Goal: Task Accomplishment & Management: Complete application form

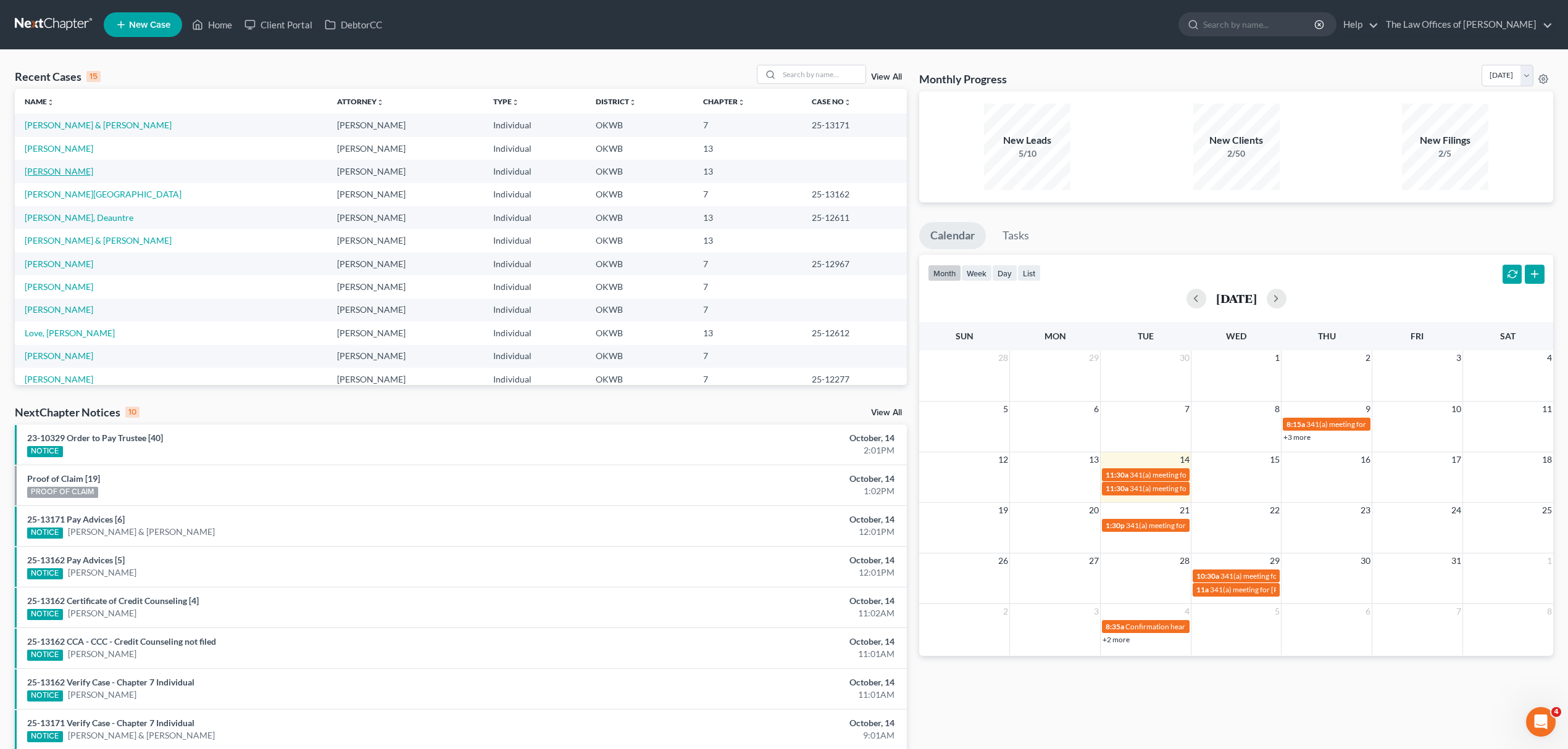
click at [70, 171] on link "[PERSON_NAME]" at bounding box center [58, 171] width 69 height 11
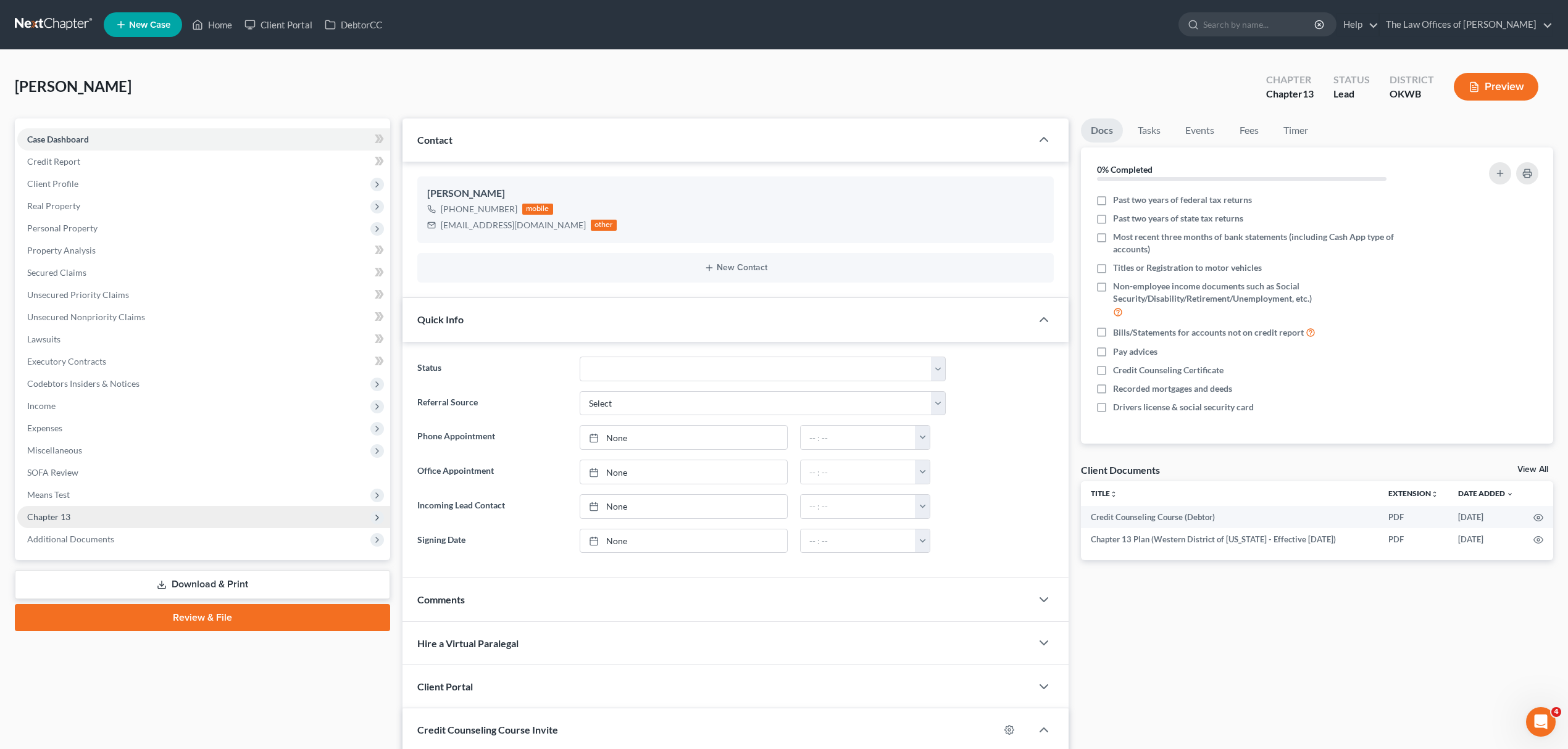
click at [101, 511] on span "Chapter 13" at bounding box center [204, 517] width 373 height 22
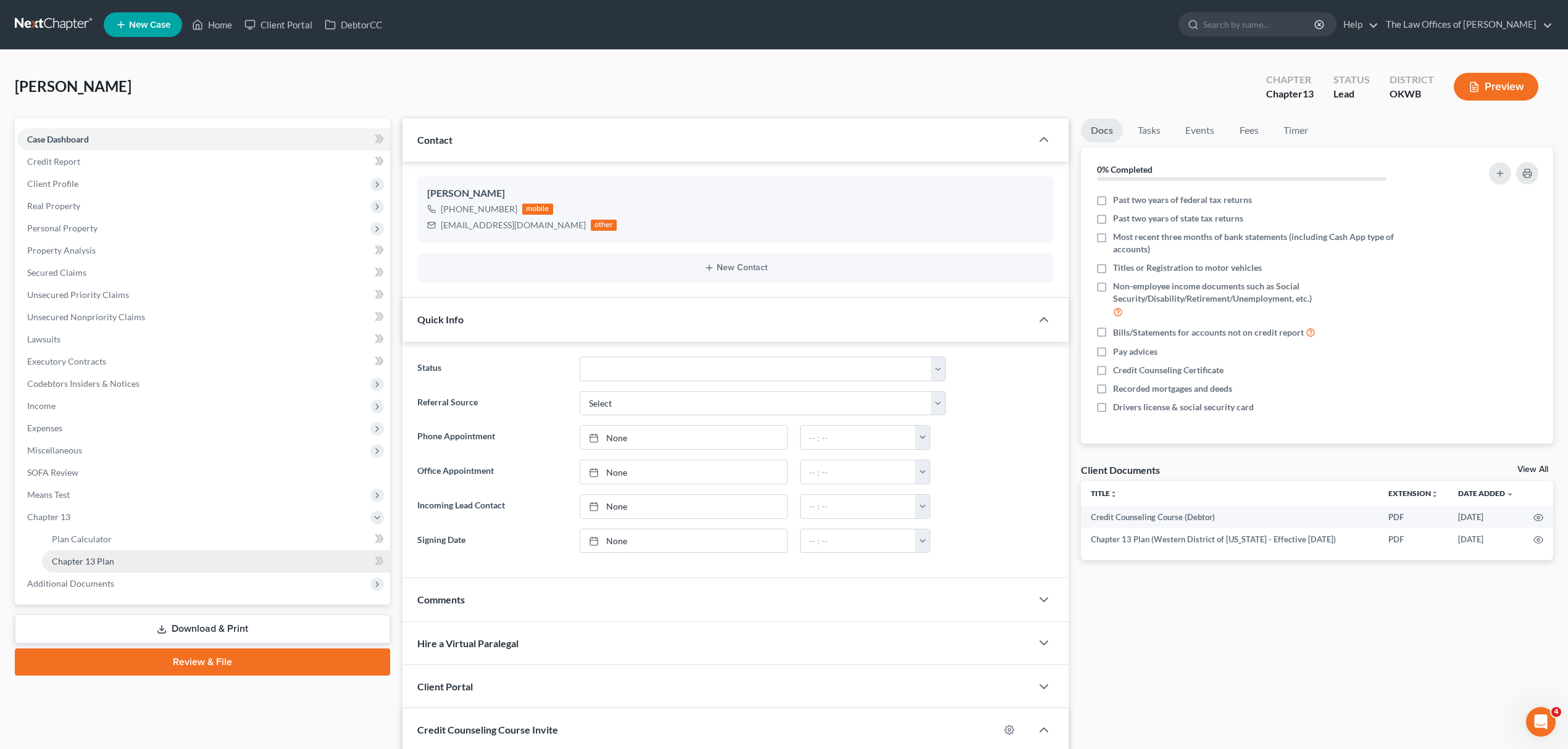
click at [124, 554] on link "Chapter 13 Plan" at bounding box center [215, 561] width 348 height 22
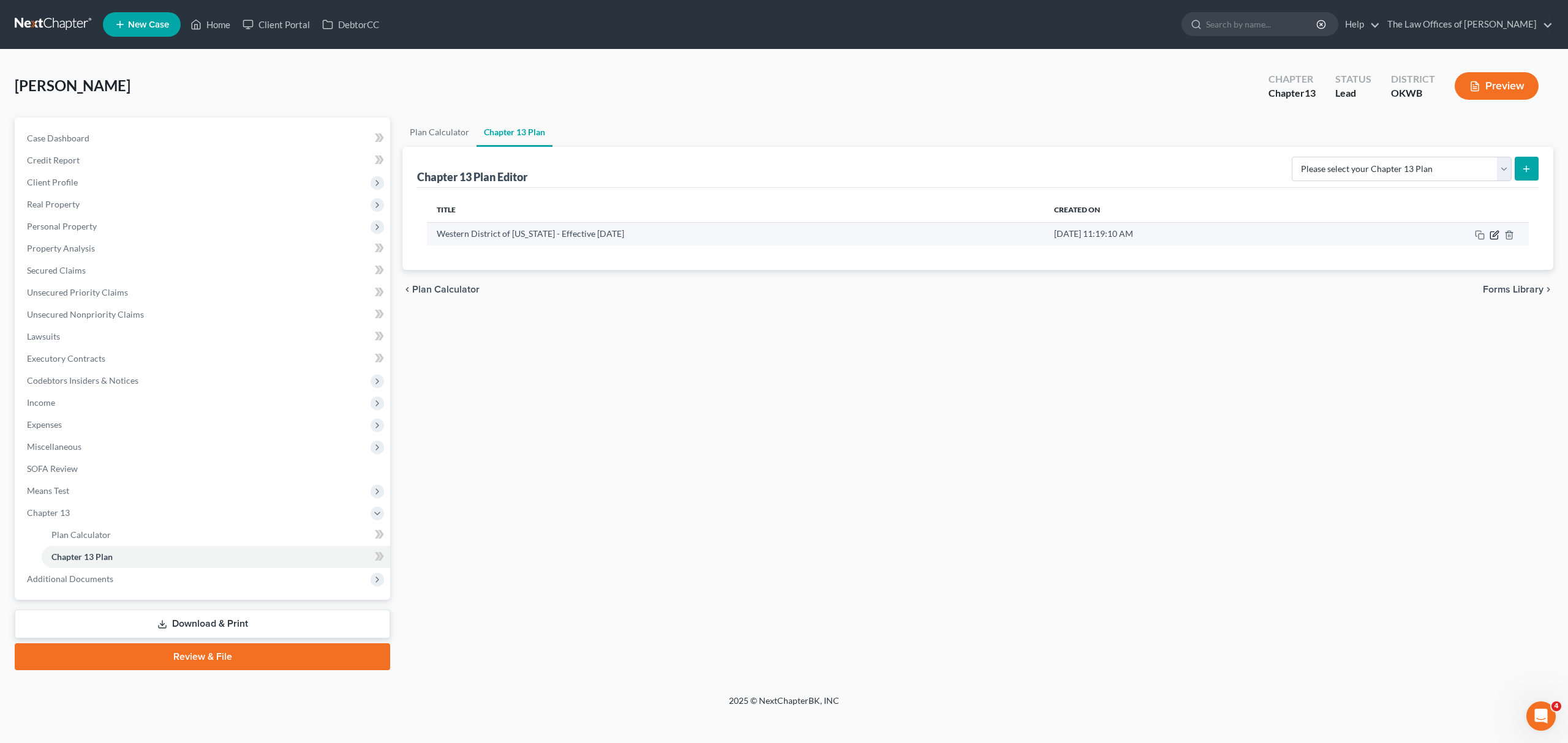
click at [1494, 236] on icon "button" at bounding box center [1495, 234] width 6 height 6
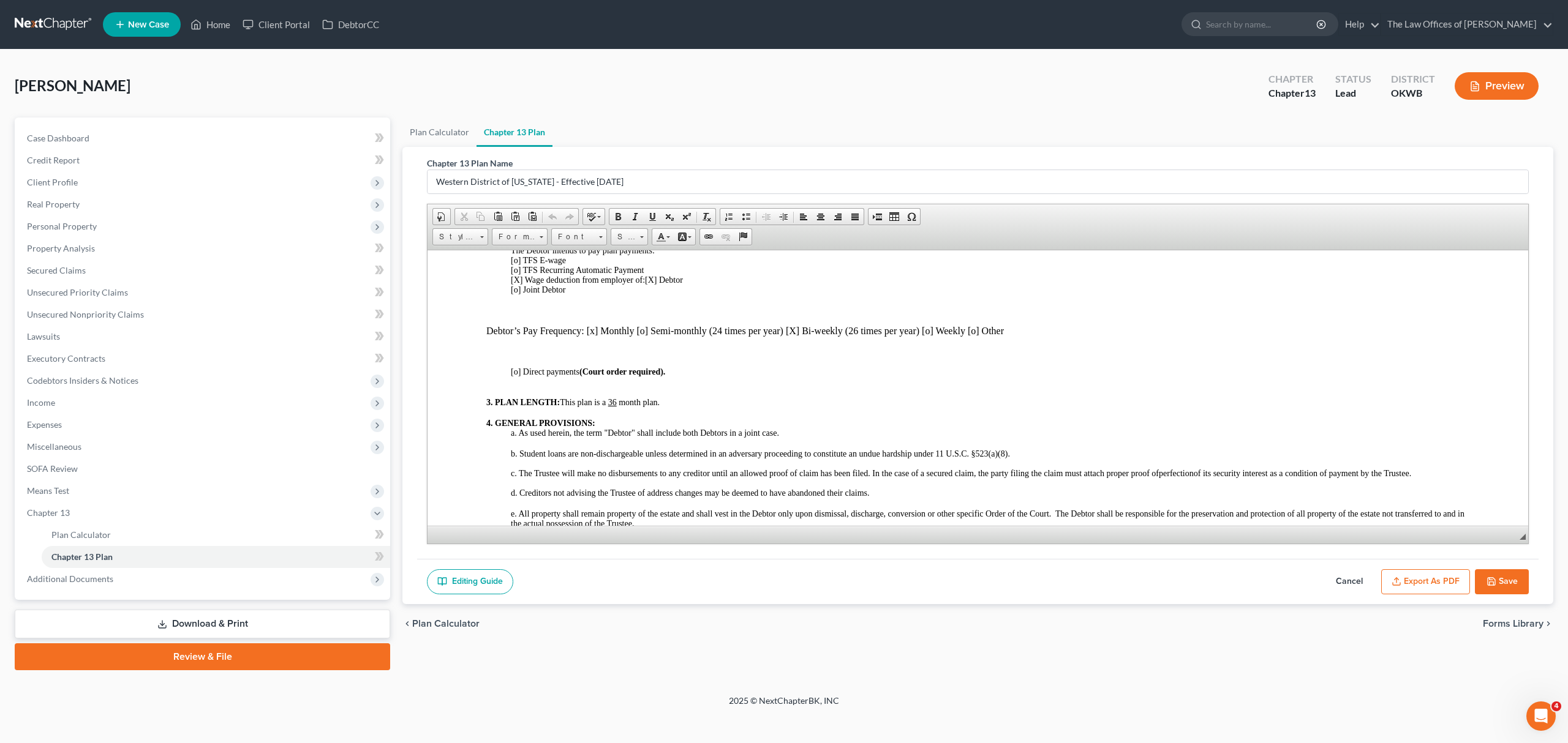
scroll to position [761, 0]
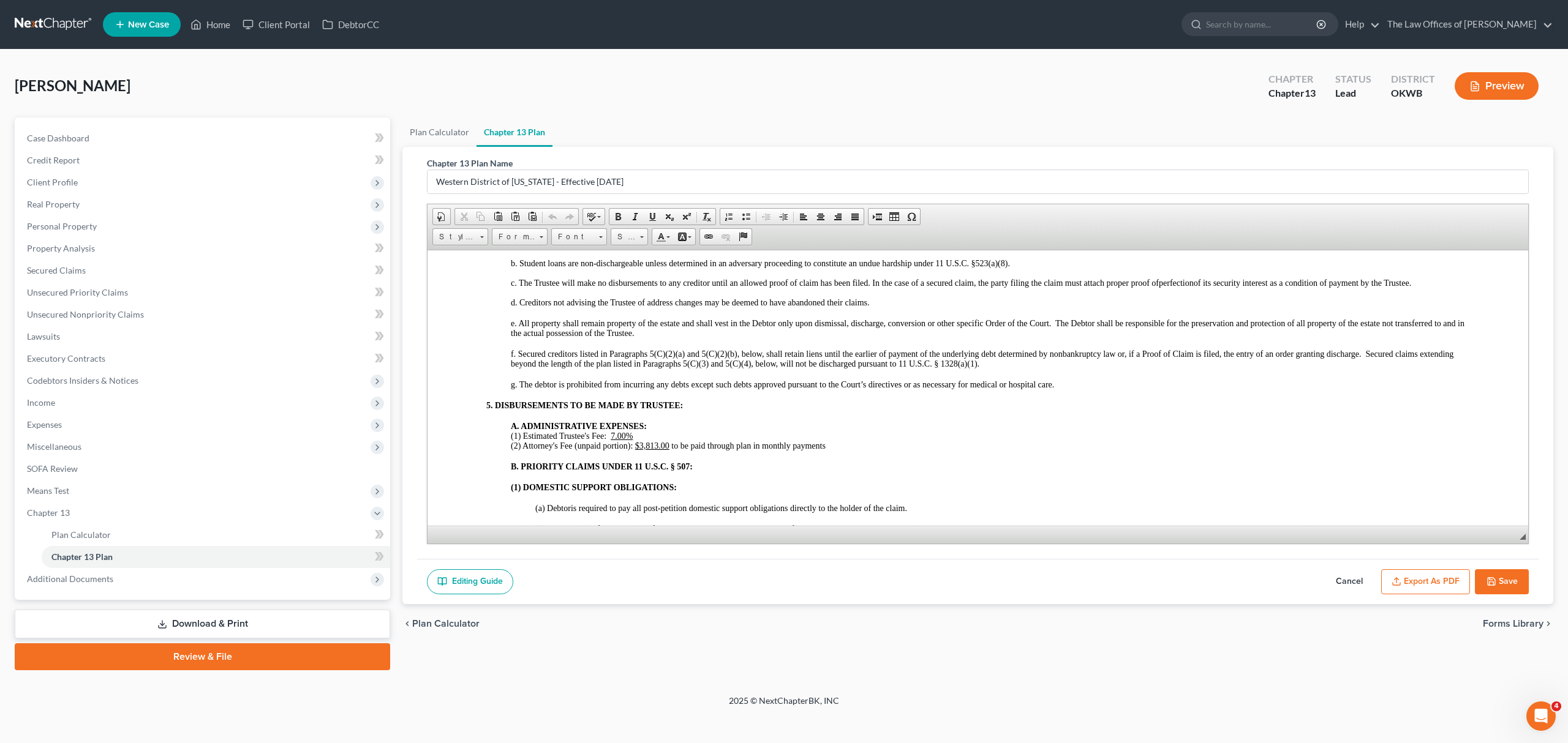
click at [657, 447] on u "$3,813.00" at bounding box center [653, 446] width 35 height 10
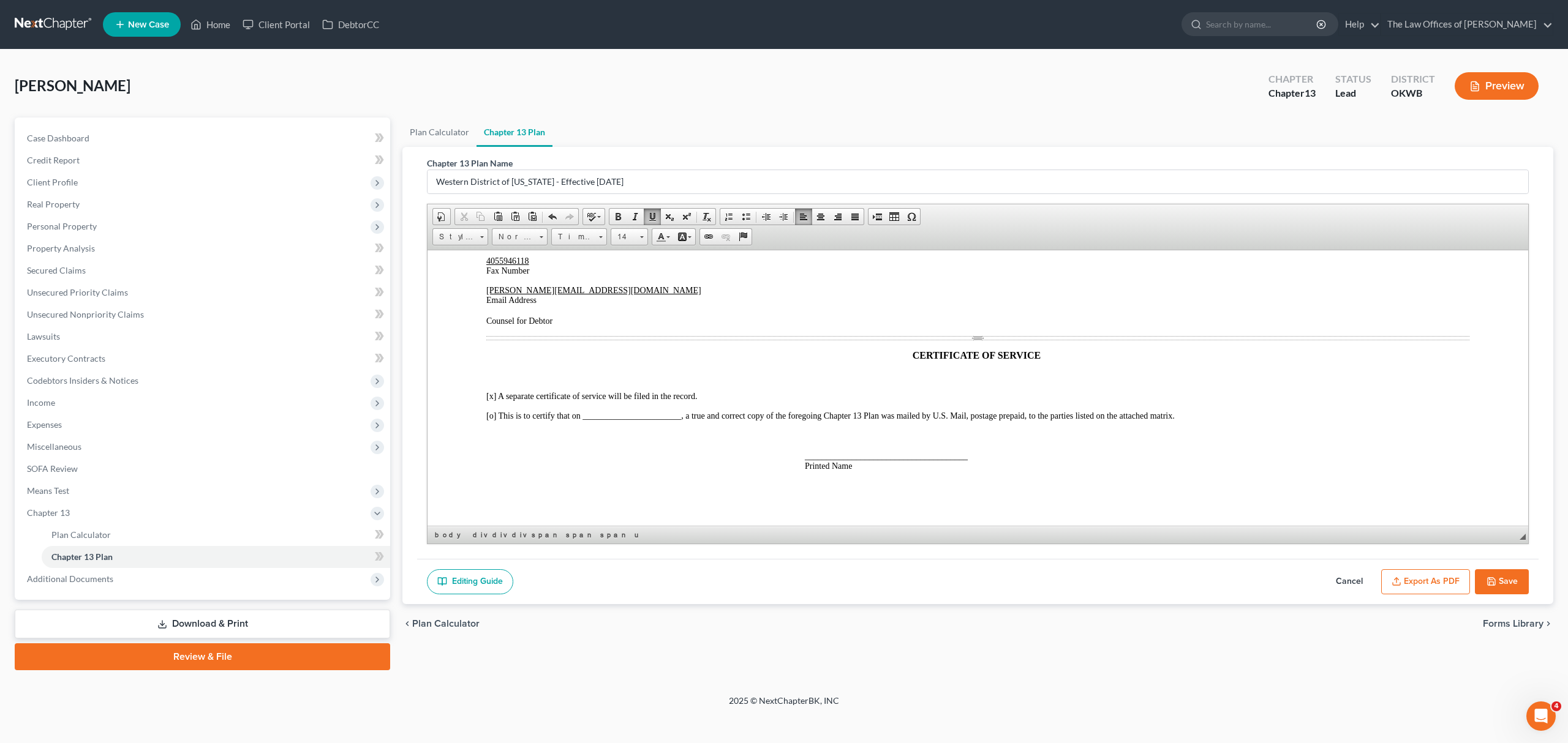
scroll to position [2416, 0]
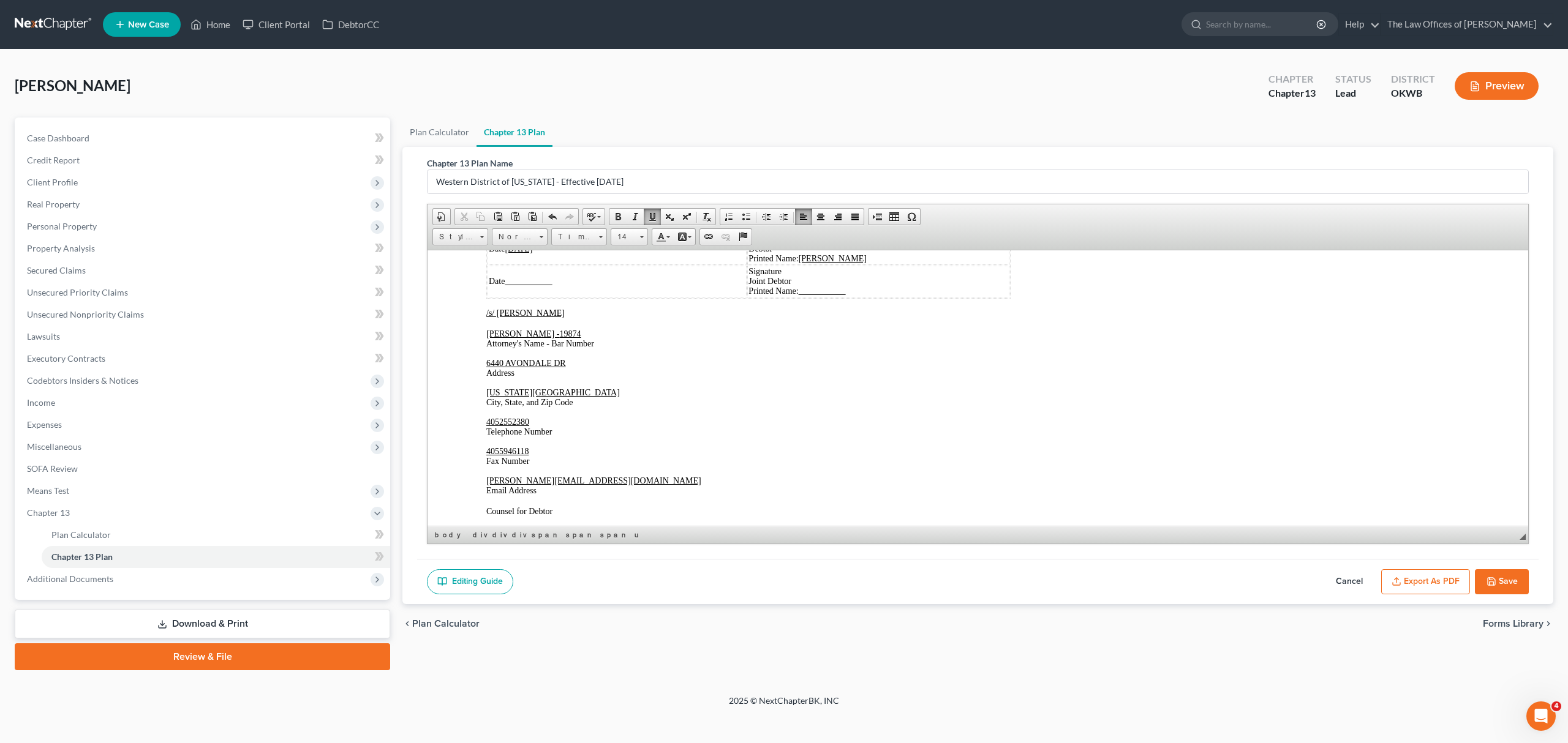
click at [1493, 576] on button "Save" at bounding box center [1502, 582] width 54 height 26
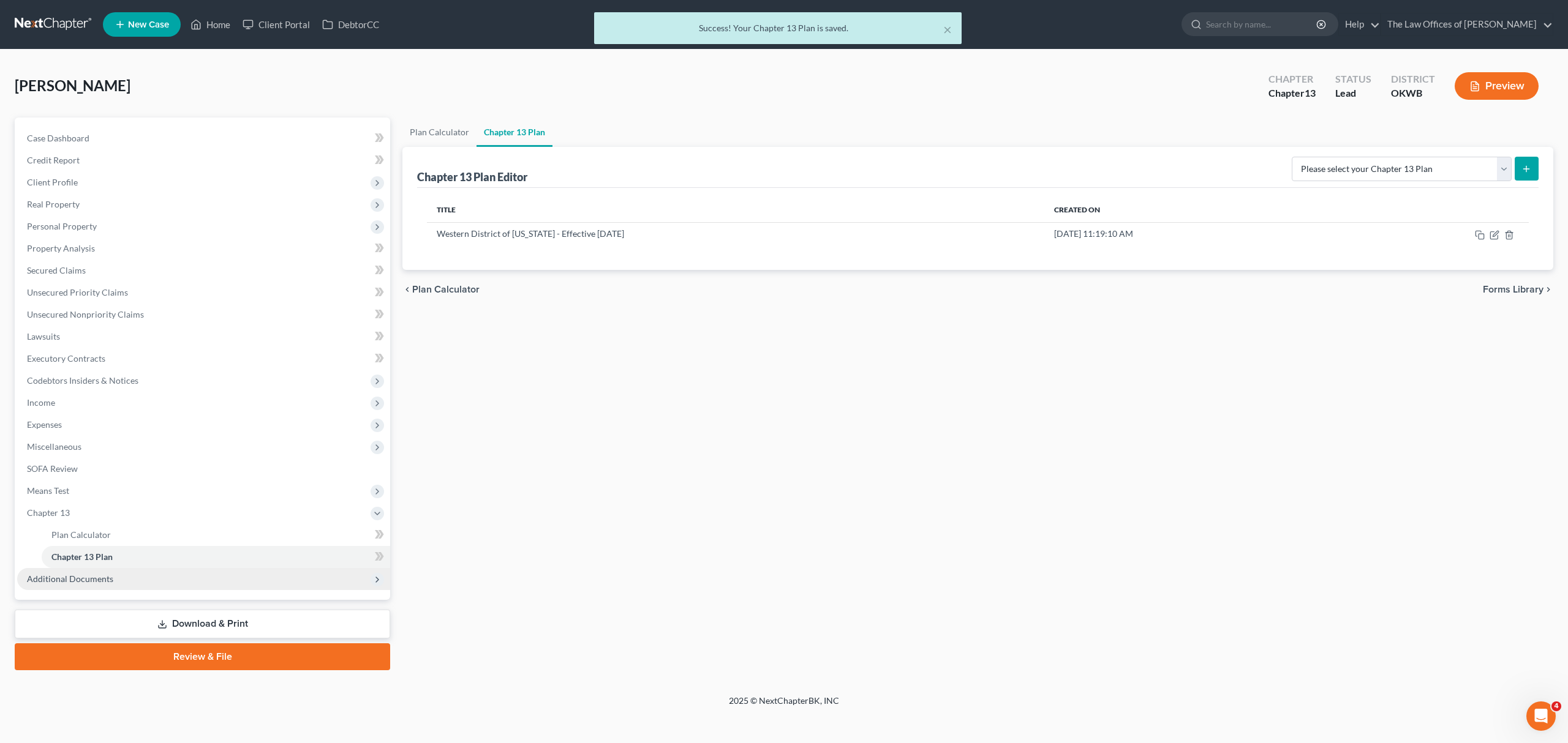
click at [131, 576] on span "Additional Documents" at bounding box center [203, 578] width 373 height 22
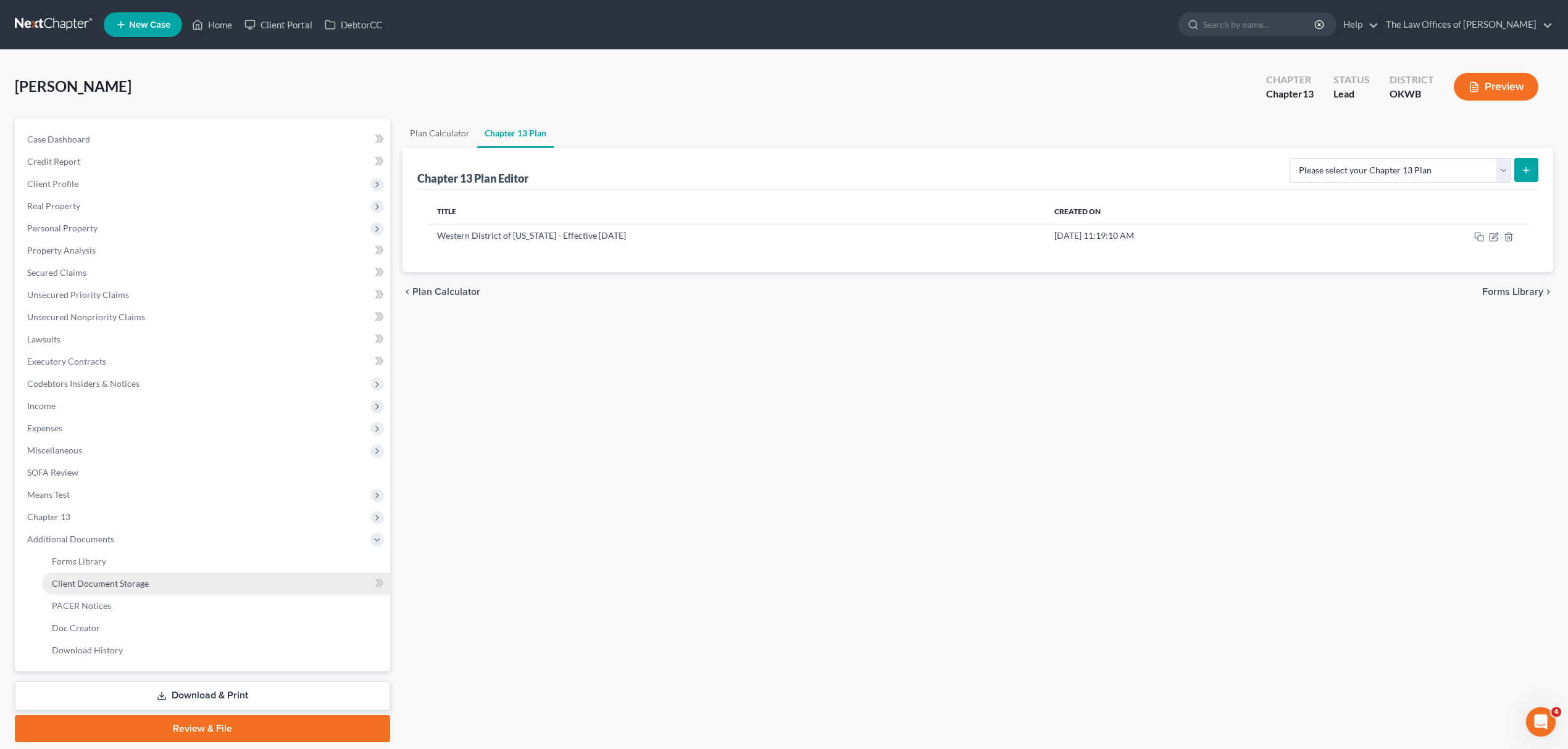
click at [132, 585] on span "Client Document Storage" at bounding box center [100, 583] width 97 height 11
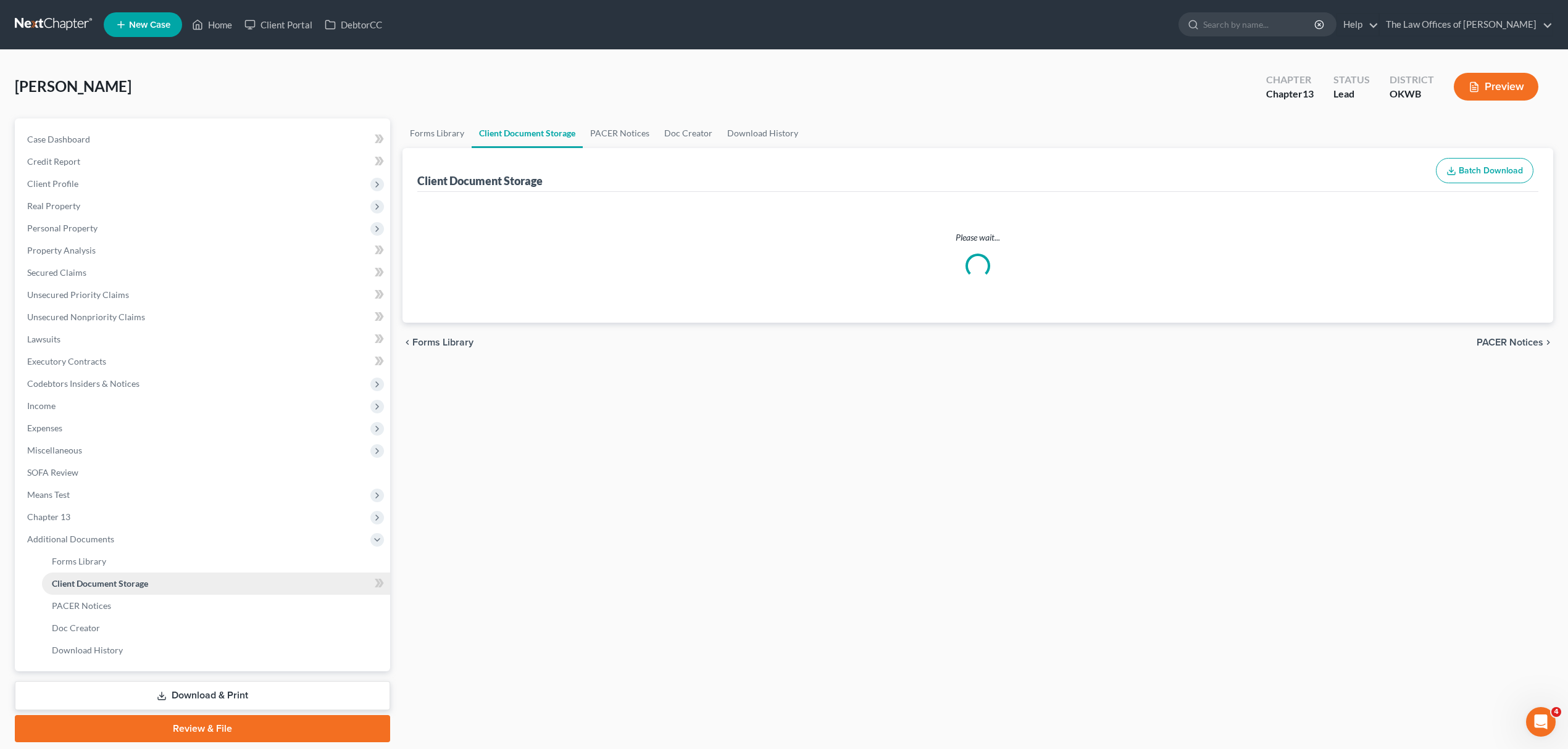
select select "2"
select select "0"
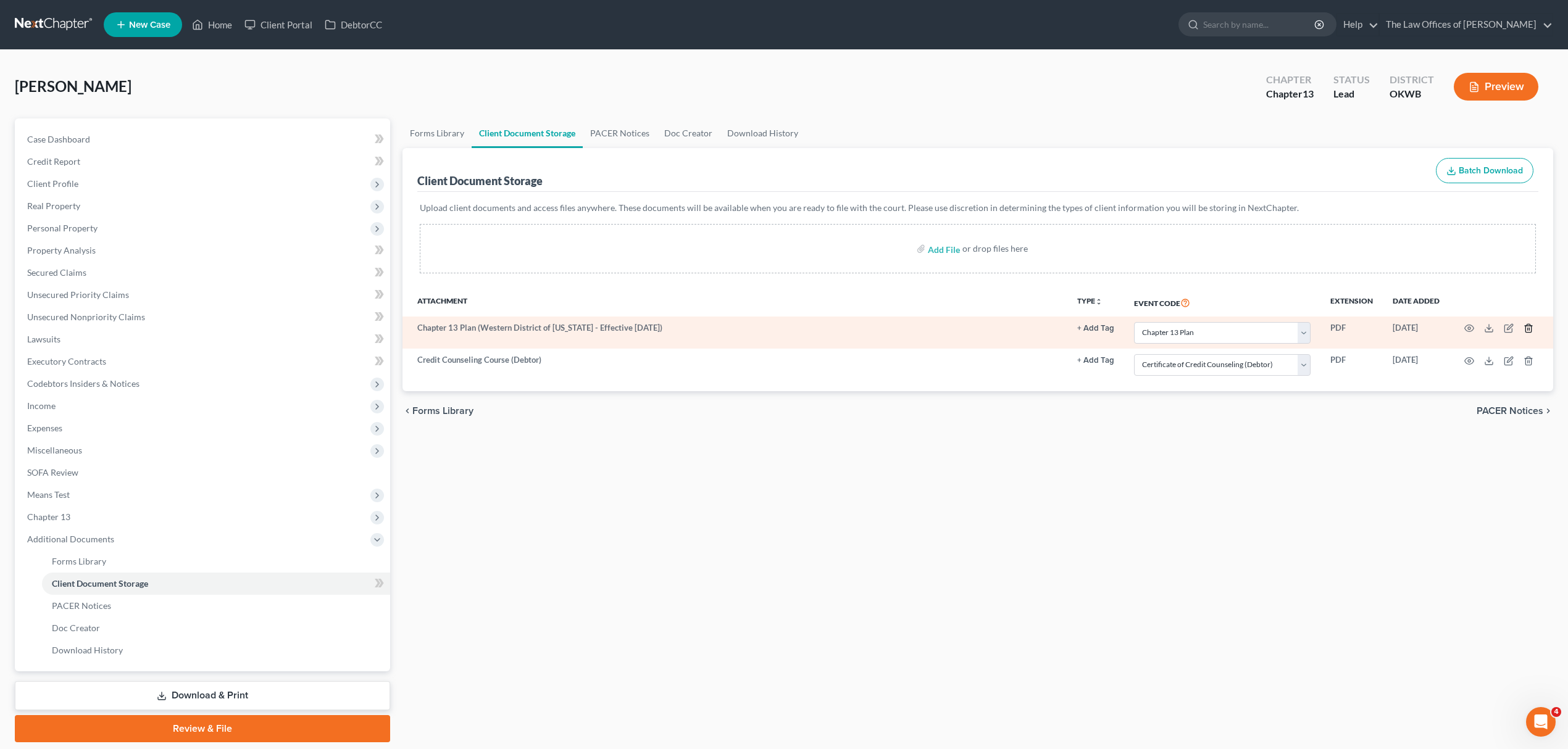
click at [1526, 330] on icon "button" at bounding box center [1528, 328] width 10 height 10
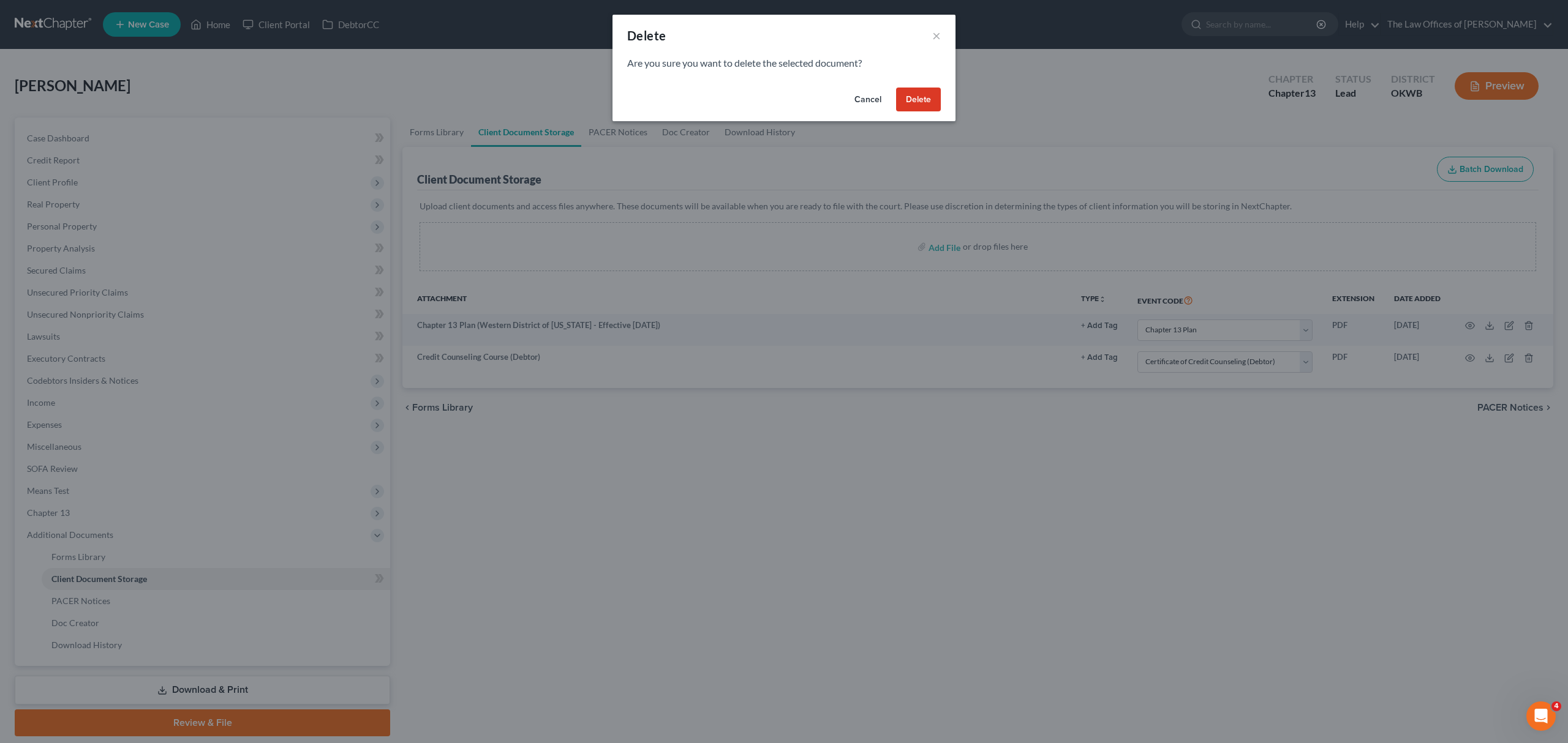
click at [905, 98] on button "Delete" at bounding box center [918, 99] width 44 height 24
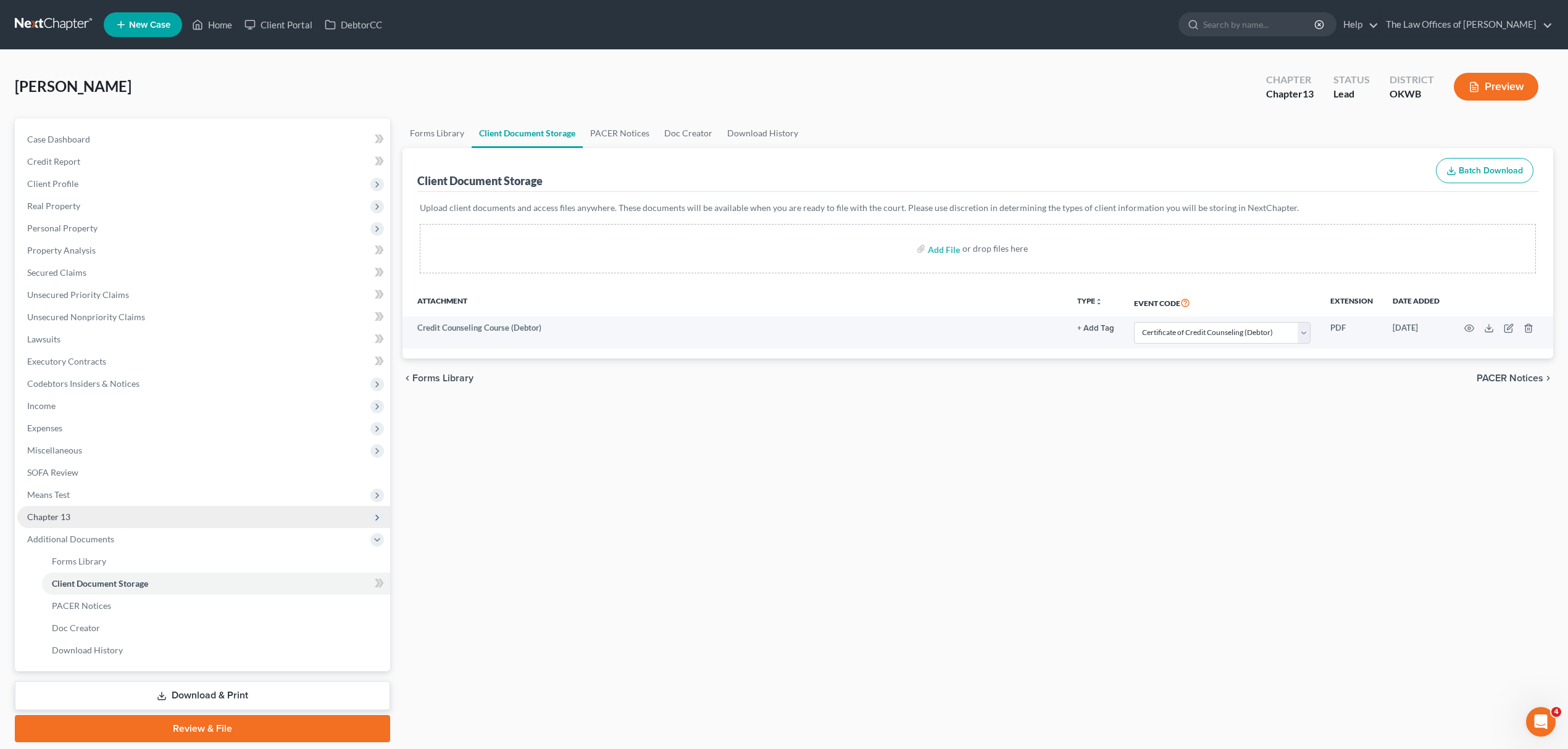
click at [185, 517] on span "Chapter 13" at bounding box center [204, 517] width 373 height 22
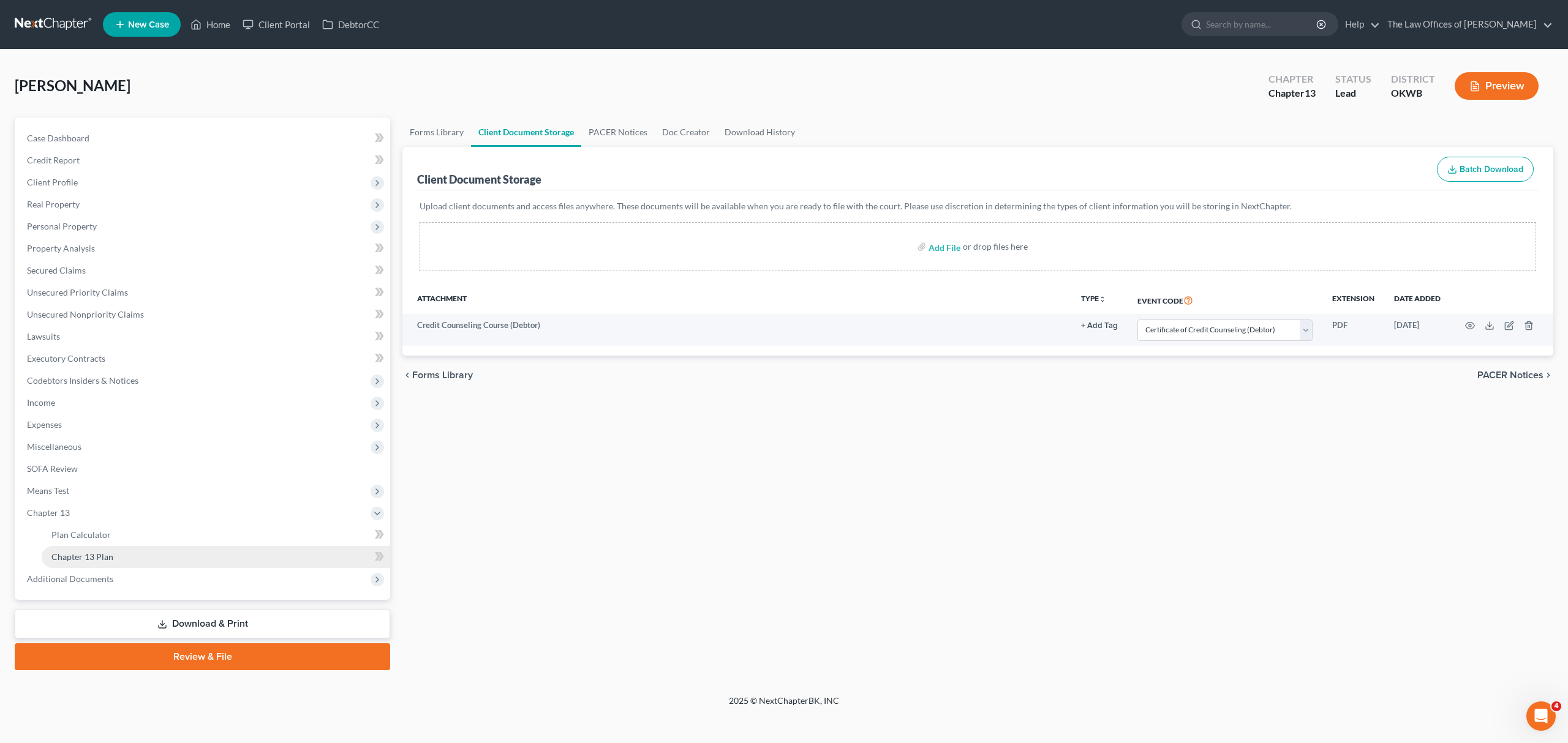
click at [167, 565] on link "Chapter 13 Plan" at bounding box center [216, 556] width 348 height 22
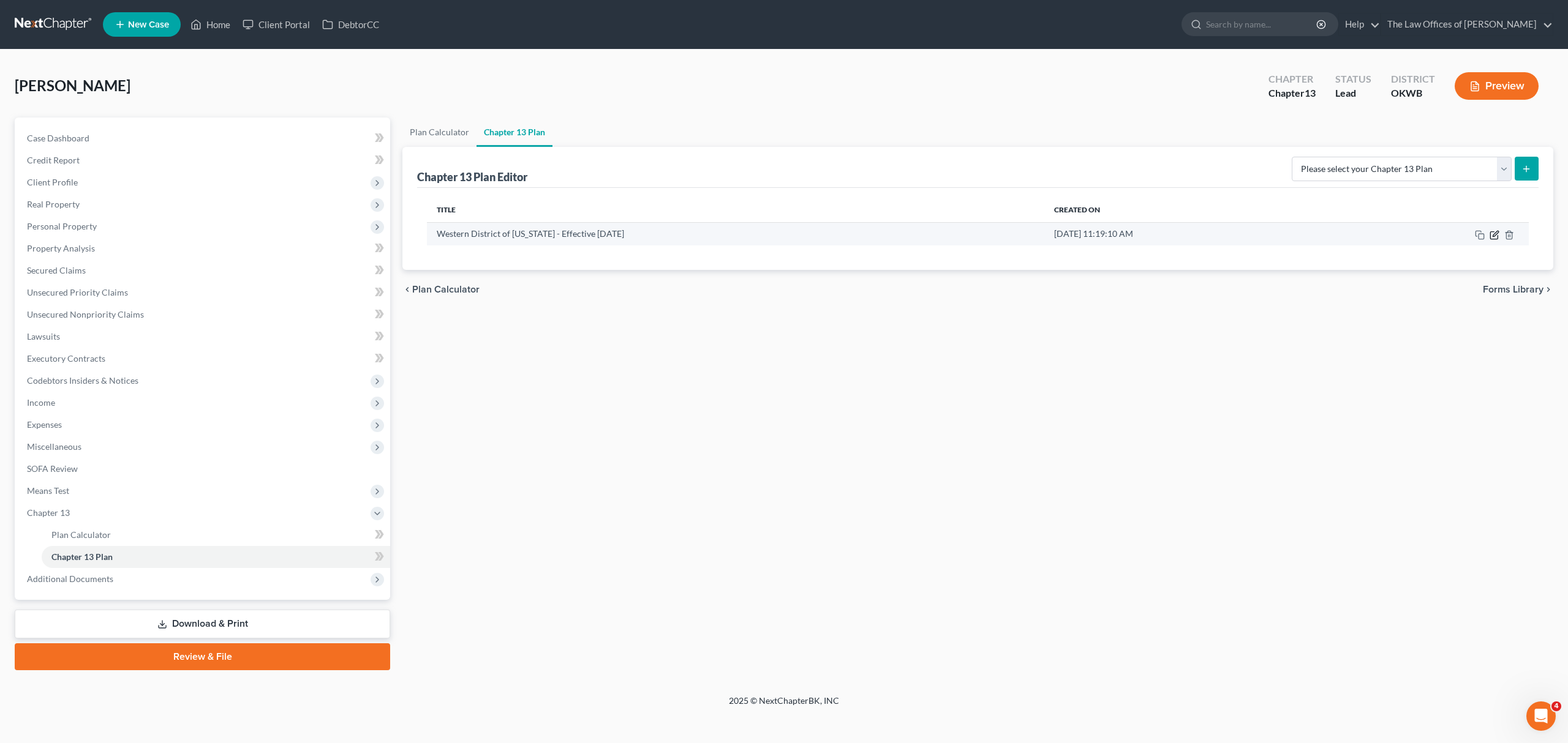
click at [1490, 230] on icon "button" at bounding box center [1494, 235] width 10 height 10
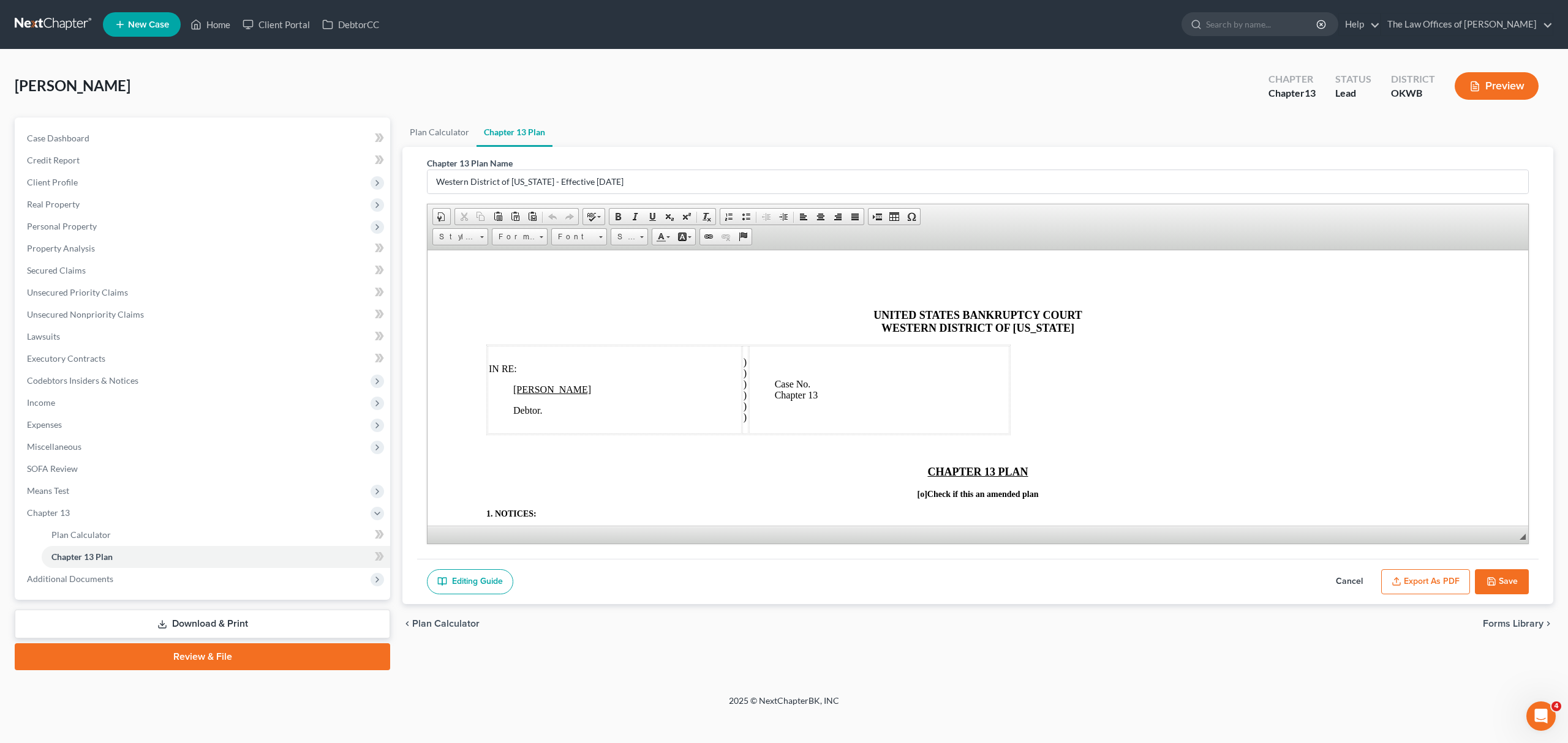
click at [1480, 579] on button "Save" at bounding box center [1502, 582] width 54 height 26
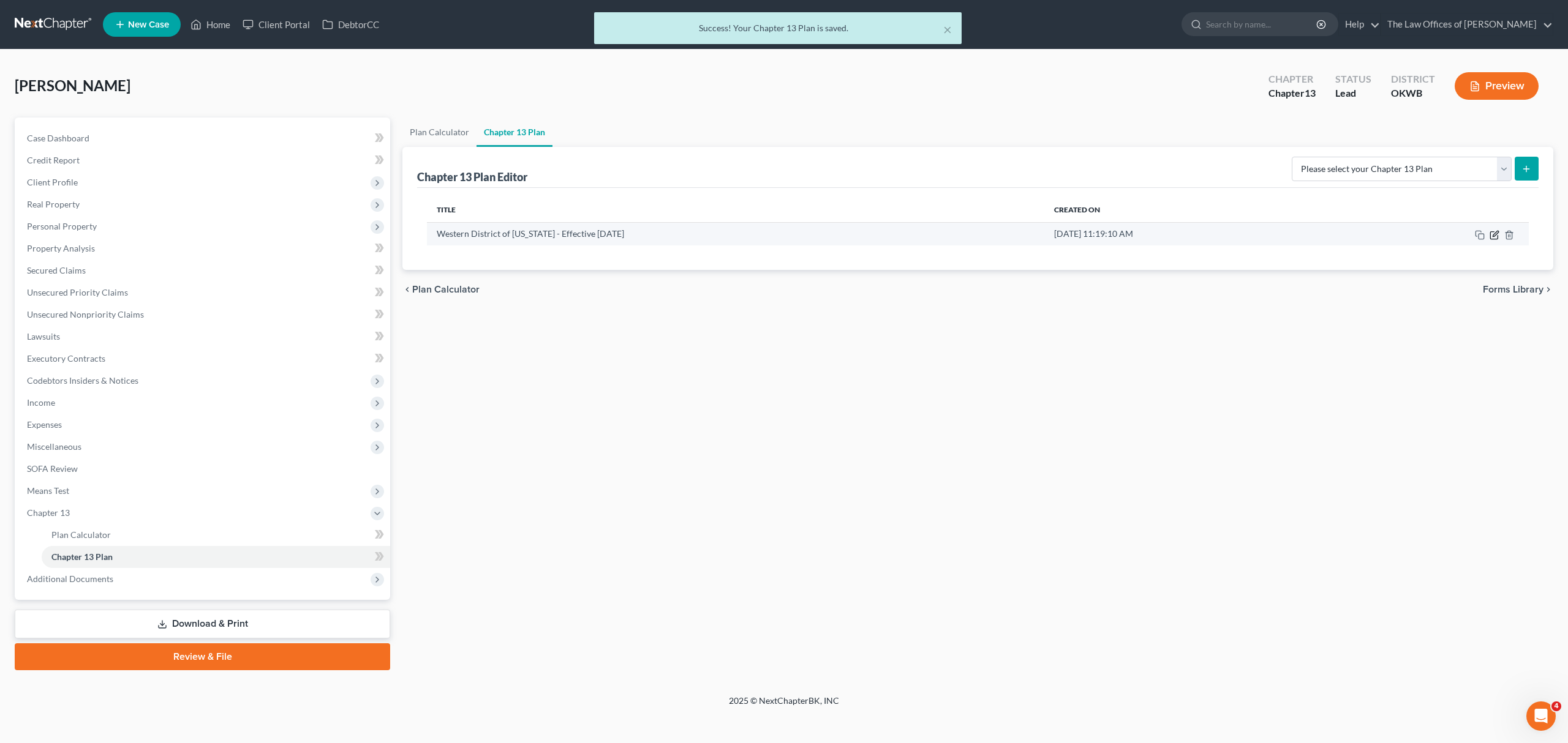
click at [1489, 238] on icon "button" at bounding box center [1494, 235] width 10 height 10
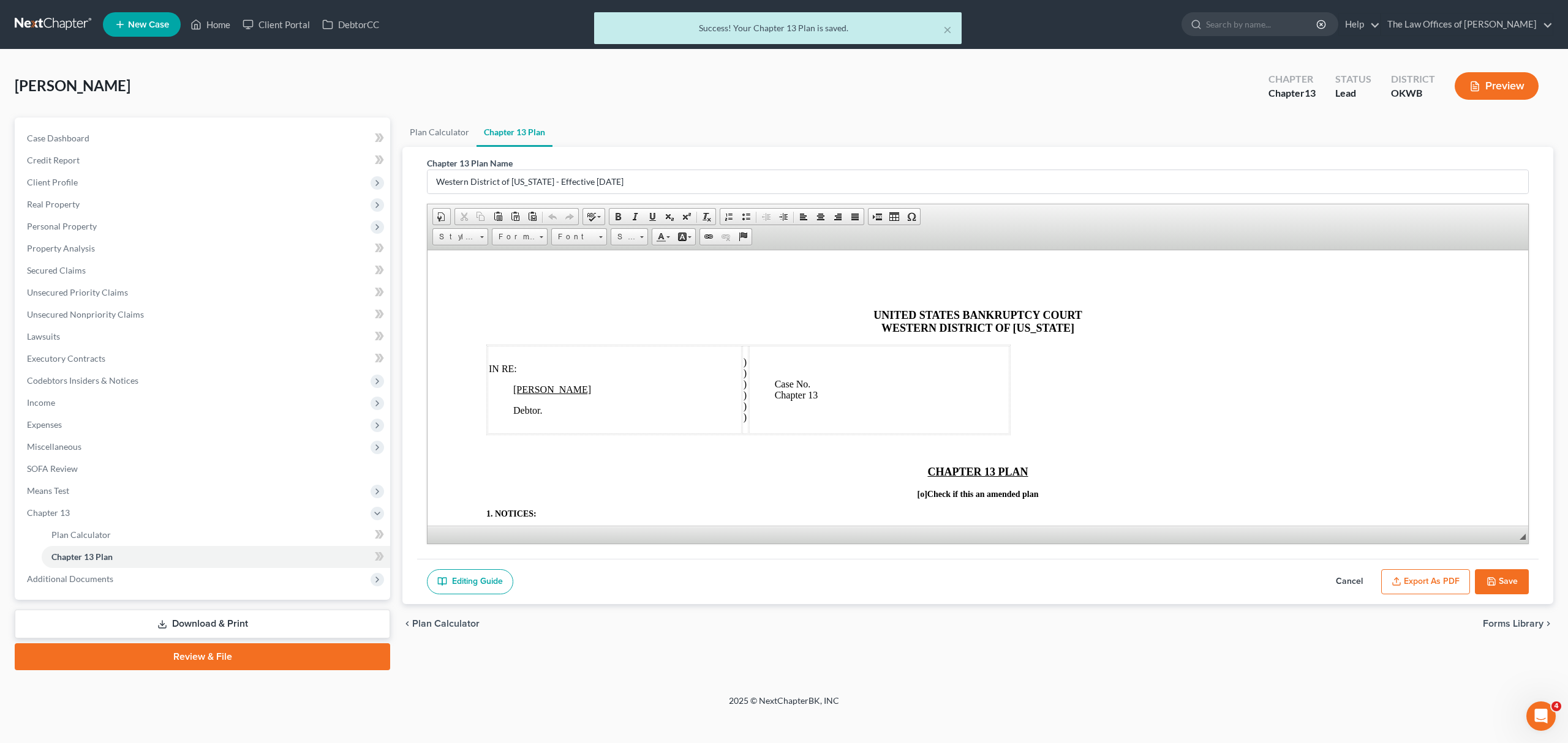
click at [1406, 578] on button "Export as PDF" at bounding box center [1426, 582] width 89 height 26
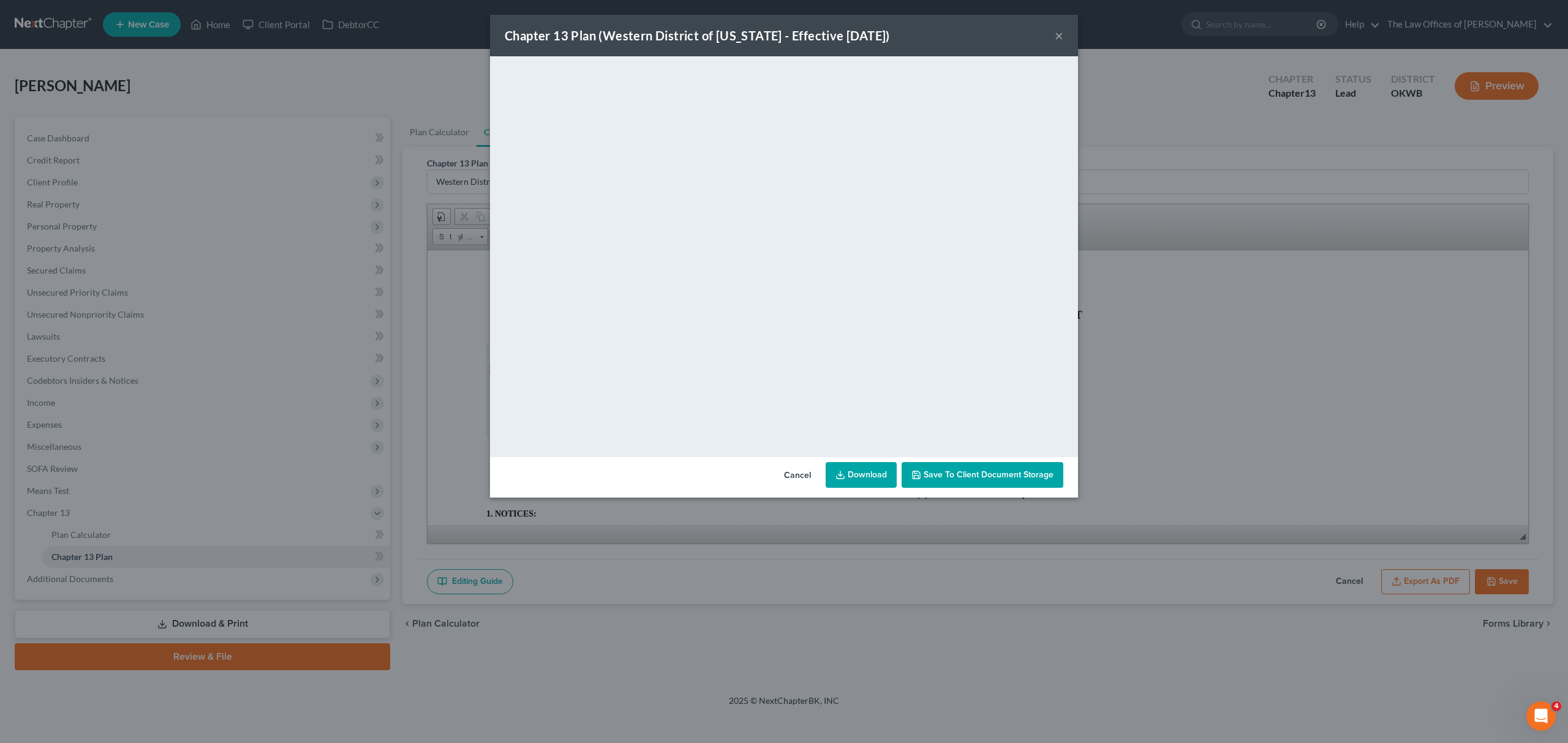
click at [962, 471] on span "Save to Client Document Storage" at bounding box center [988, 474] width 130 height 11
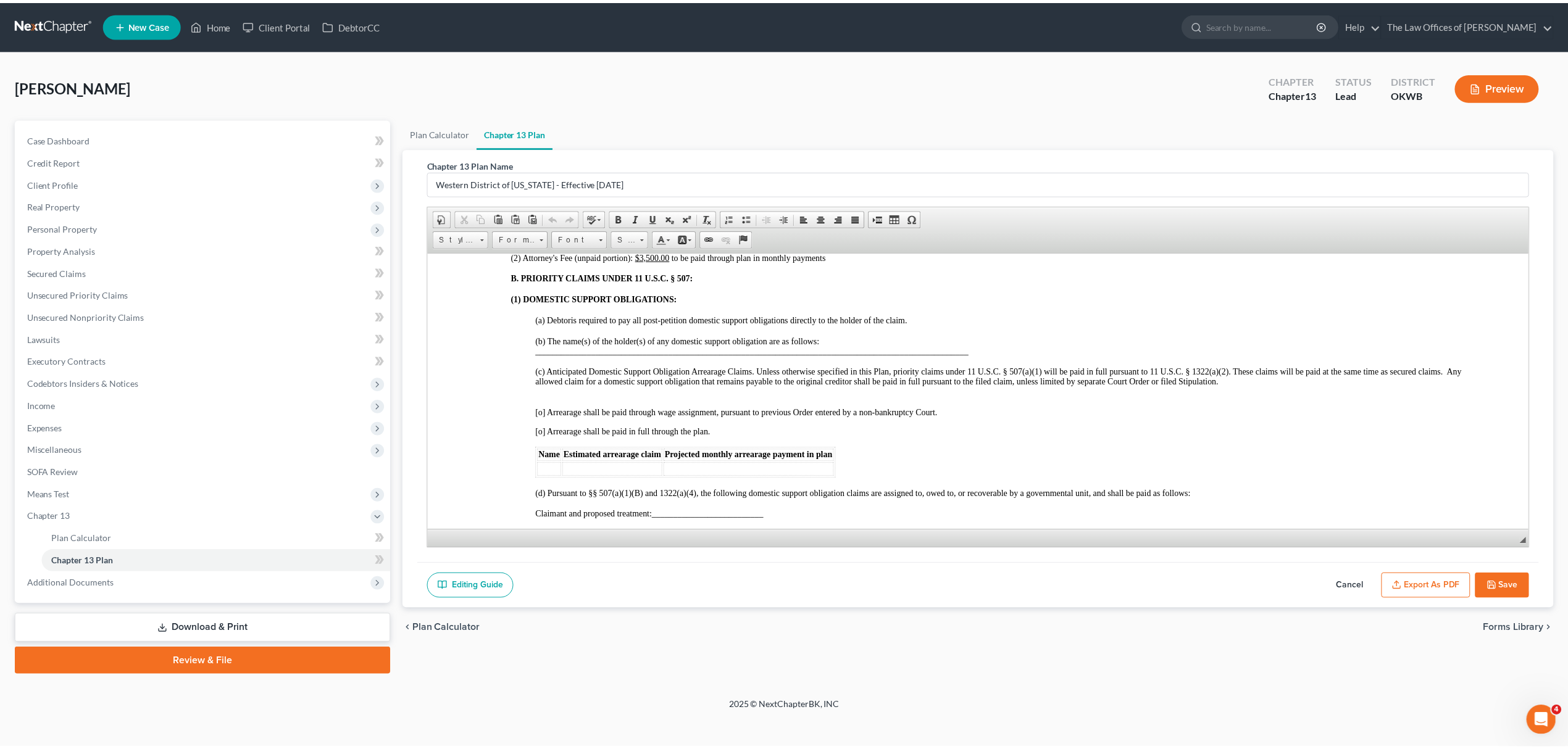
scroll to position [1152, 0]
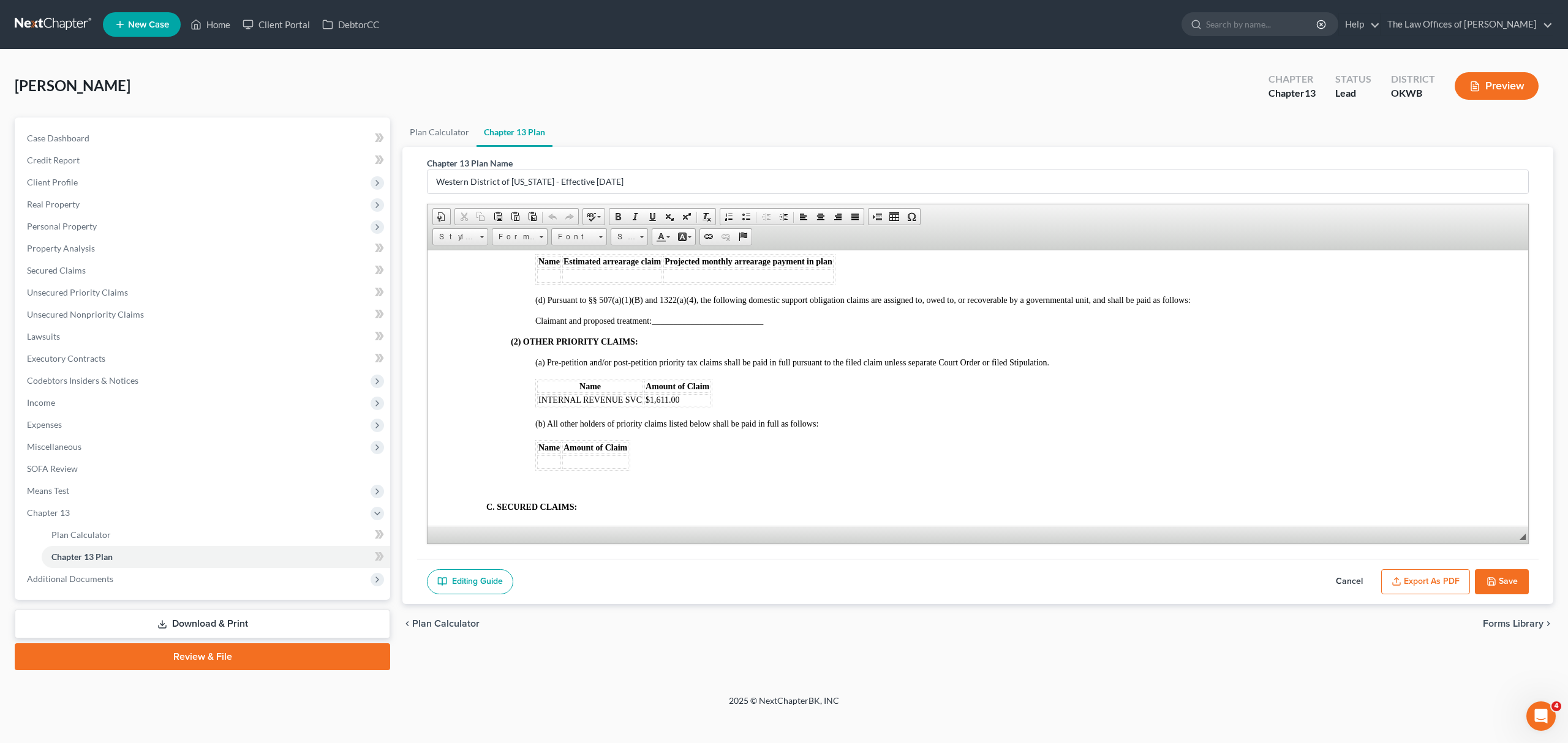
click at [1505, 584] on button "Save" at bounding box center [1502, 582] width 54 height 26
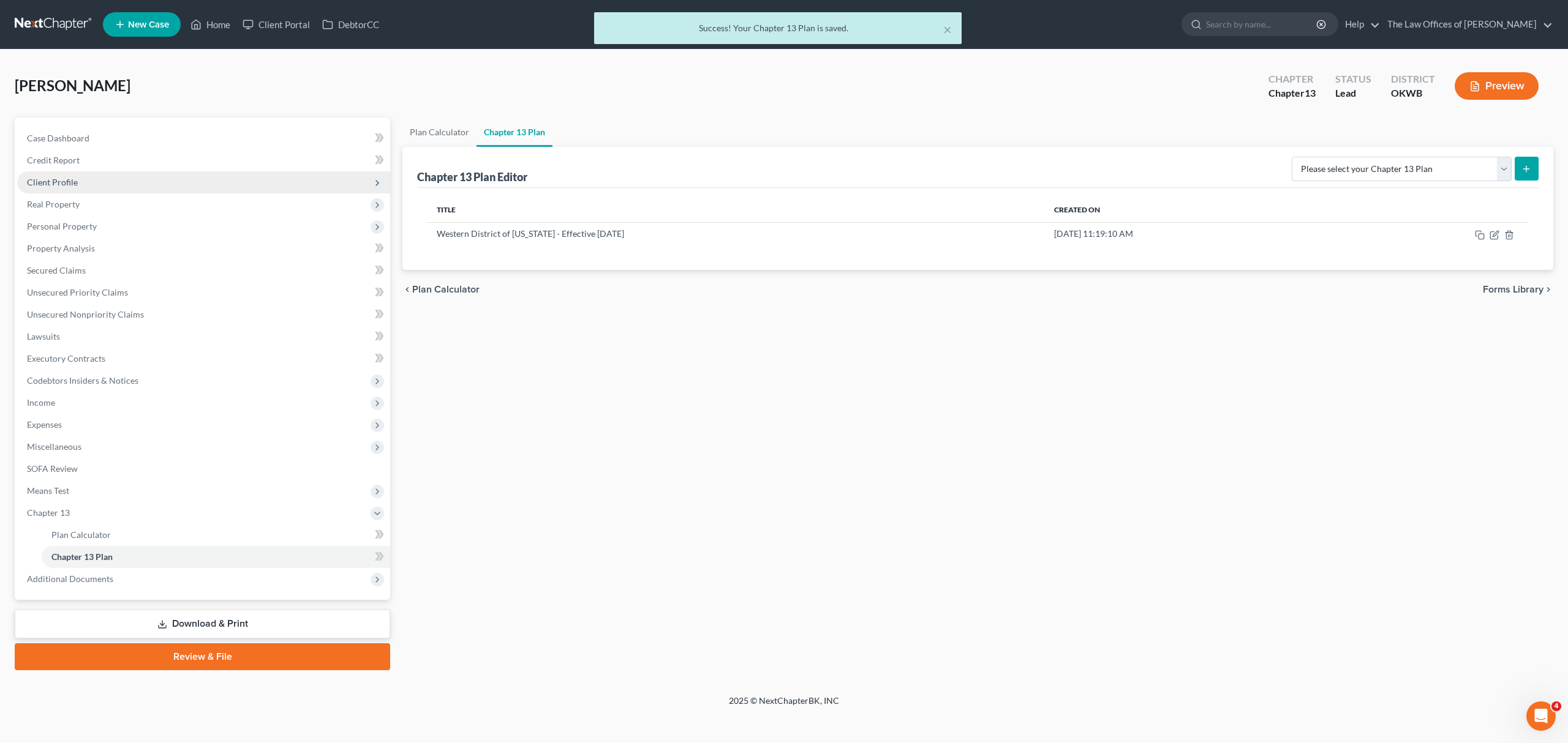
click at [120, 185] on span "Client Profile" at bounding box center [203, 182] width 373 height 22
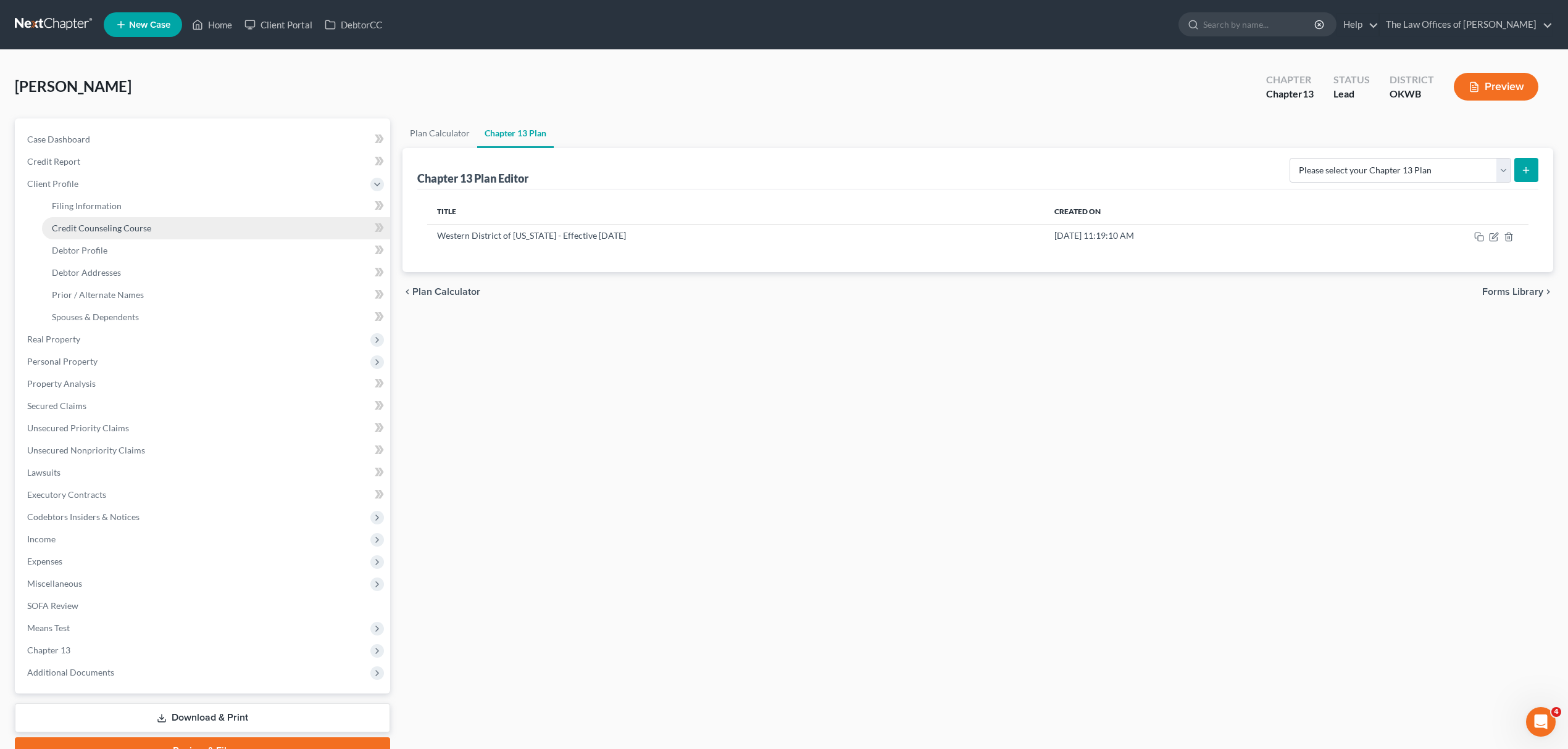
click at [132, 230] on span "Credit Counseling Course" at bounding box center [101, 228] width 99 height 11
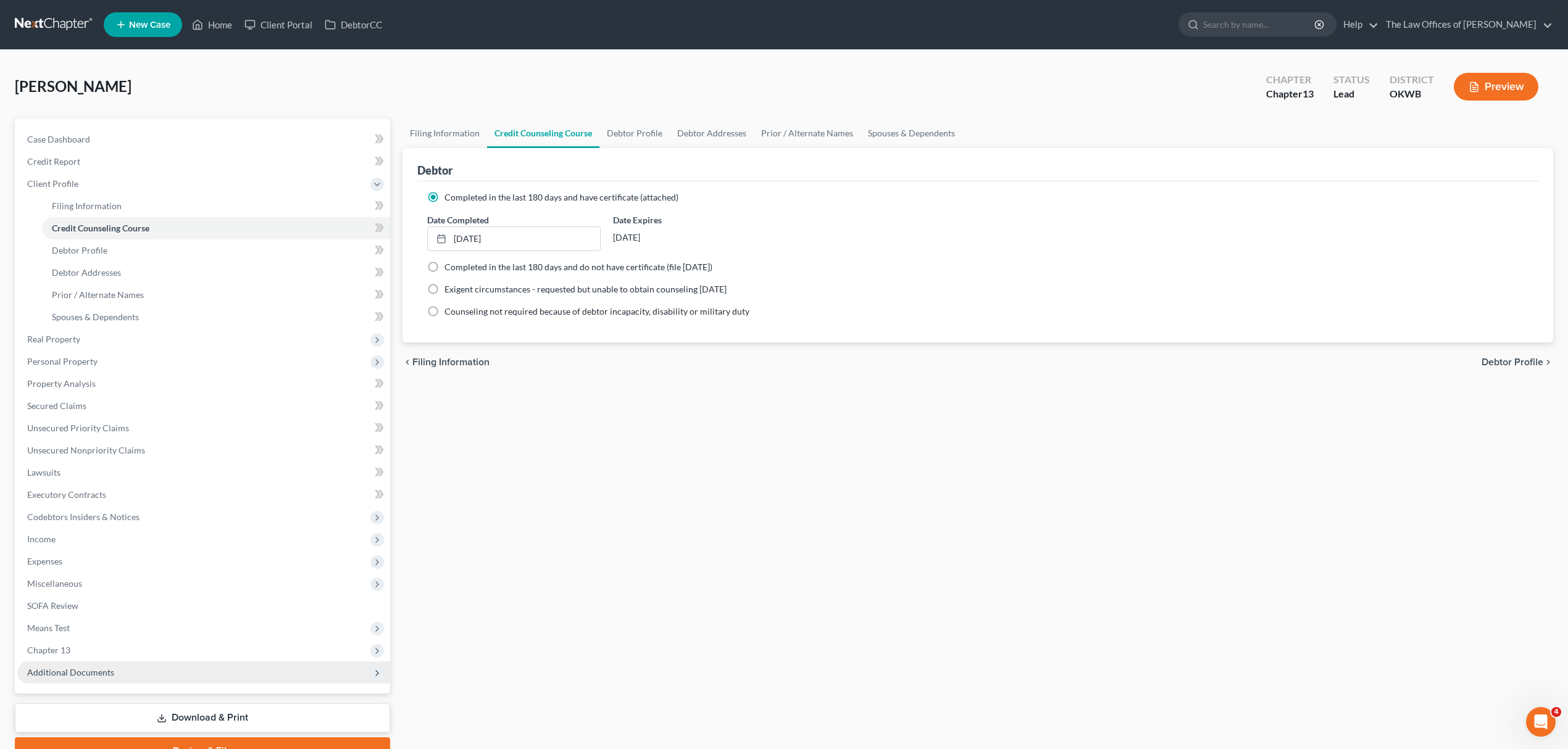
click at [148, 670] on span "Additional Documents" at bounding box center [204, 672] width 373 height 22
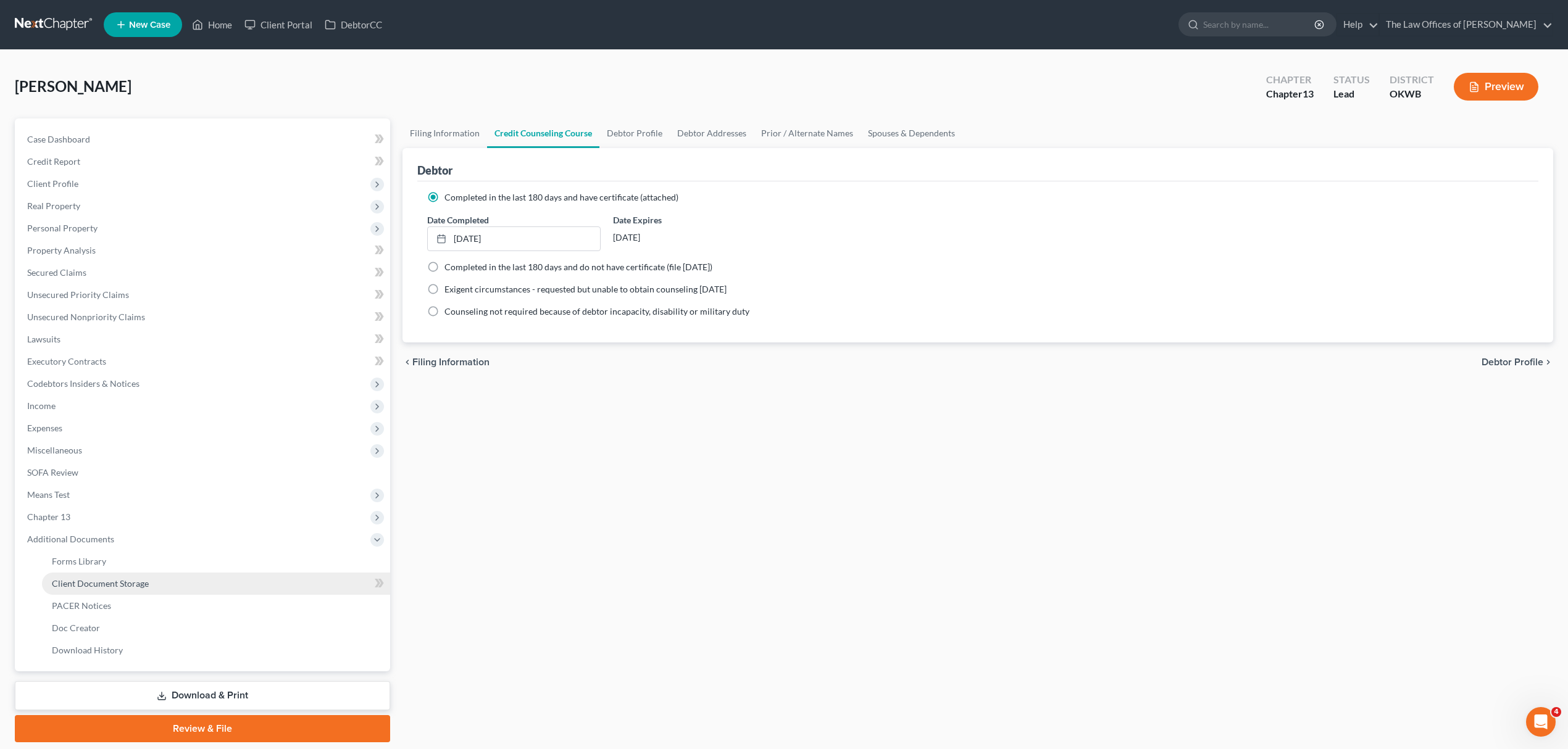
click at [132, 586] on span "Client Document Storage" at bounding box center [100, 583] width 97 height 11
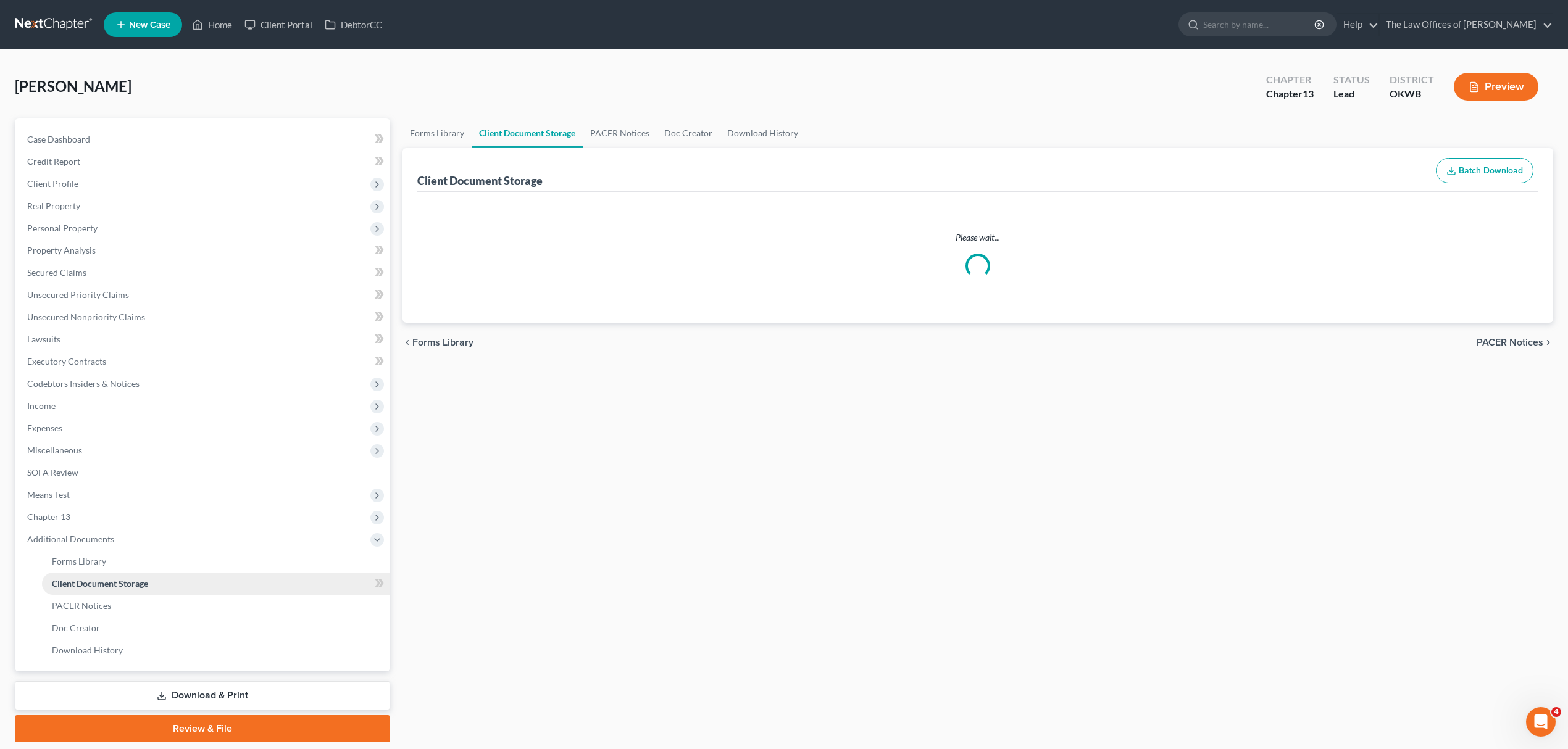
select select "0"
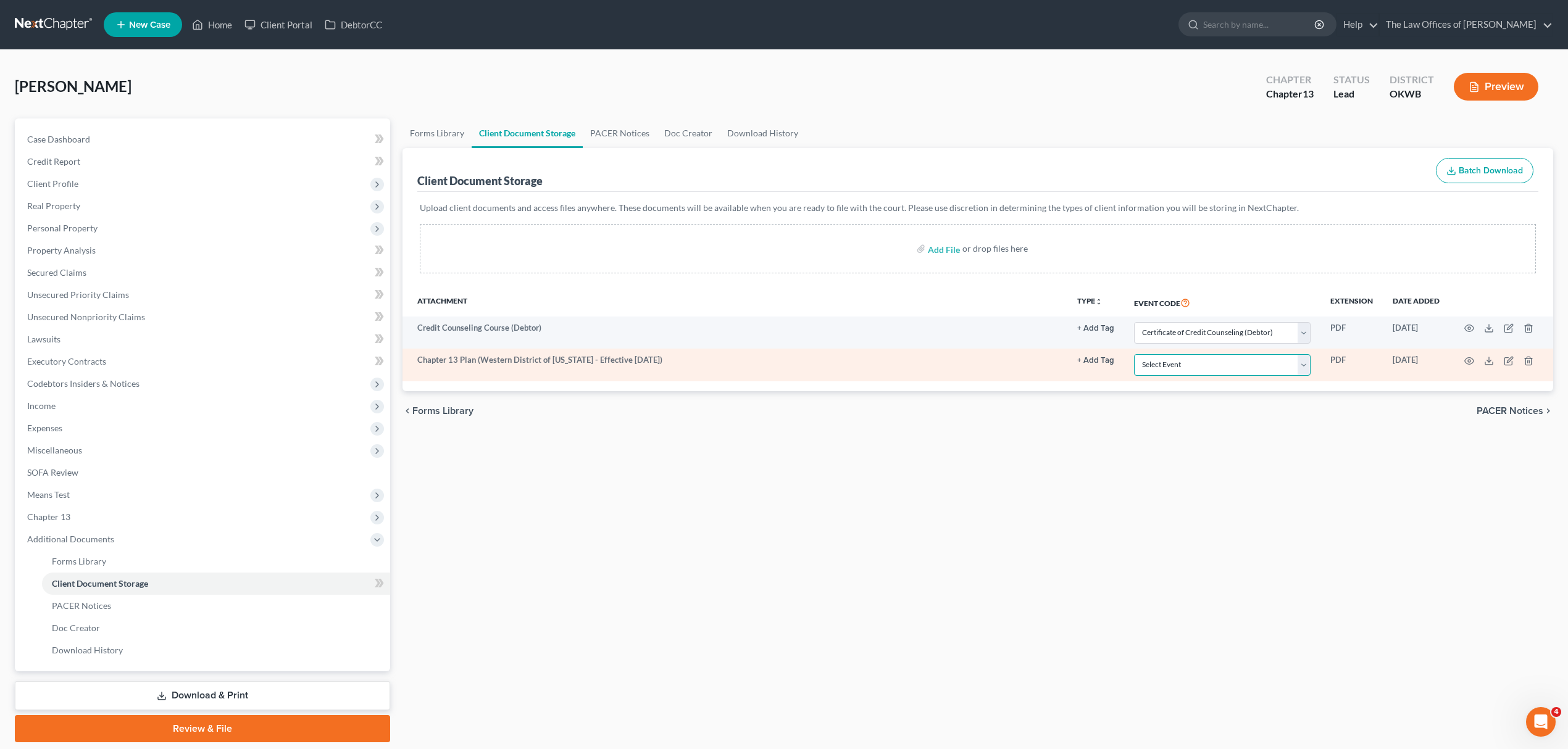
click at [1272, 357] on select "Select Event Certificate of Credit Counseling (Debtor) Certificate of Credit Co…" at bounding box center [1223, 365] width 177 height 21
select select "2"
click at [1134, 354] on select "Select Event Certificate of Credit Counseling (Debtor) Certificate of Credit Co…" at bounding box center [1223, 365] width 177 height 21
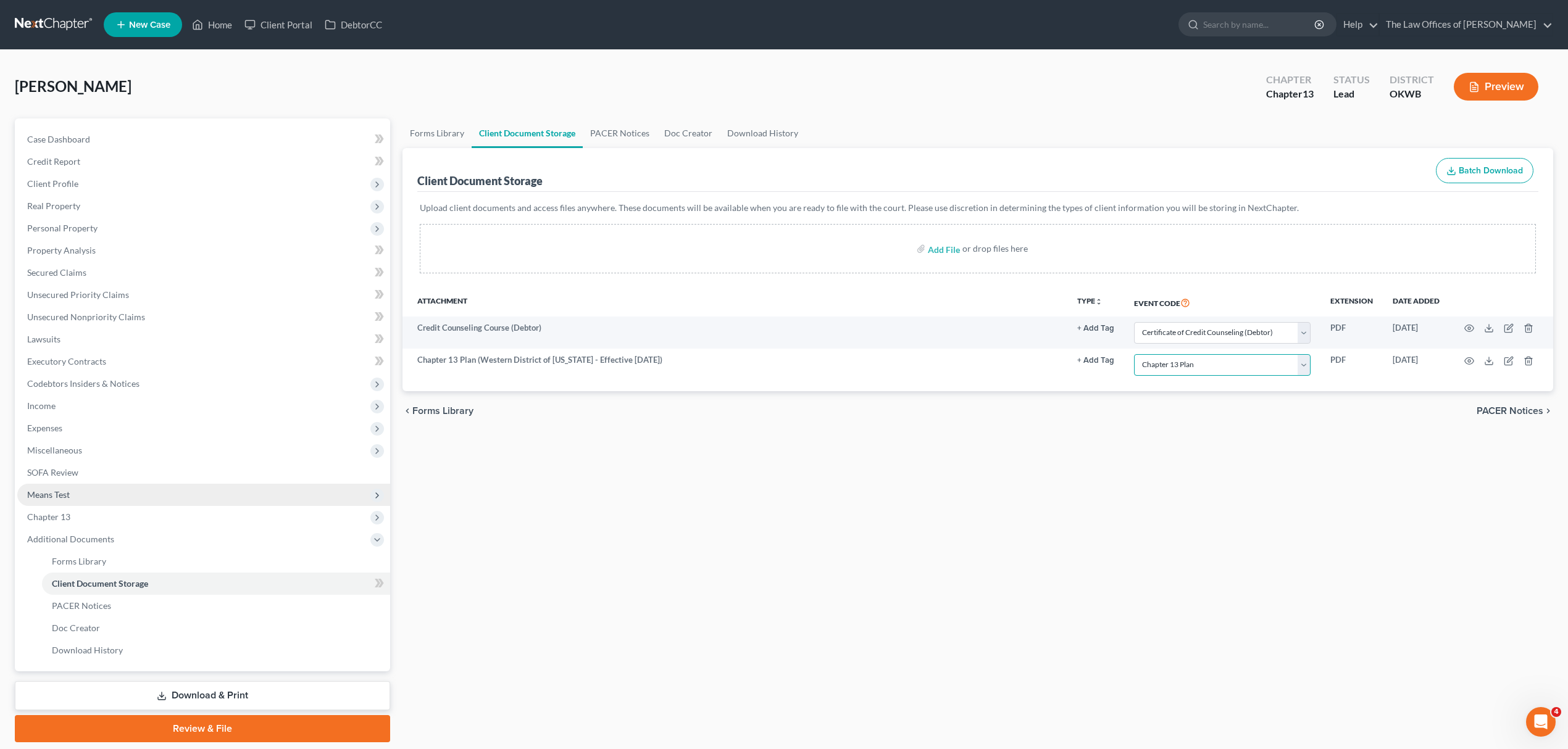
scroll to position [40, 0]
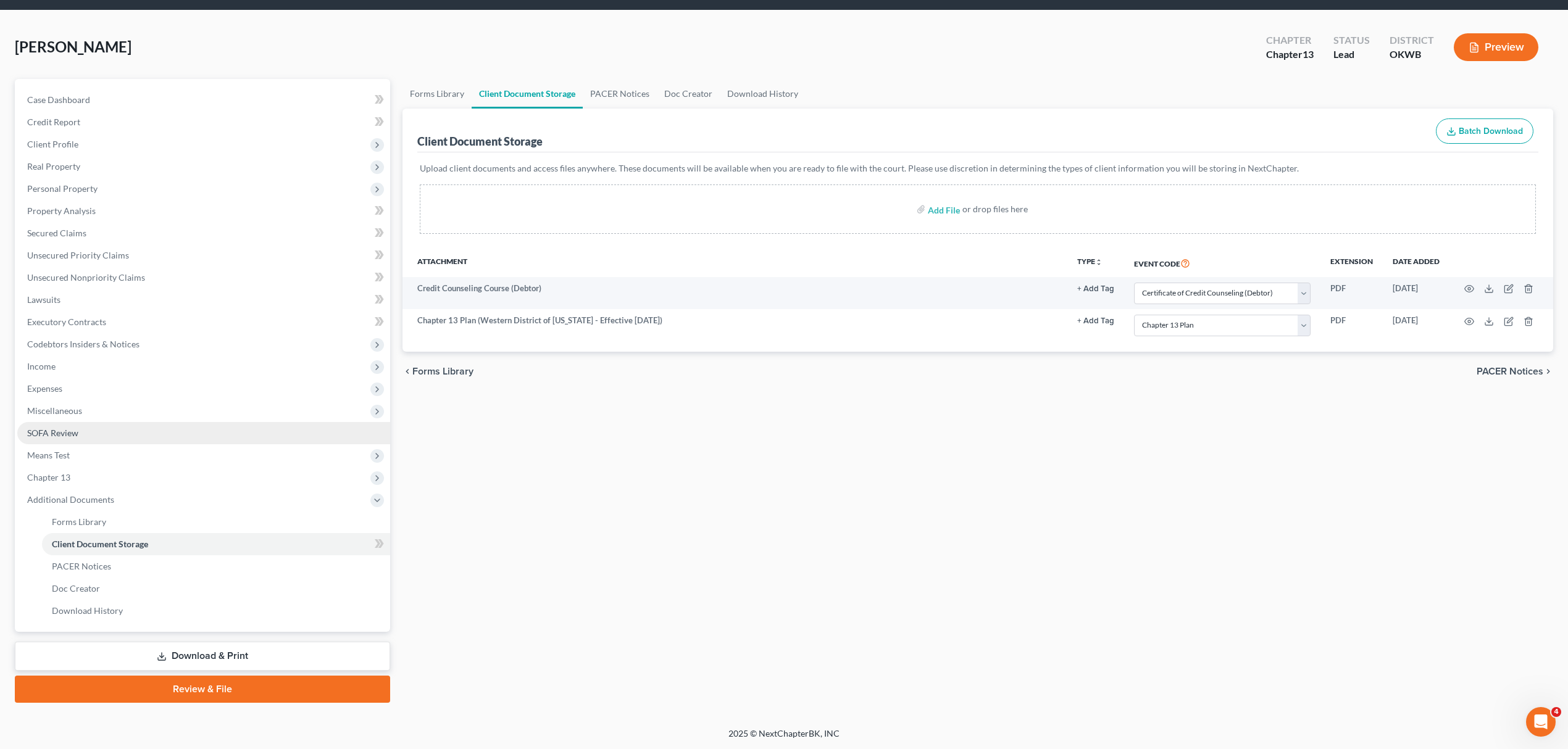
click at [139, 430] on link "SOFA Review" at bounding box center [204, 433] width 373 height 22
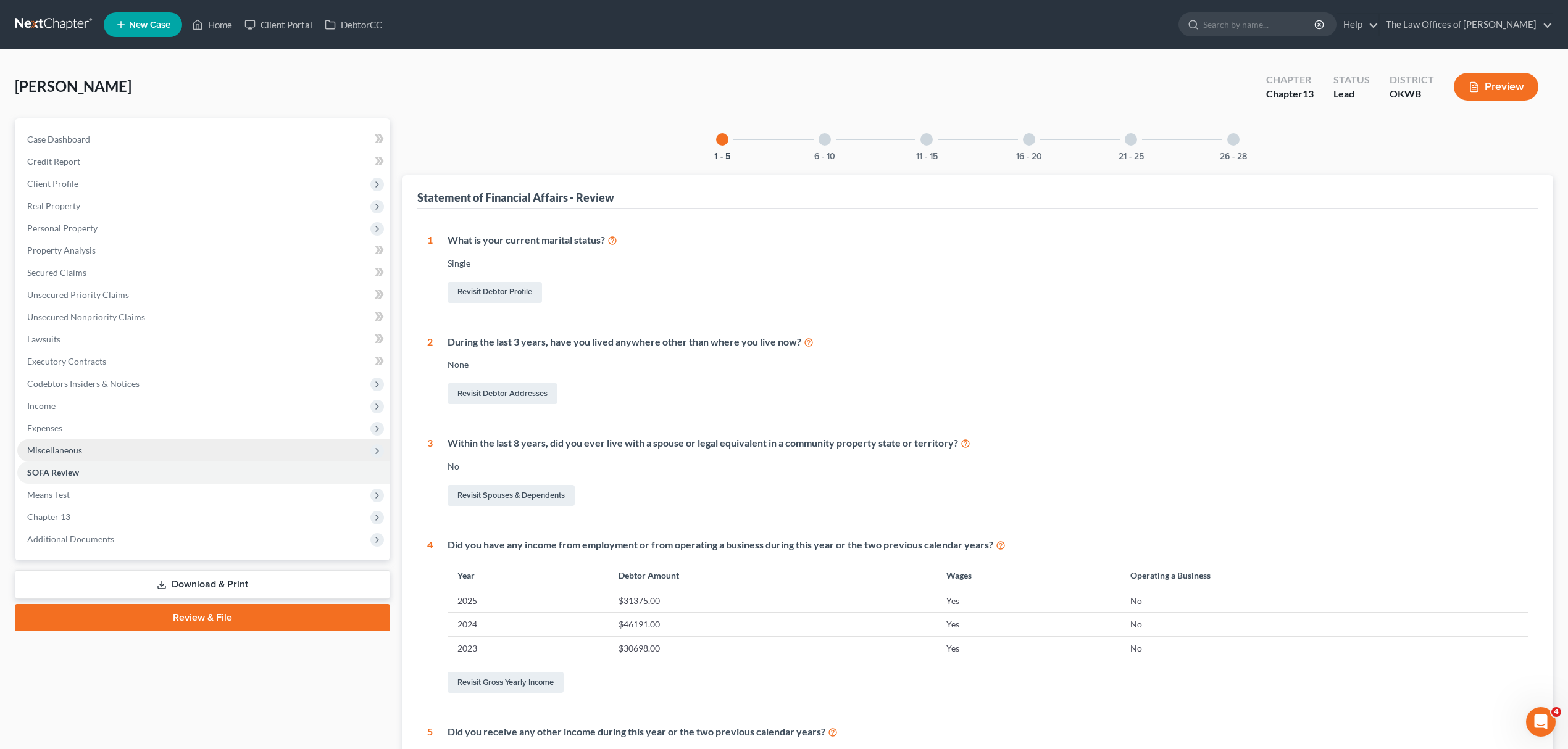
click at [62, 454] on span "Miscellaneous" at bounding box center [204, 450] width 373 height 22
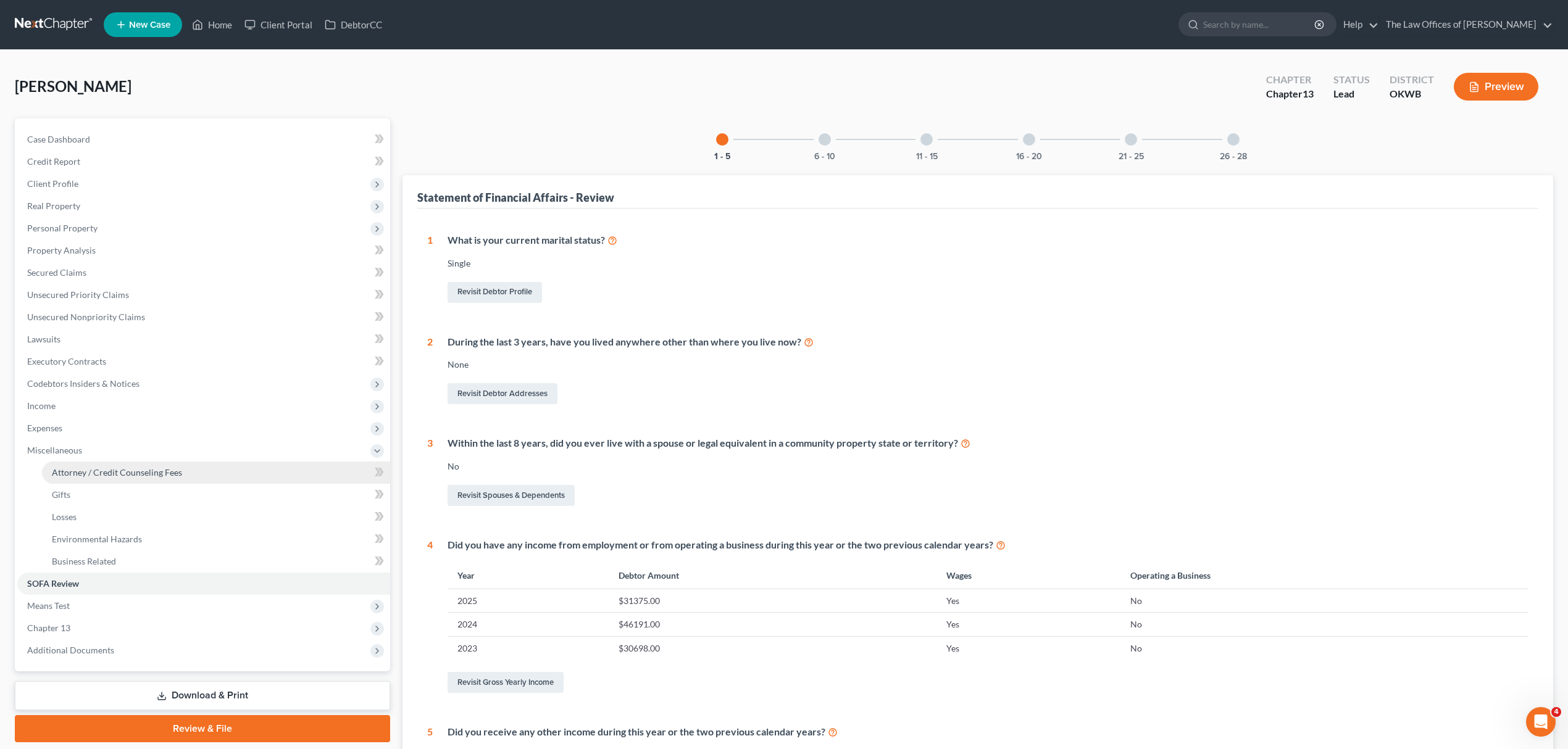
click at [148, 474] on span "Attorney / Credit Counseling Fees" at bounding box center [116, 472] width 130 height 11
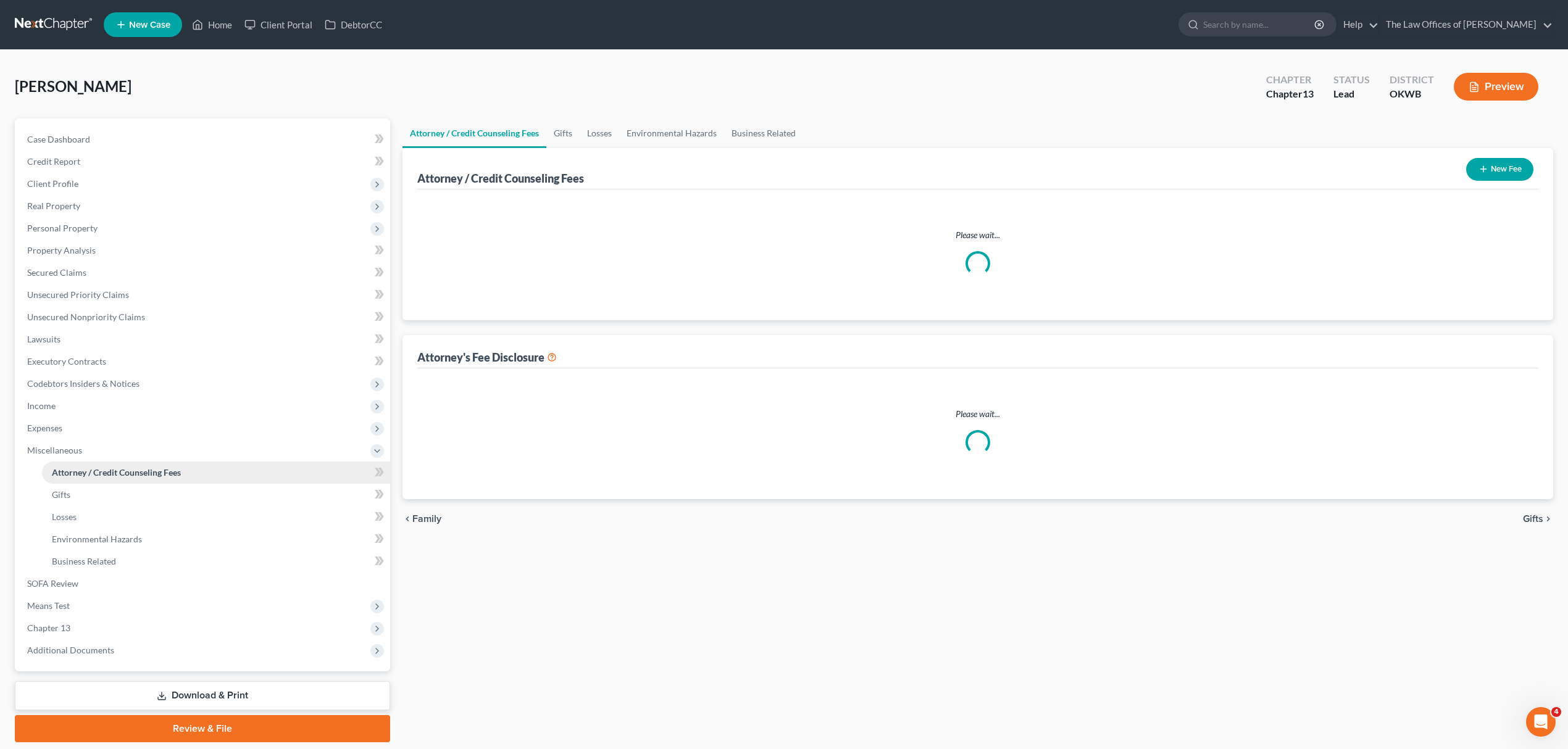
select select "0"
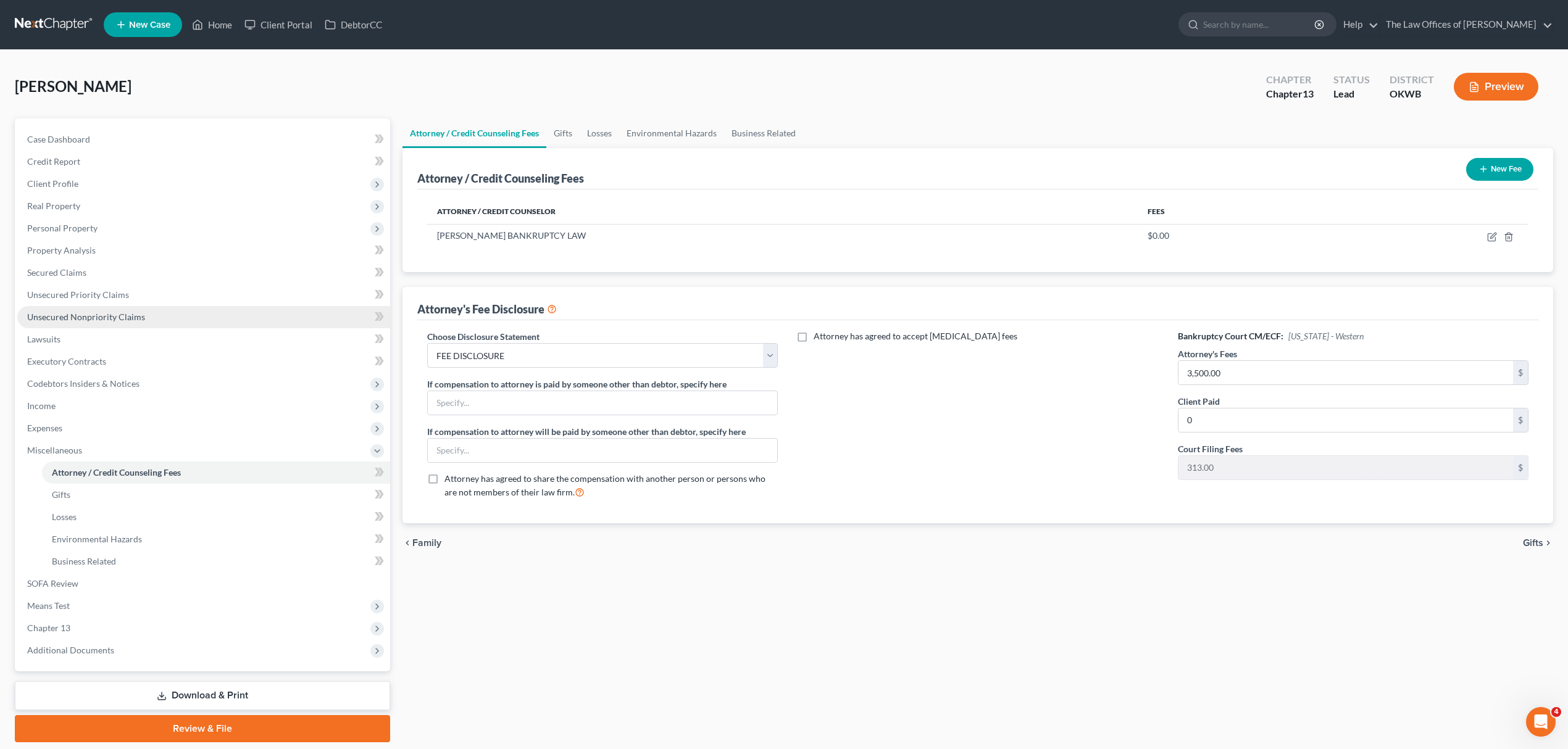
scroll to position [40, 0]
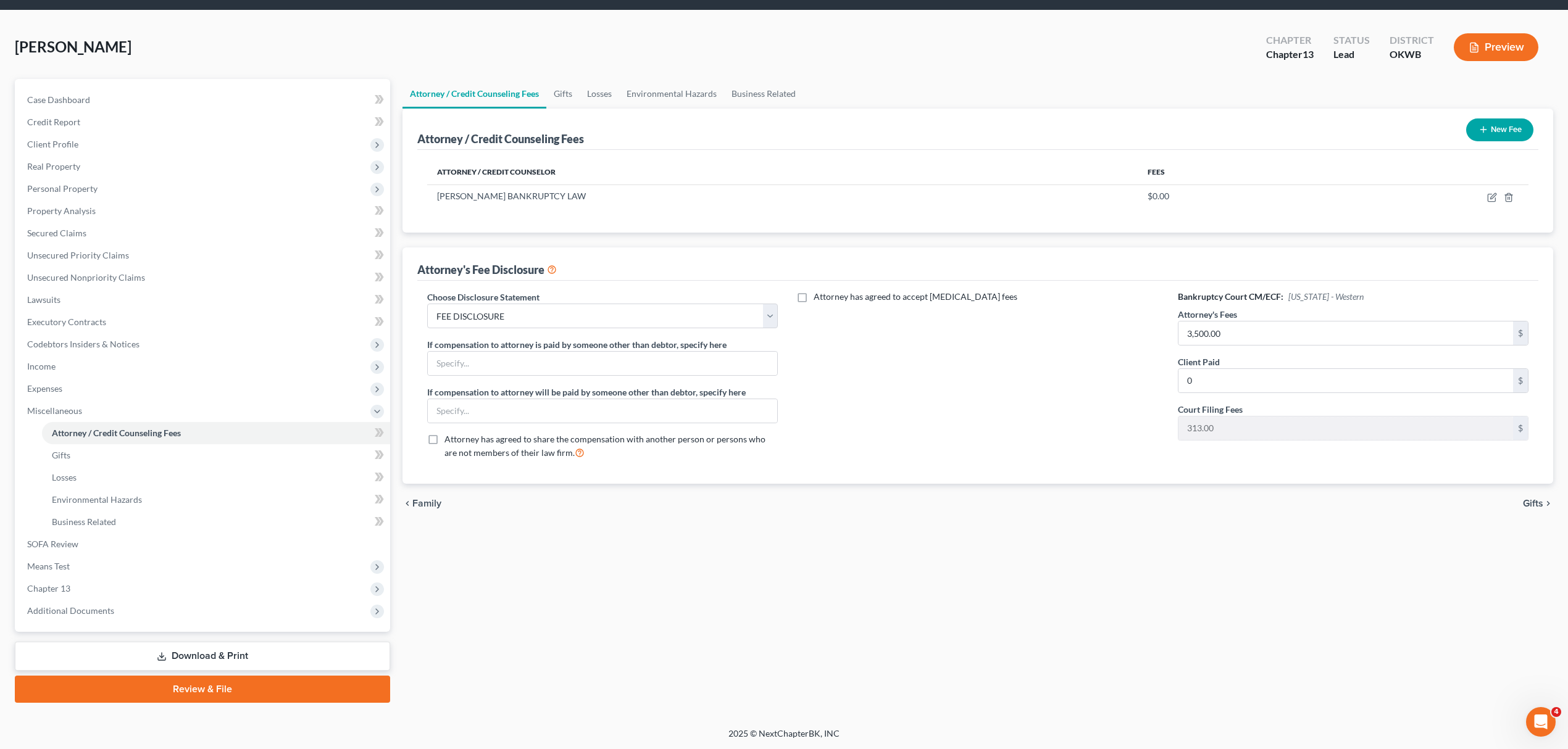
click at [169, 682] on link "Review & File" at bounding box center [202, 690] width 376 height 27
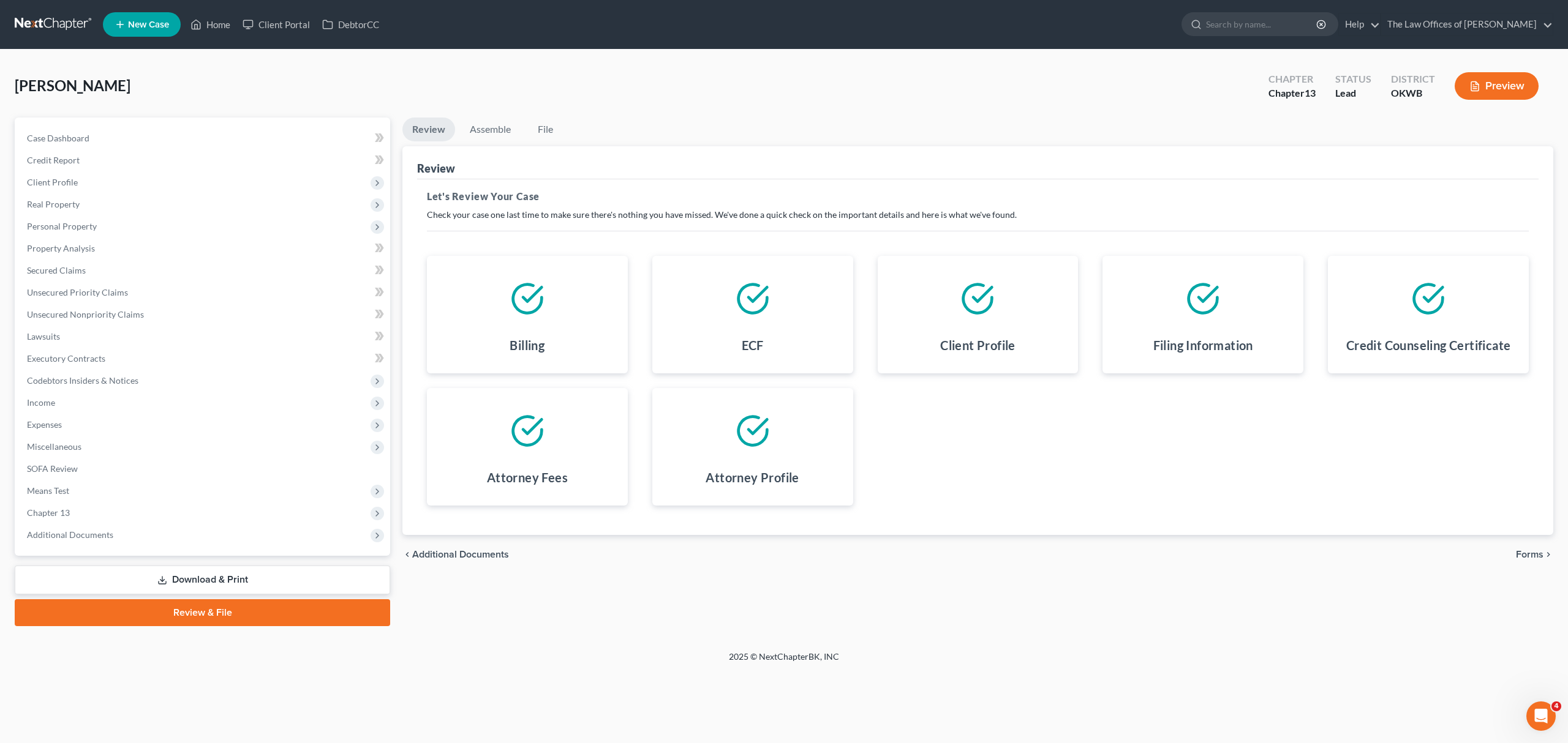
click at [489, 114] on div "[PERSON_NAME] Upgraded Chapter Chapter 13 Status Lead District OKWB Preview" at bounding box center [784, 90] width 1538 height 53
click at [484, 125] on link "Assemble" at bounding box center [490, 129] width 61 height 24
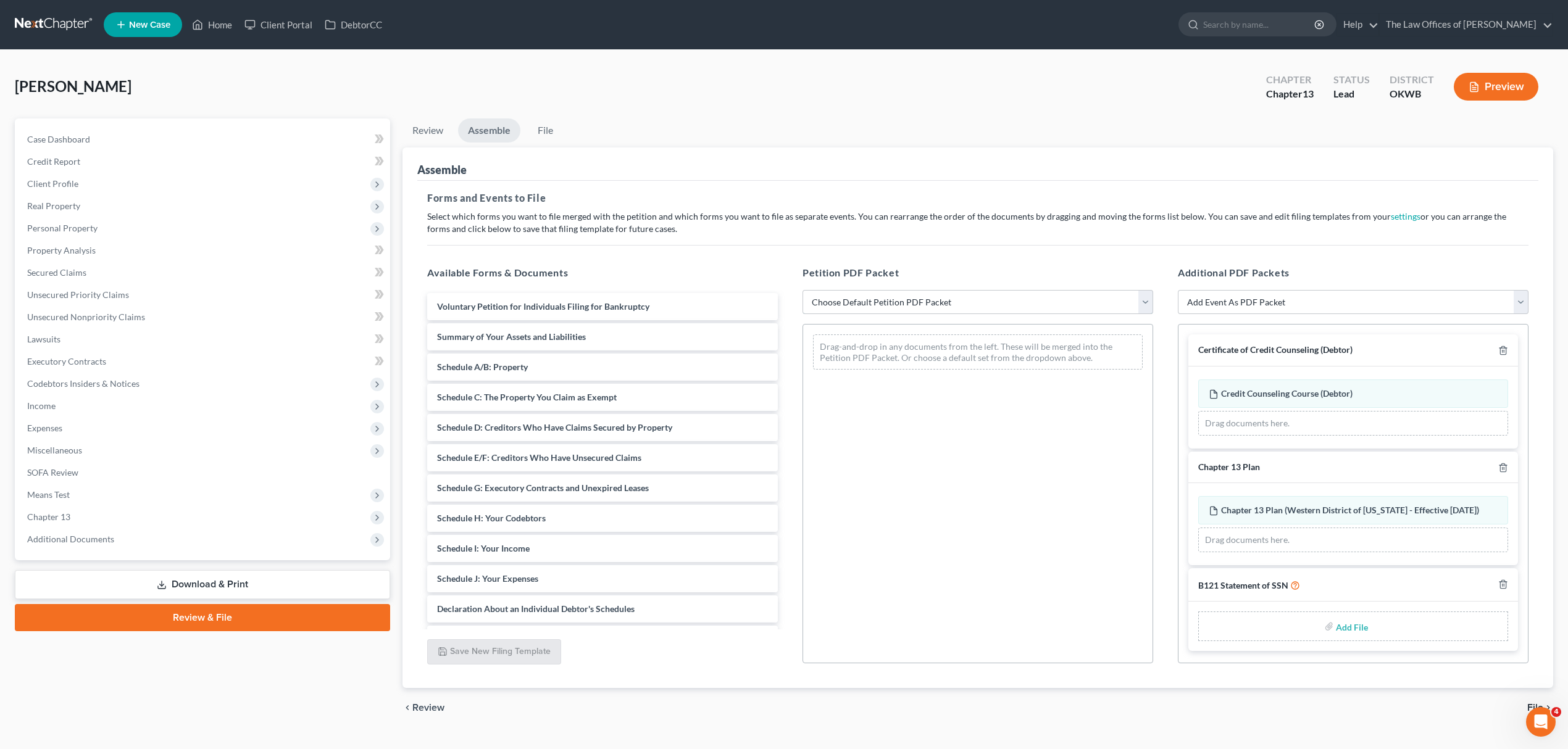
click at [848, 296] on select "Choose Default Petition PDF Packet Complete Bankruptcy Petition (all forms and …" at bounding box center [977, 302] width 350 height 24
select select "0"
click at [802, 290] on select "Choose Default Petition PDF Packet Complete Bankruptcy Petition (all forms and …" at bounding box center [977, 302] width 350 height 24
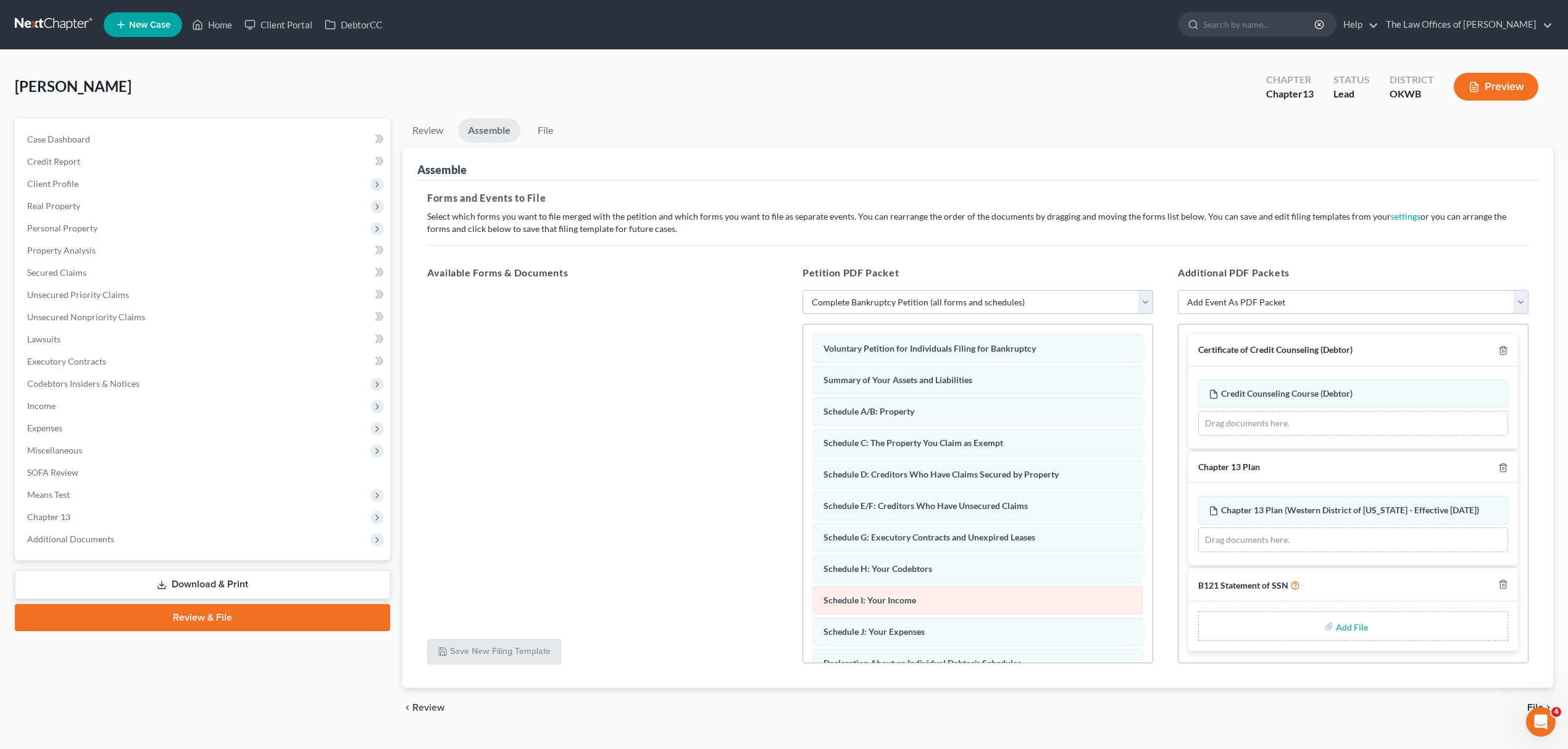
scroll to position [259, 0]
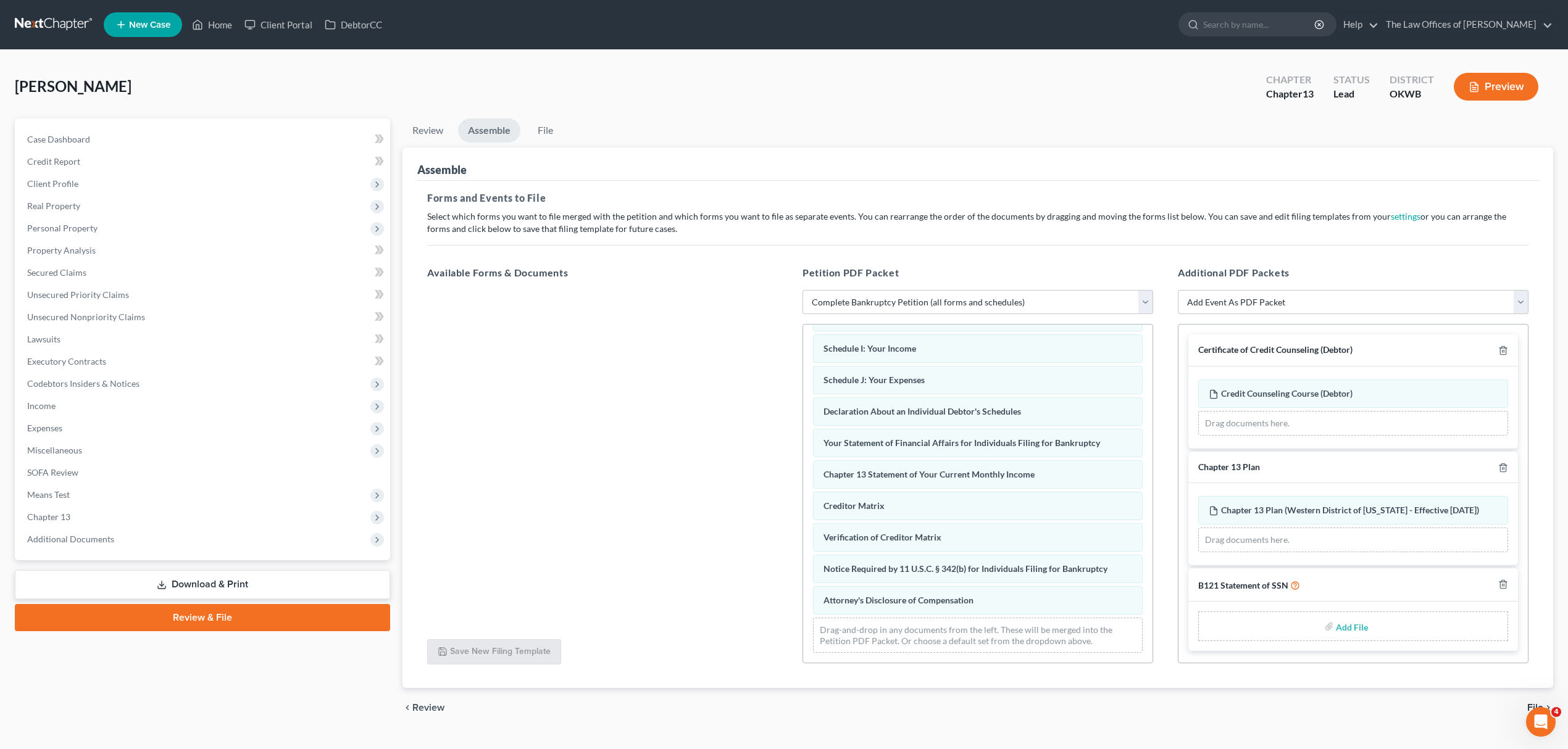
click at [1346, 631] on input "file" at bounding box center [1351, 626] width 30 height 22
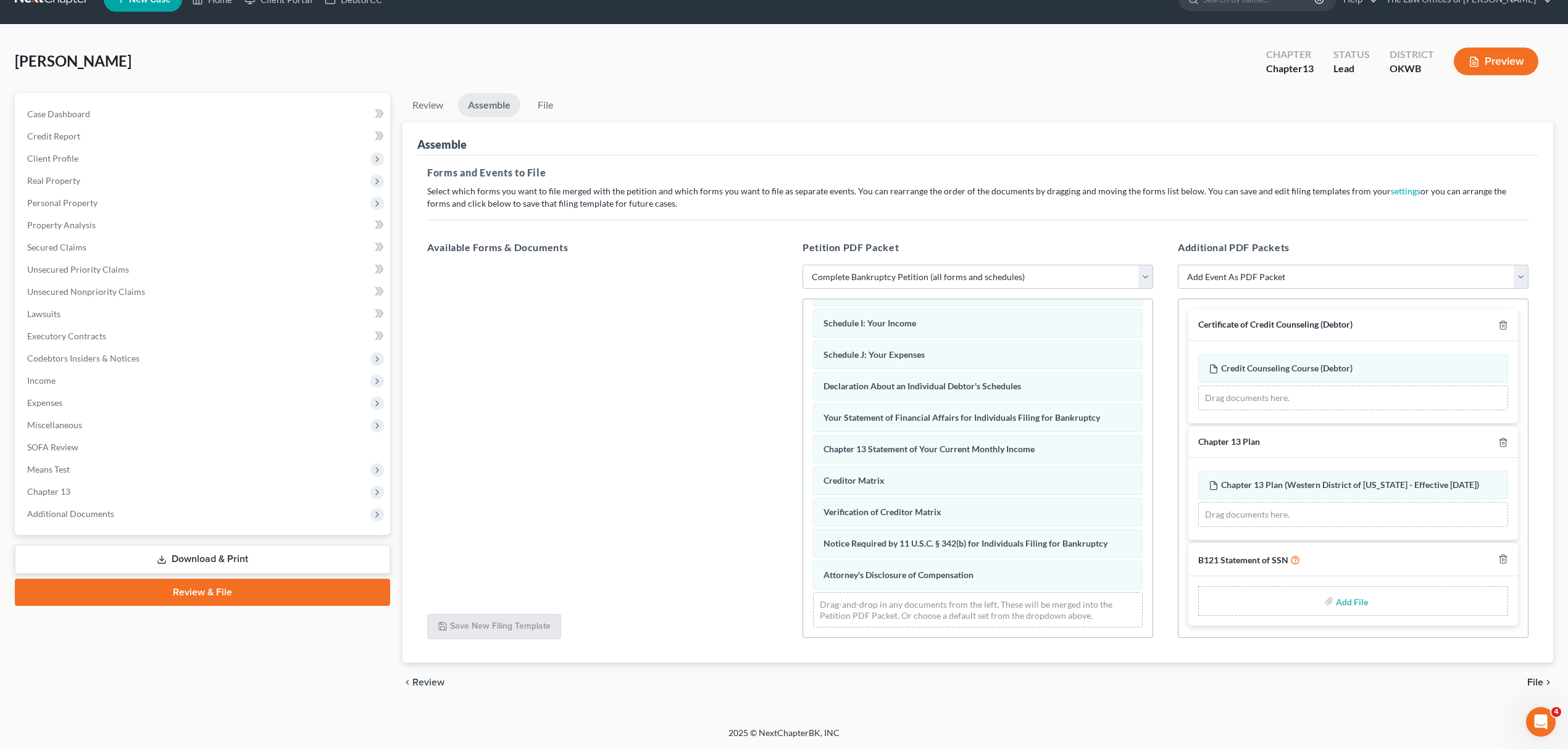
click at [1345, 608] on input "file" at bounding box center [1351, 601] width 30 height 22
type input "C:\fakepath\SSNSTATEMENT.pdf"
click at [1536, 680] on span "File" at bounding box center [1535, 683] width 16 height 10
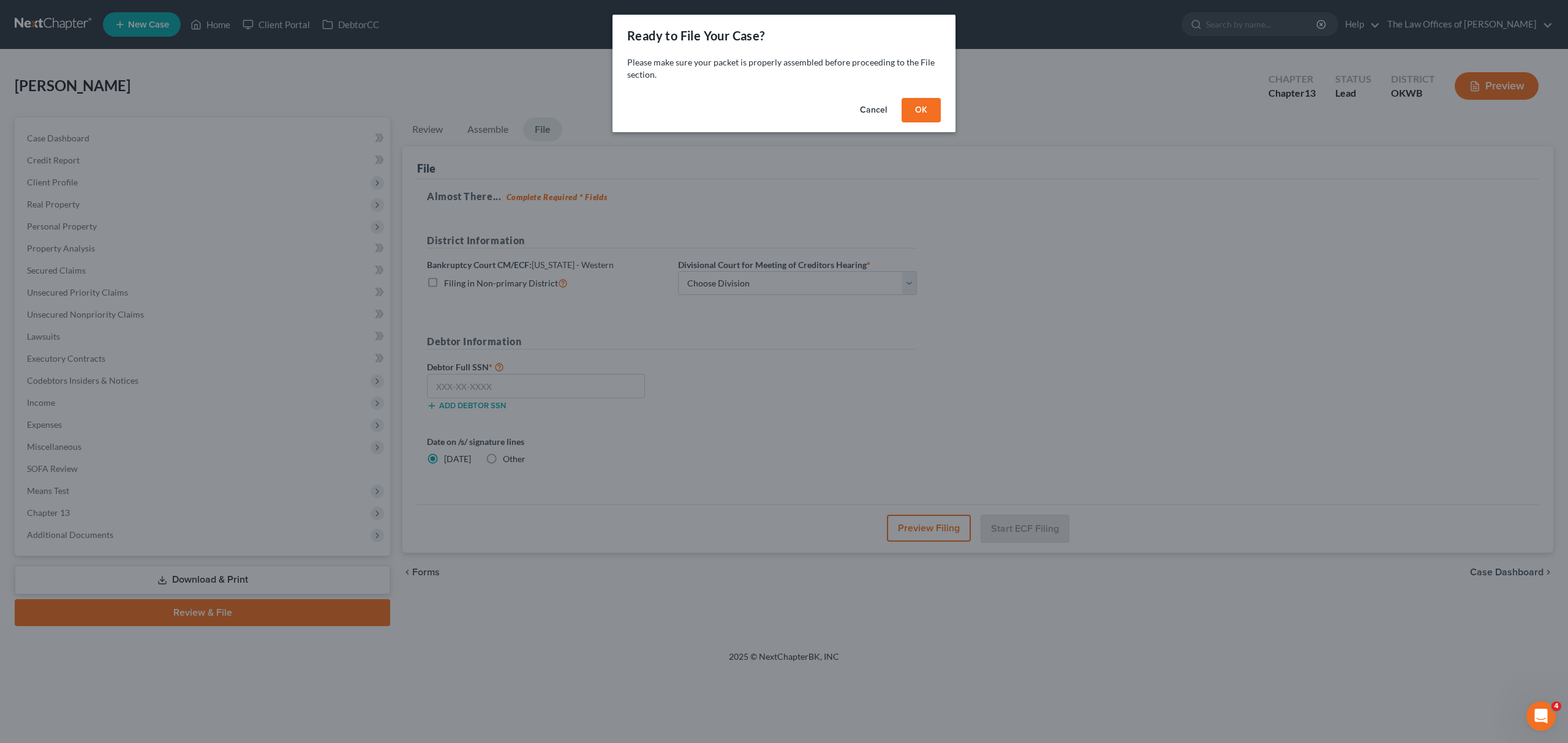
click at [924, 105] on button "OK" at bounding box center [920, 110] width 39 height 24
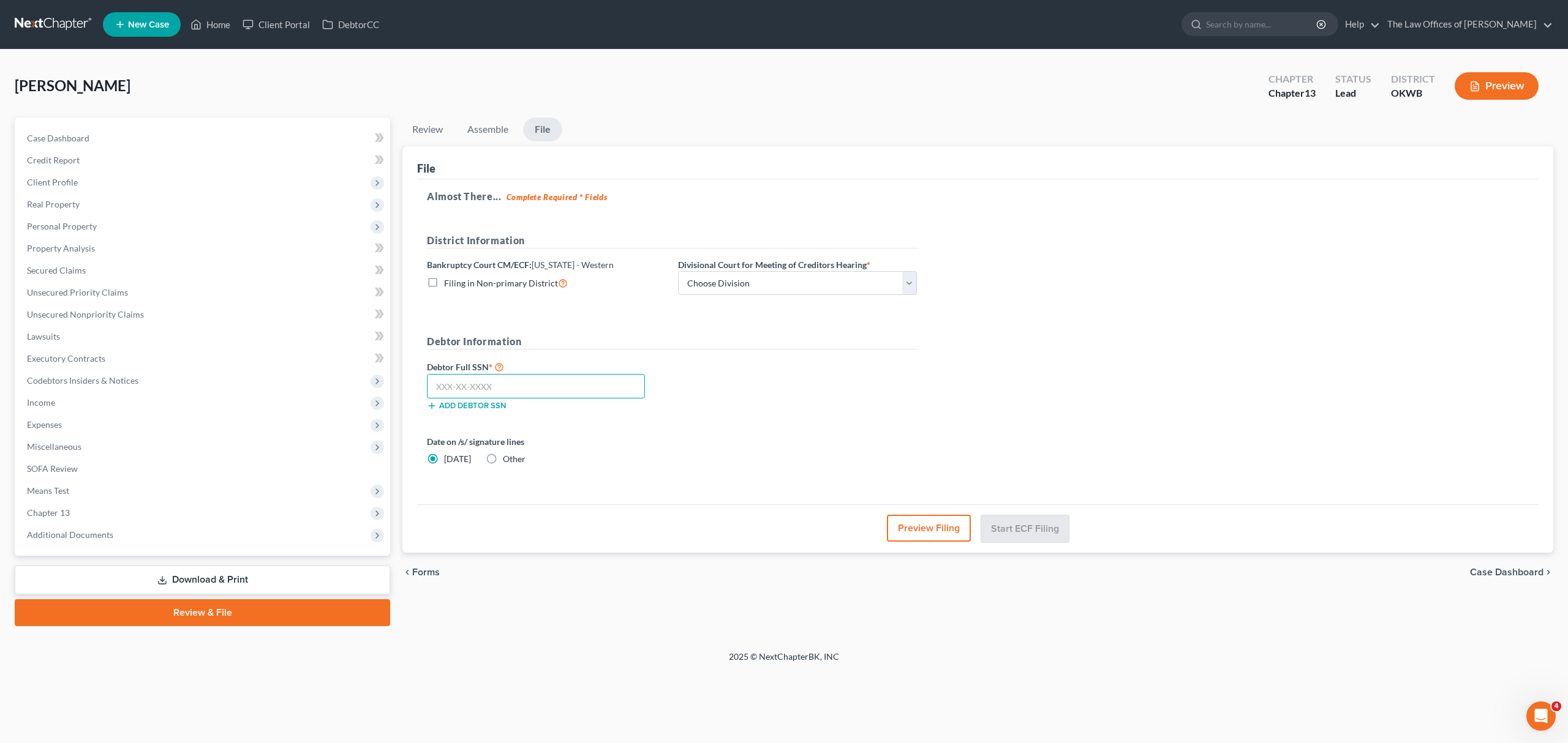
click at [461, 386] on input "text" at bounding box center [535, 386] width 218 height 24
type input "443-02-7400"
click at [720, 287] on select "Choose Division [US_STATE][GEOGRAPHIC_DATA]" at bounding box center [797, 283] width 239 height 24
select select "0"
click at [678, 271] on select "Choose Division [US_STATE][GEOGRAPHIC_DATA]" at bounding box center [797, 283] width 239 height 24
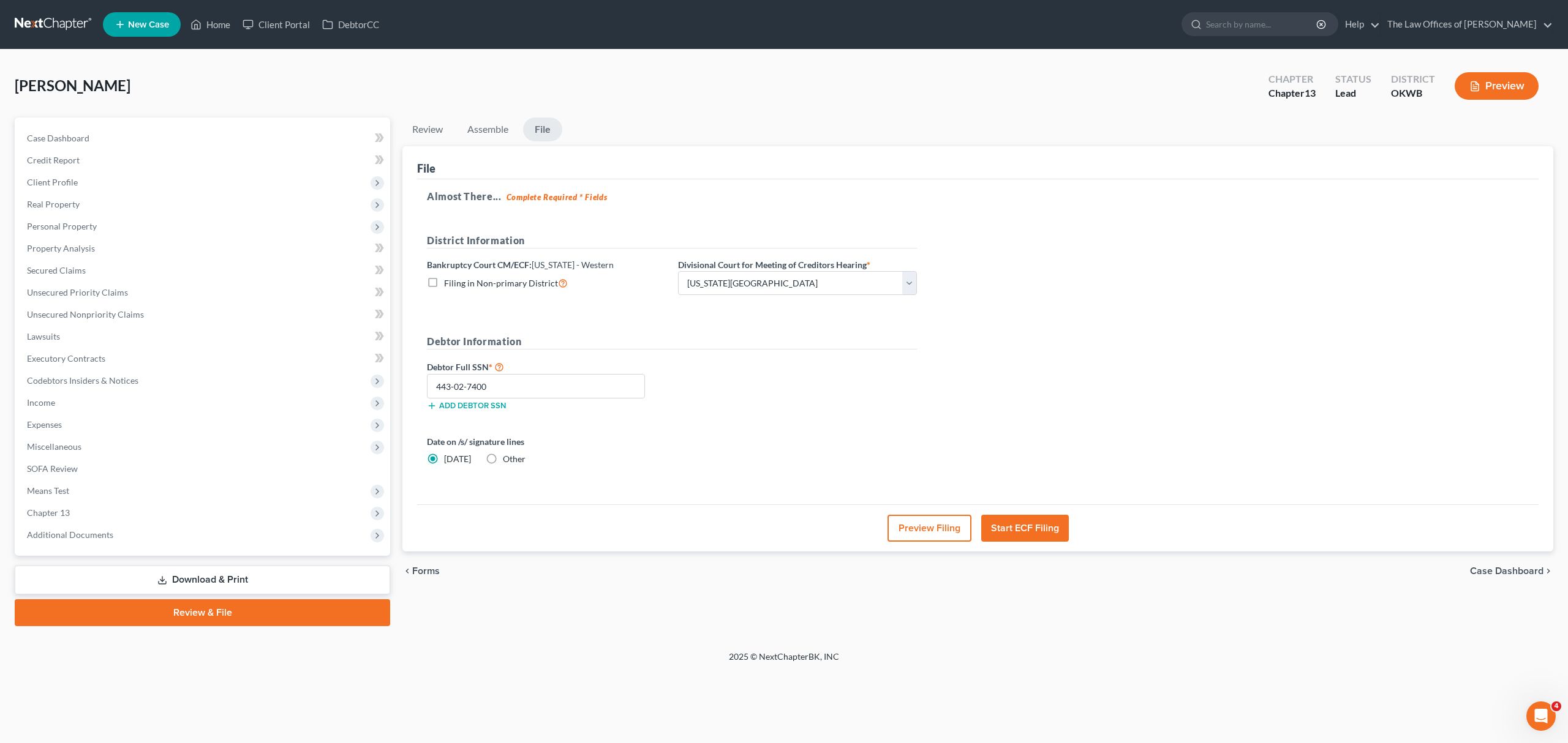
click at [992, 526] on button "Start ECF Filing" at bounding box center [1024, 528] width 88 height 27
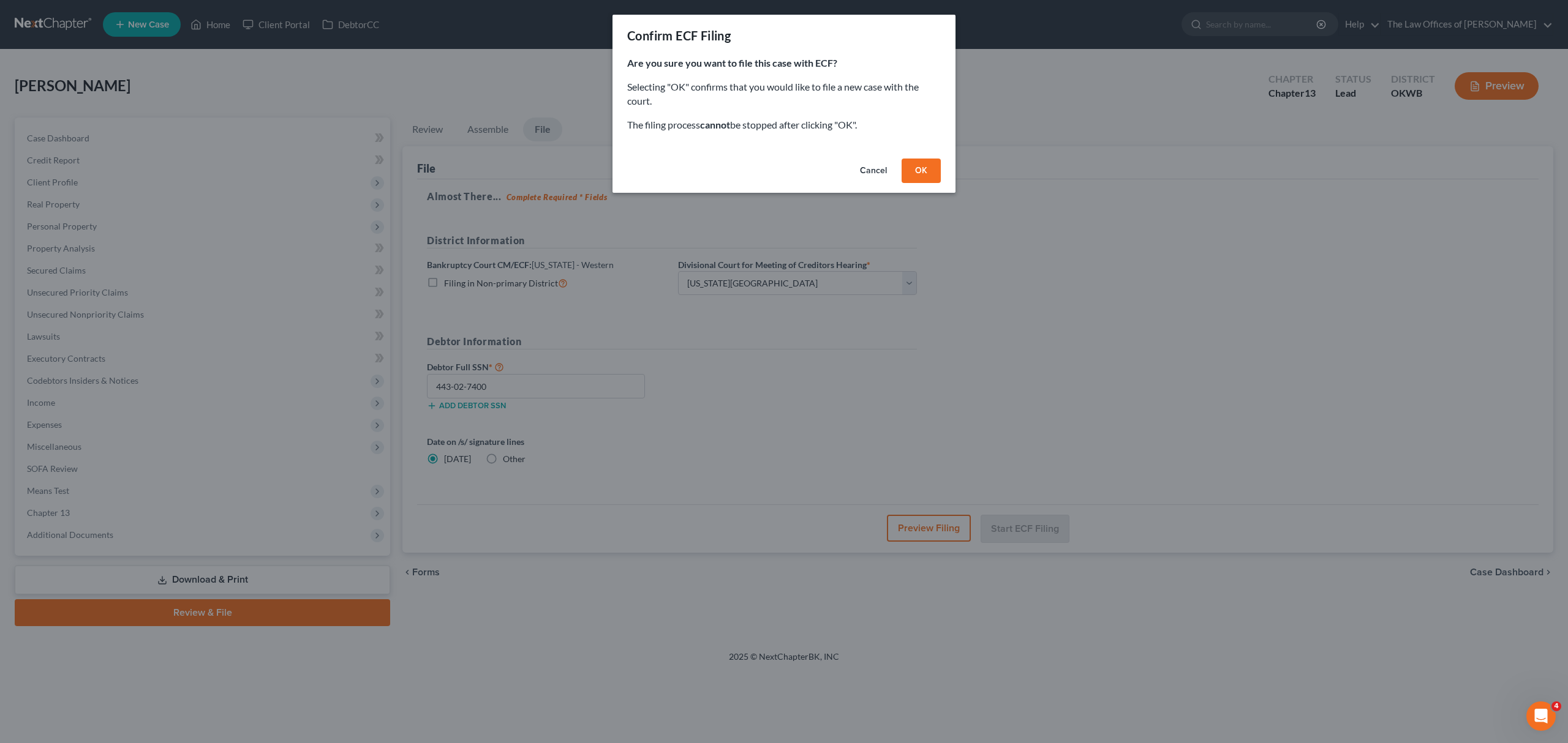
click at [927, 167] on button "OK" at bounding box center [920, 170] width 39 height 24
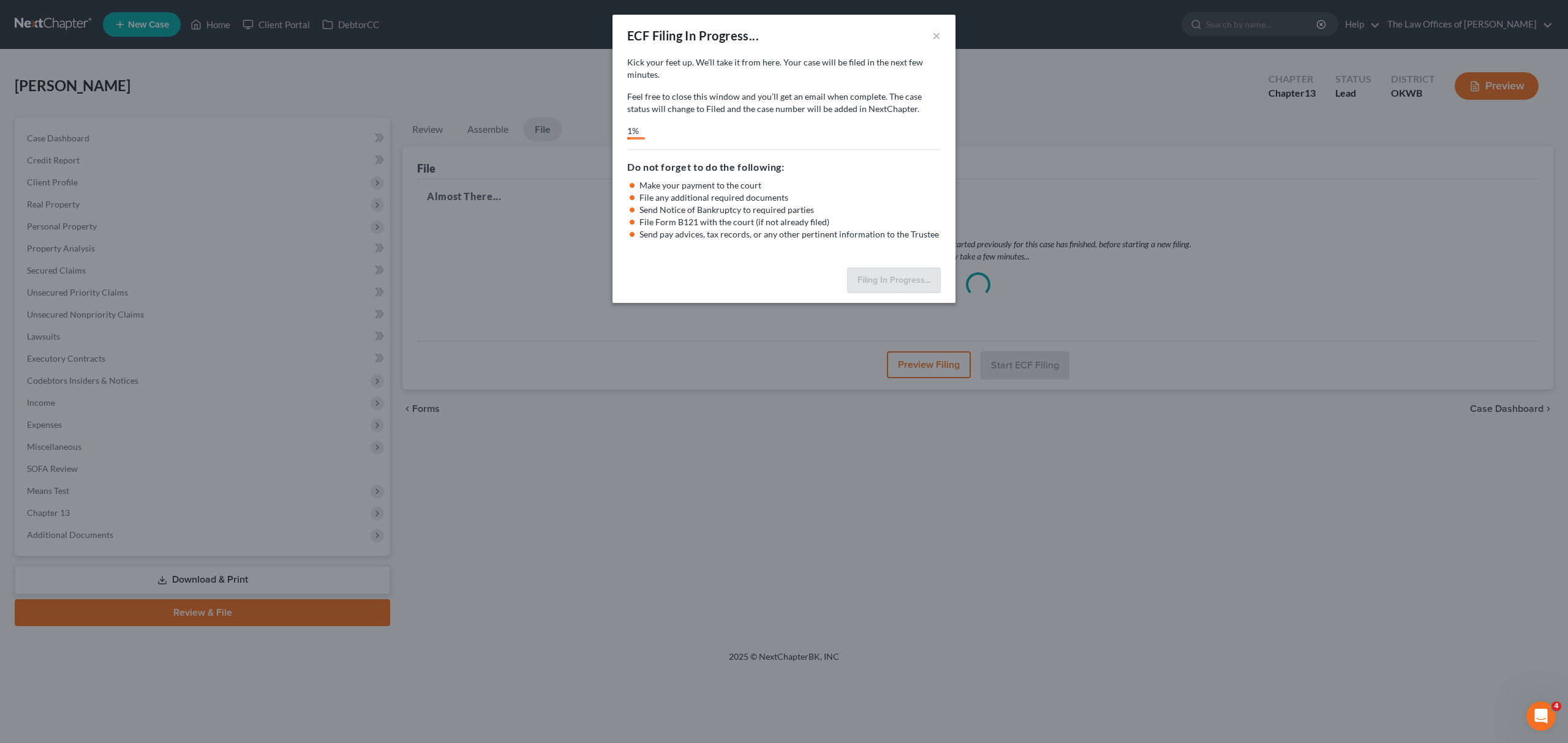
select select "0"
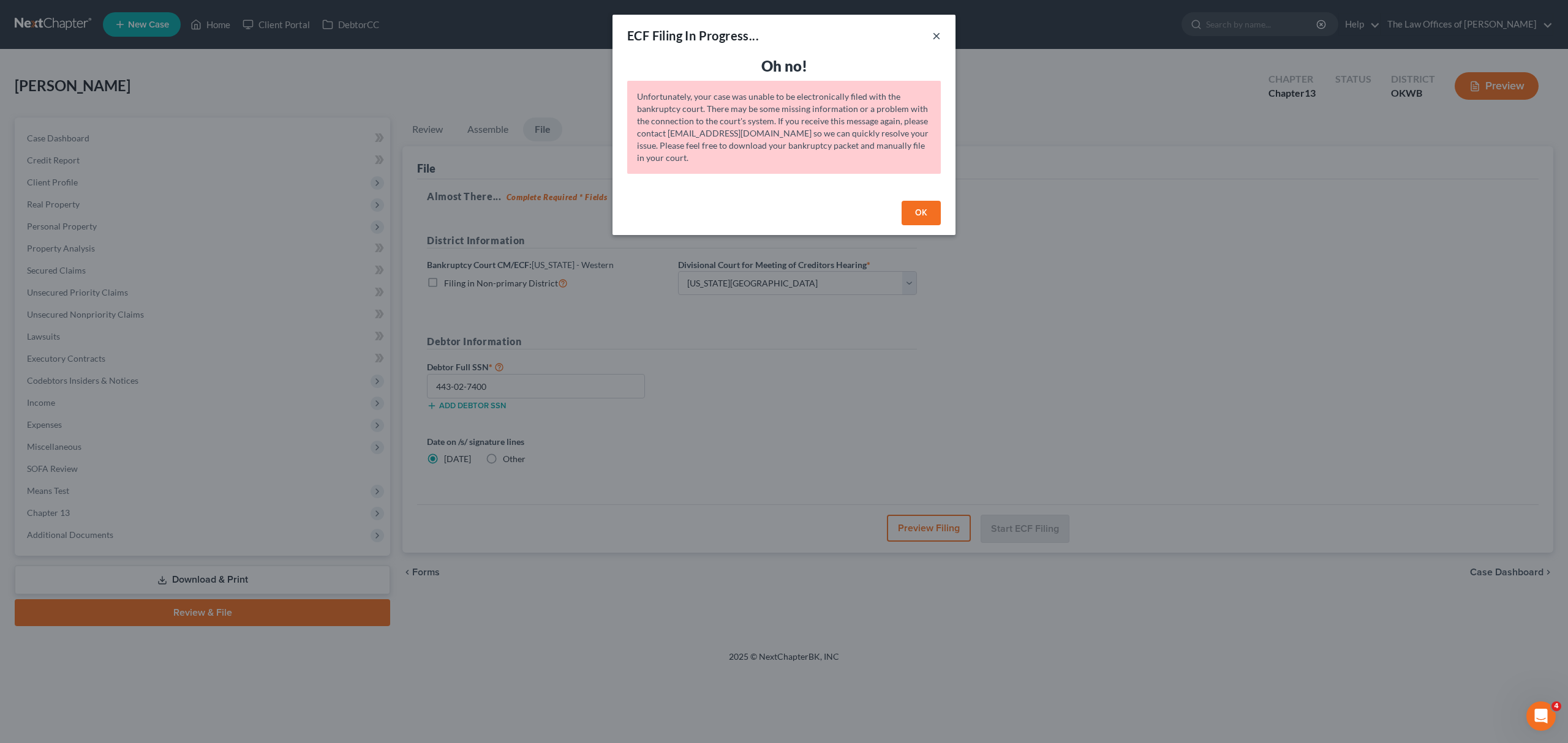
click at [935, 36] on button "×" at bounding box center [936, 35] width 9 height 14
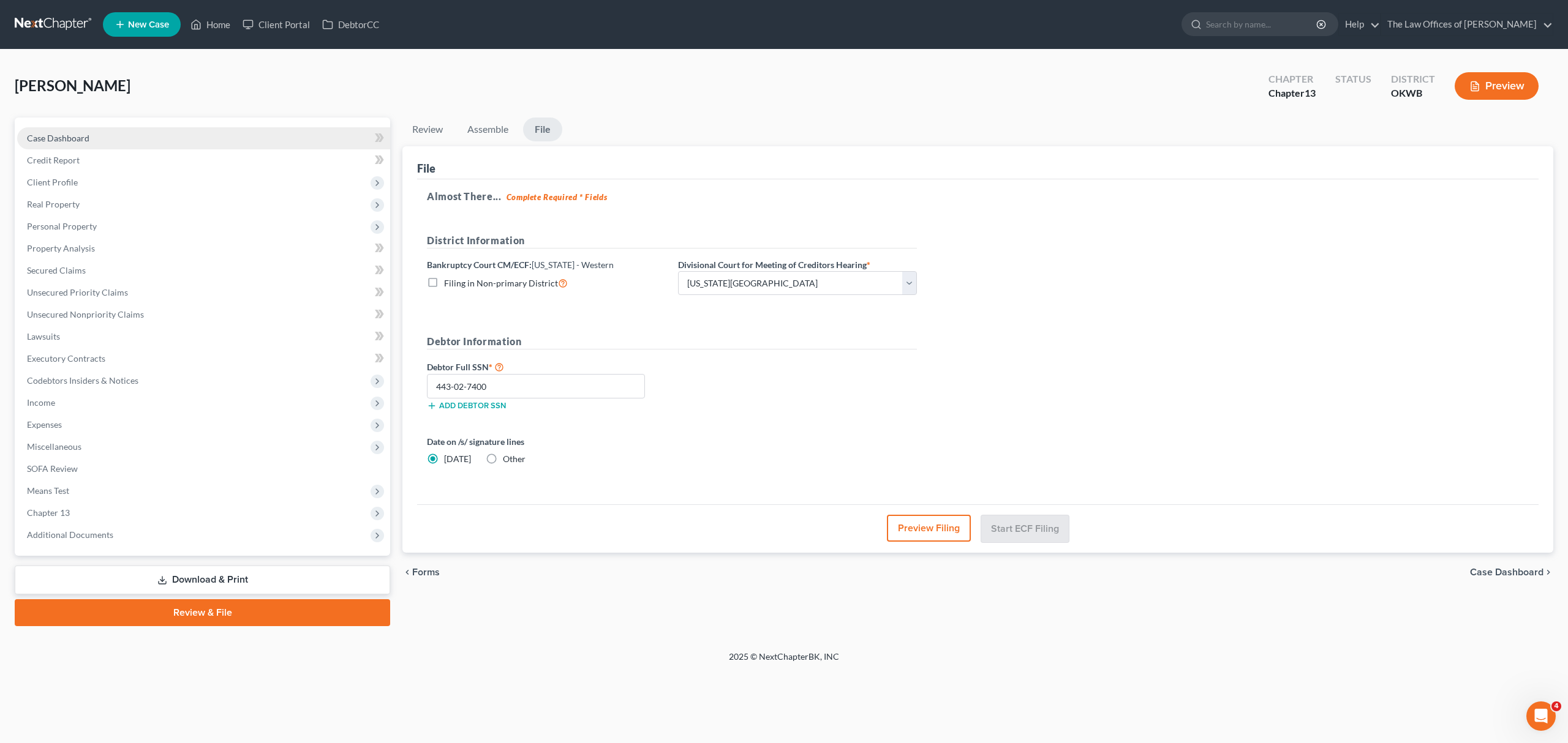
click at [81, 139] on span "Case Dashboard" at bounding box center [58, 138] width 63 height 11
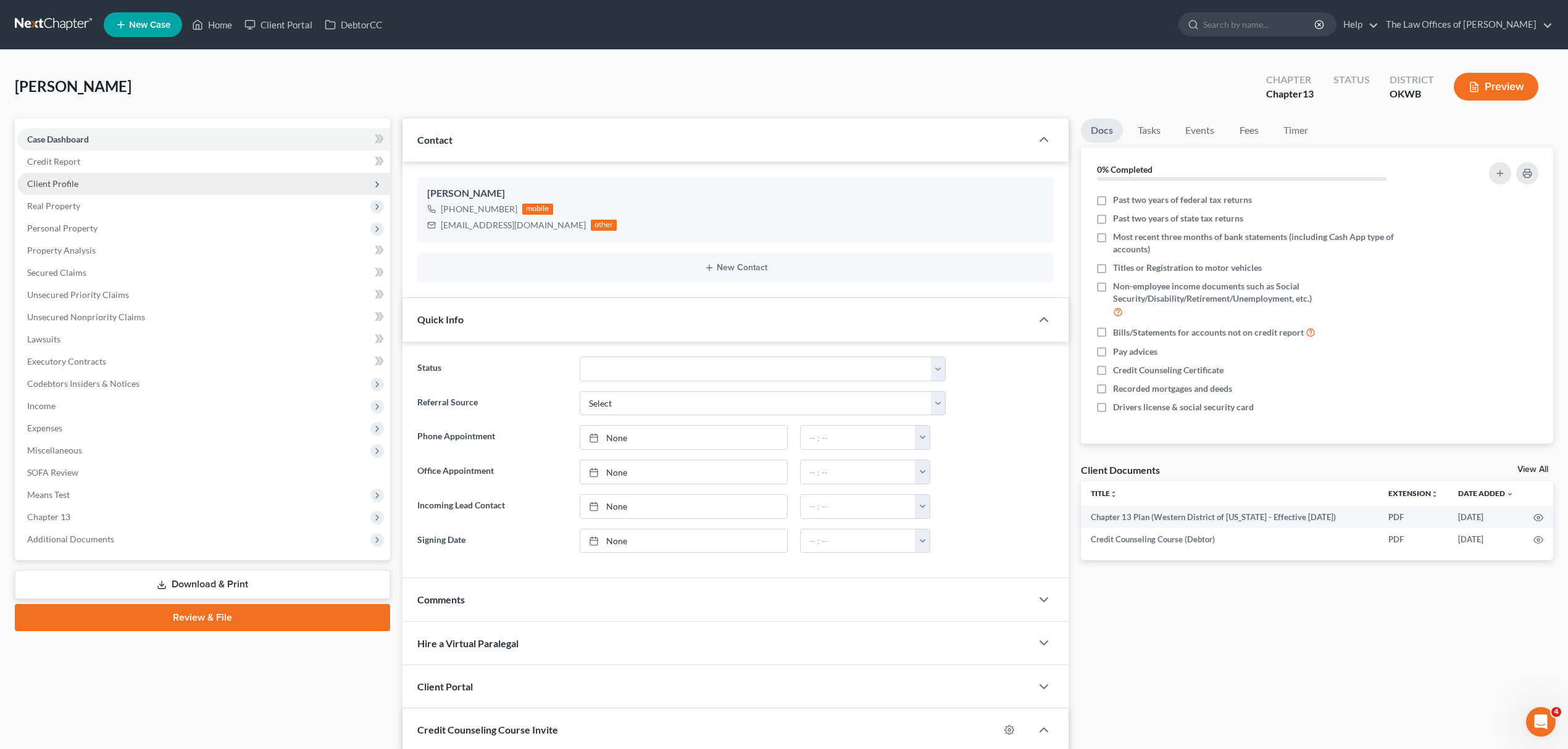
click at [67, 181] on span "Client Profile" at bounding box center [52, 183] width 51 height 11
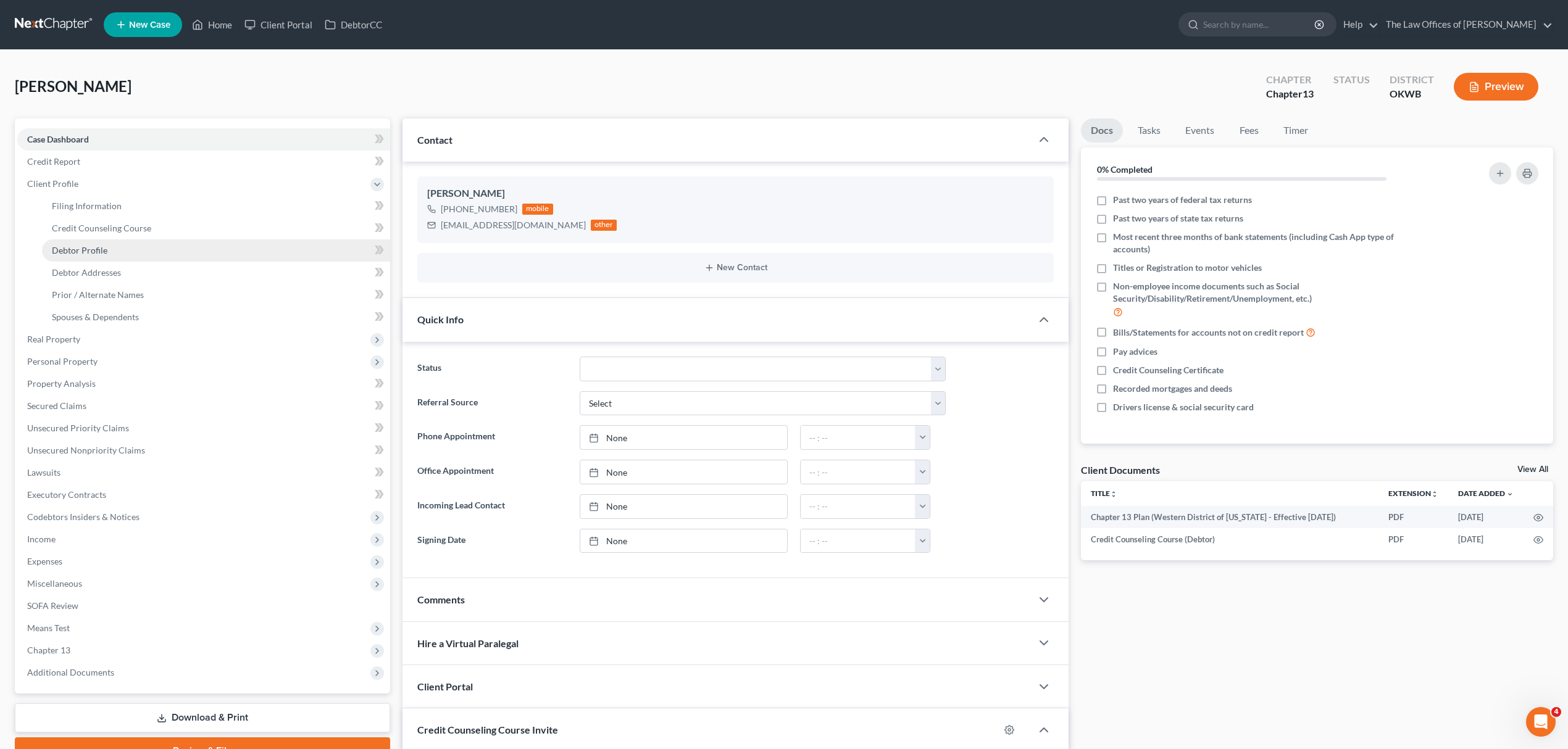
click at [99, 245] on span "Debtor Profile" at bounding box center [79, 250] width 55 height 11
select select "0"
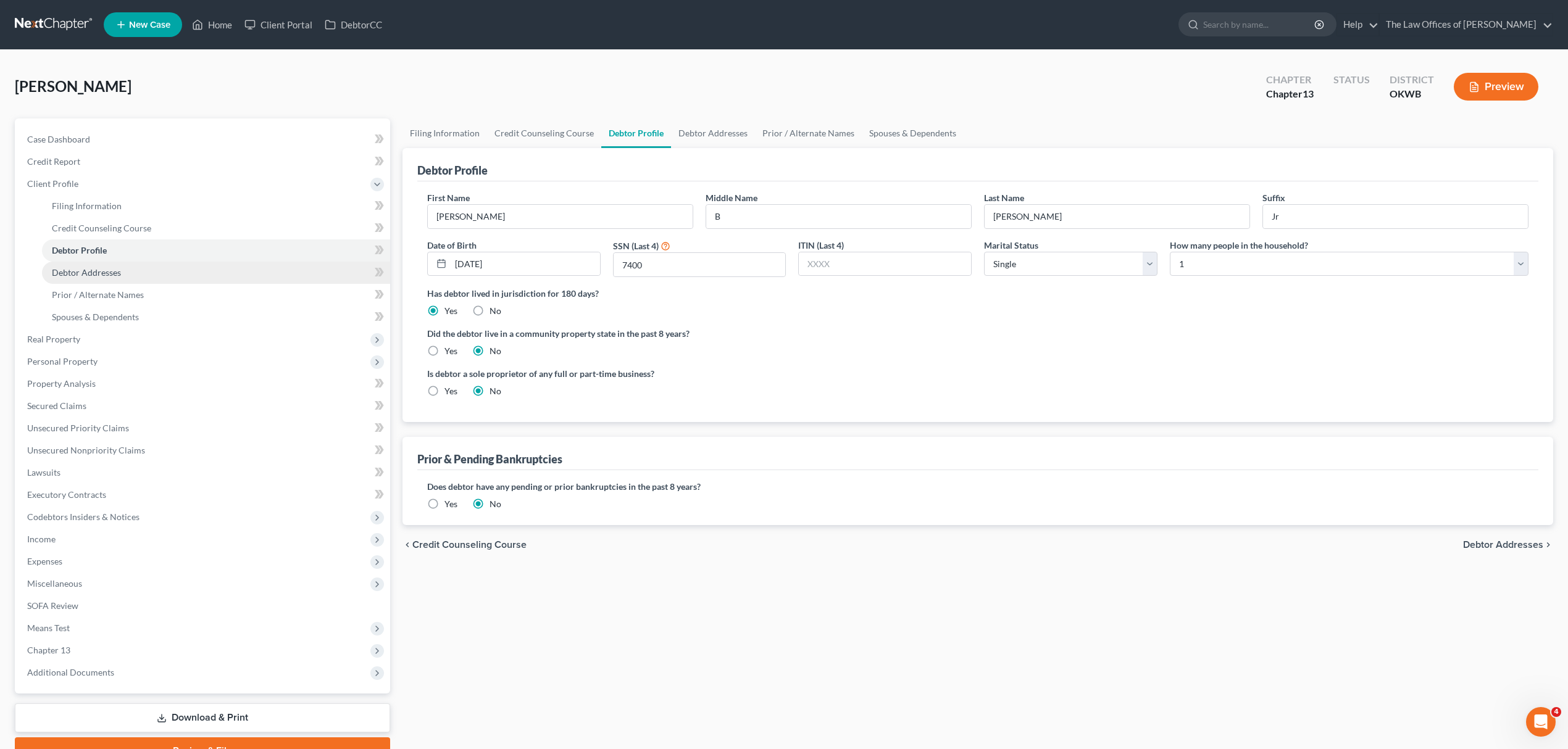
radio input "true"
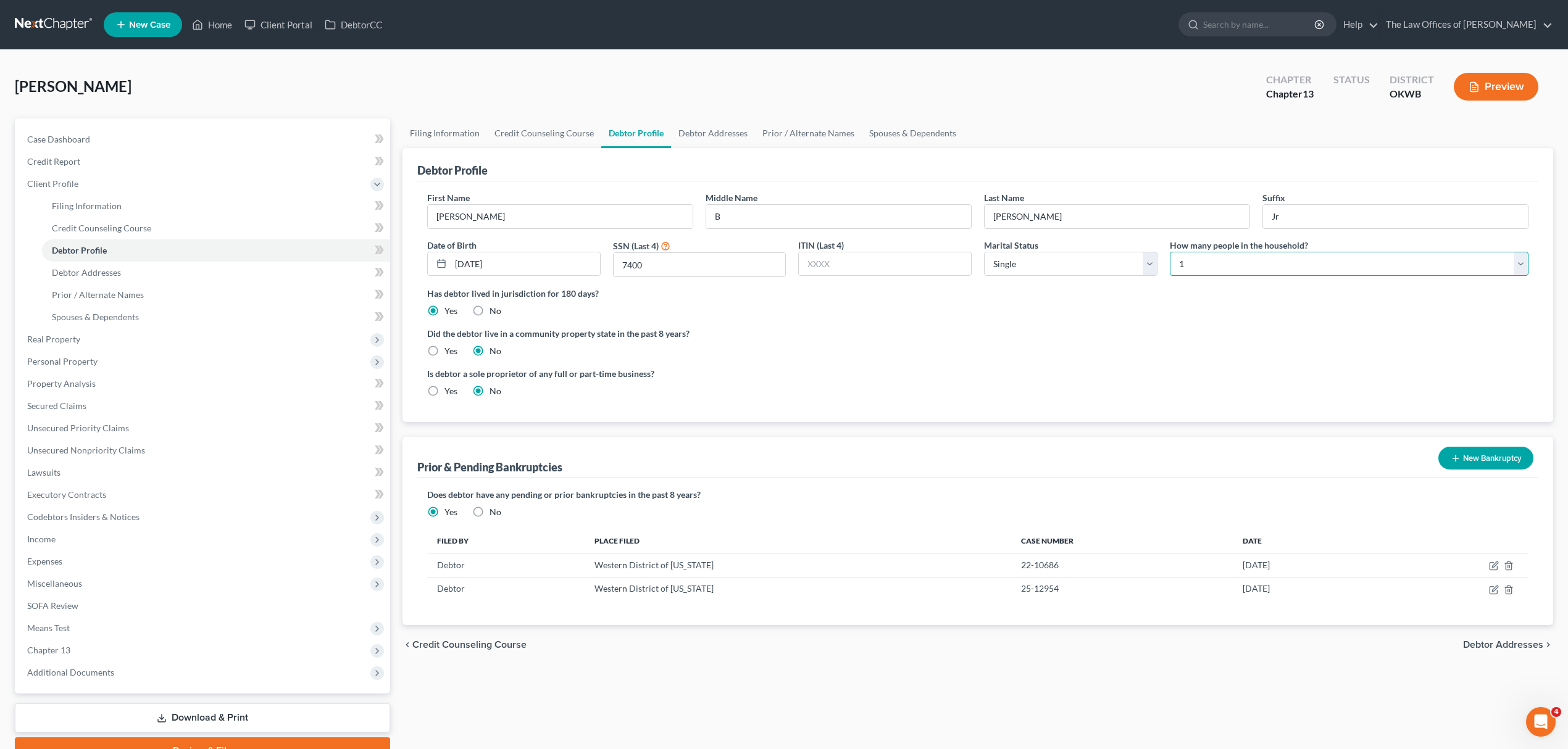
click at [1366, 265] on select "Select 1 2 3 4 5 6 7 8 9 10 11 12 13 14 15 16 17 18 19 20" at bounding box center [1350, 264] width 359 height 24
select select "1"
click at [1170, 252] on select "Select 1 2 3 4 5 6 7 8 9 10 11 12 13 14 15 16 17 18 19 20" at bounding box center [1350, 264] width 359 height 24
click at [98, 628] on span "Means Test" at bounding box center [204, 628] width 373 height 22
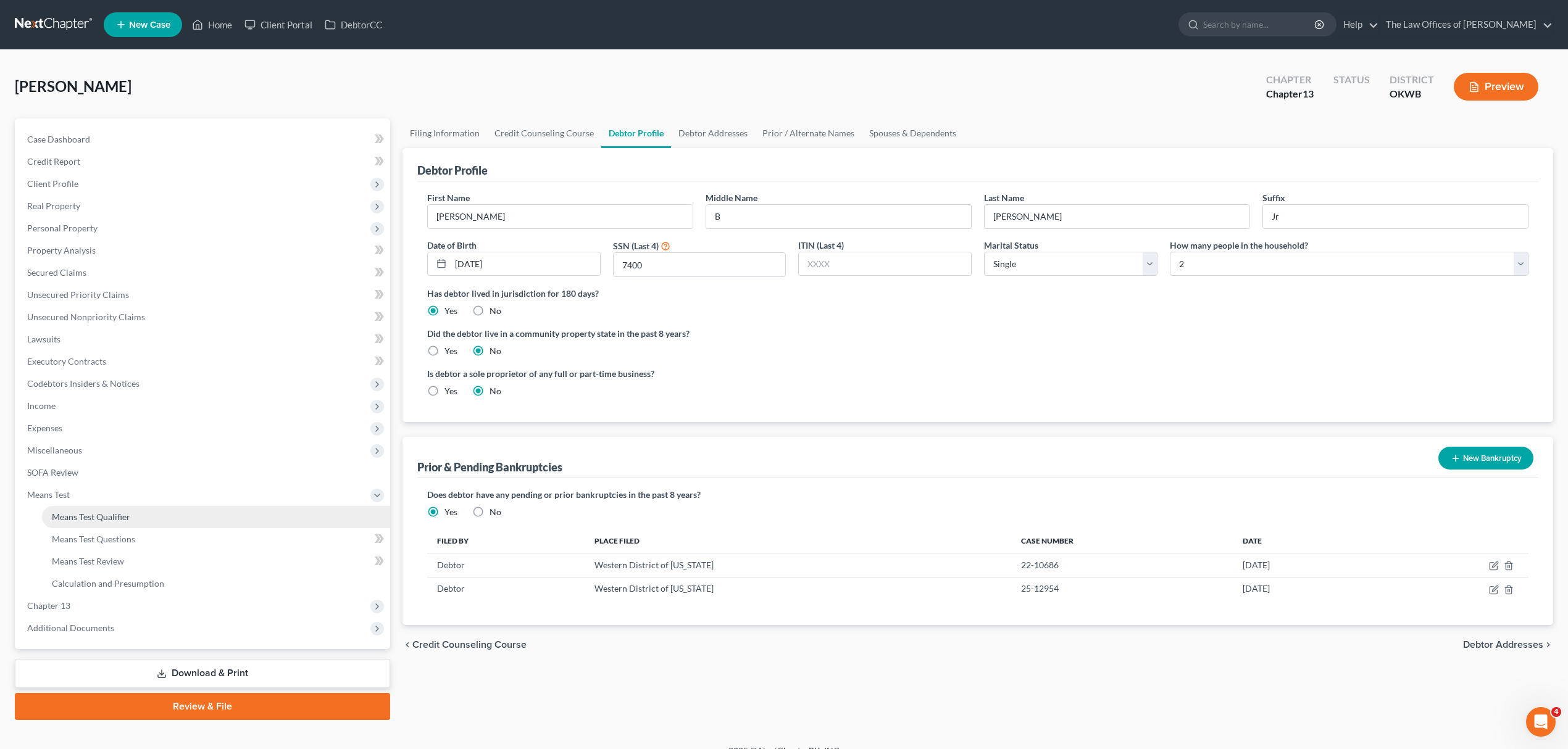
click at [105, 516] on span "Means Test Qualifier" at bounding box center [90, 516] width 79 height 11
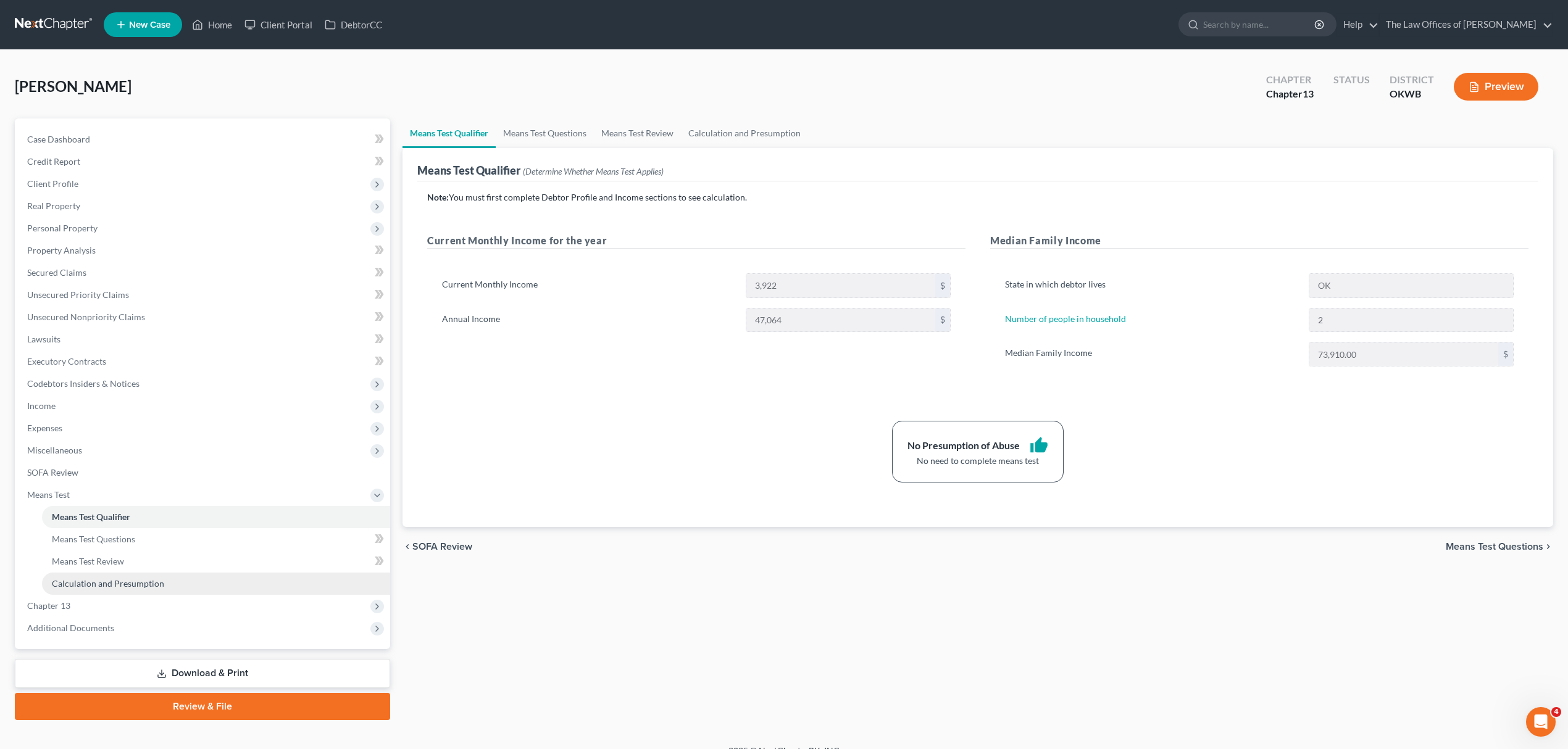
click at [112, 579] on span "Calculation and Presumption" at bounding box center [108, 583] width 113 height 11
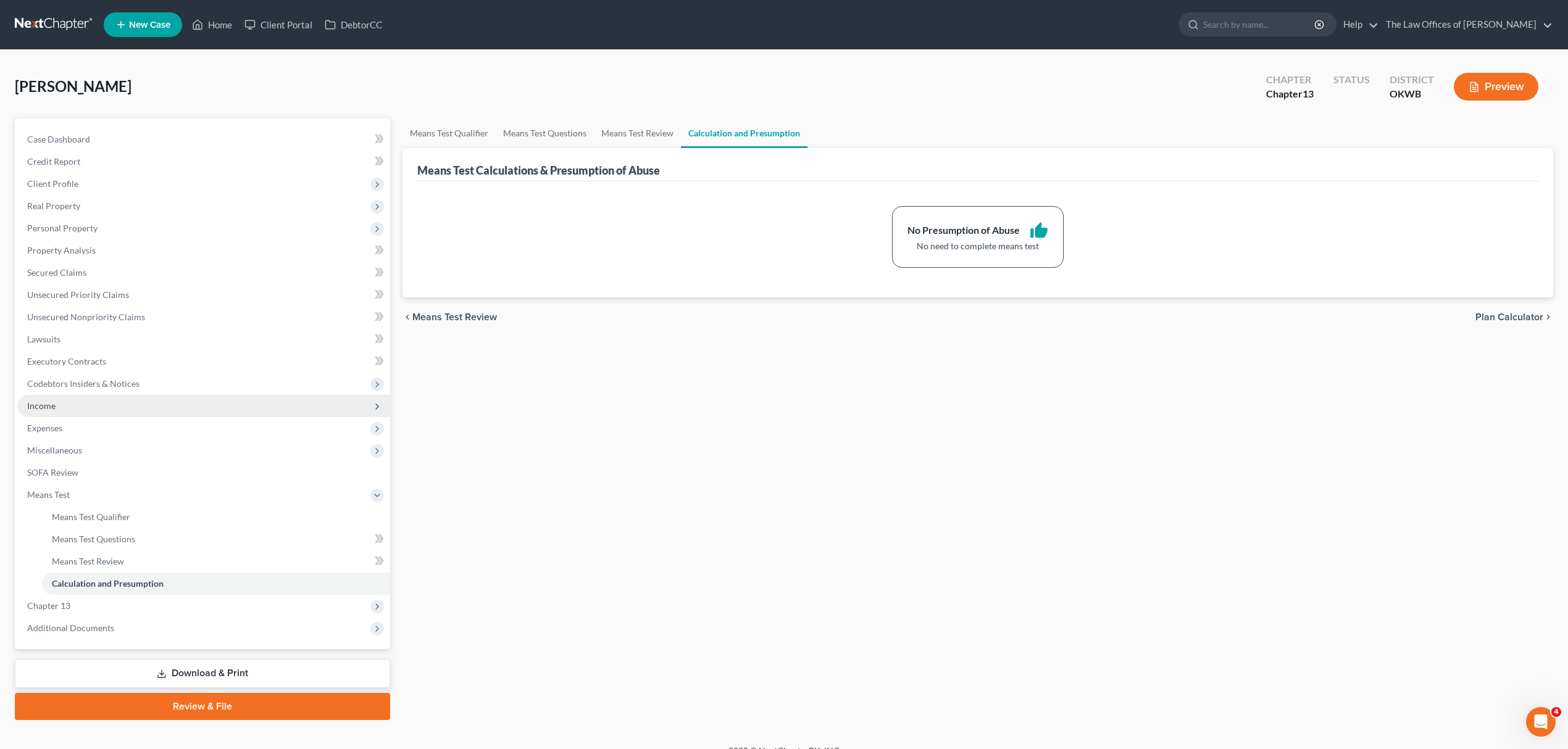
click at [48, 401] on span "Income" at bounding box center [41, 406] width 28 height 11
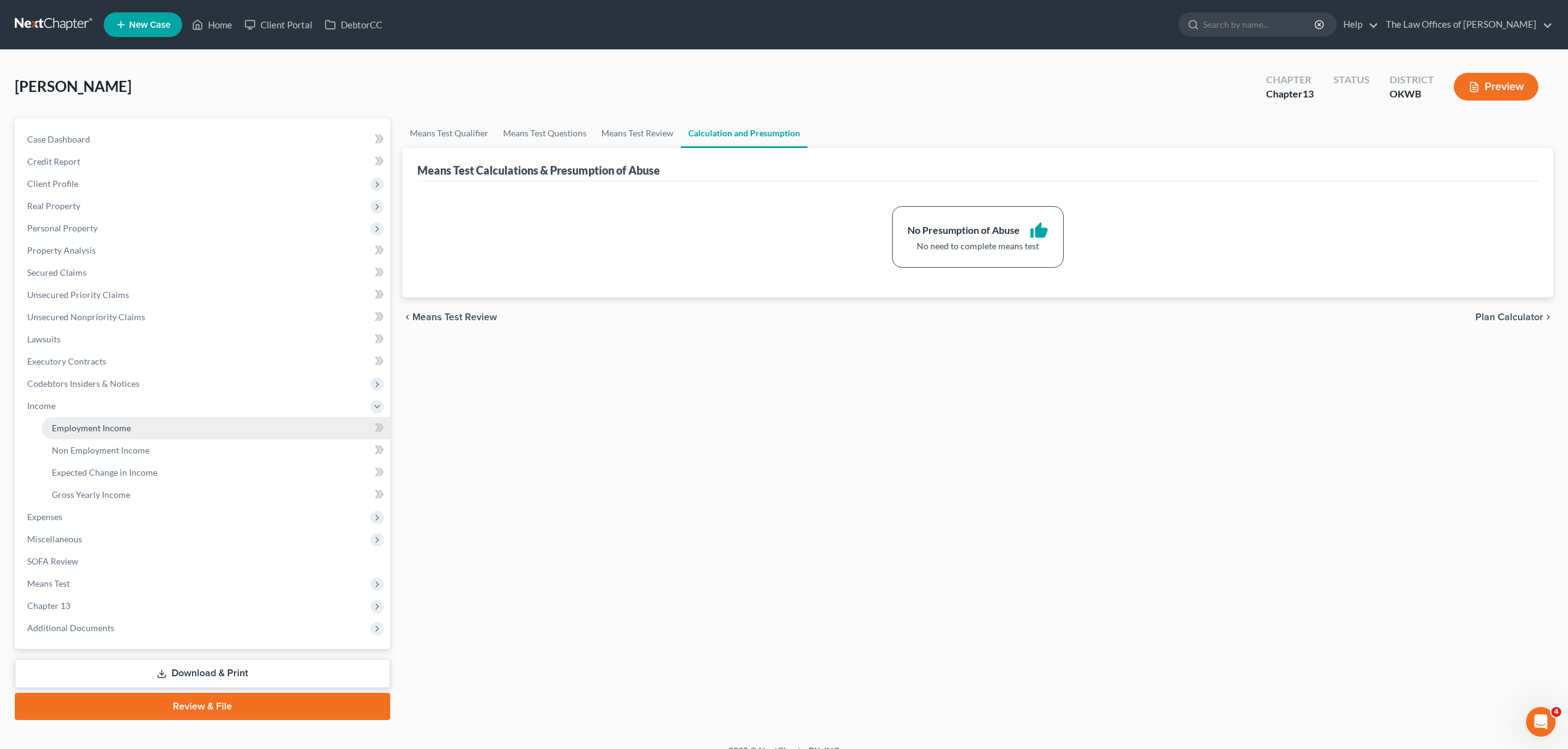
click at [97, 425] on span "Employment Income" at bounding box center [90, 428] width 79 height 11
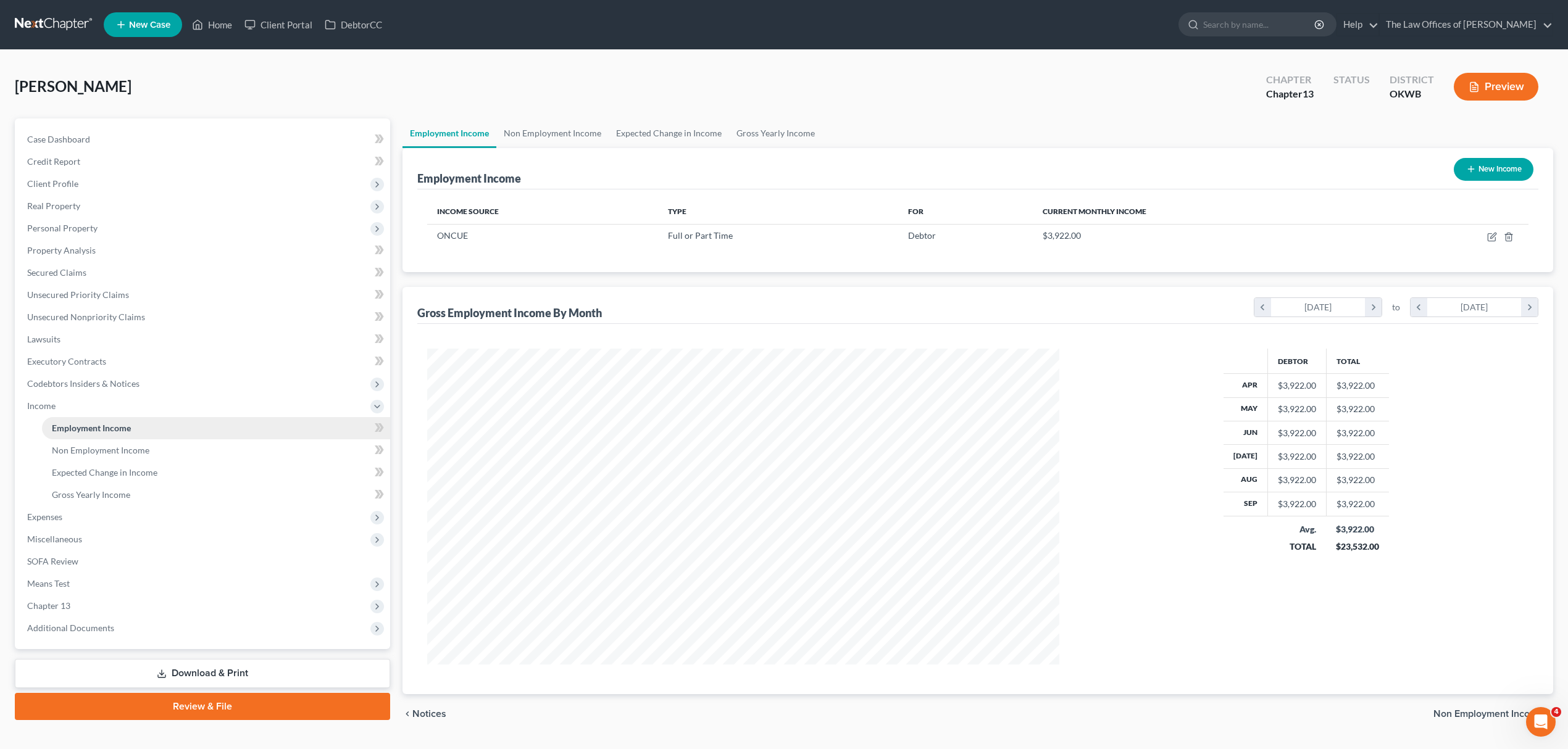
scroll to position [316, 657]
click at [107, 516] on span "Expenses" at bounding box center [204, 517] width 373 height 22
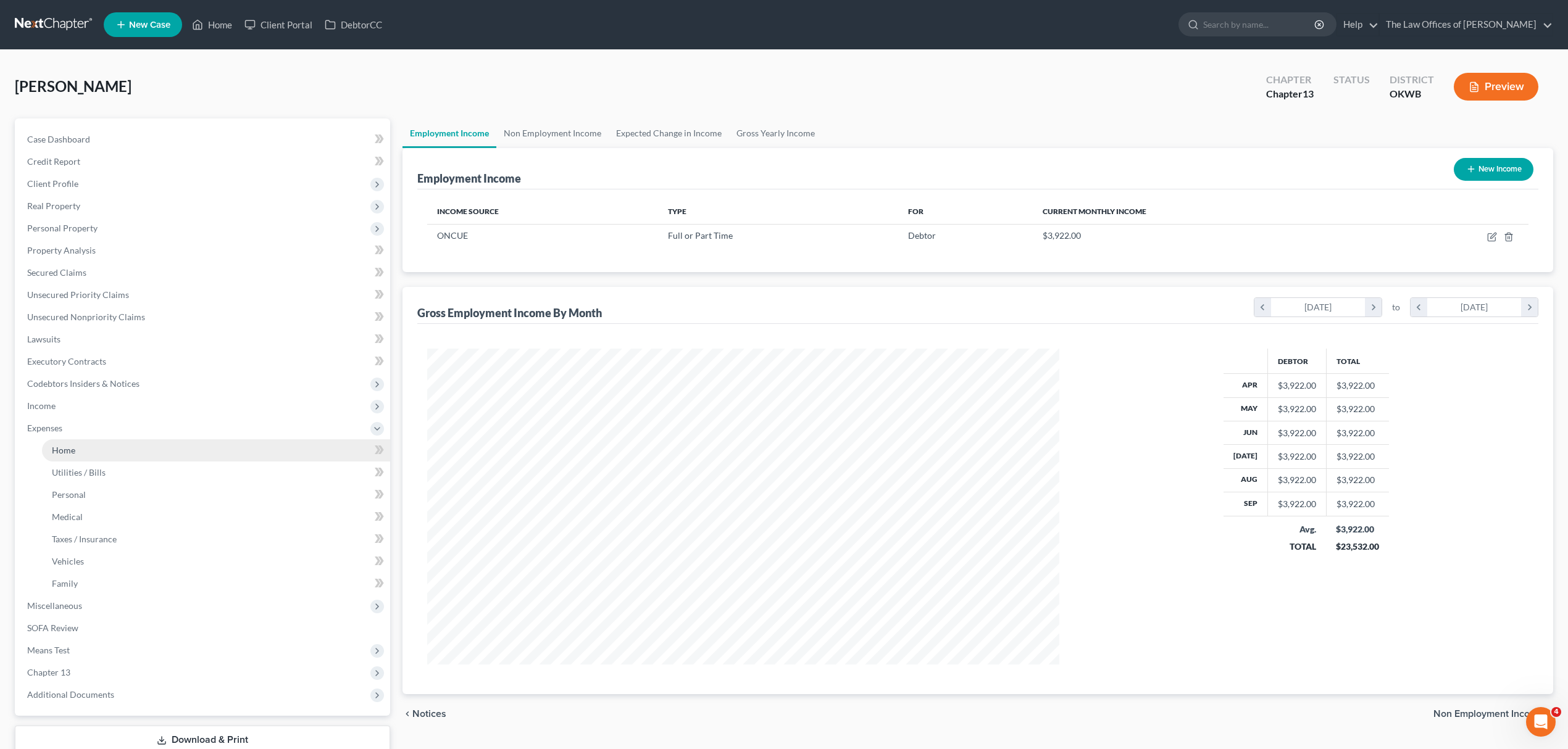
click at [106, 453] on link "Home" at bounding box center [215, 450] width 348 height 22
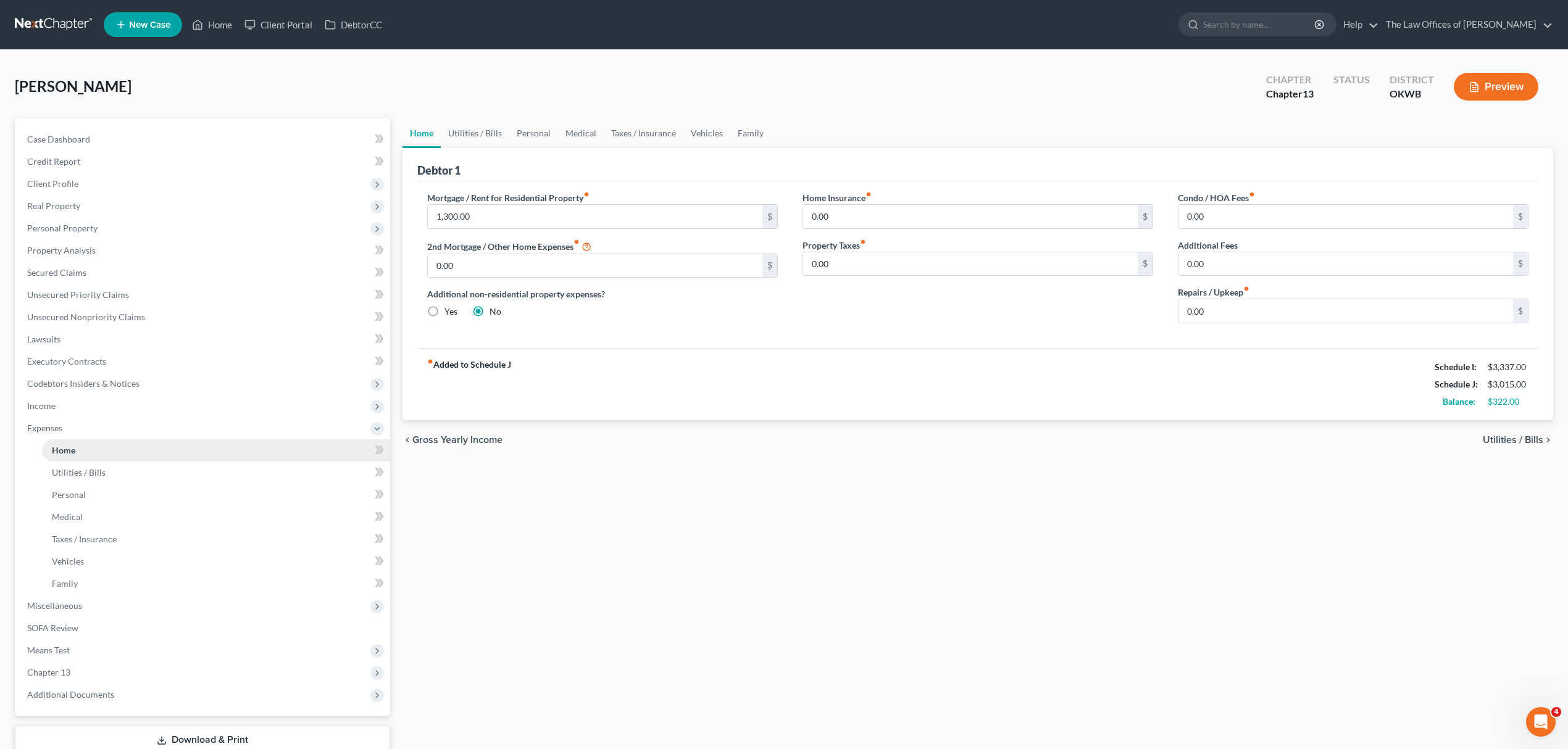
scroll to position [84, 0]
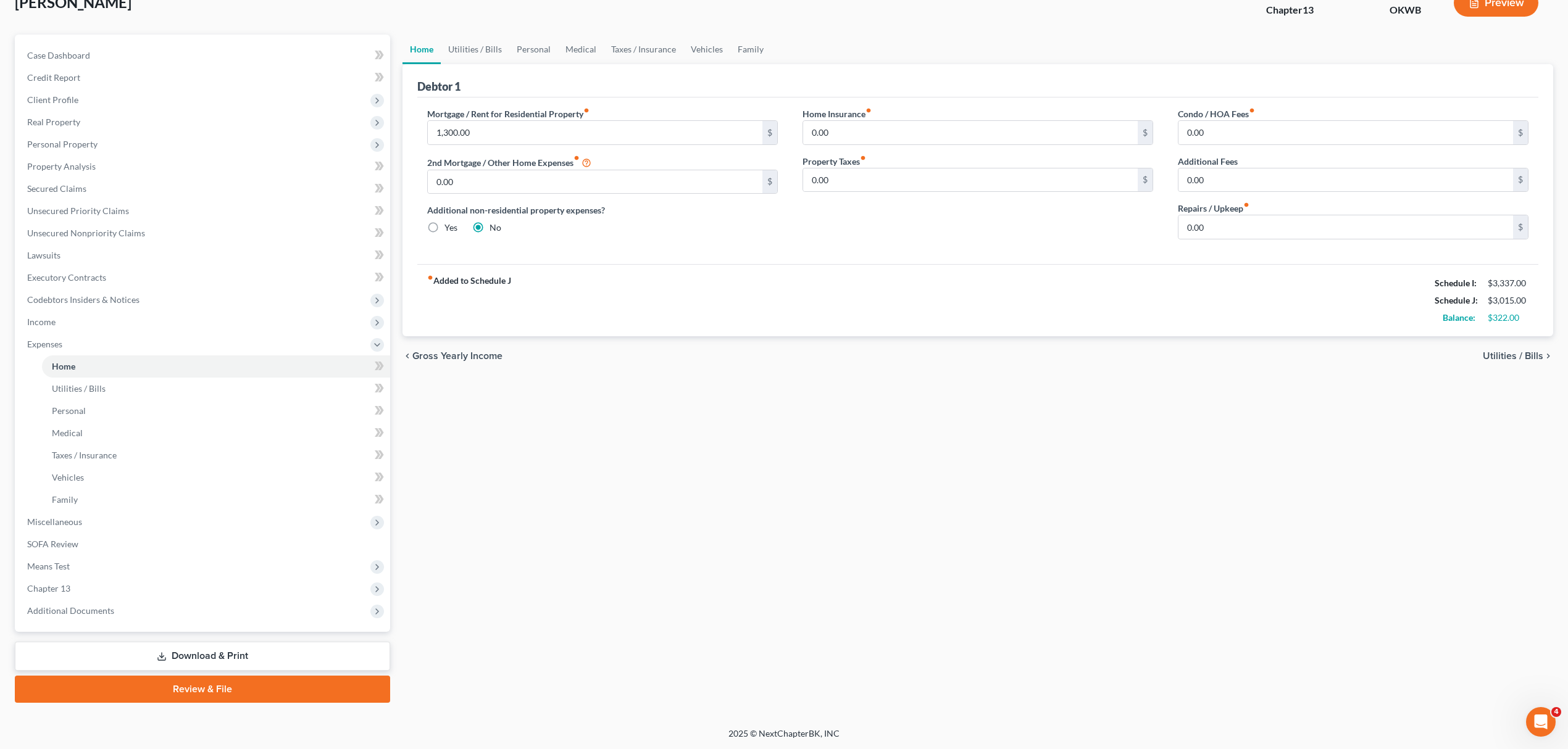
click at [227, 679] on link "Review & File" at bounding box center [202, 690] width 376 height 27
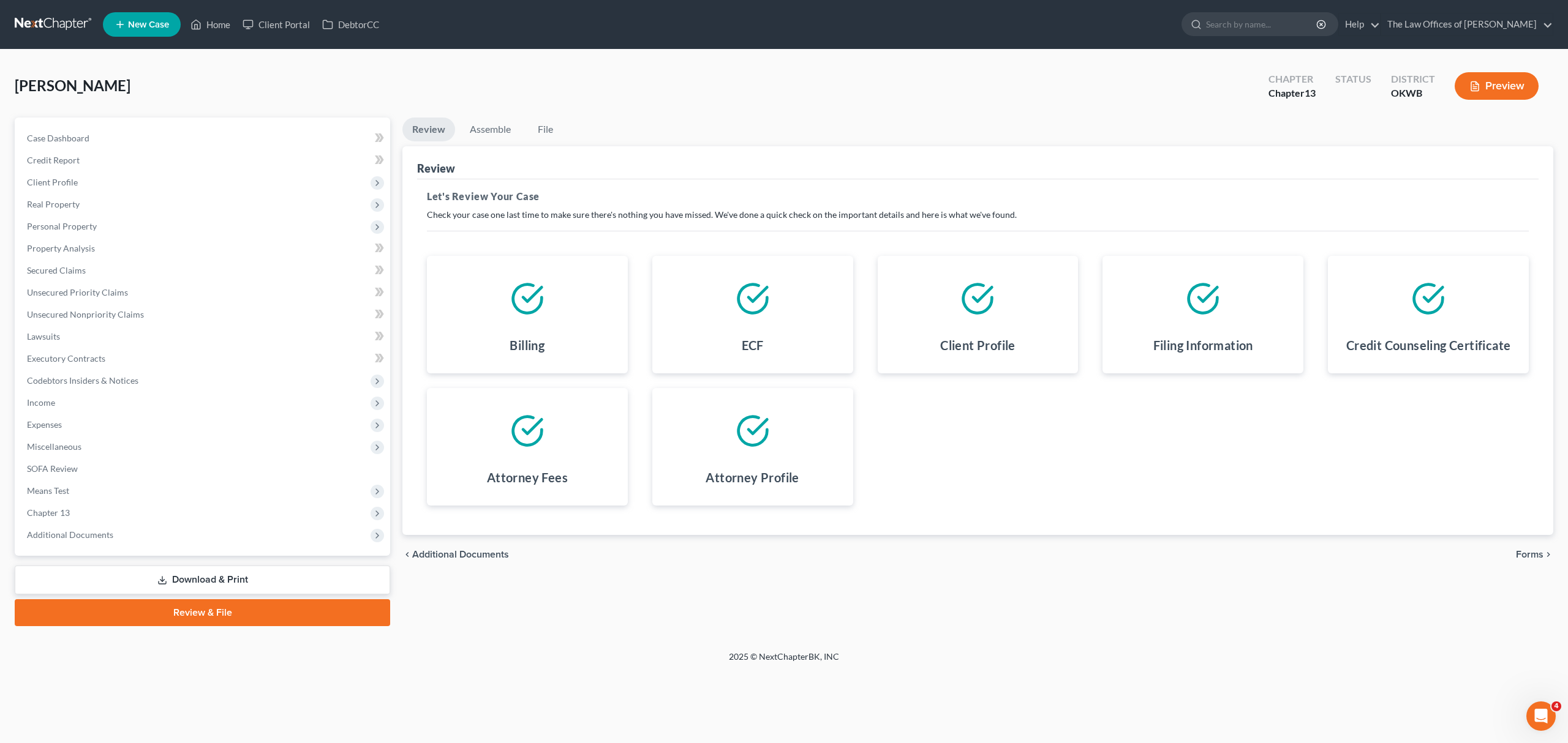
click at [1535, 551] on span "Forms" at bounding box center [1529, 554] width 28 height 10
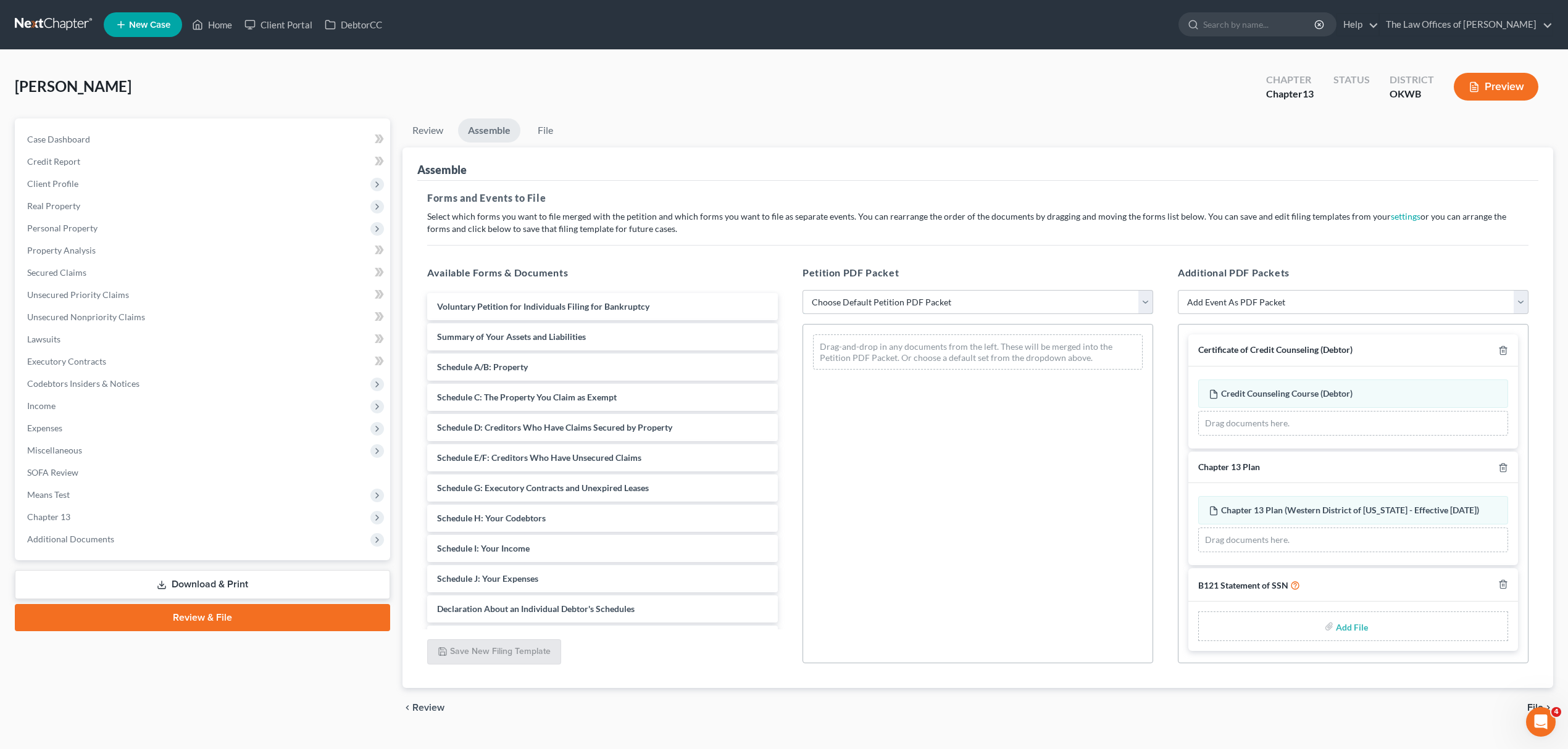
click at [994, 301] on select "Choose Default Petition PDF Packet Complete Bankruptcy Petition (all forms and …" at bounding box center [977, 302] width 350 height 24
select select "0"
click at [802, 290] on select "Choose Default Petition PDF Packet Complete Bankruptcy Petition (all forms and …" at bounding box center [977, 302] width 350 height 24
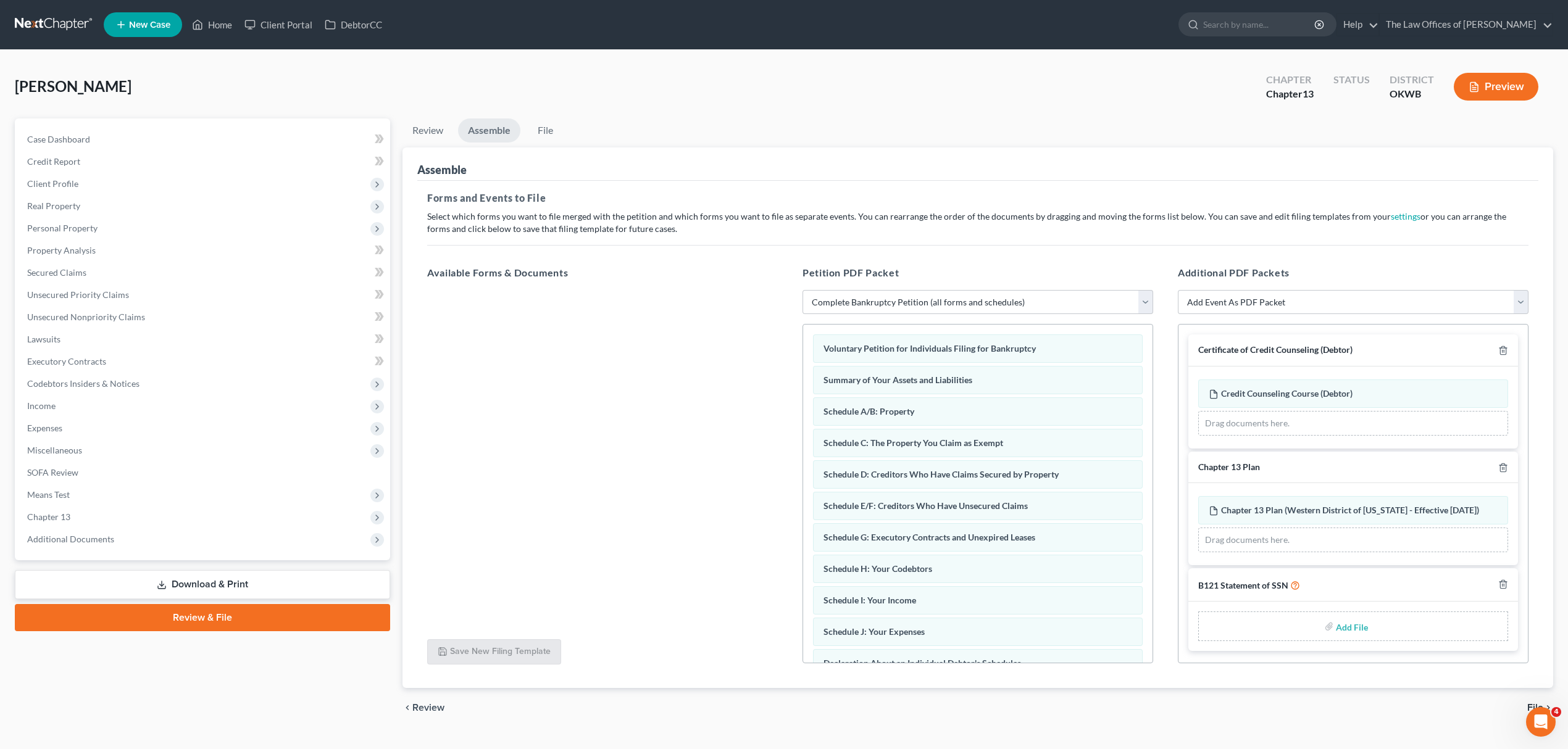
click at [1347, 628] on input "file" at bounding box center [1351, 626] width 30 height 22
type input "C:\fakepath\SSNSTATEMENT.pdf"
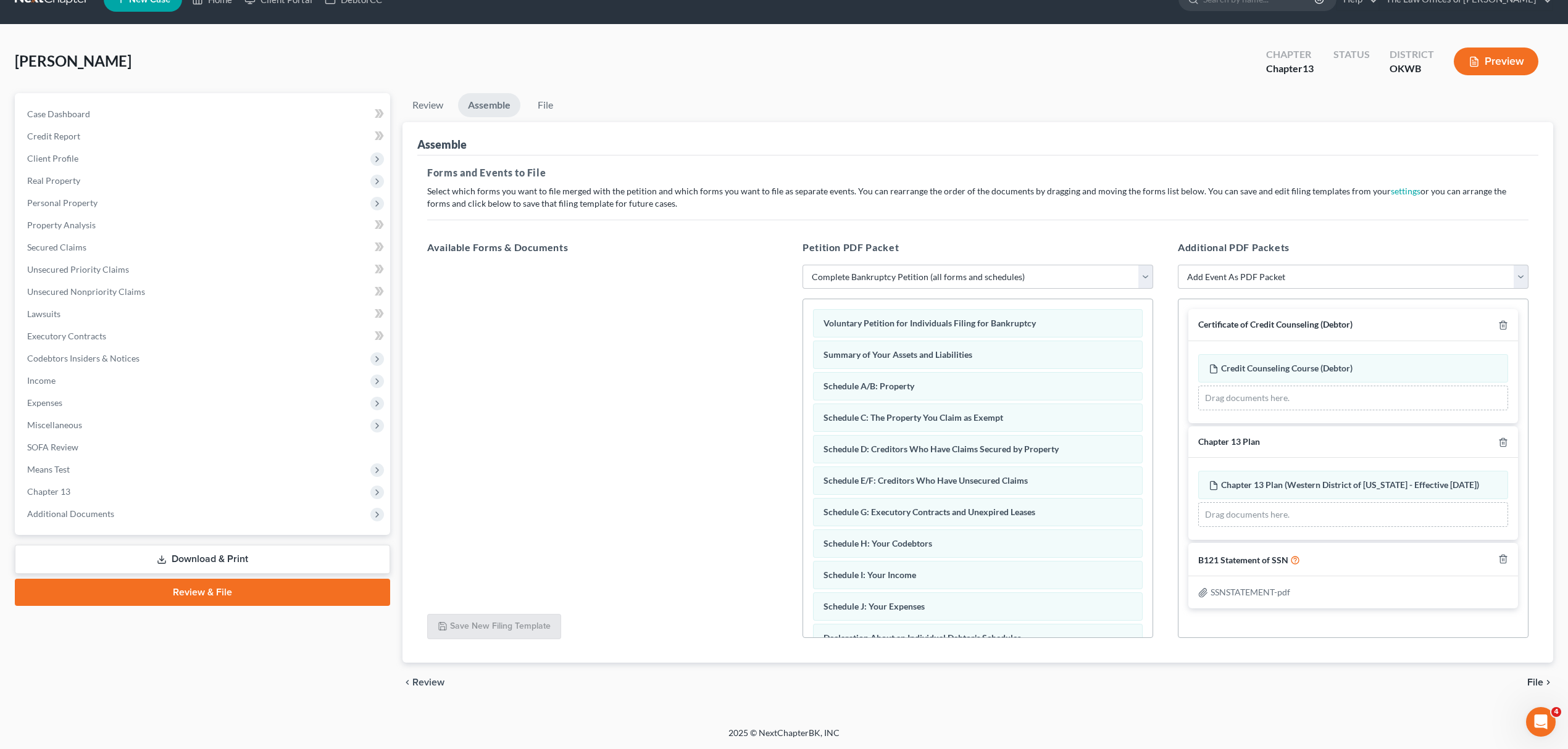
click at [1538, 680] on span "File" at bounding box center [1535, 683] width 16 height 10
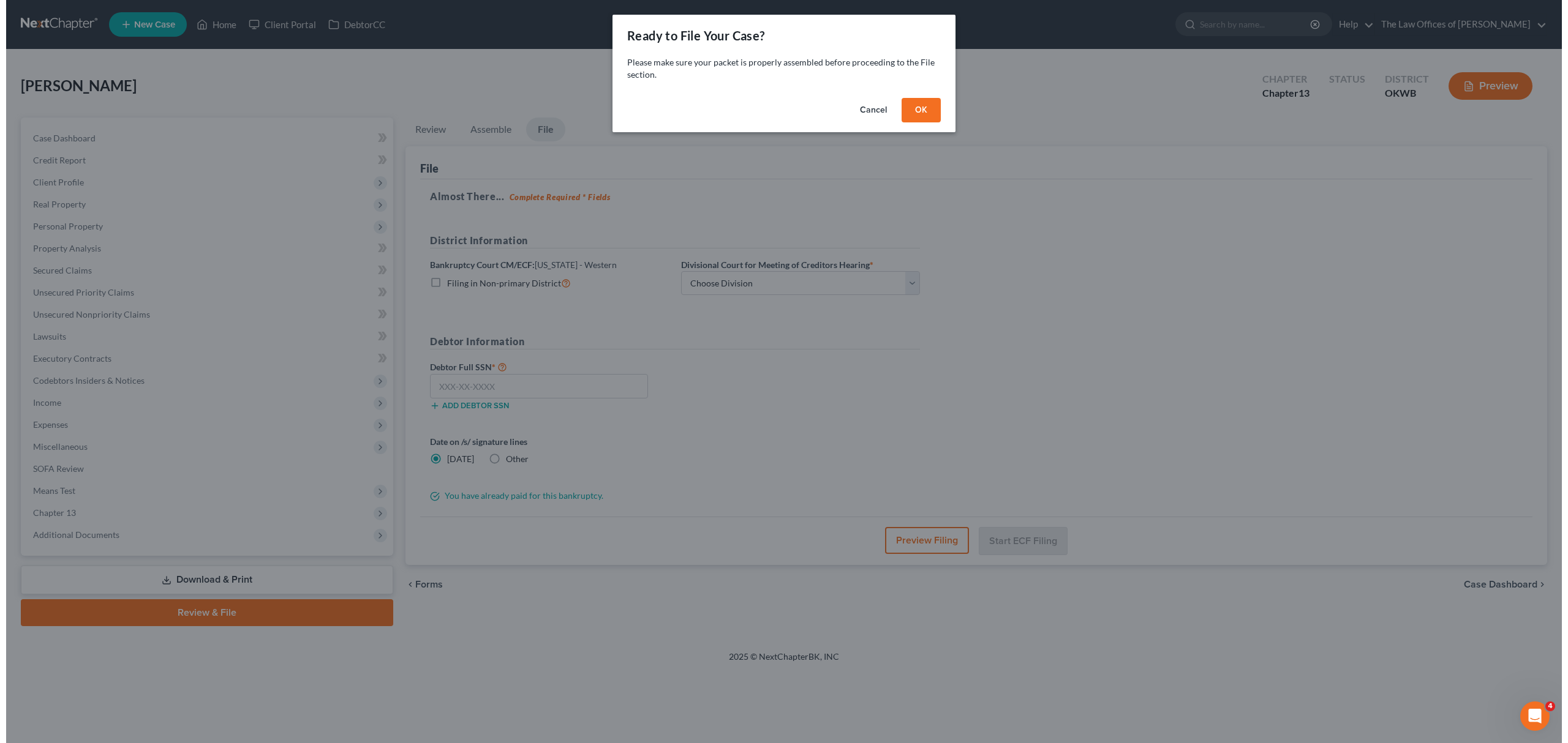
scroll to position [0, 0]
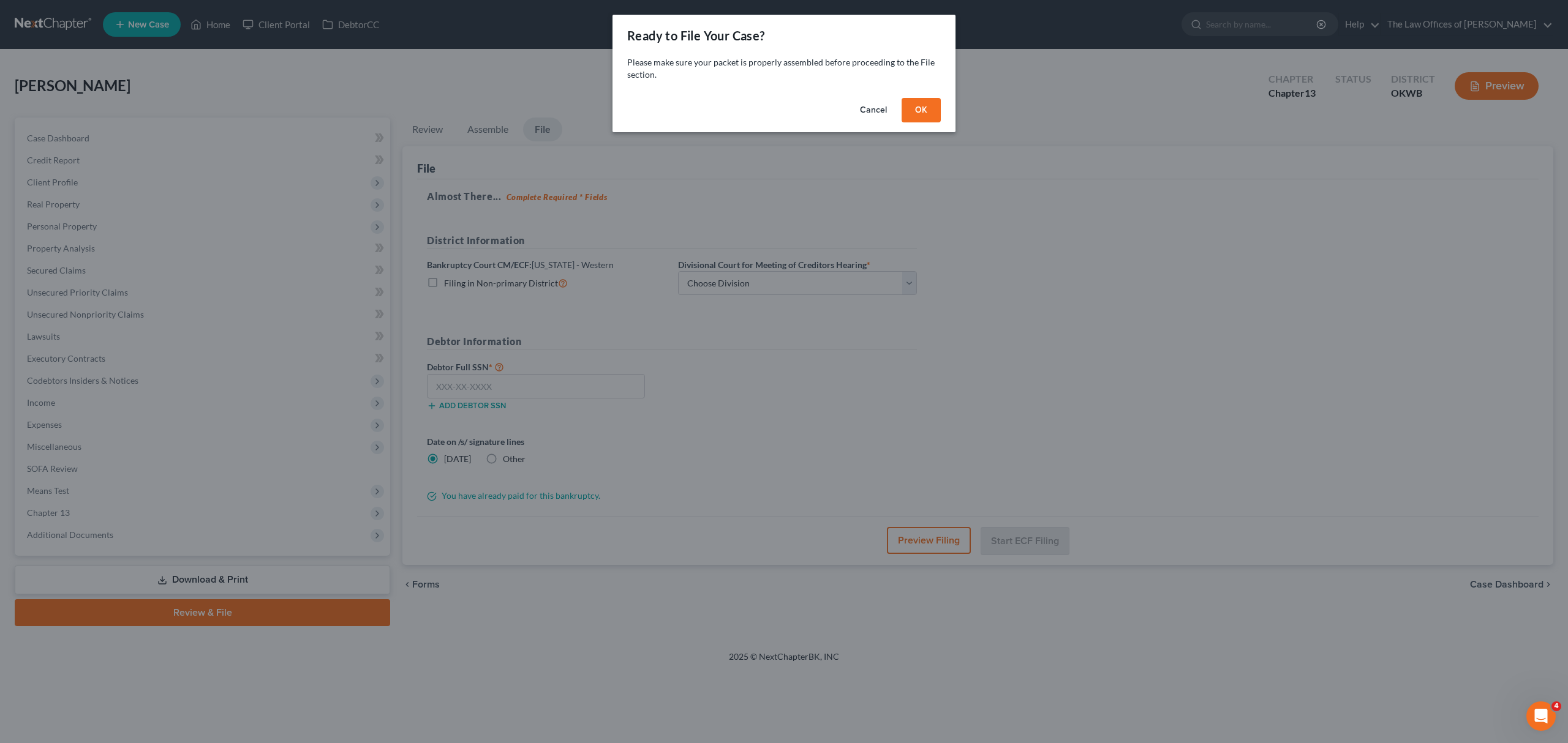
click at [914, 104] on button "OK" at bounding box center [920, 110] width 39 height 24
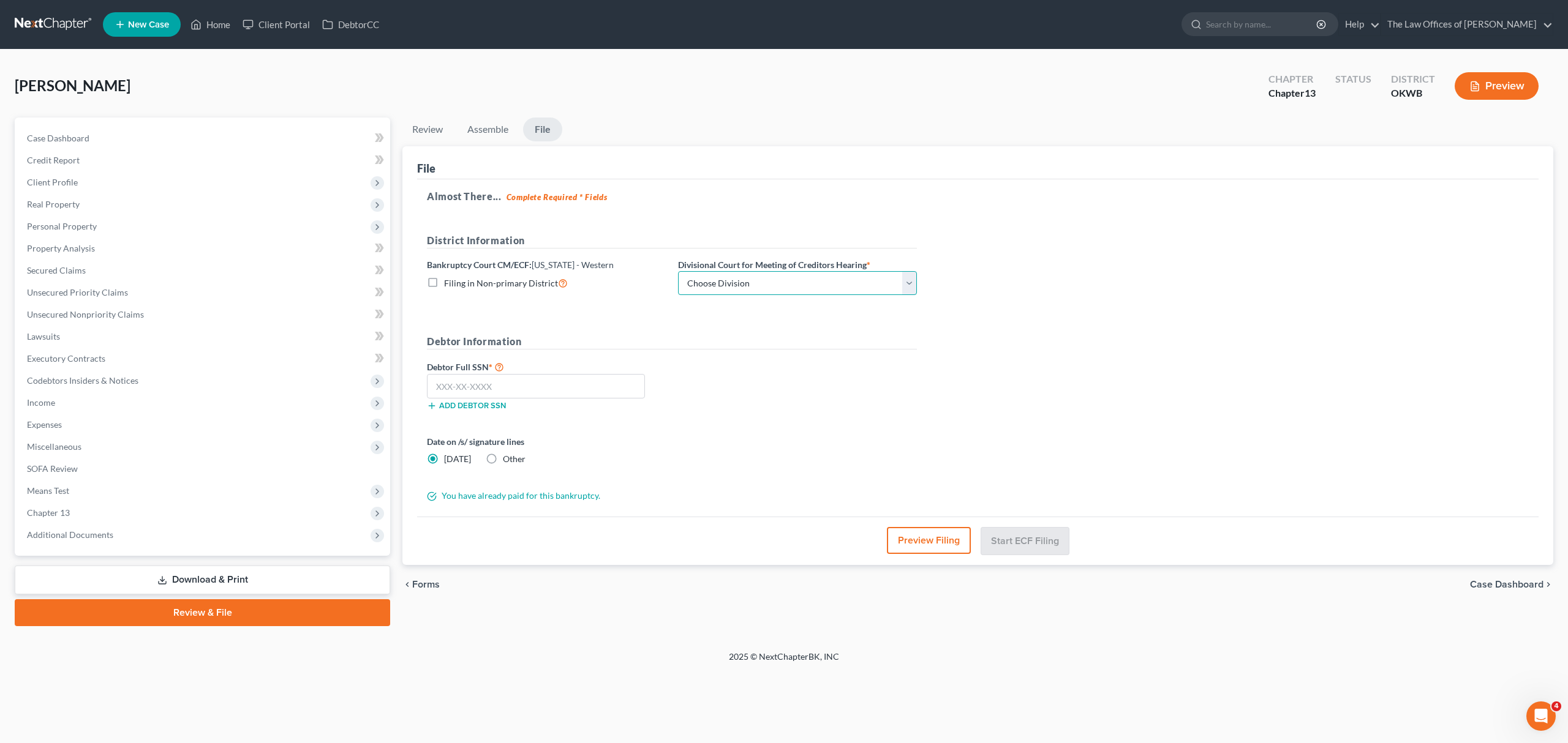
click at [716, 280] on select "Choose Division [US_STATE][GEOGRAPHIC_DATA]" at bounding box center [797, 283] width 239 height 24
select select "0"
click at [678, 271] on select "Choose Division [US_STATE][GEOGRAPHIC_DATA]" at bounding box center [797, 283] width 239 height 24
click at [547, 380] on input "text" at bounding box center [535, 386] width 218 height 24
type input "443-02-7400"
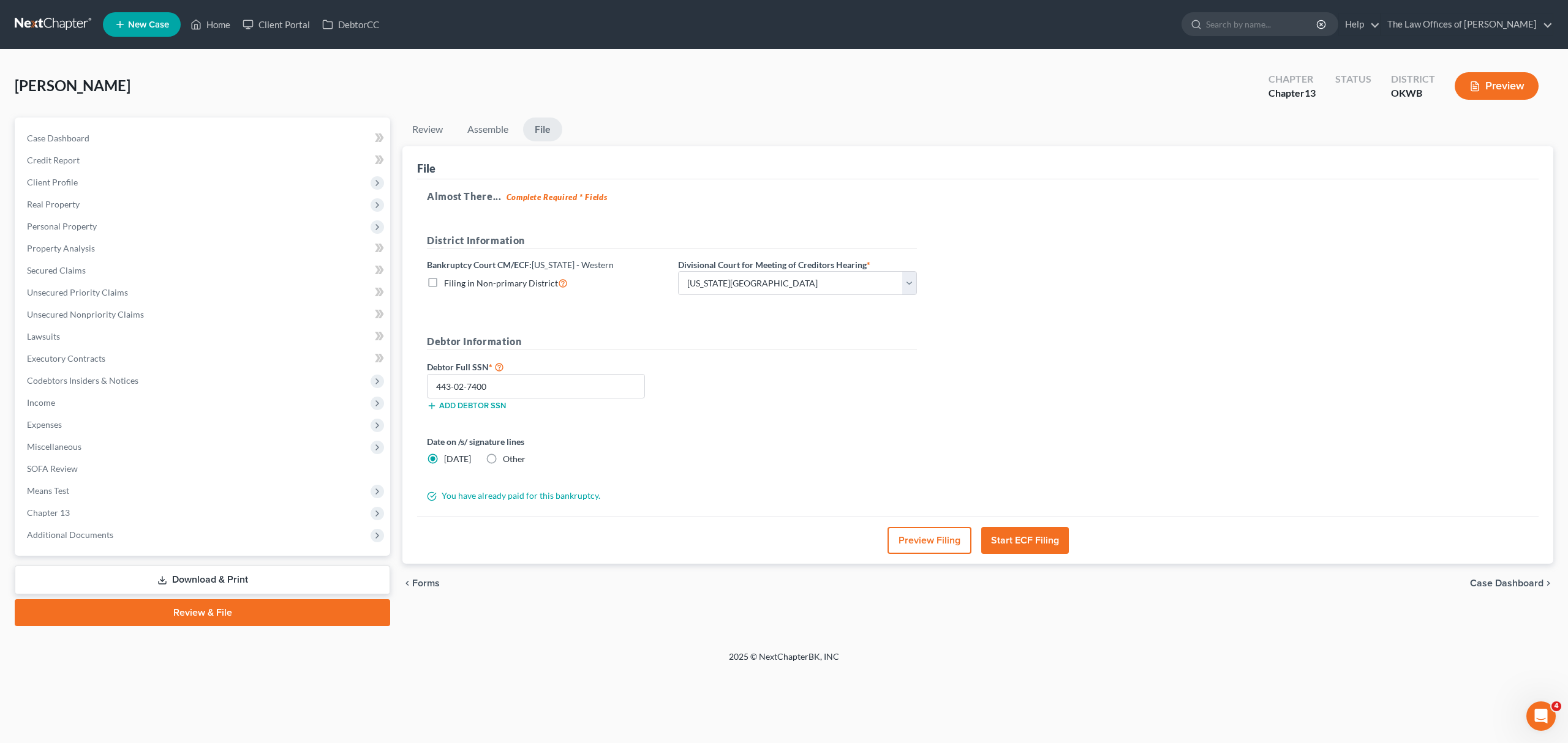
click at [1020, 545] on button "Start ECF Filing" at bounding box center [1024, 541] width 88 height 27
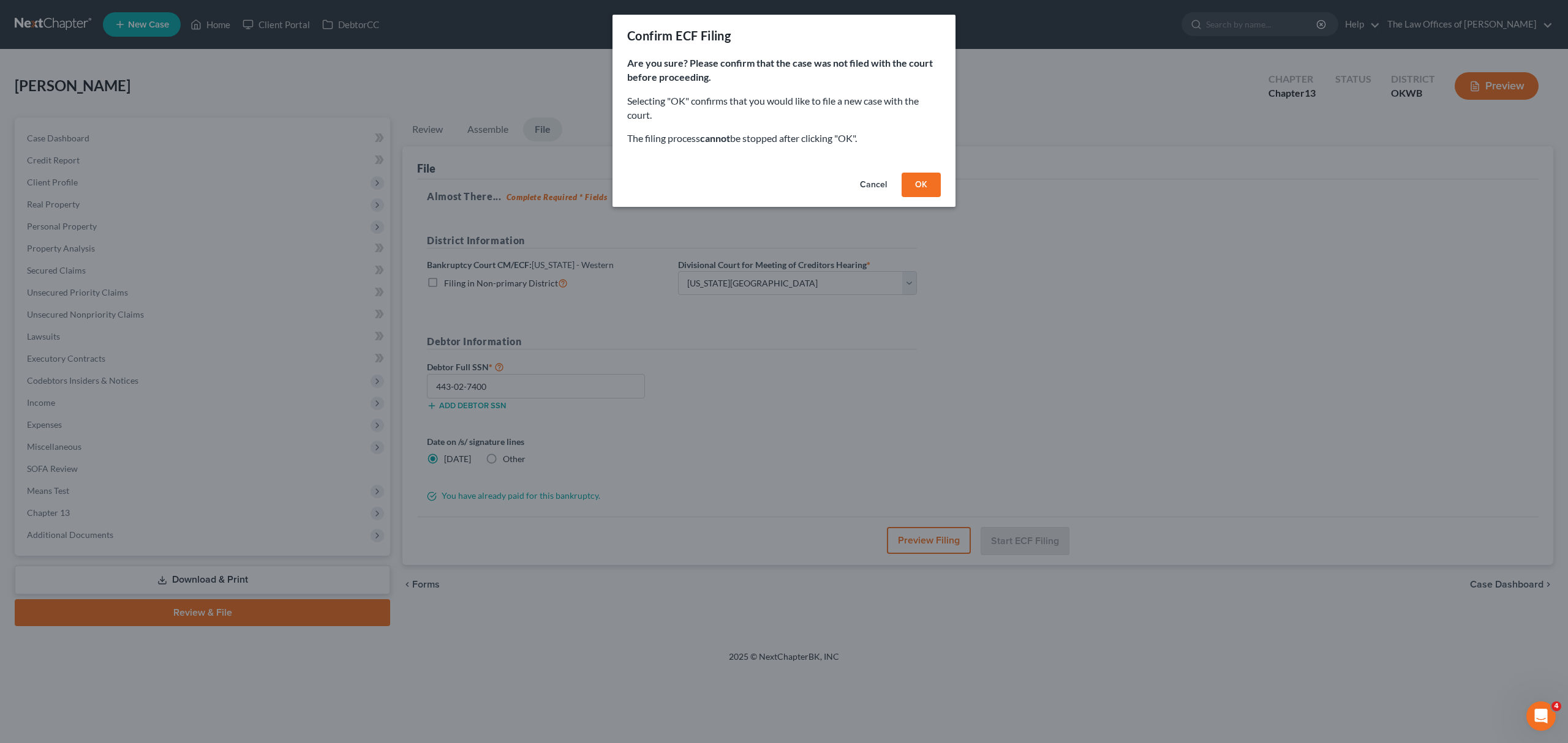
click at [929, 172] on button "OK" at bounding box center [920, 184] width 39 height 24
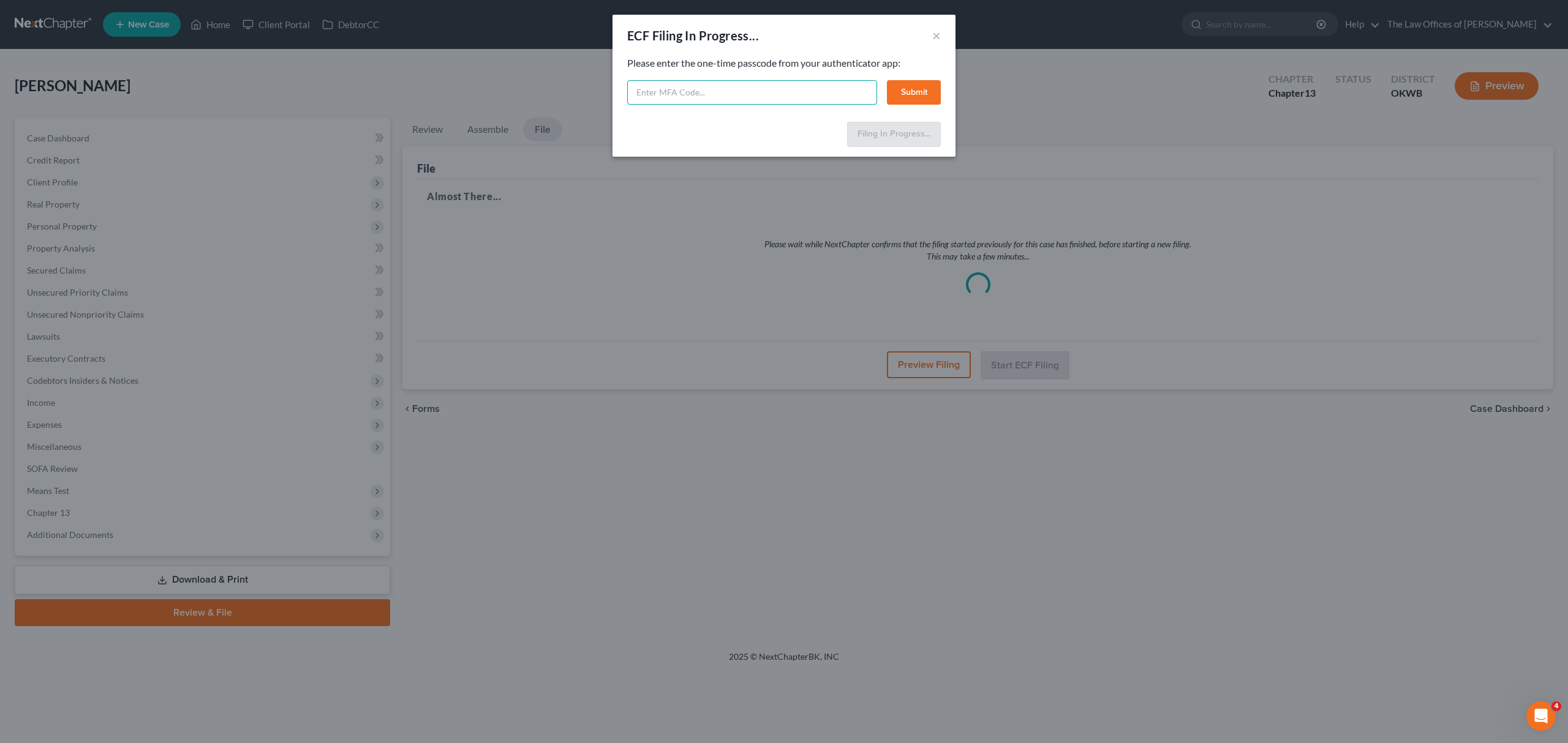
click at [682, 98] on input "text" at bounding box center [752, 91] width 250 height 24
type input "793200"
click at [934, 90] on button "Submit" at bounding box center [913, 91] width 54 height 24
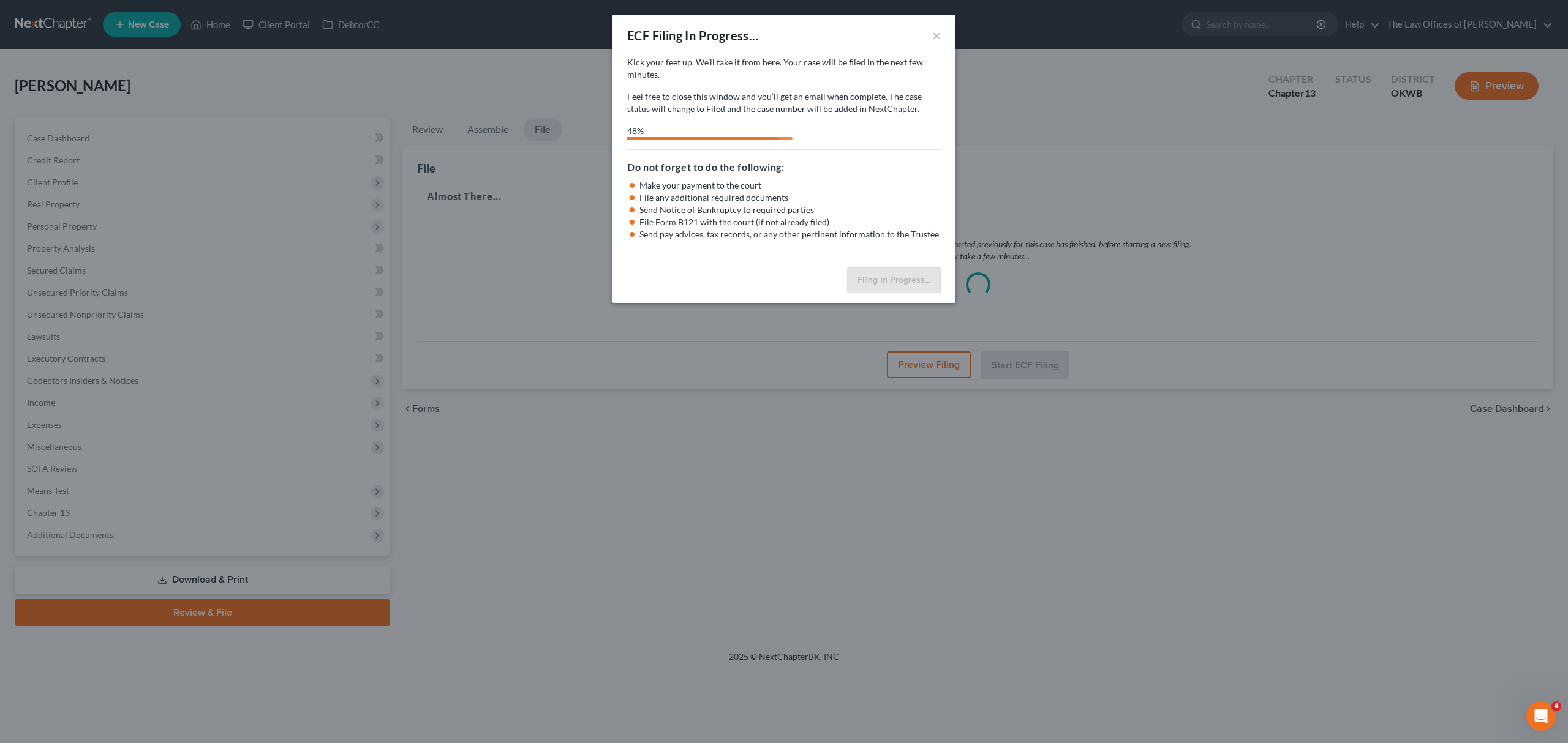
select select "0"
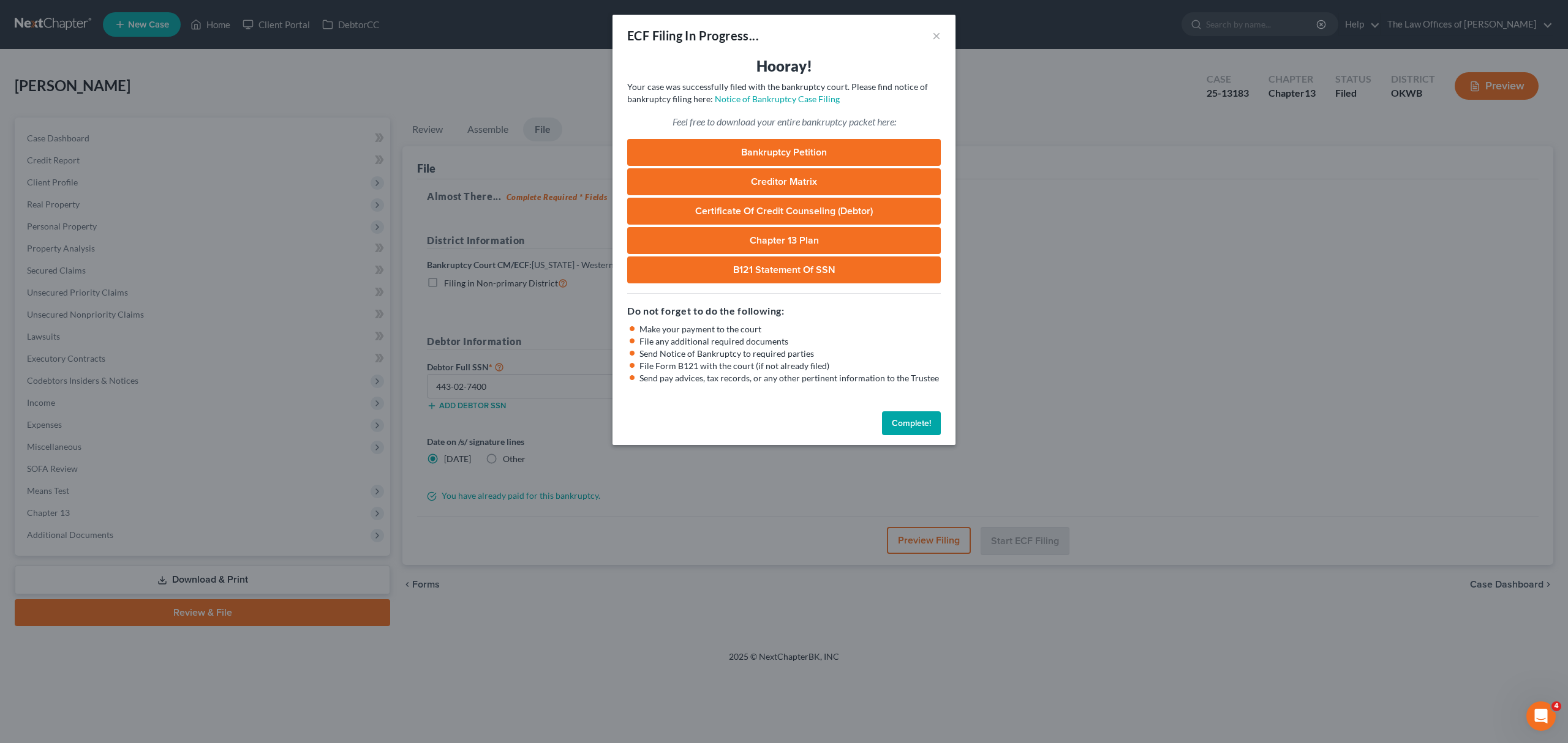
click at [907, 422] on button "Complete!" at bounding box center [911, 423] width 59 height 24
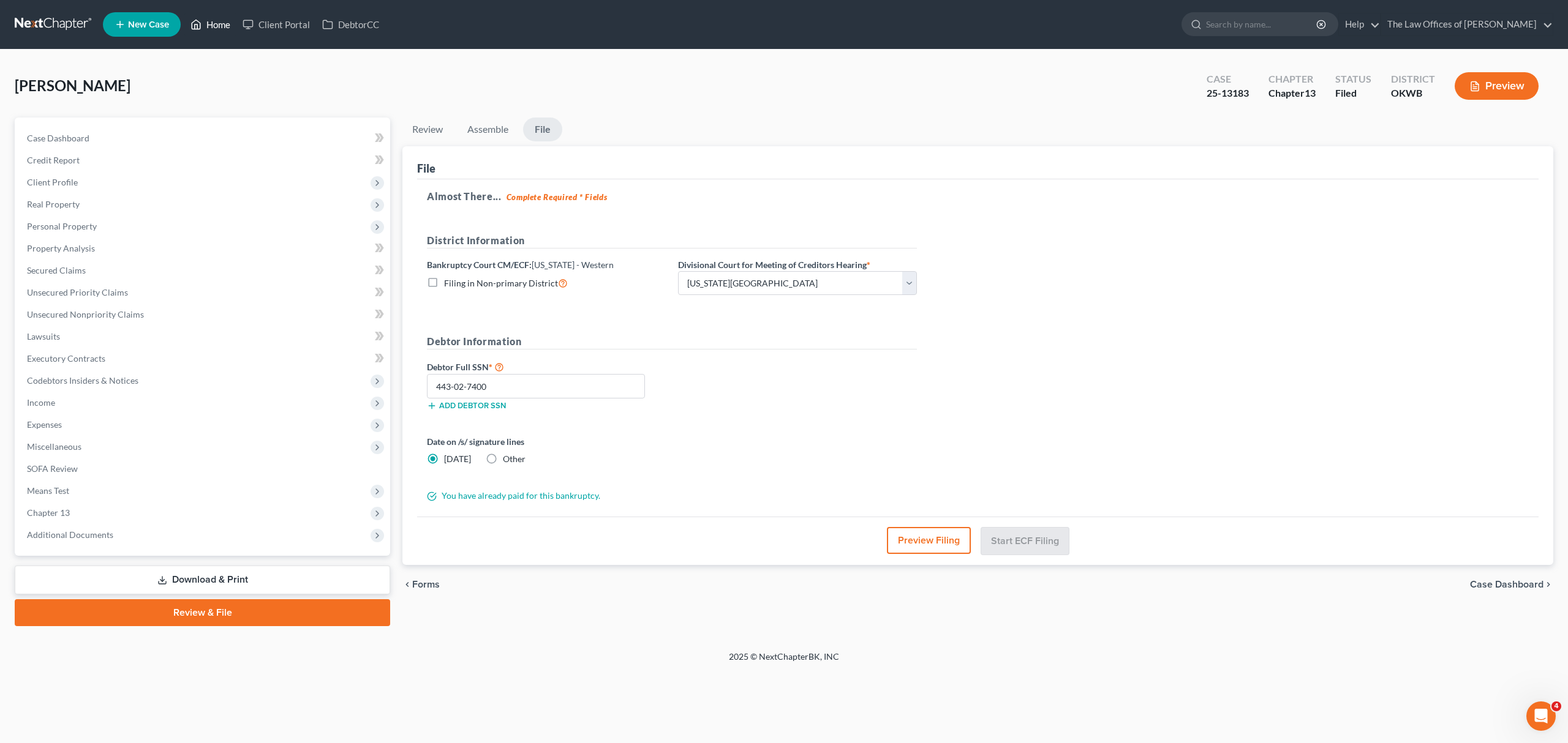
click at [217, 30] on link "Home" at bounding box center [210, 24] width 52 height 22
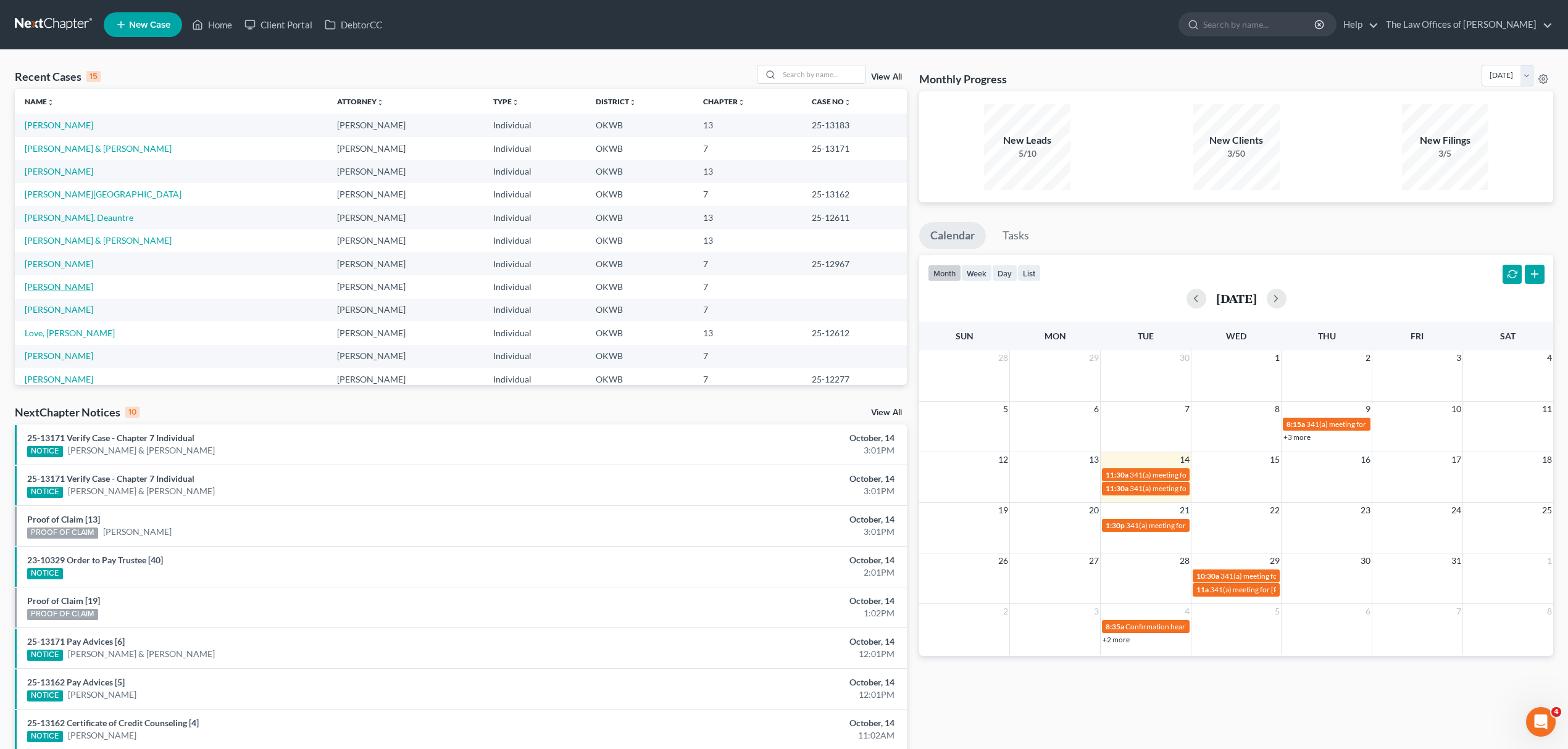
click at [37, 284] on link "[PERSON_NAME]" at bounding box center [58, 286] width 69 height 11
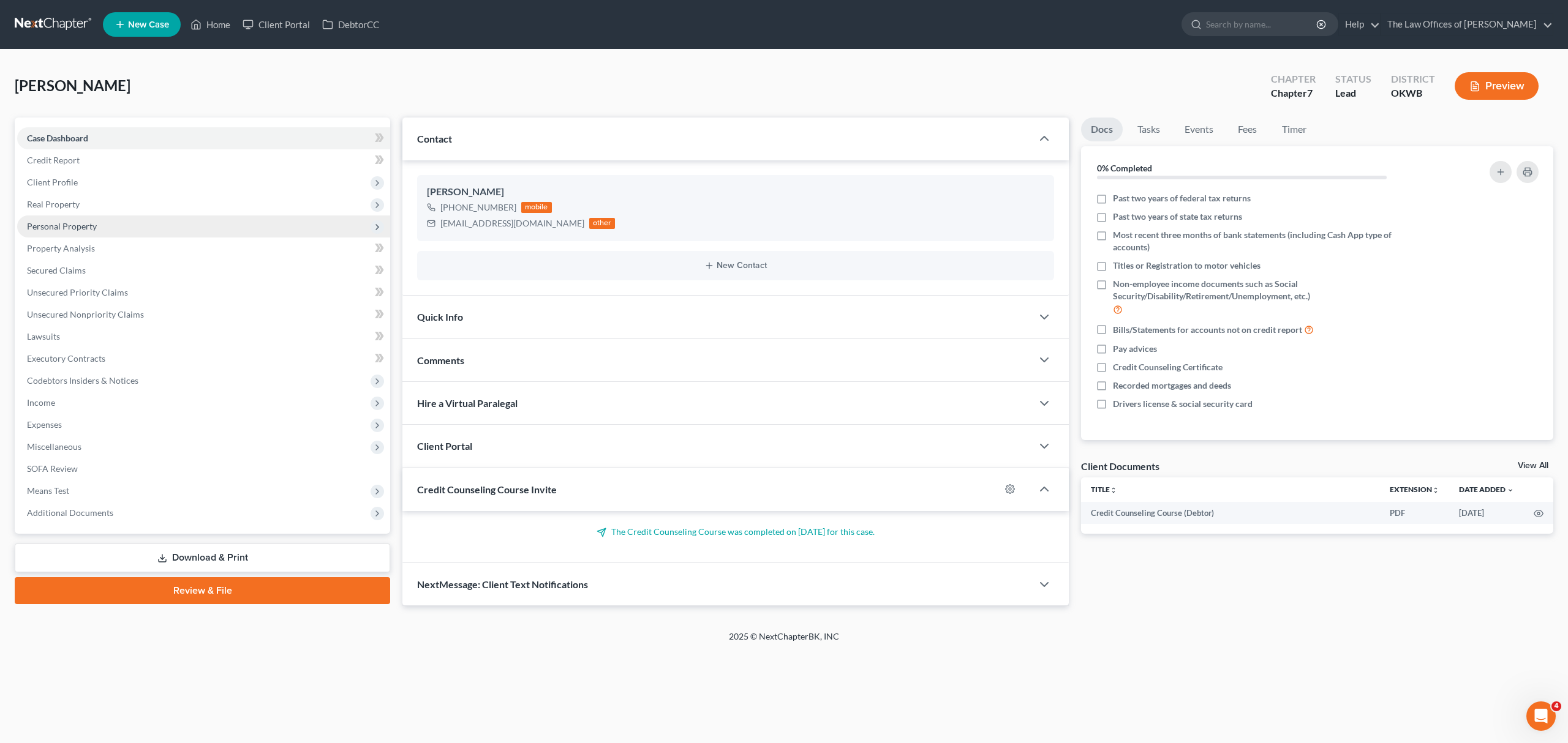
click at [89, 224] on span "Personal Property" at bounding box center [62, 226] width 70 height 11
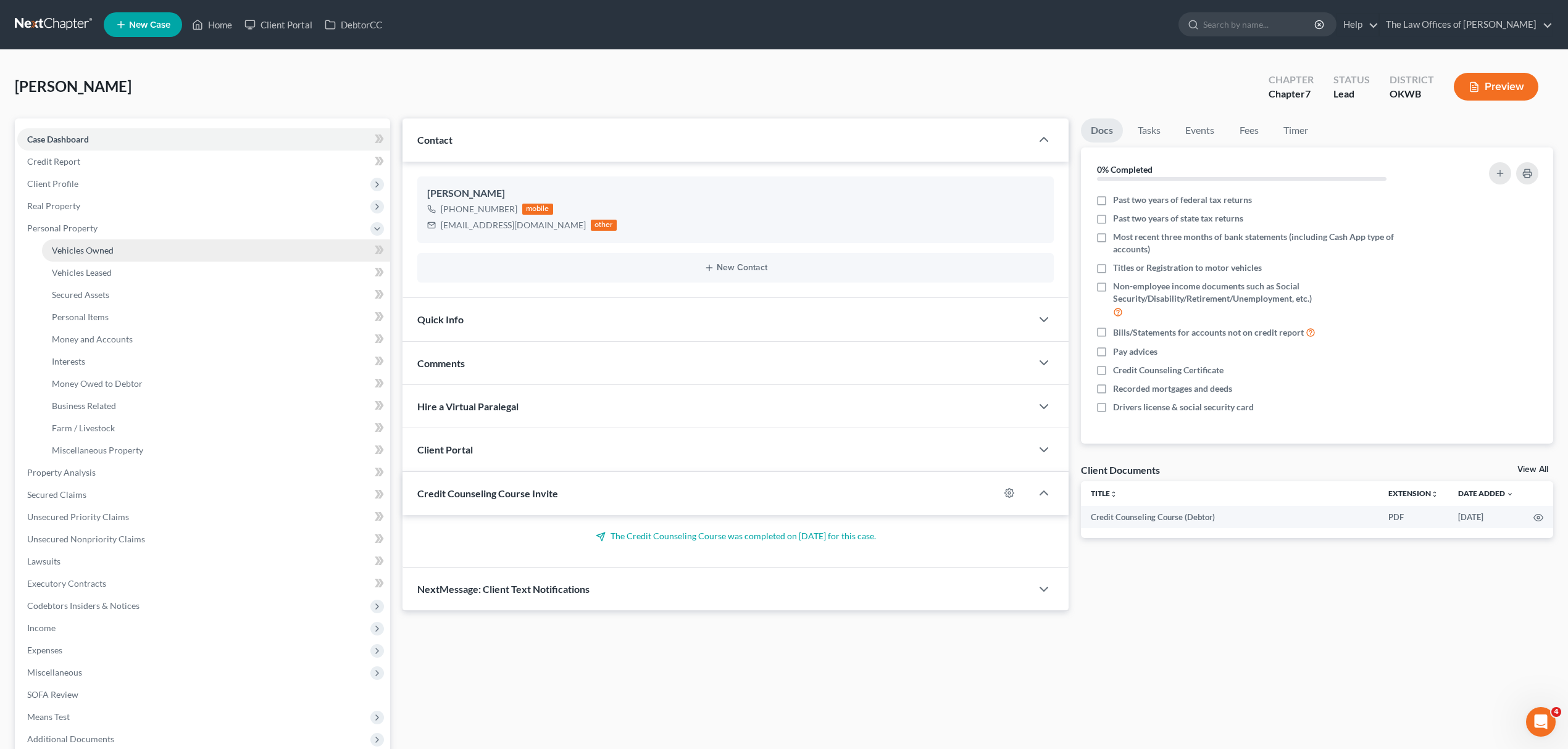
click at [99, 250] on span "Vehicles Owned" at bounding box center [82, 250] width 62 height 11
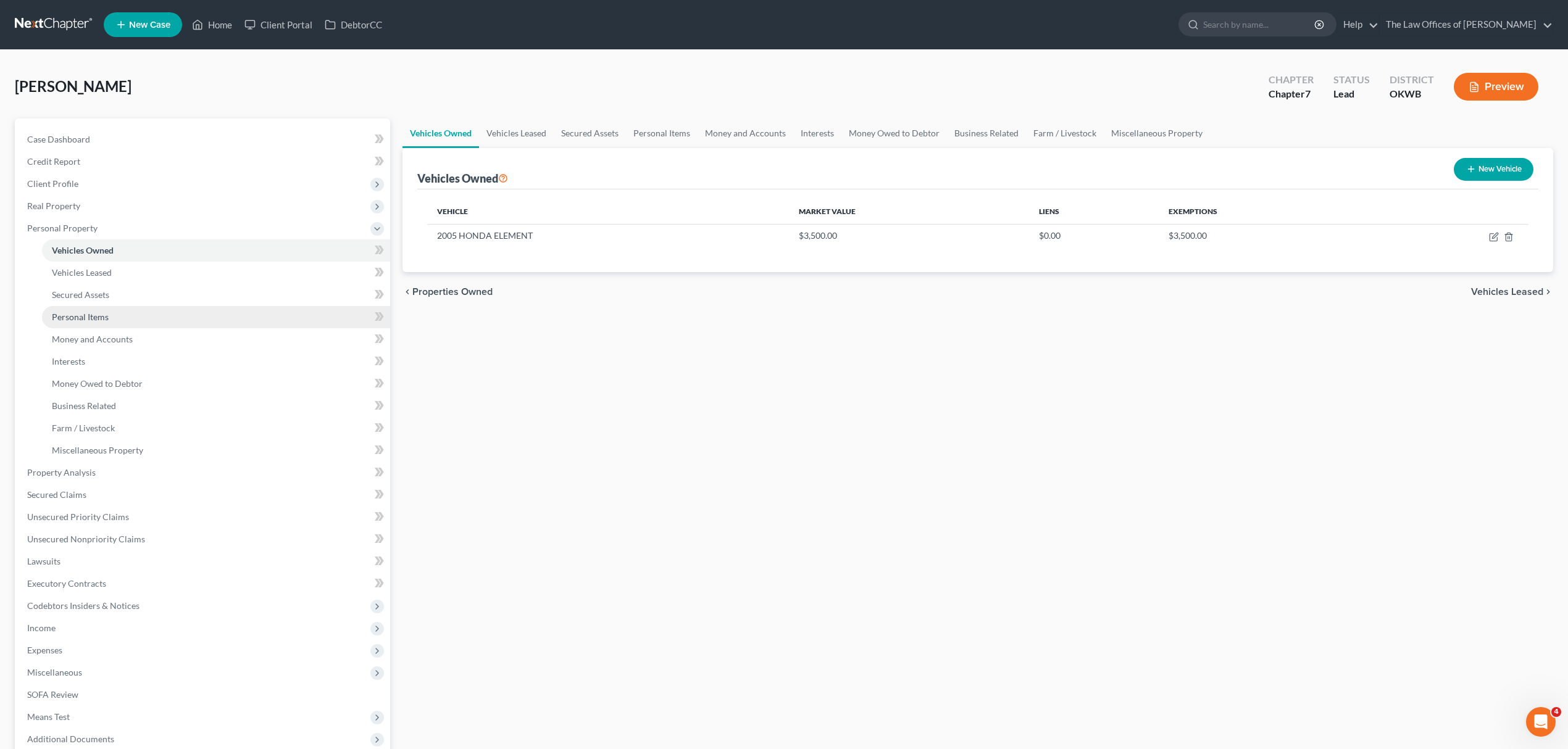
click at [100, 307] on link "Personal Items" at bounding box center [215, 317] width 348 height 22
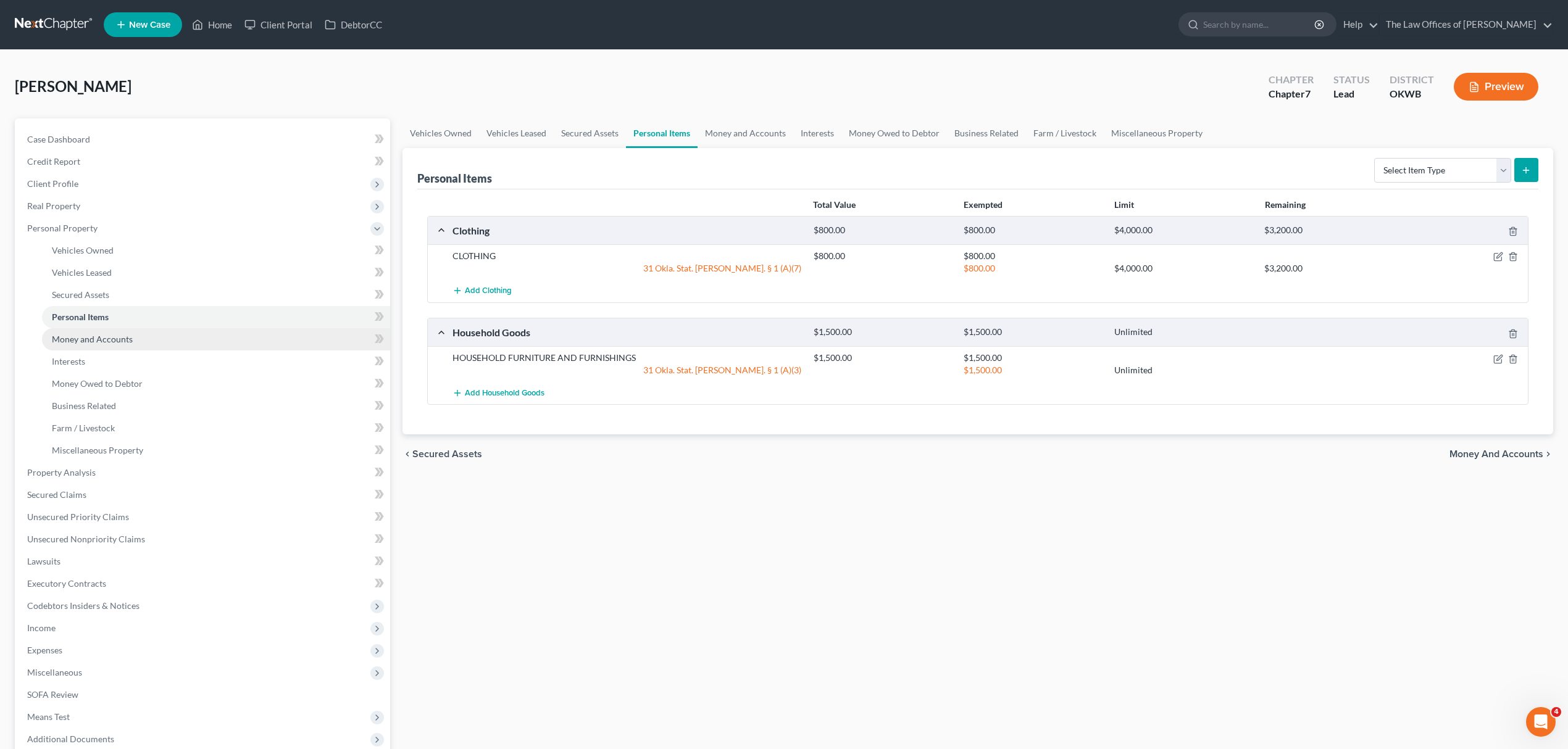
click at [102, 339] on span "Money and Accounts" at bounding box center [91, 339] width 81 height 11
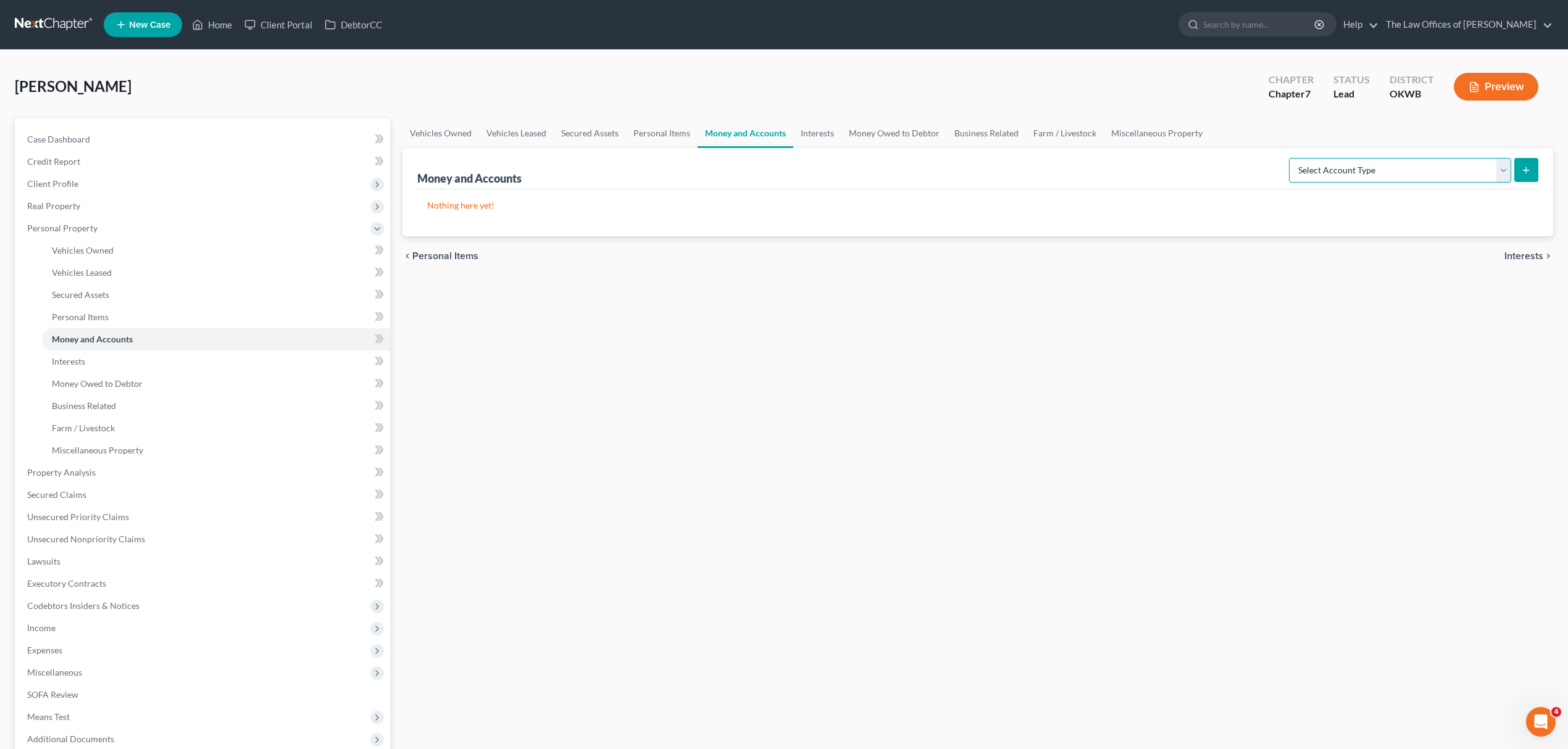
click at [1502, 169] on select "Select Account Type Brokerage Cash on Hand Certificates of Deposit Checking Acc…" at bounding box center [1399, 170] width 222 height 24
select select "checking"
click at [1290, 158] on select "Select Account Type Brokerage Cash on Hand Certificates of Deposit Checking Acc…" at bounding box center [1399, 170] width 222 height 24
click at [1527, 168] on icon "submit" at bounding box center [1525, 170] width 10 height 10
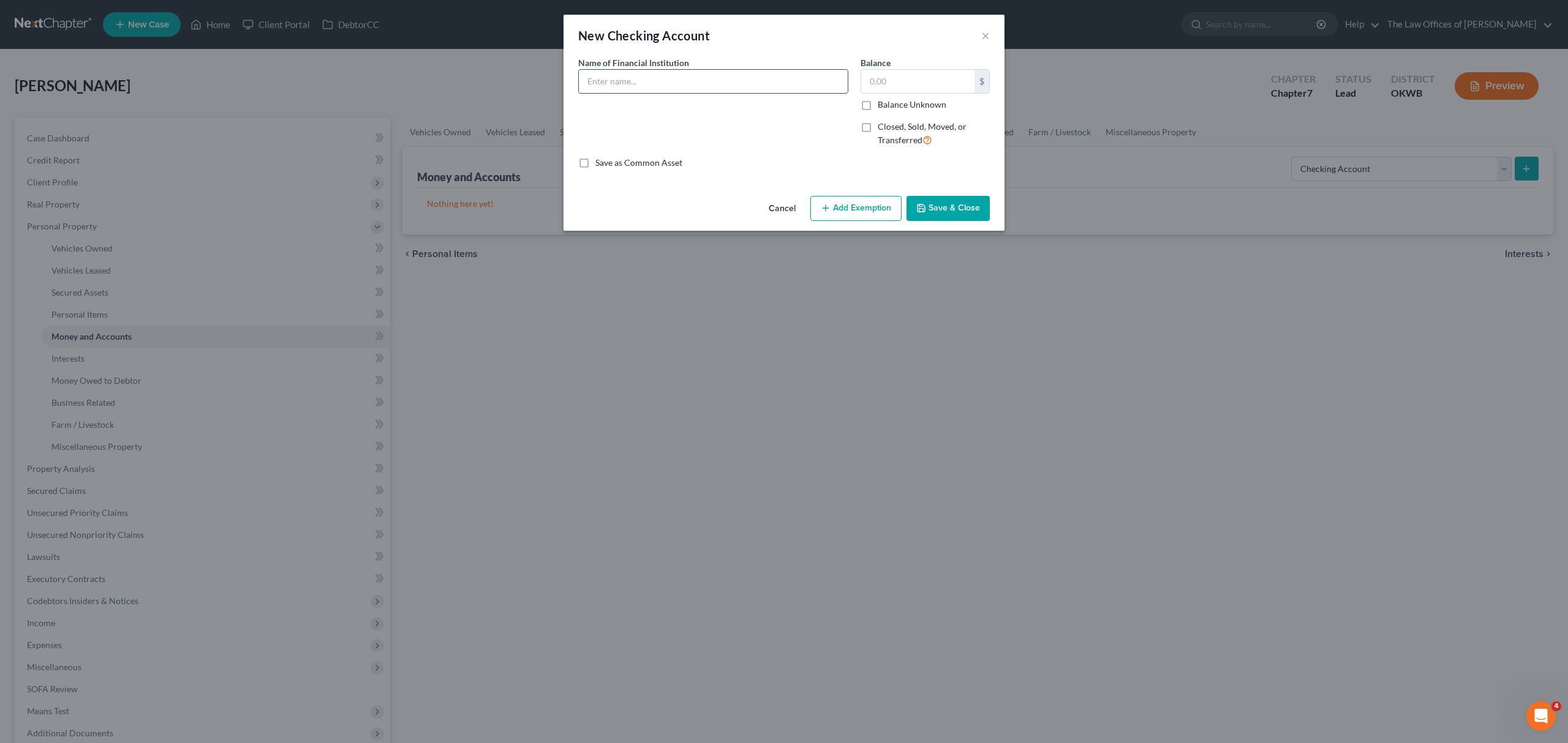
click at [665, 78] on input "text" at bounding box center [712, 82] width 269 height 23
type input "FIRST FIDELITY"
click at [937, 82] on input "text" at bounding box center [917, 82] width 114 height 23
type input "1,400"
click at [894, 217] on button "Add Exemption" at bounding box center [856, 209] width 91 height 26
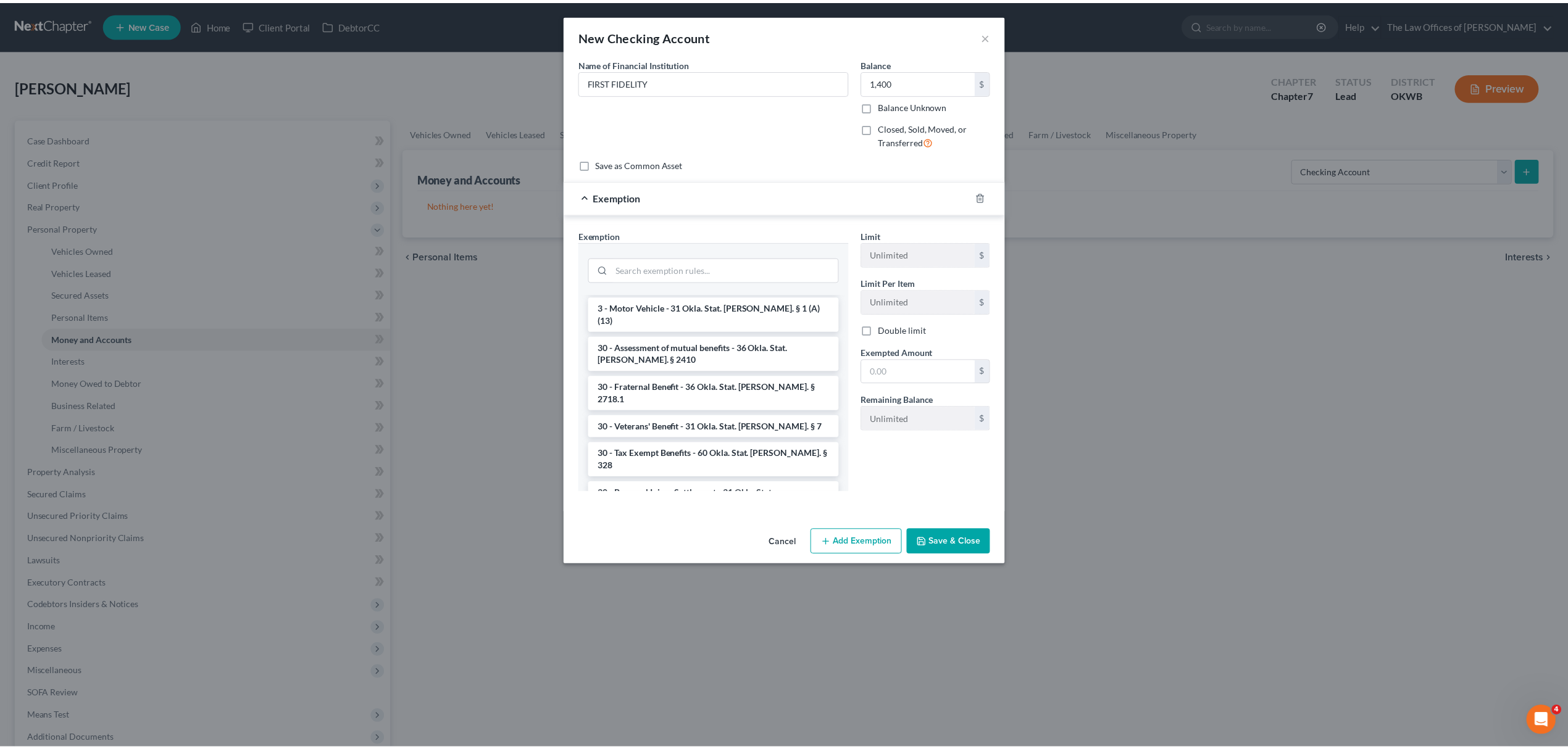
scroll to position [1152, 0]
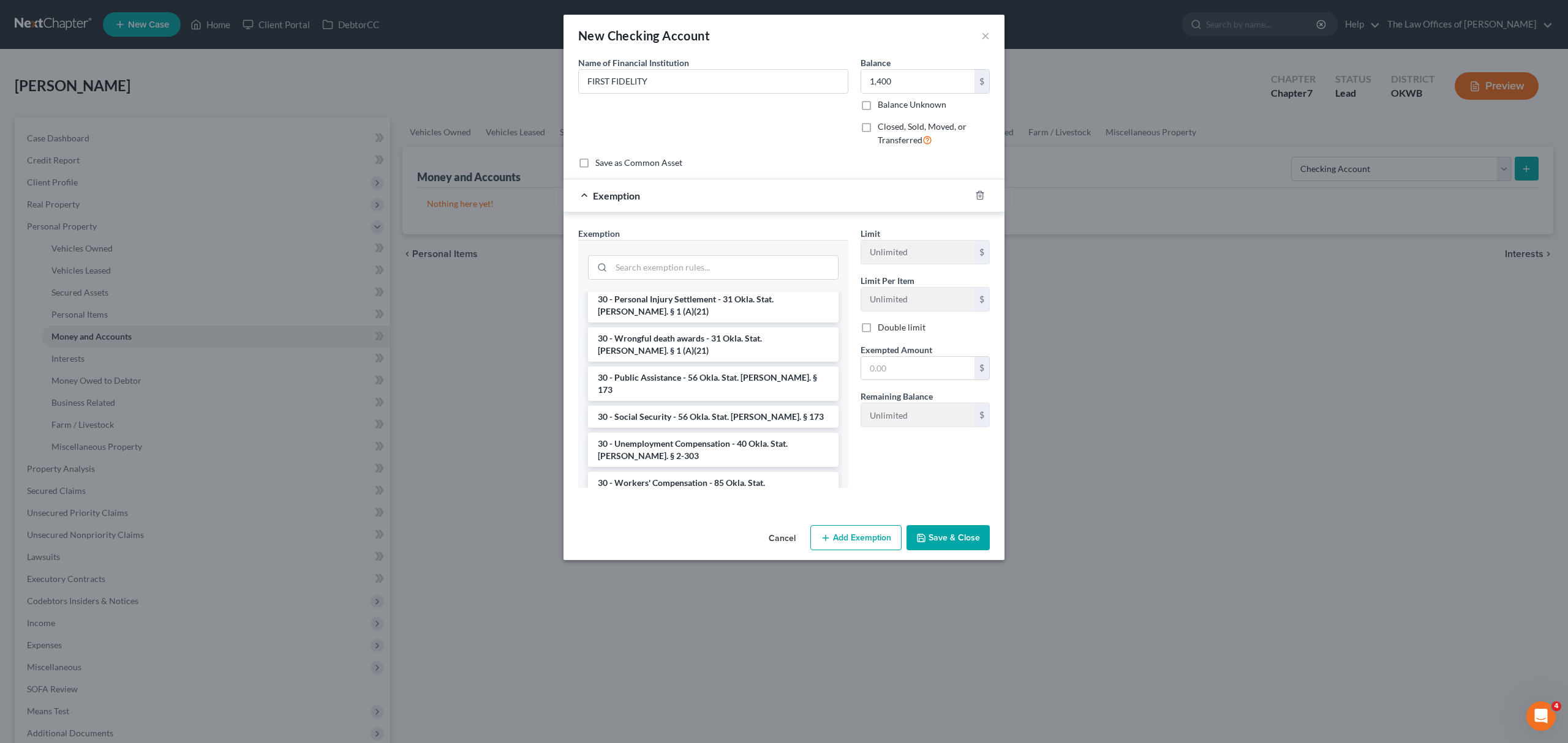
click at [759, 511] on li "30 - Wages - 75% from 90 days; 100% hardship; child support - 50% exempt if the…" at bounding box center [713, 547] width 250 height 71
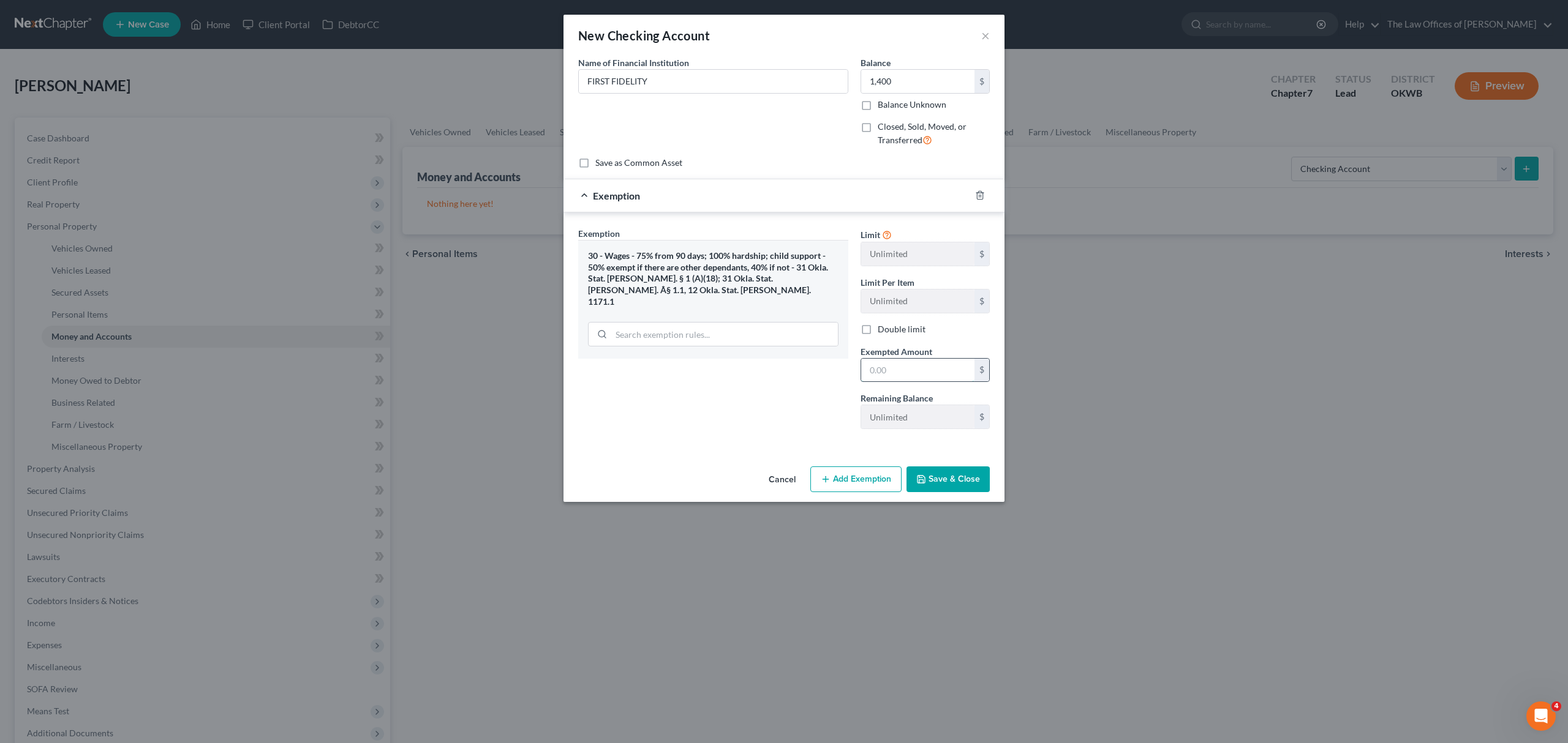
click at [910, 372] on input "text" at bounding box center [917, 371] width 114 height 23
type input "1,400"
click at [960, 480] on button "Save & Close" at bounding box center [948, 479] width 84 height 26
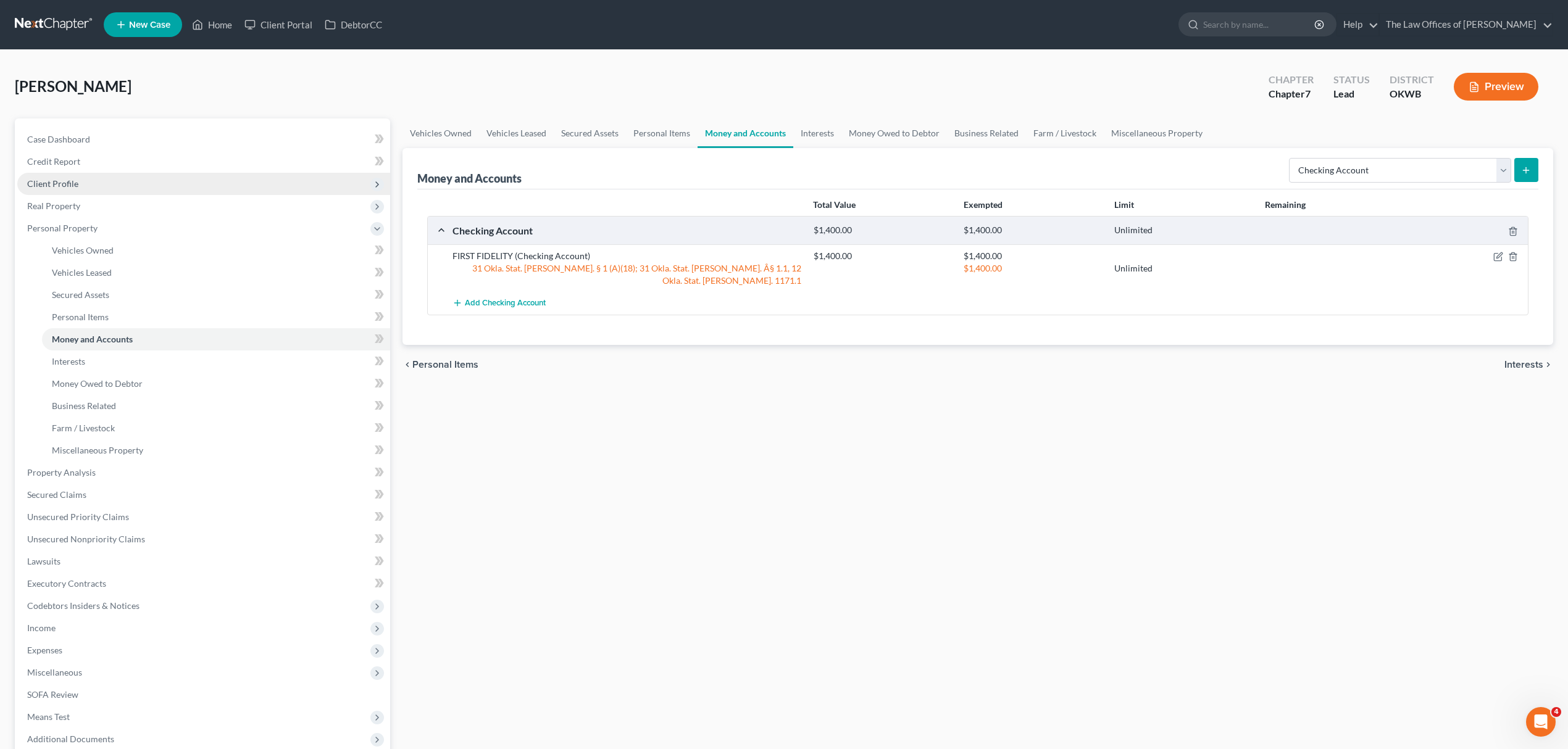
click at [24, 176] on span "Client Profile" at bounding box center [204, 183] width 373 height 22
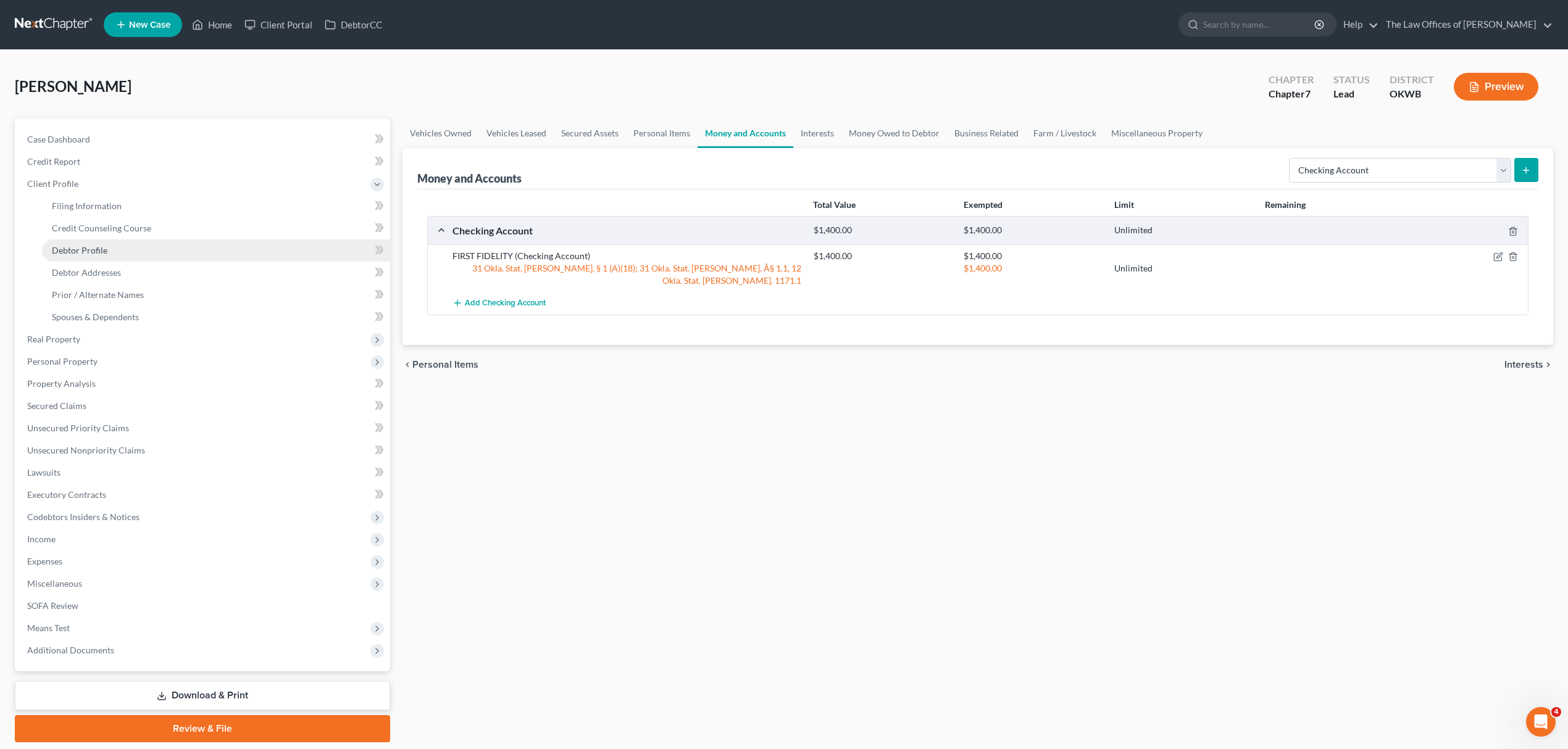
click at [136, 250] on link "Debtor Profile" at bounding box center [215, 250] width 348 height 22
select select "0"
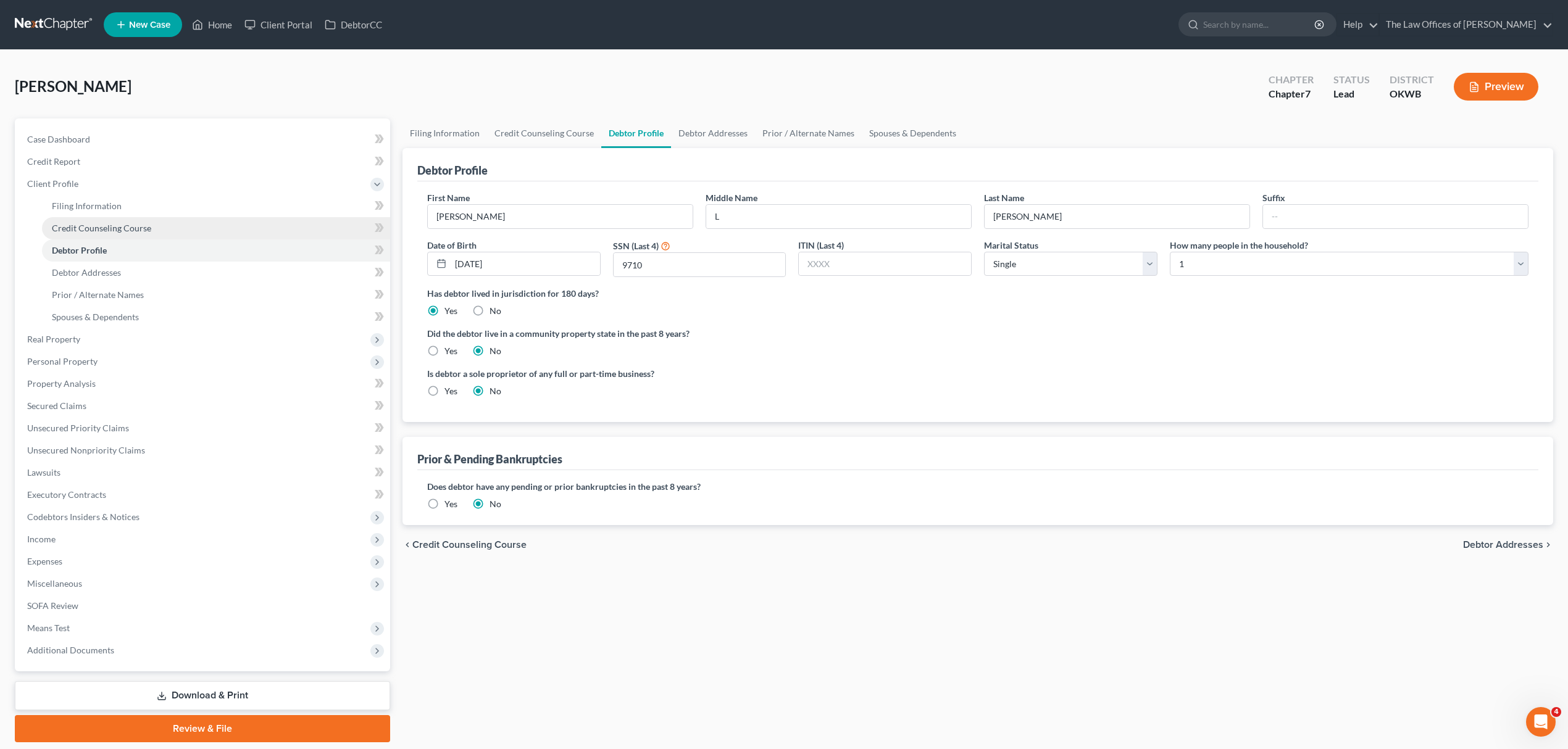
click at [138, 228] on span "Credit Counseling Course" at bounding box center [101, 228] width 99 height 11
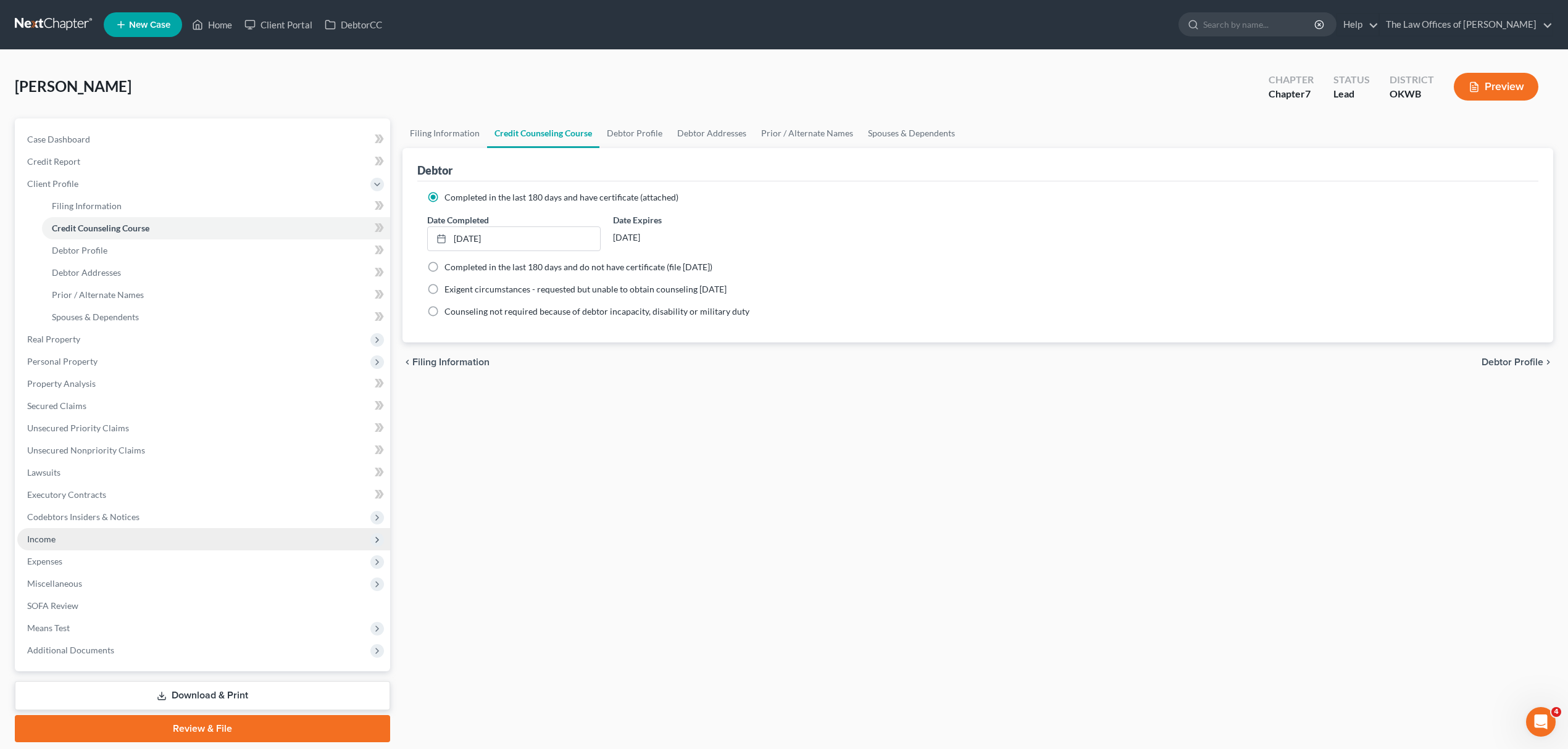
click at [70, 529] on span "Income" at bounding box center [204, 539] width 373 height 22
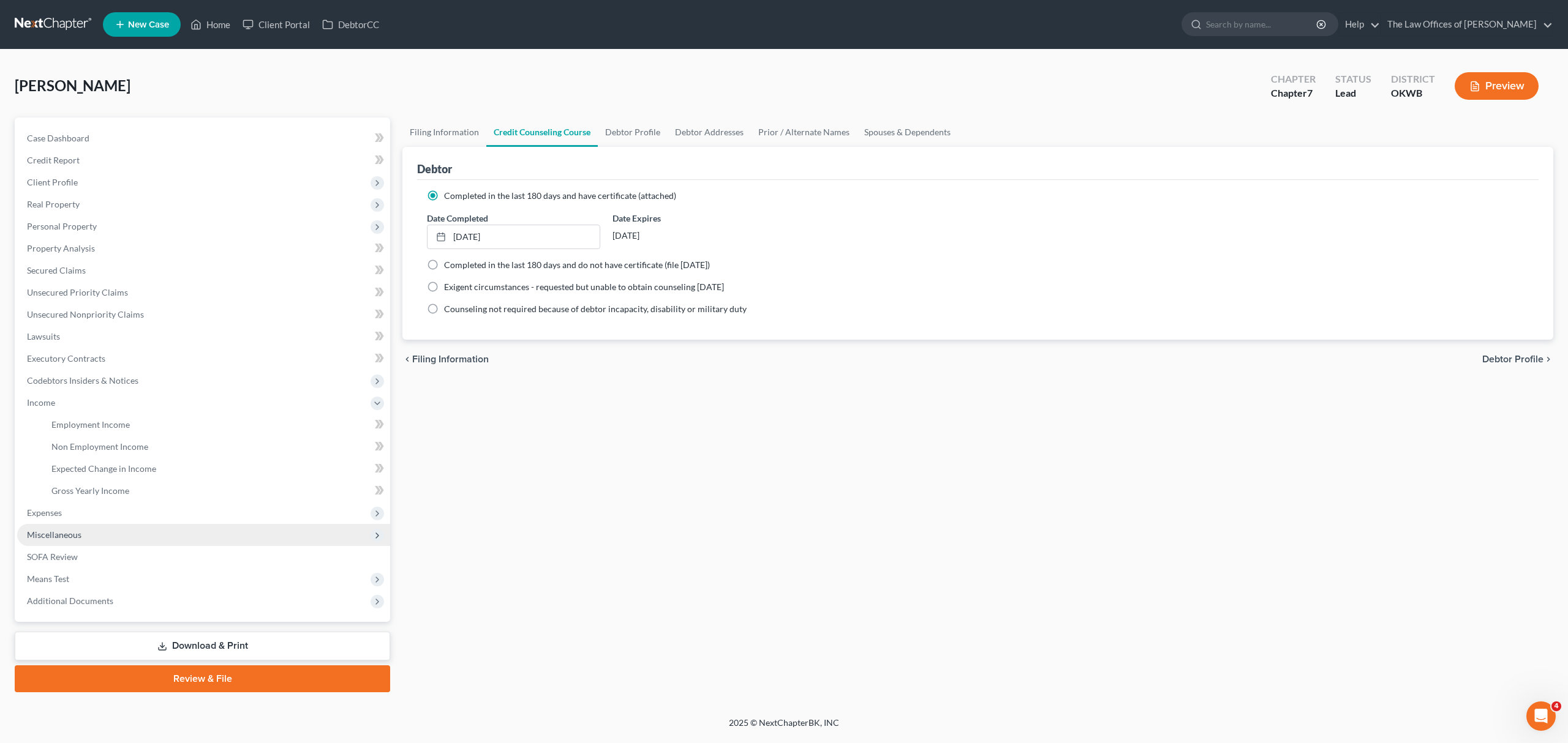
click at [118, 529] on span "Miscellaneous" at bounding box center [203, 535] width 373 height 22
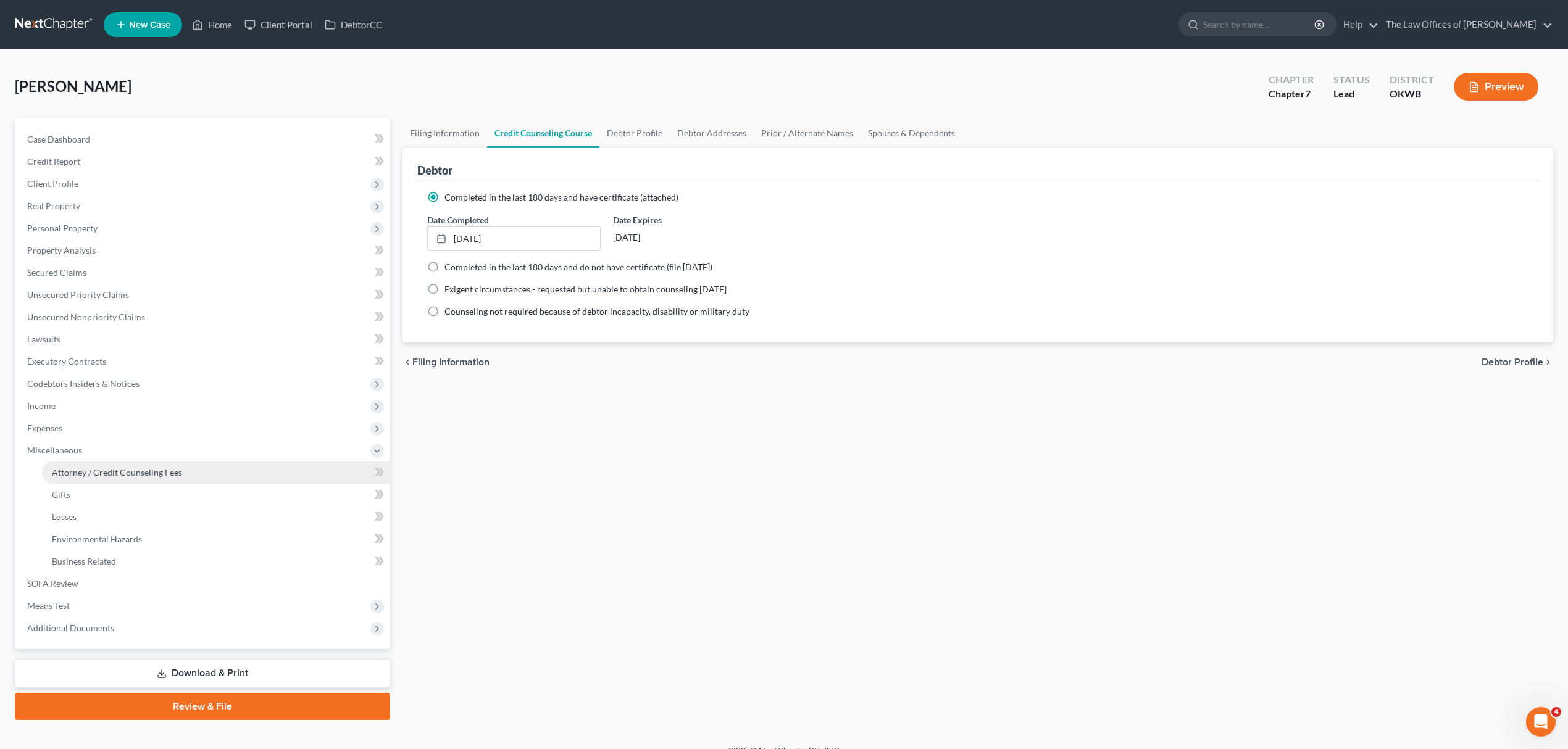
click at [158, 477] on link "Attorney / Credit Counseling Fees" at bounding box center [215, 472] width 348 height 22
select select "0"
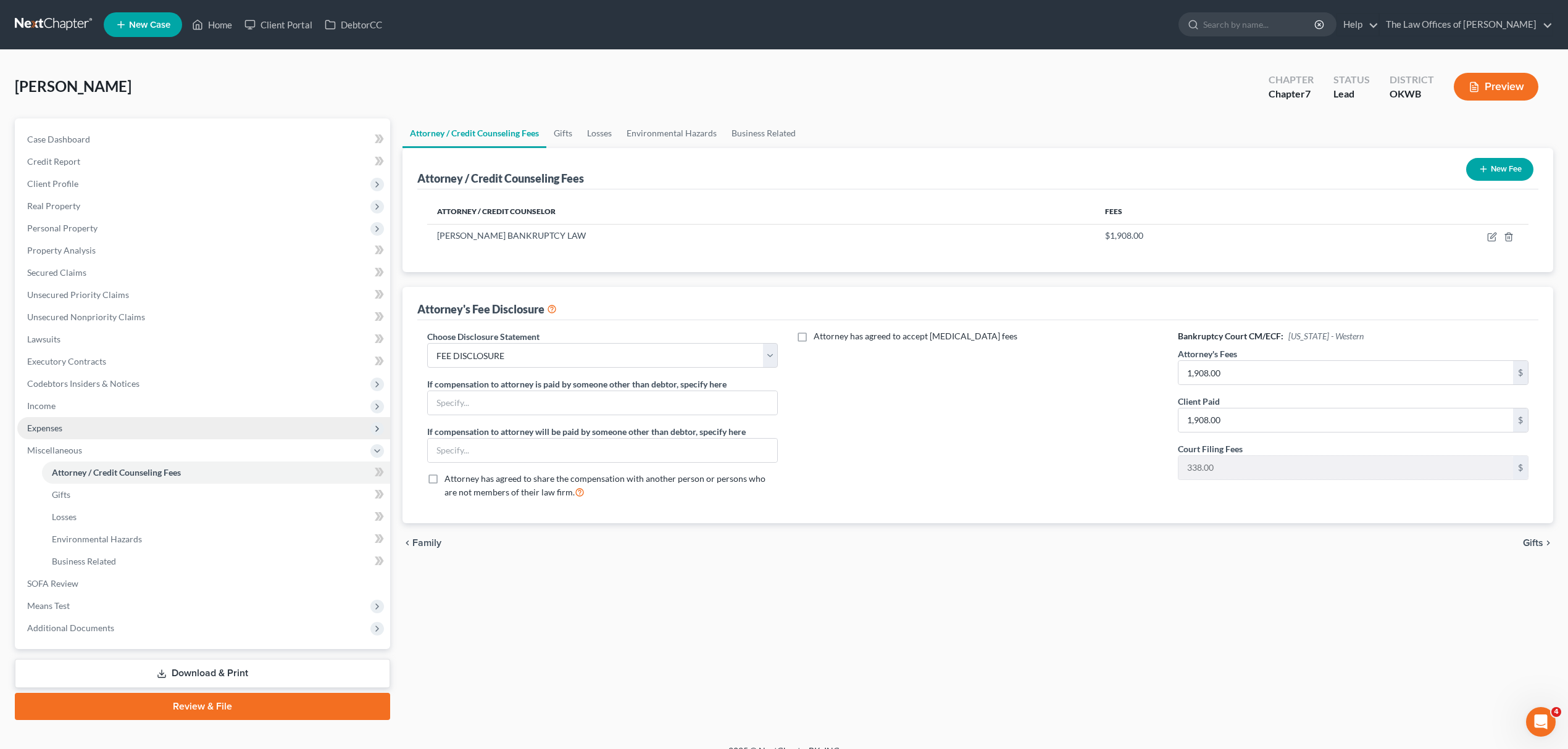
click at [126, 431] on span "Expenses" at bounding box center [204, 428] width 373 height 22
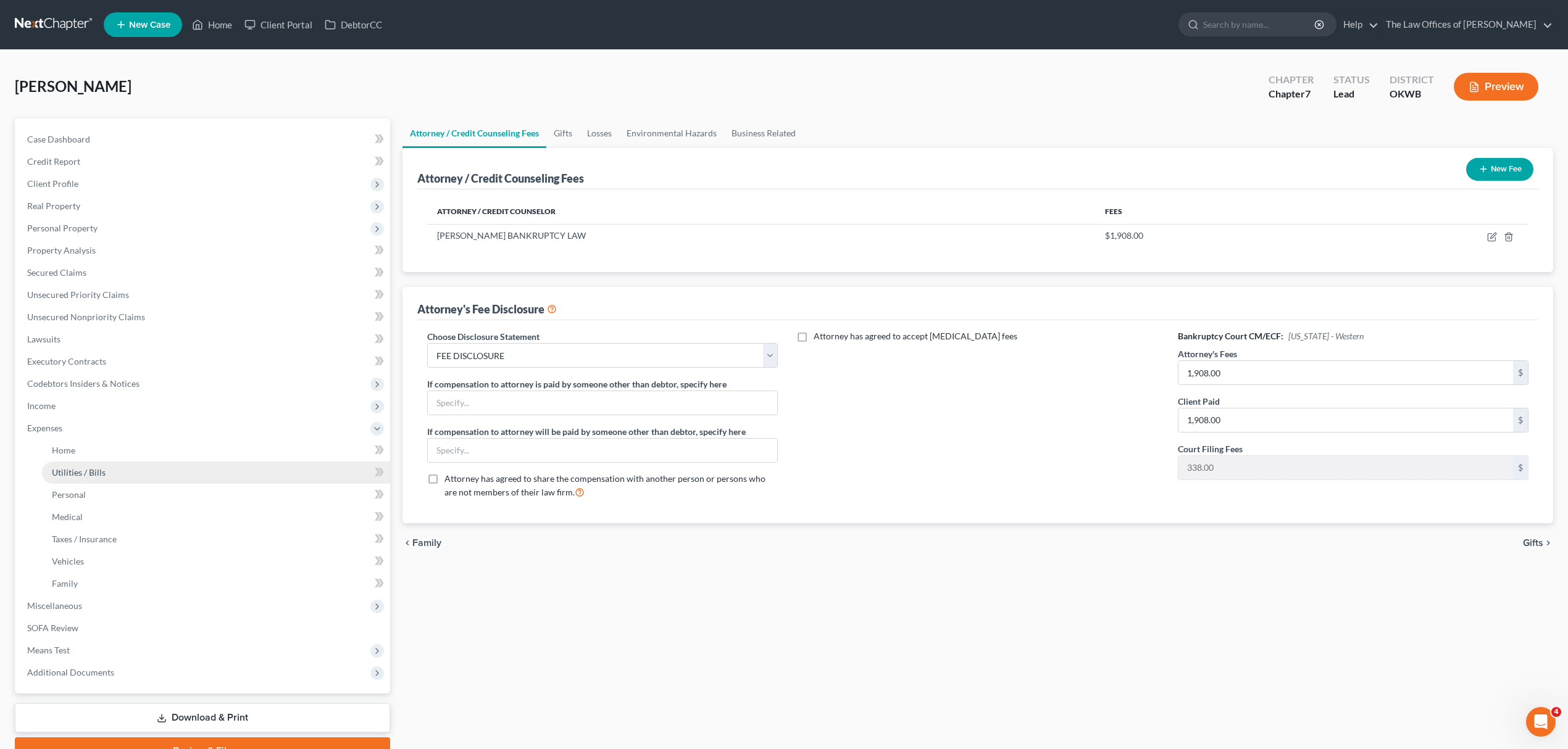
click at [119, 466] on link "Utilities / Bills" at bounding box center [215, 472] width 348 height 22
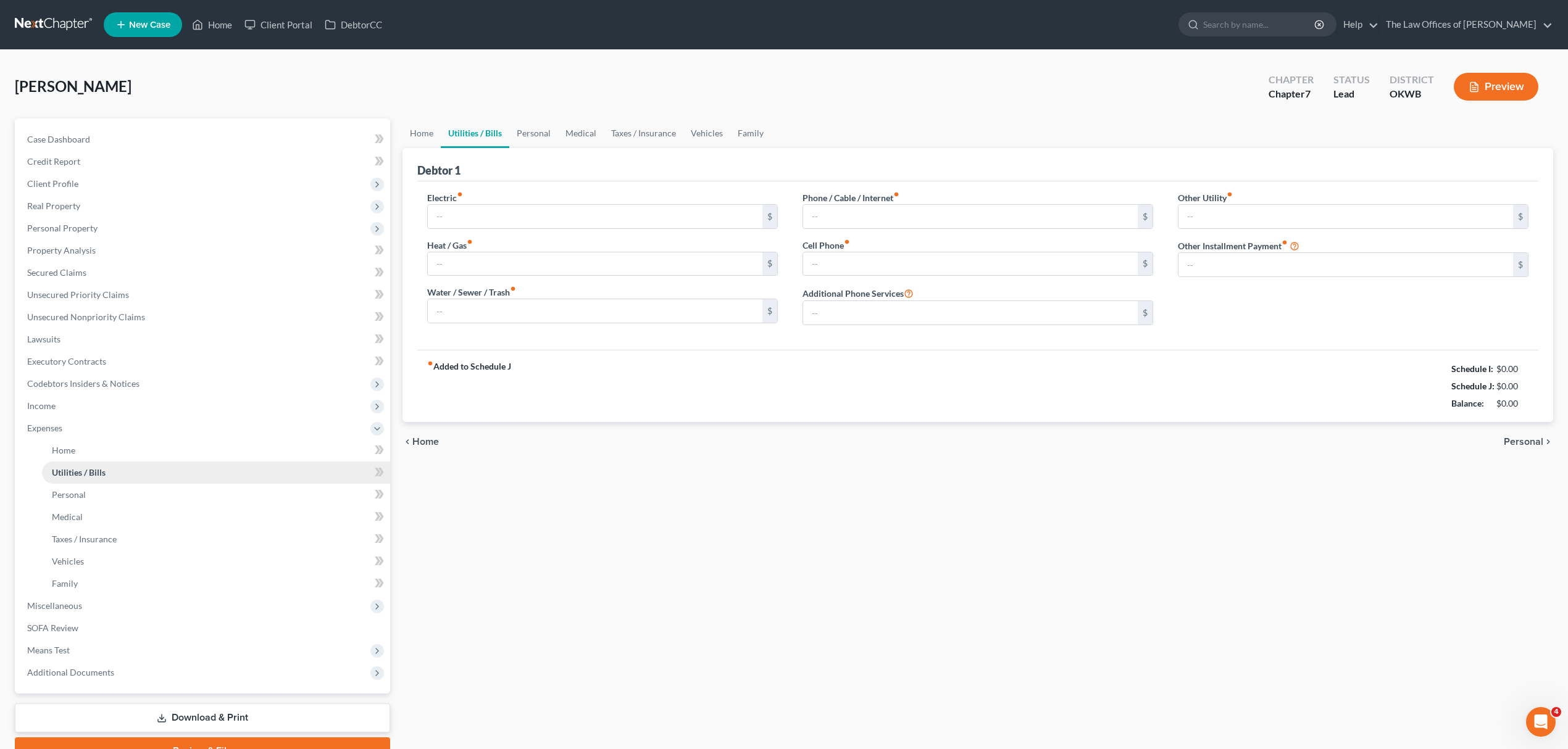
type input "175.00"
type input "0.00"
type input "75.00"
type input "145.00"
type input "90.00"
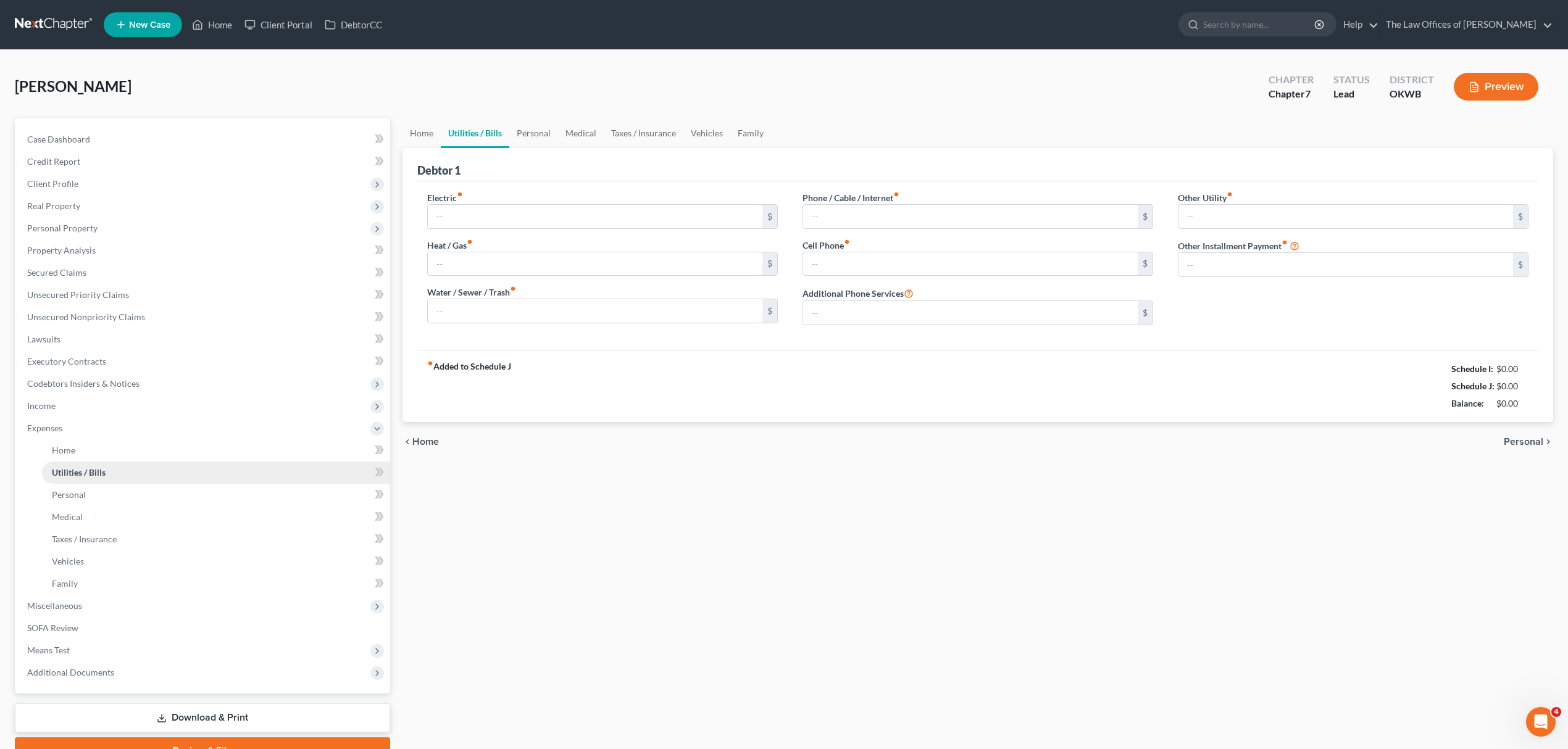
type input "0.00"
click at [54, 407] on span "Income" at bounding box center [41, 406] width 28 height 11
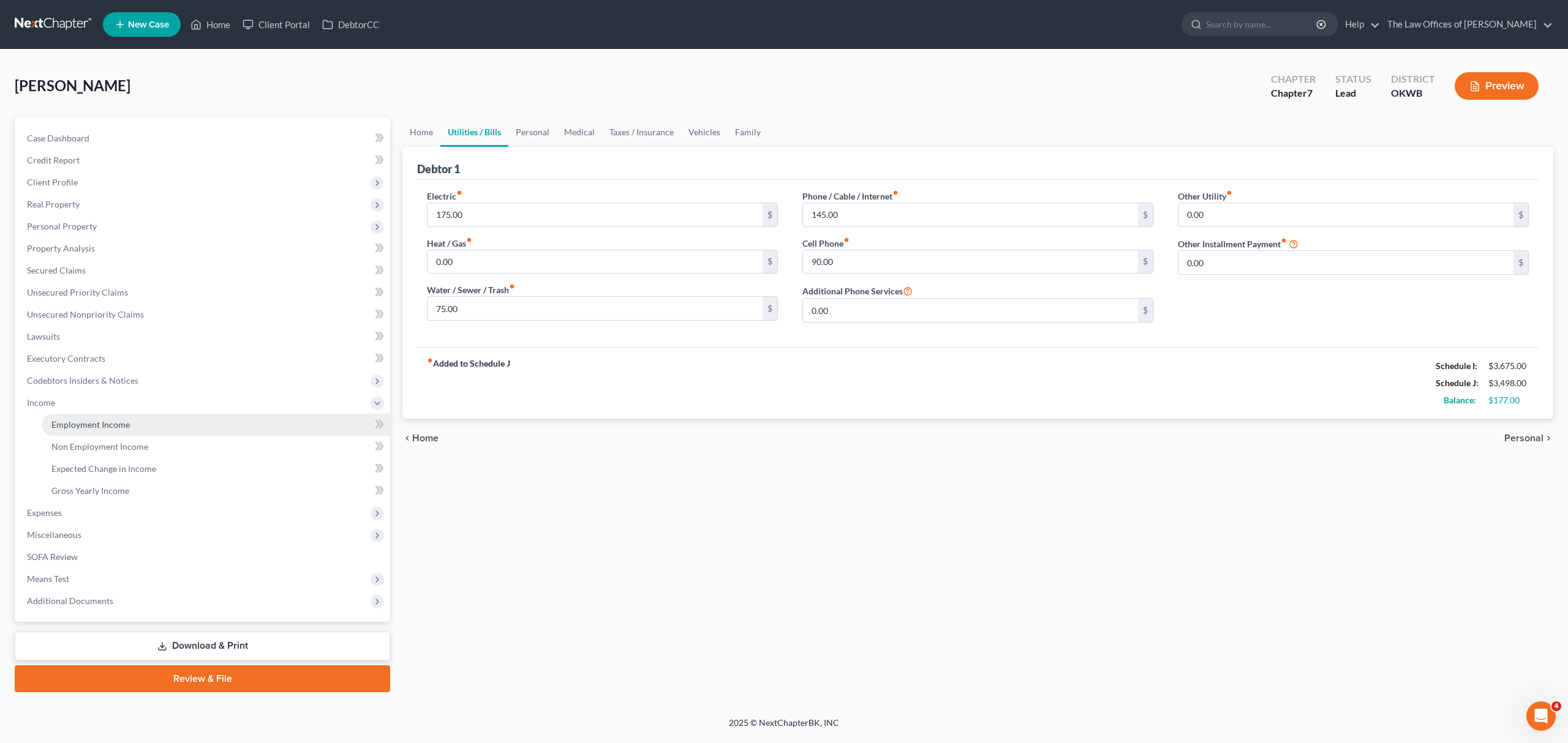
click at [105, 429] on link "Employment Income" at bounding box center [216, 424] width 348 height 22
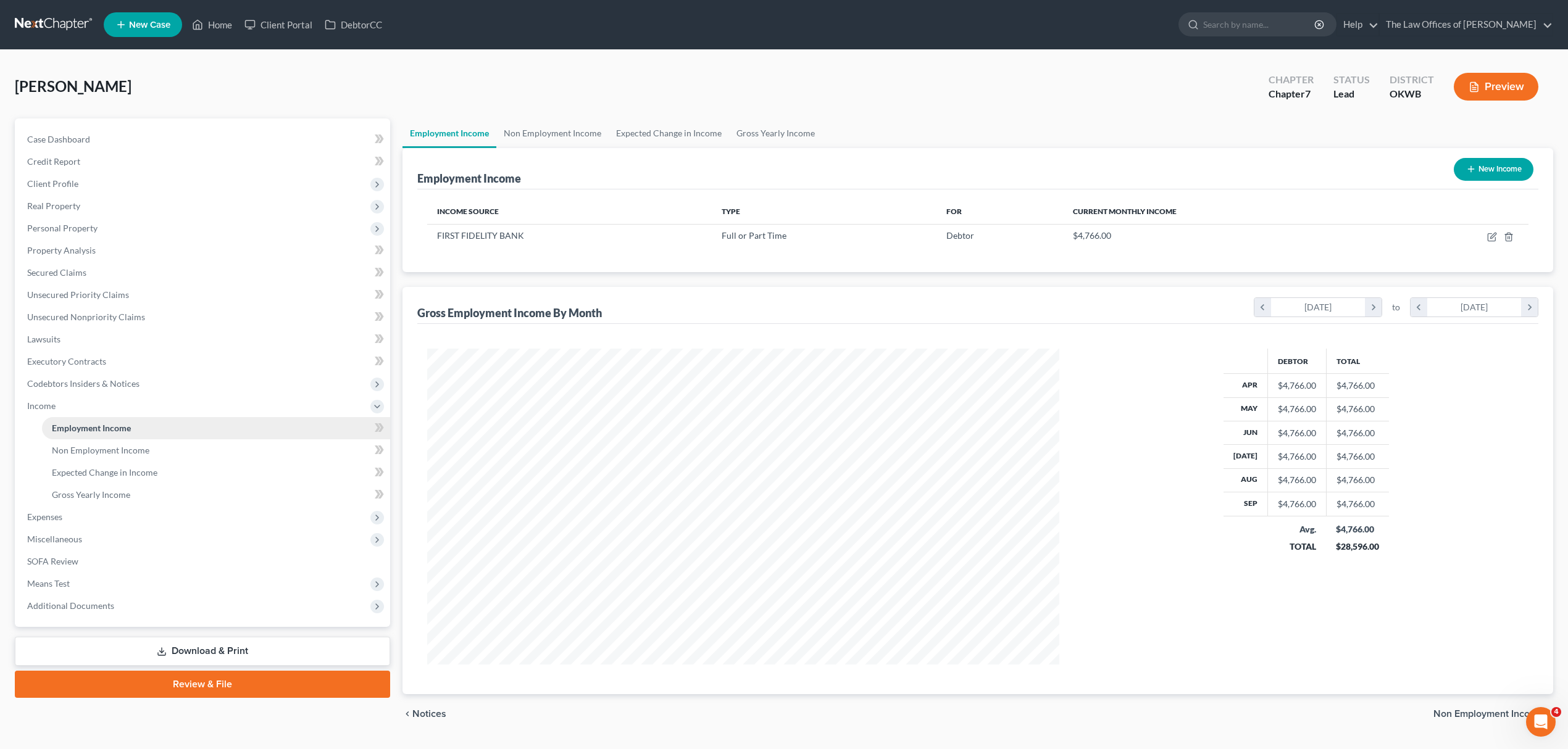
scroll to position [316, 657]
click at [96, 486] on link "Gross Yearly Income" at bounding box center [215, 495] width 348 height 22
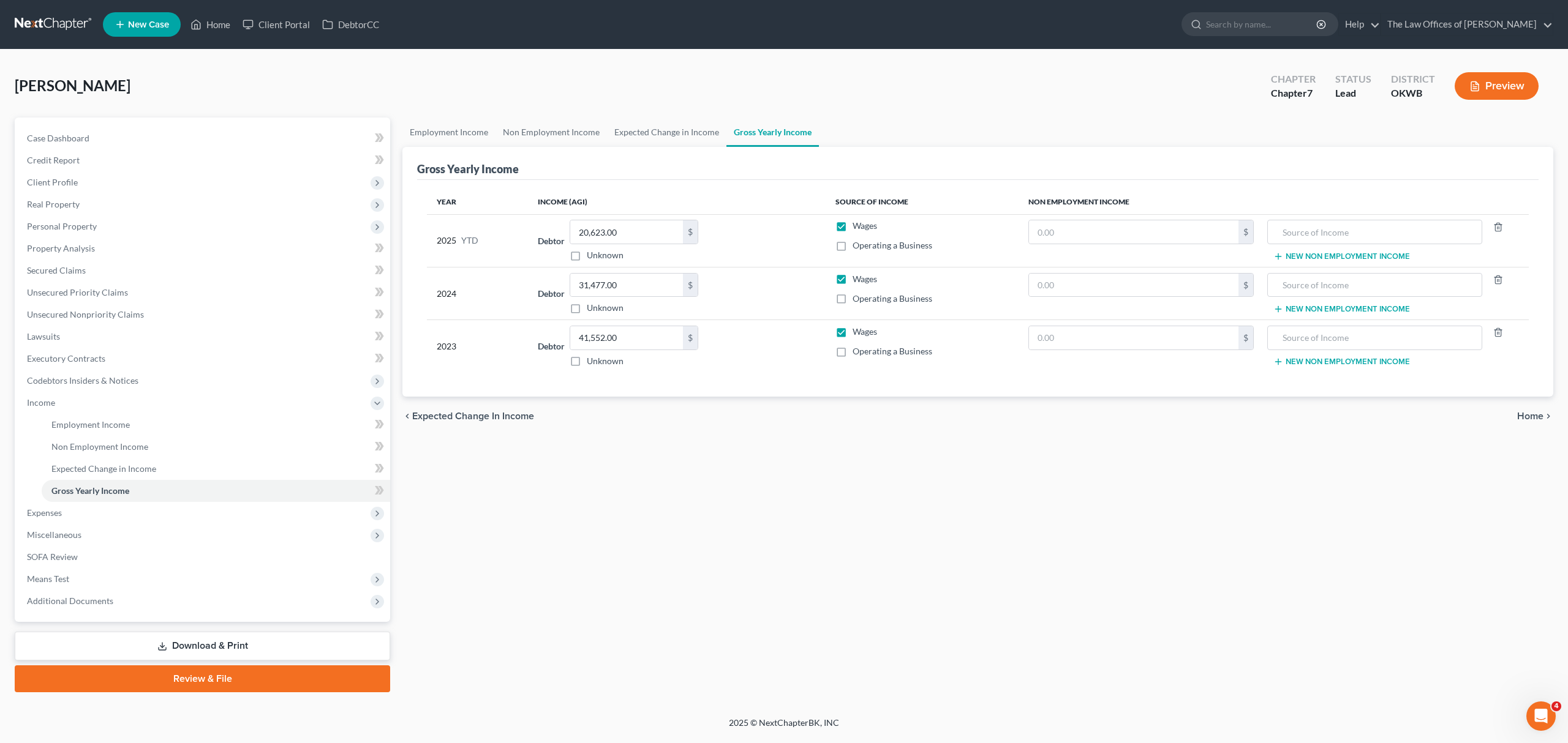
click at [163, 671] on link "Review & File" at bounding box center [202, 679] width 375 height 27
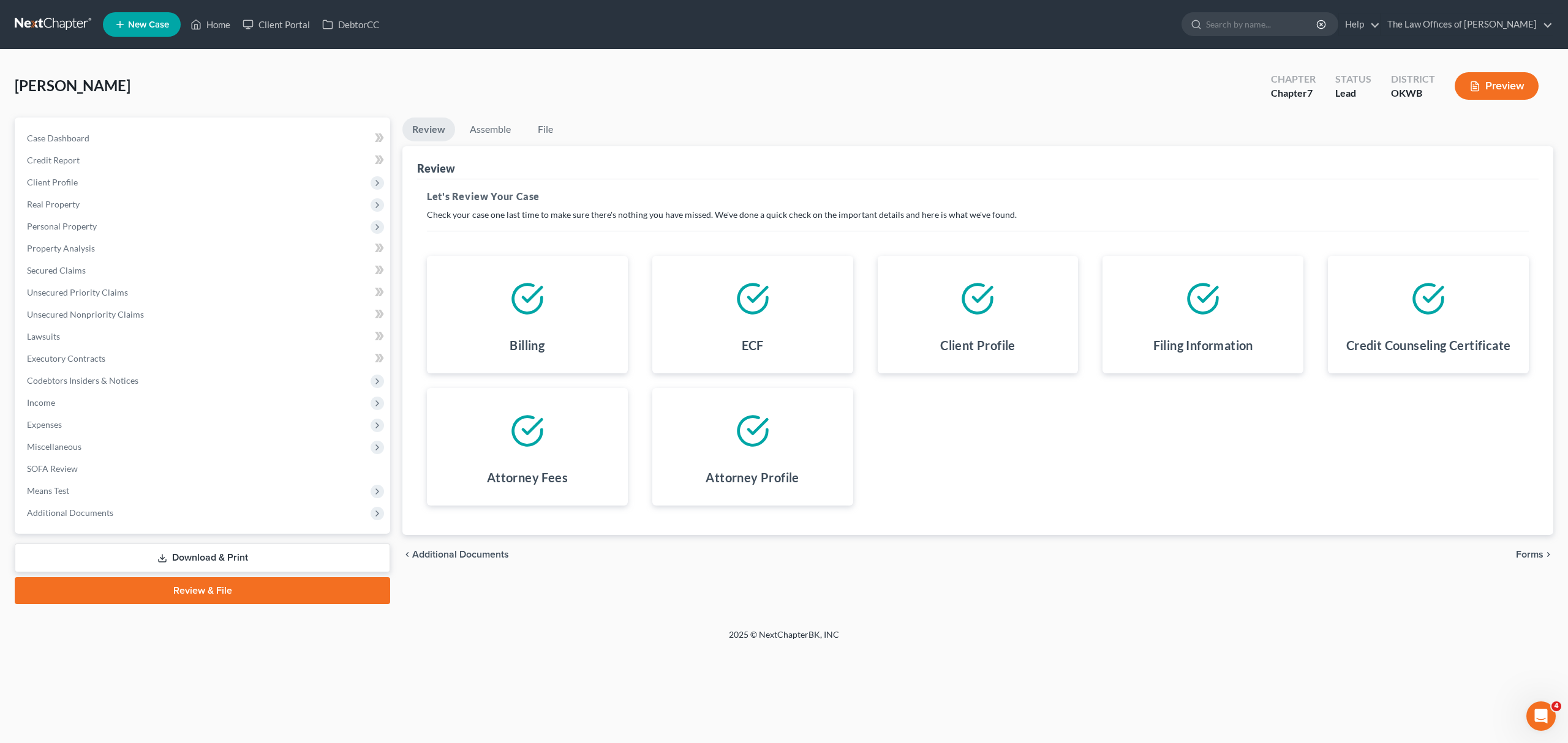
click at [1531, 554] on span "Forms" at bounding box center [1529, 554] width 28 height 10
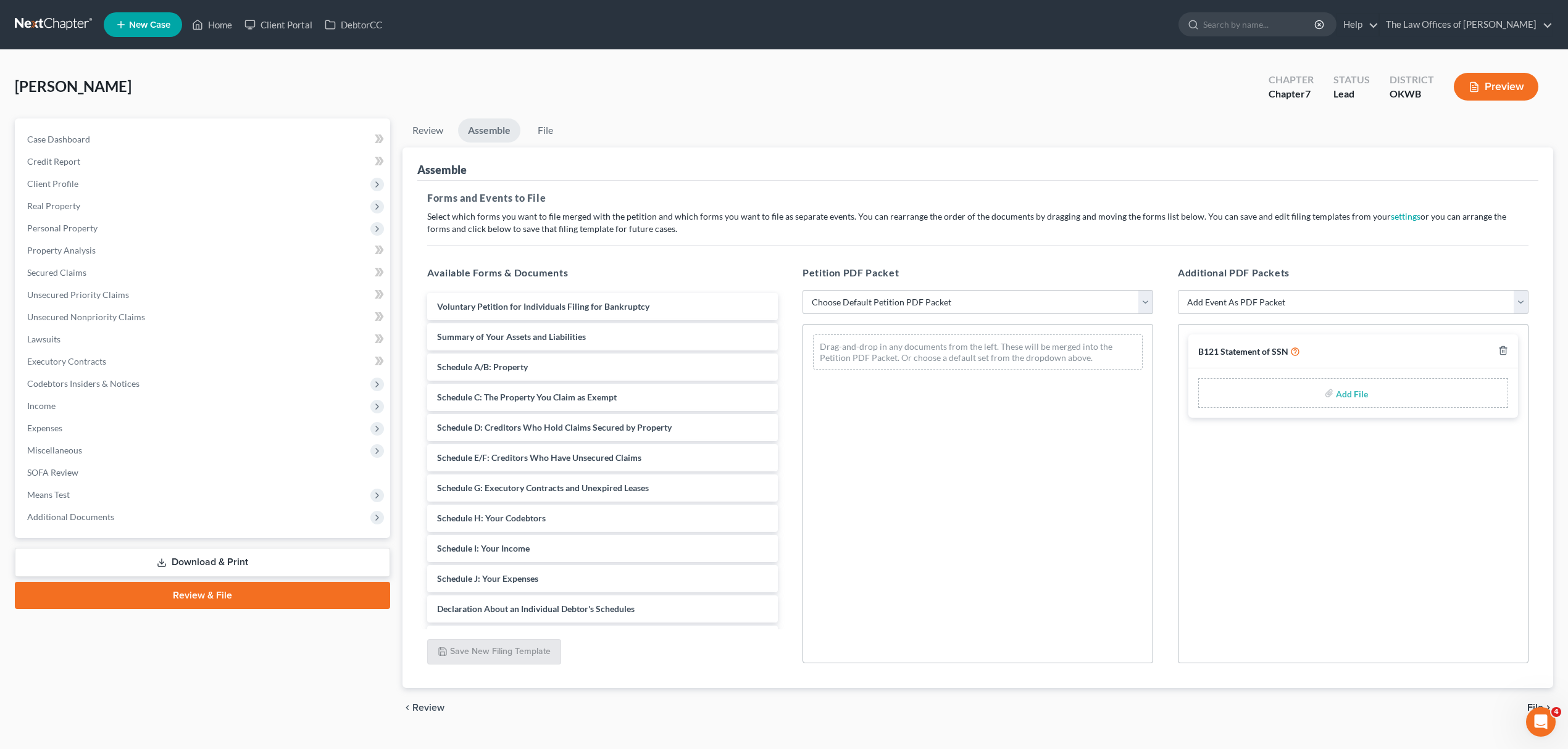
drag, startPoint x: 1040, startPoint y: 309, endPoint x: 1037, endPoint y: 302, distance: 7.6
click at [1040, 309] on select "Choose Default Petition PDF Packet Complete Bankruptcy Petition (all forms and …" at bounding box center [977, 302] width 350 height 24
select select "0"
click at [802, 290] on select "Choose Default Petition PDF Packet Complete Bankruptcy Petition (all forms and …" at bounding box center [977, 302] width 350 height 24
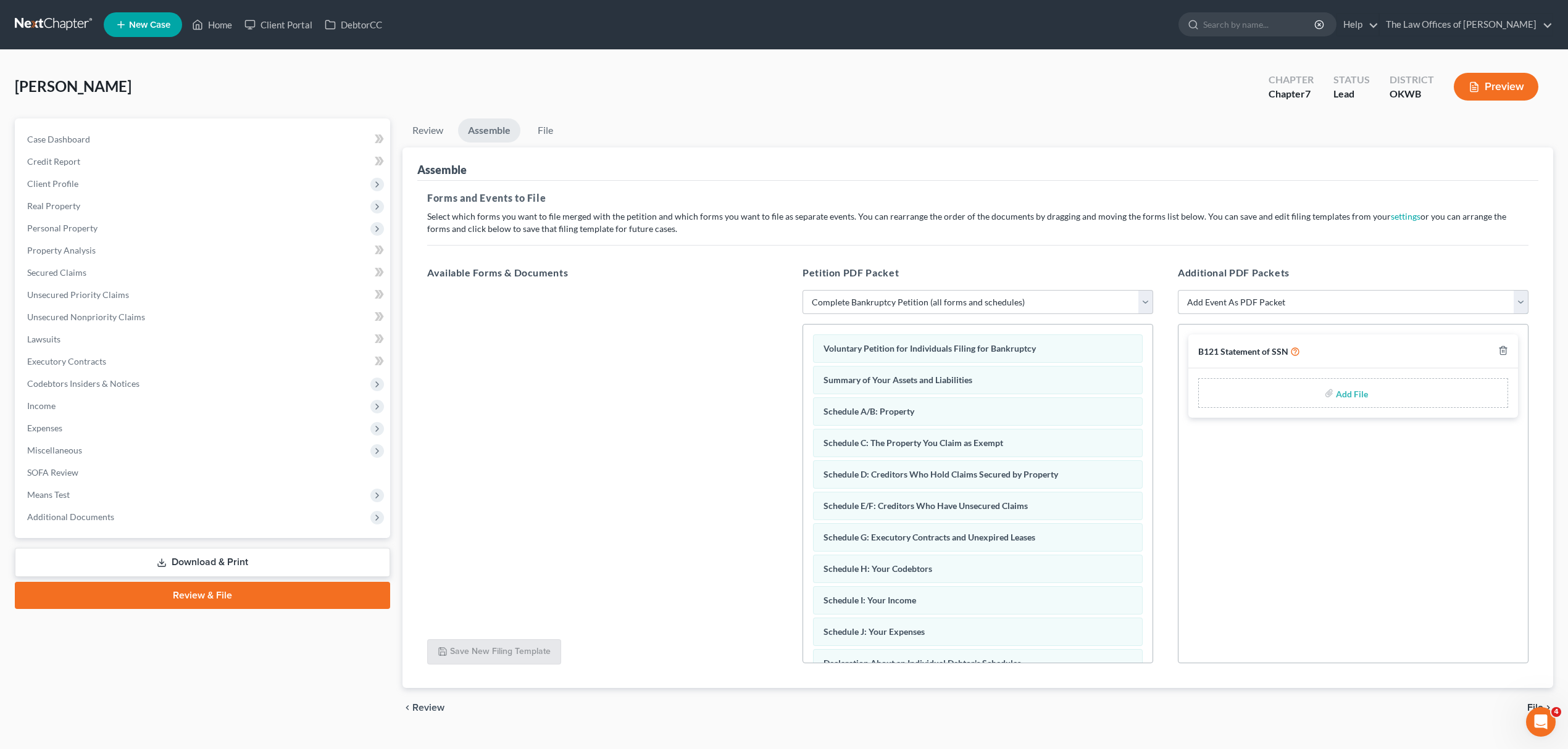
click at [1287, 307] on select "Add Event As PDF Packet B121 Statement of SSN Certificate of Credit Counseling …" at bounding box center [1353, 302] width 350 height 24
drag, startPoint x: 1287, startPoint y: 307, endPoint x: 1268, endPoint y: 307, distance: 19.0
click at [1287, 307] on select "Add Event As PDF Packet B121 Statement of SSN Certificate of Credit Counseling …" at bounding box center [1353, 302] width 350 height 24
click at [81, 518] on span "Additional Documents" at bounding box center [71, 516] width 87 height 11
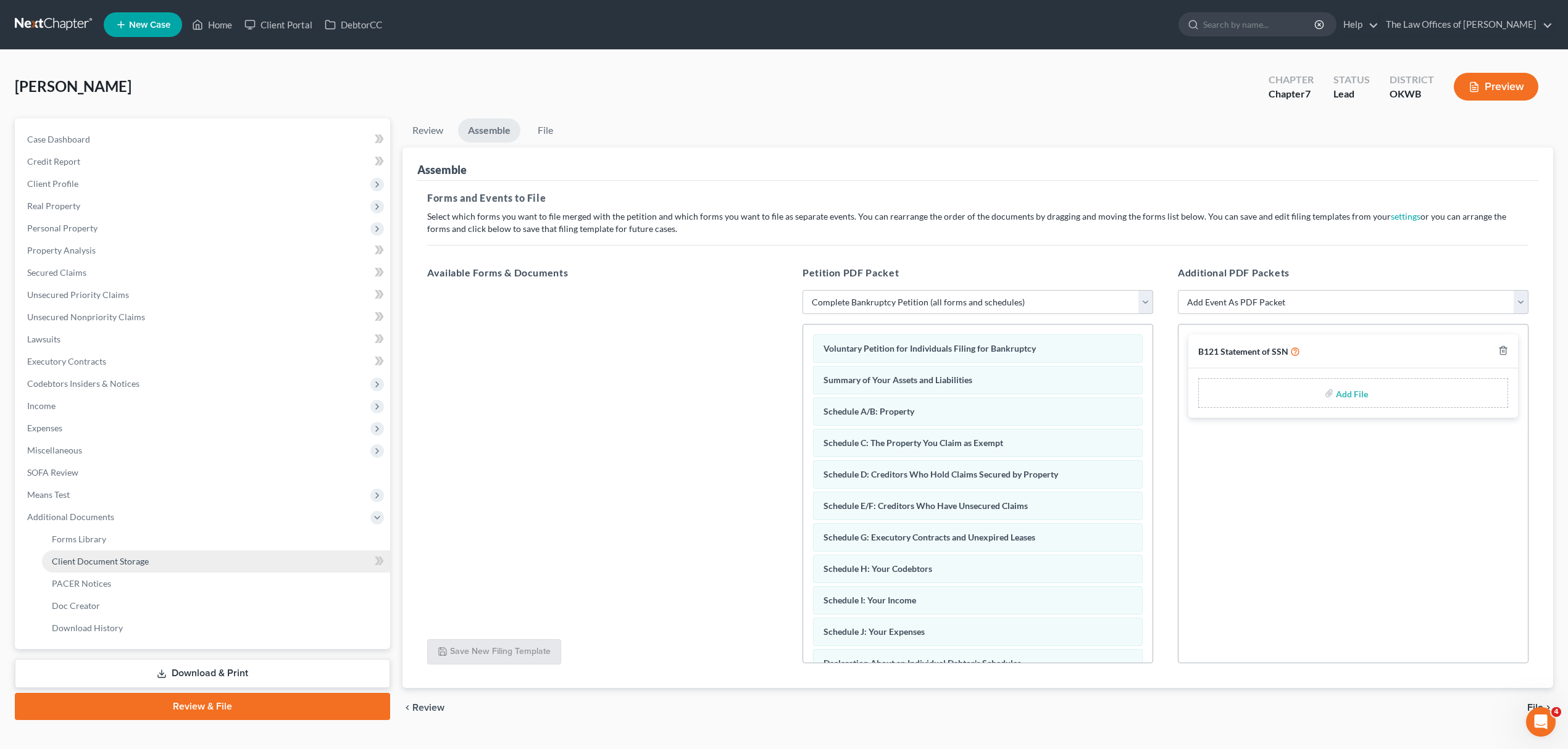
click at [106, 550] on link "Client Document Storage" at bounding box center [215, 561] width 348 height 22
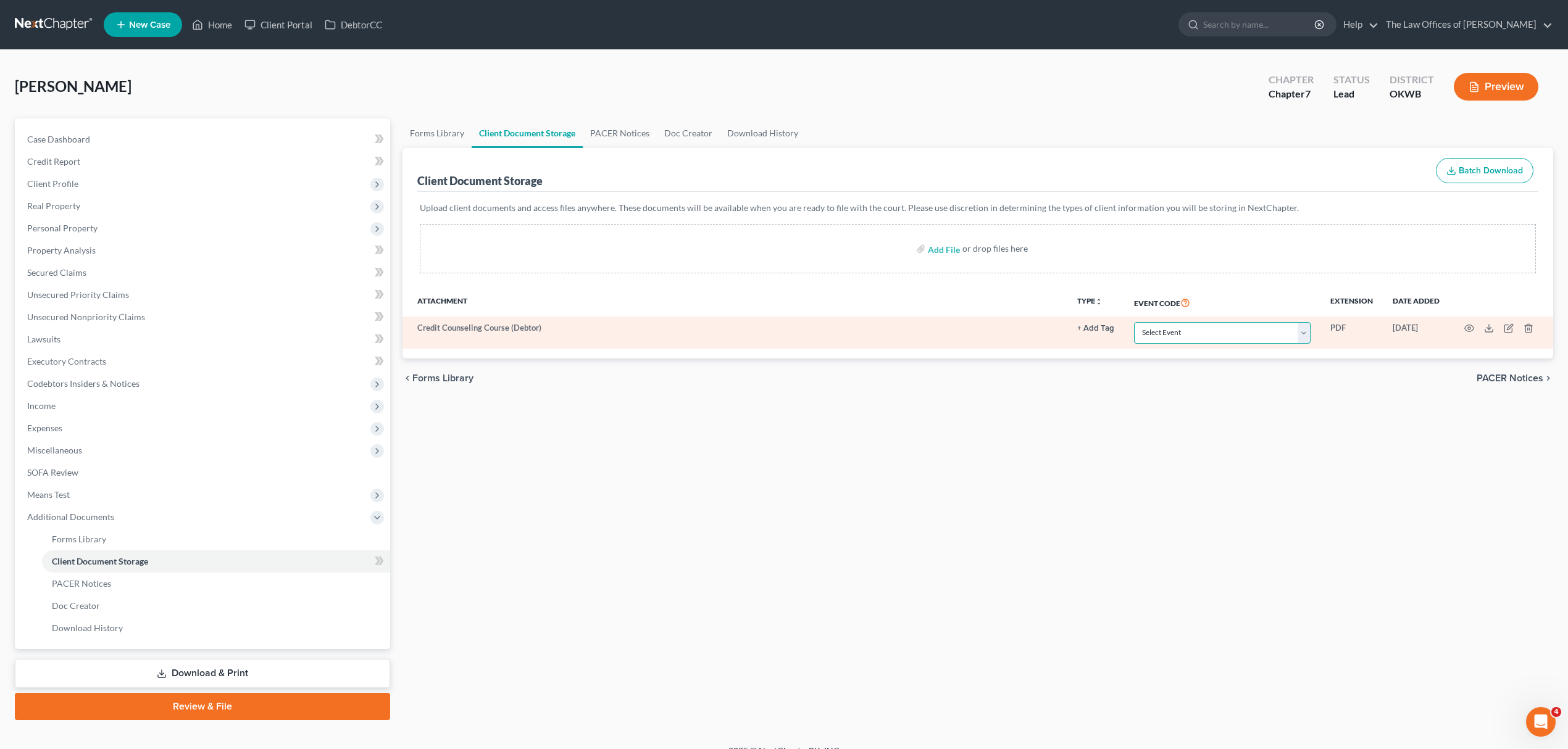
click at [1183, 332] on select "Select Event Certificate of Credit Counseling (Debtor) Certificate of Credit Co…" at bounding box center [1223, 333] width 177 height 21
select select "0"
click at [1134, 322] on select "Select Event Certificate of Credit Counseling (Debtor) Certificate of Credit Co…" at bounding box center [1223, 333] width 177 height 21
click at [1465, 324] on icon "button" at bounding box center [1469, 328] width 10 height 10
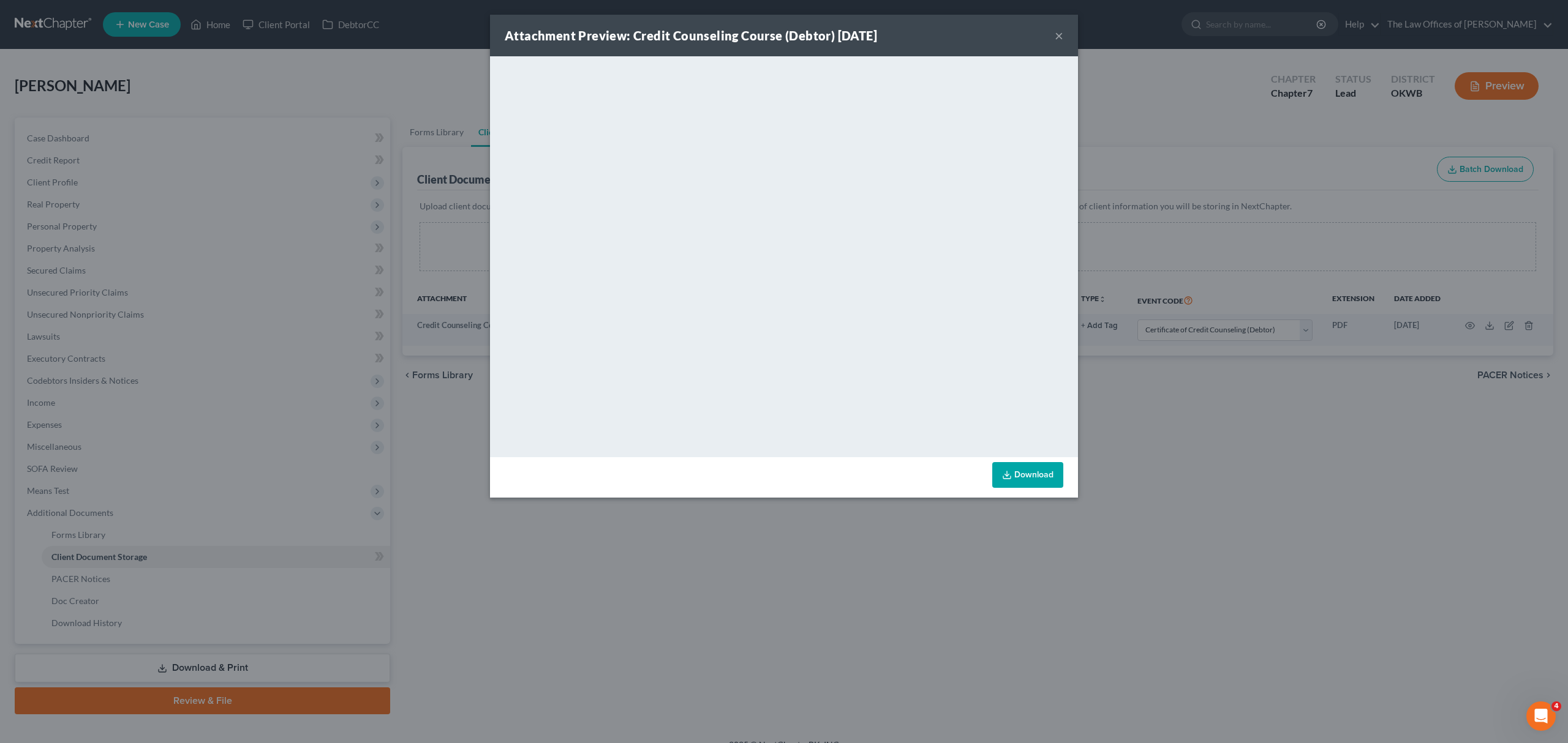
click at [1056, 38] on button "×" at bounding box center [1058, 35] width 9 height 14
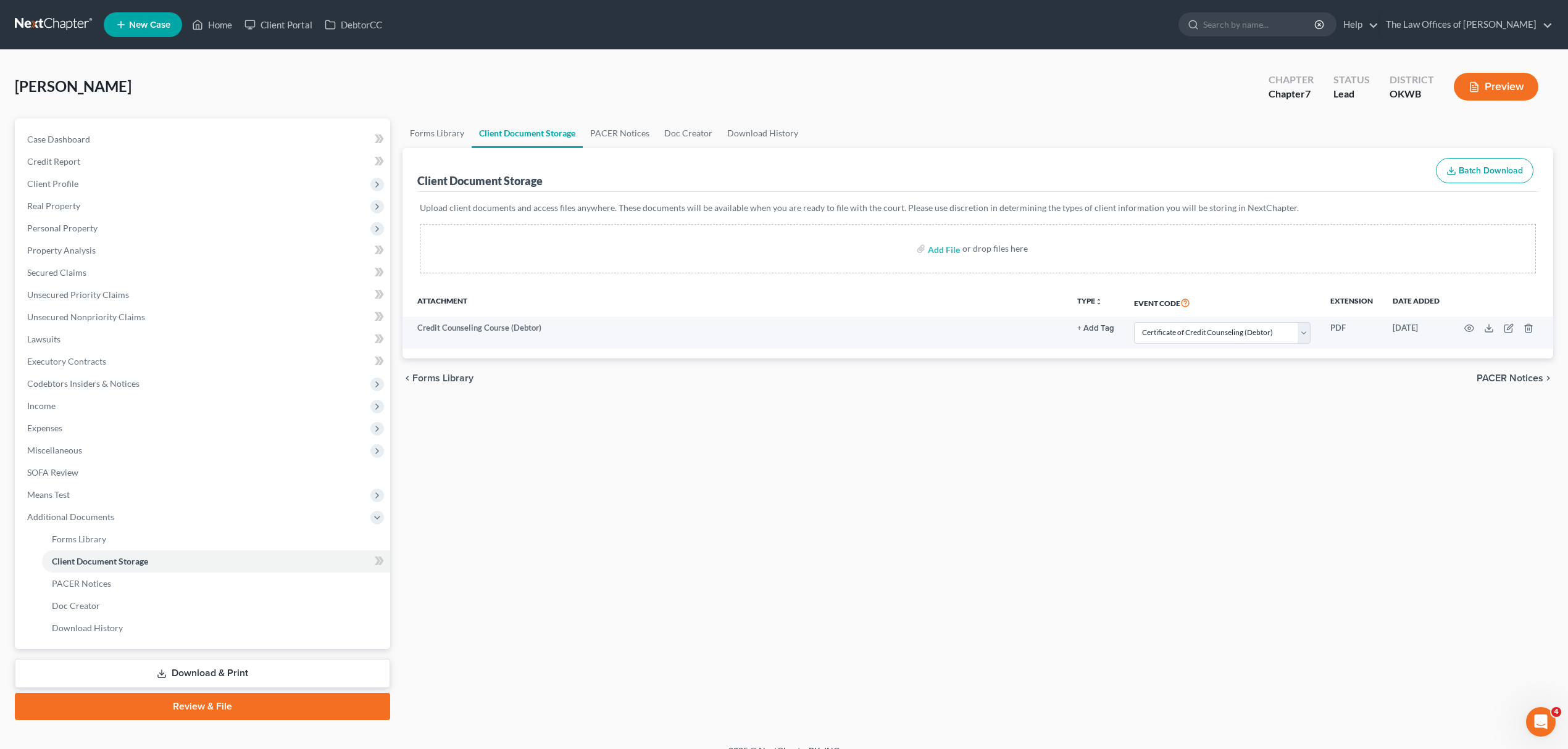
click at [206, 704] on link "Review & File" at bounding box center [202, 706] width 376 height 27
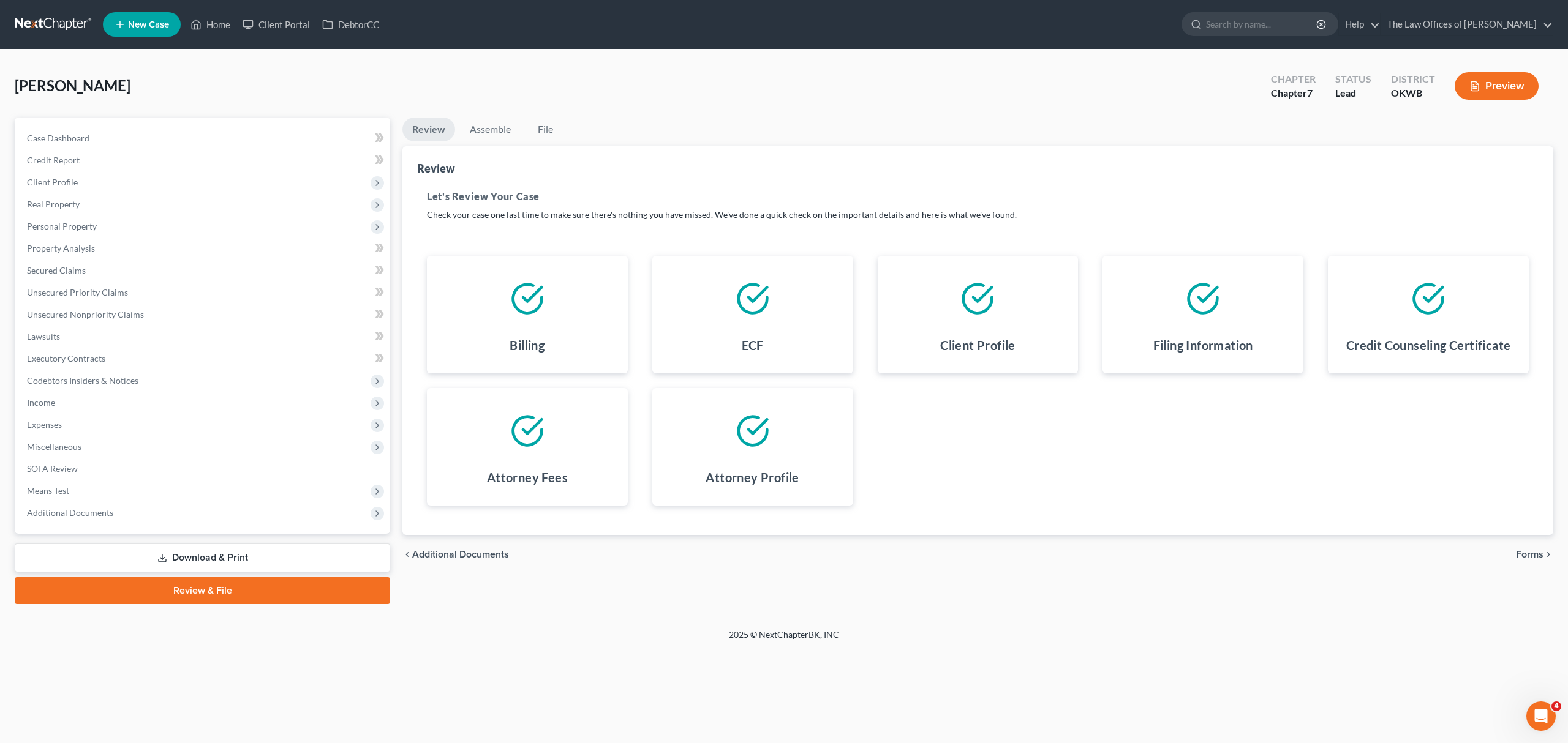
click at [1526, 557] on span "Forms" at bounding box center [1529, 554] width 28 height 10
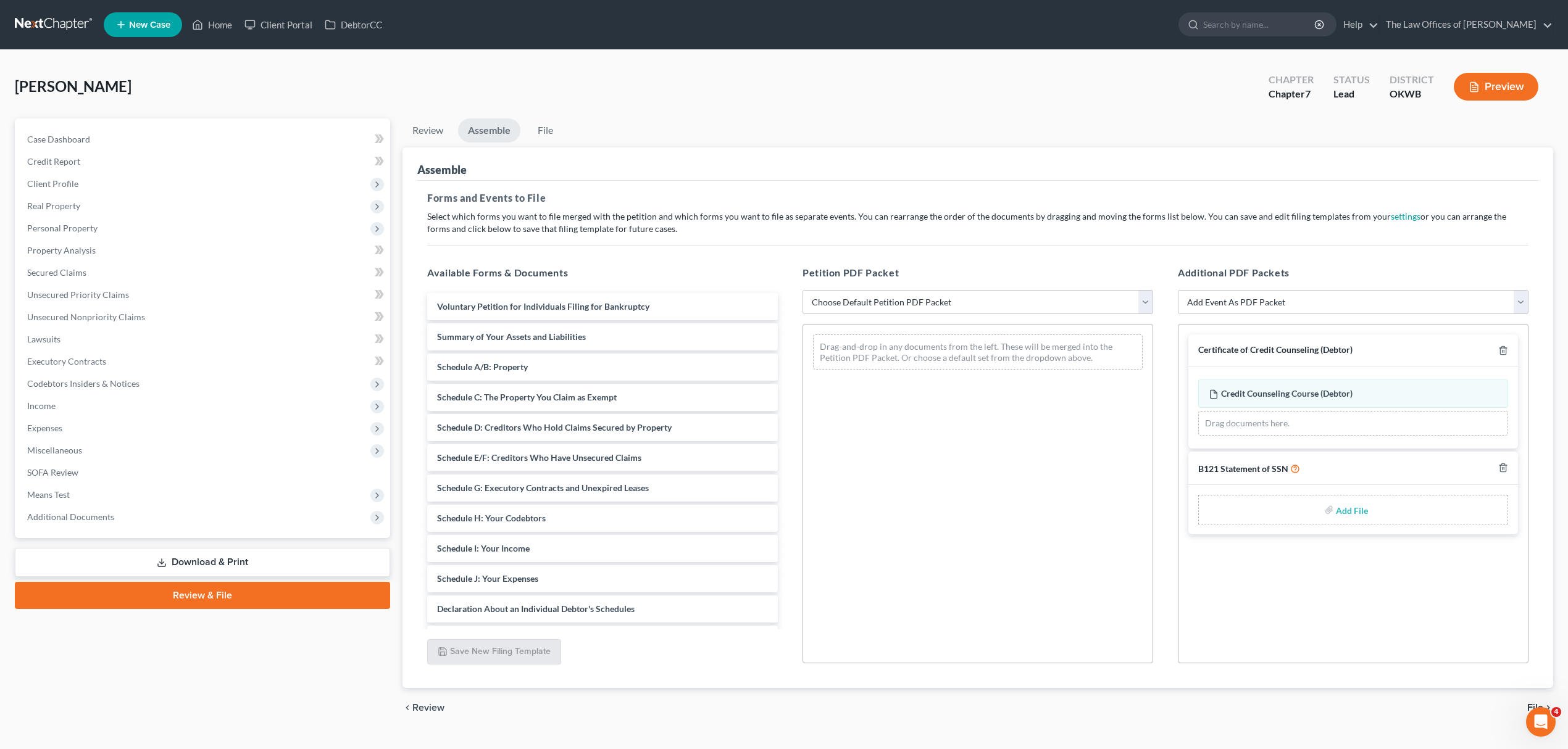
click at [1347, 509] on input "file" at bounding box center [1351, 509] width 30 height 22
type input "C:\fakepath\SSNSTATEMENT.pdf"
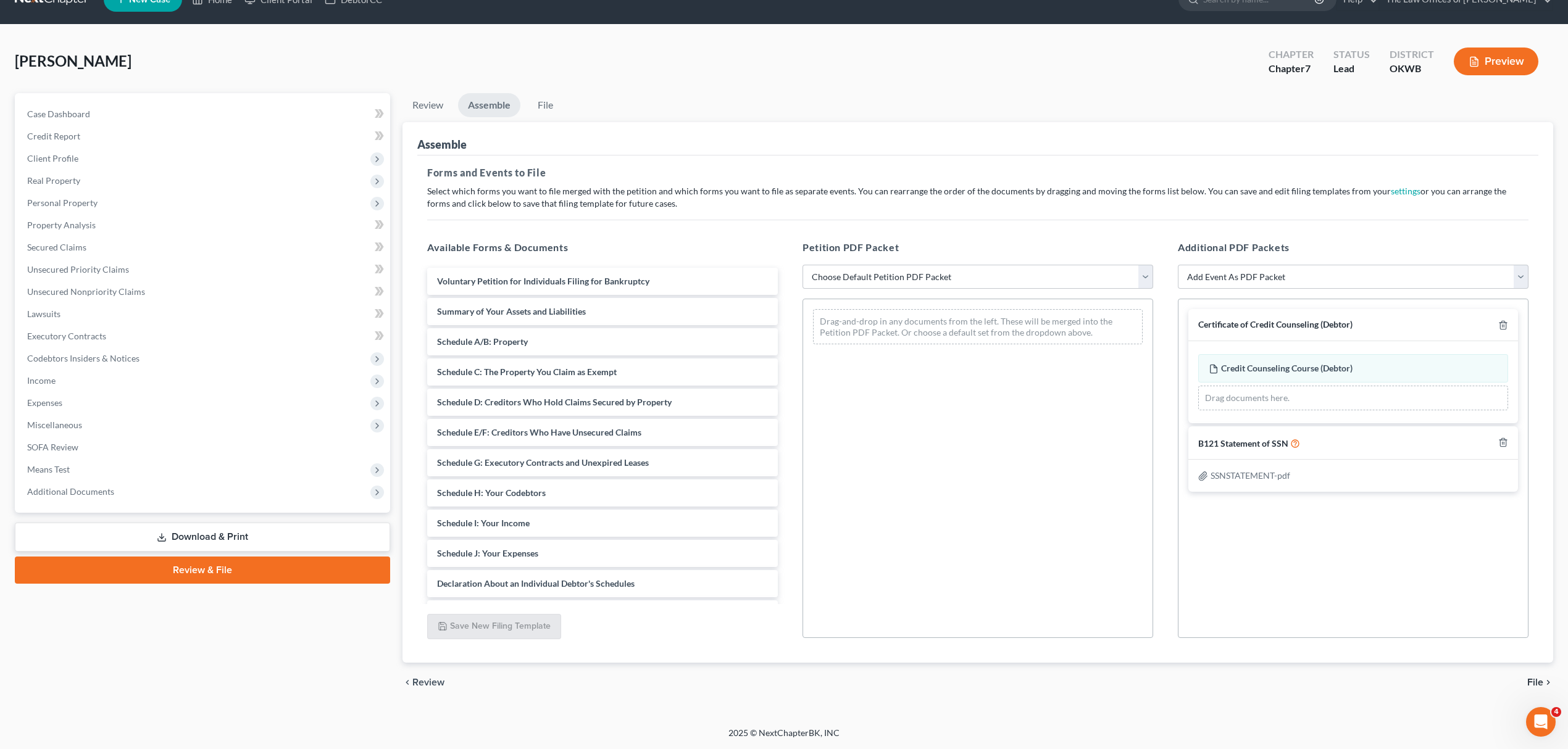
click at [1529, 684] on span "File" at bounding box center [1535, 683] width 16 height 10
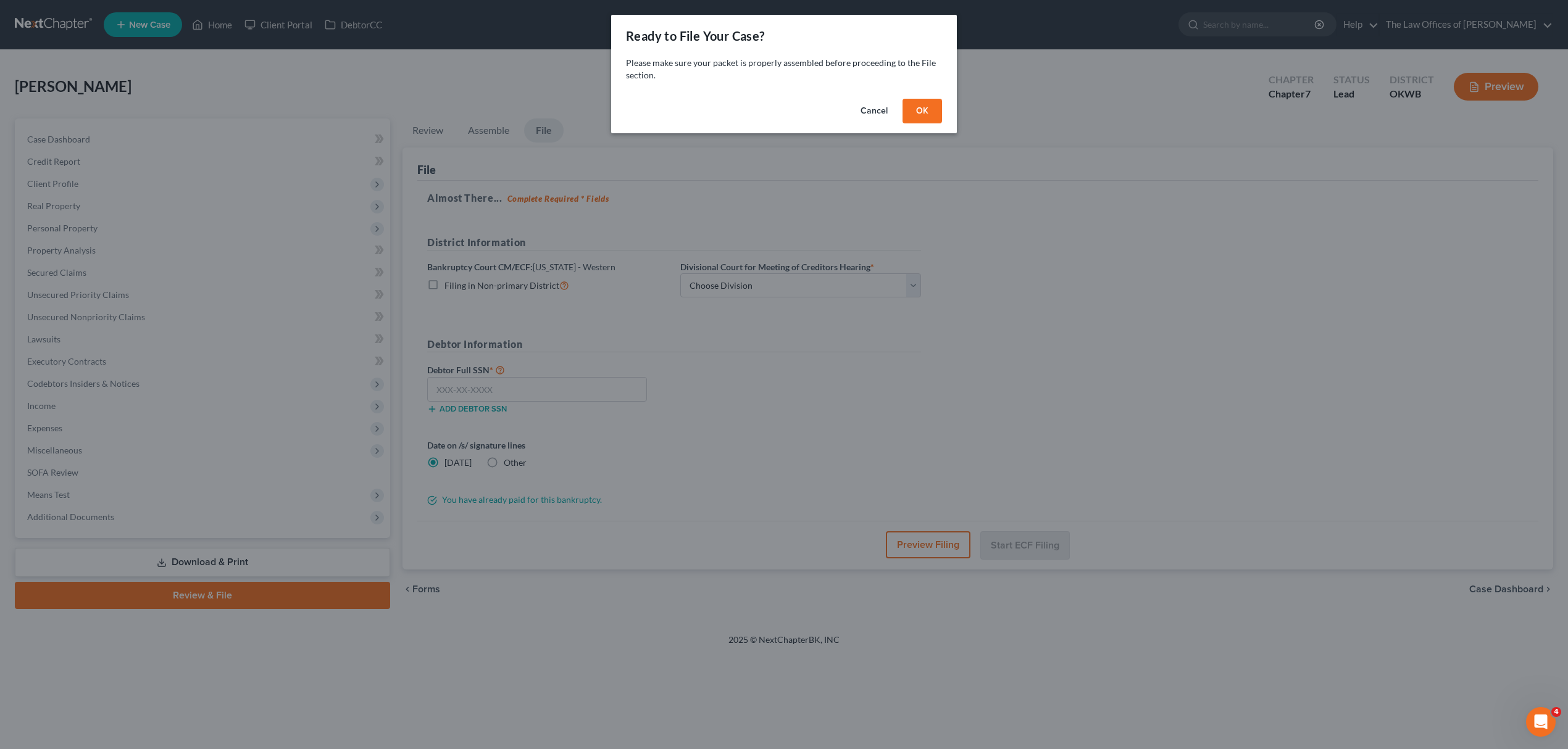
scroll to position [0, 0]
click at [917, 109] on button "OK" at bounding box center [928, 111] width 40 height 24
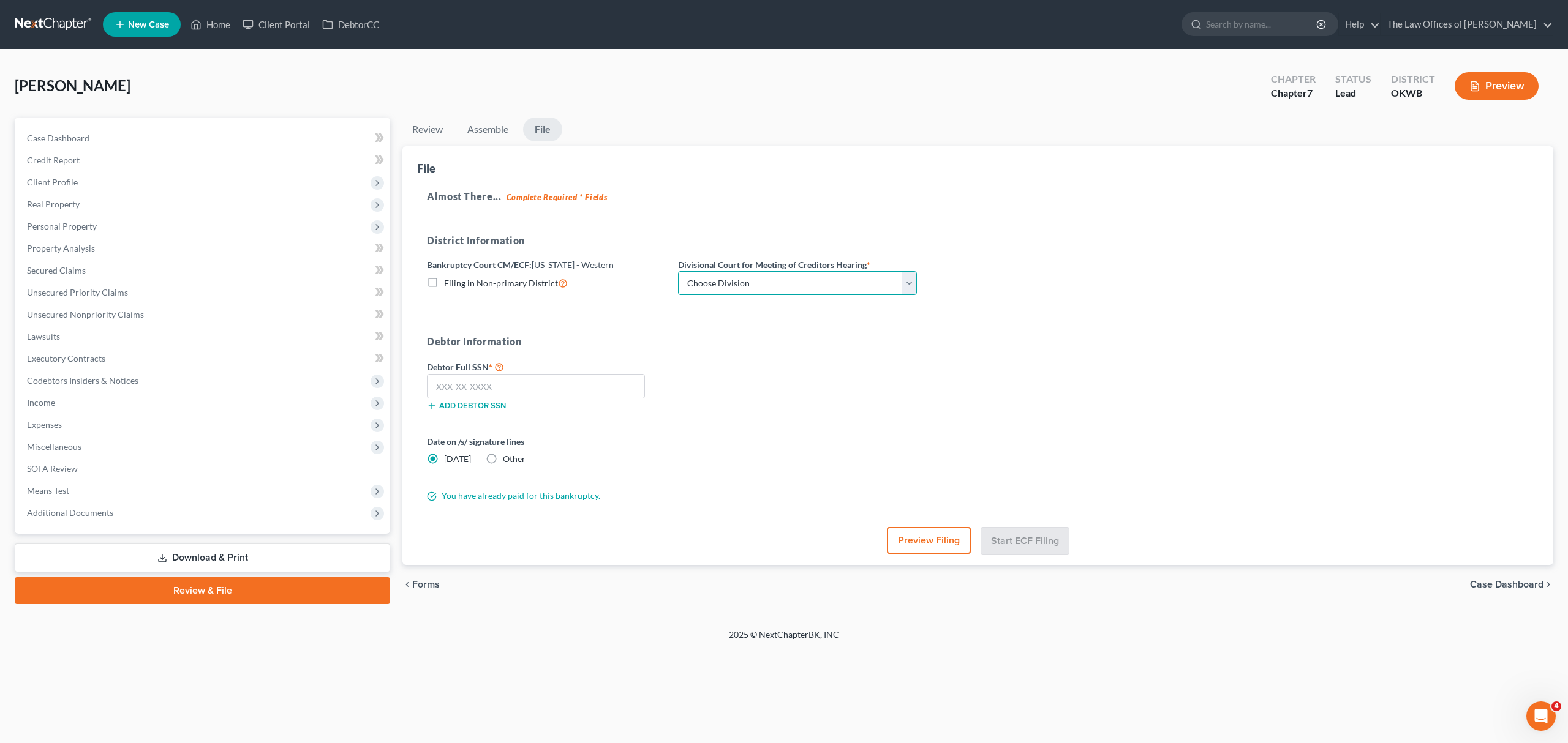
click at [794, 280] on select "Choose Division [US_STATE][GEOGRAPHIC_DATA]" at bounding box center [797, 283] width 239 height 24
select select "0"
click at [678, 271] on select "Choose Division [US_STATE][GEOGRAPHIC_DATA]" at bounding box center [797, 283] width 239 height 24
click at [556, 390] on input "text" at bounding box center [535, 386] width 218 height 24
type input "642-16-9710"
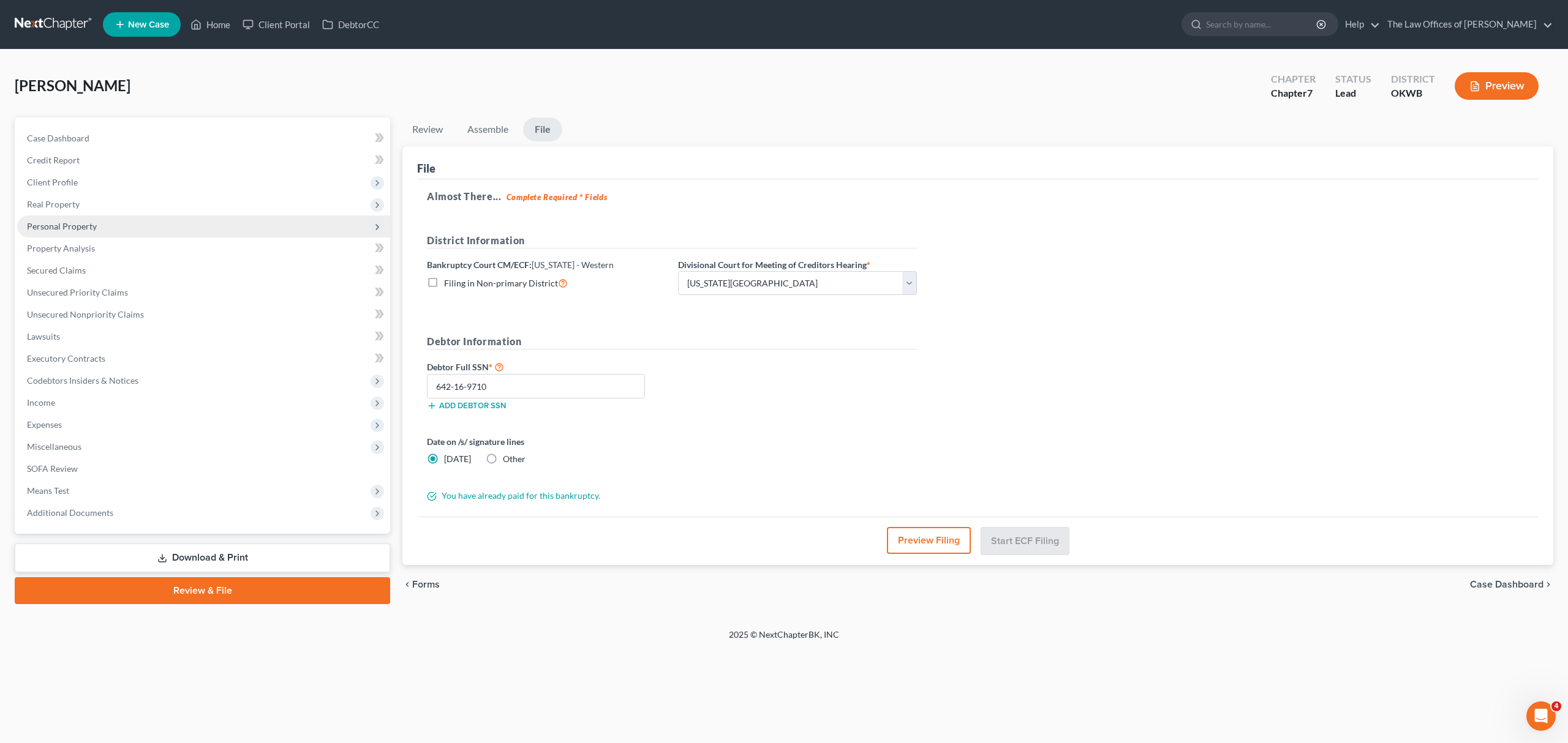
click at [64, 231] on span "Personal Property" at bounding box center [203, 226] width 373 height 22
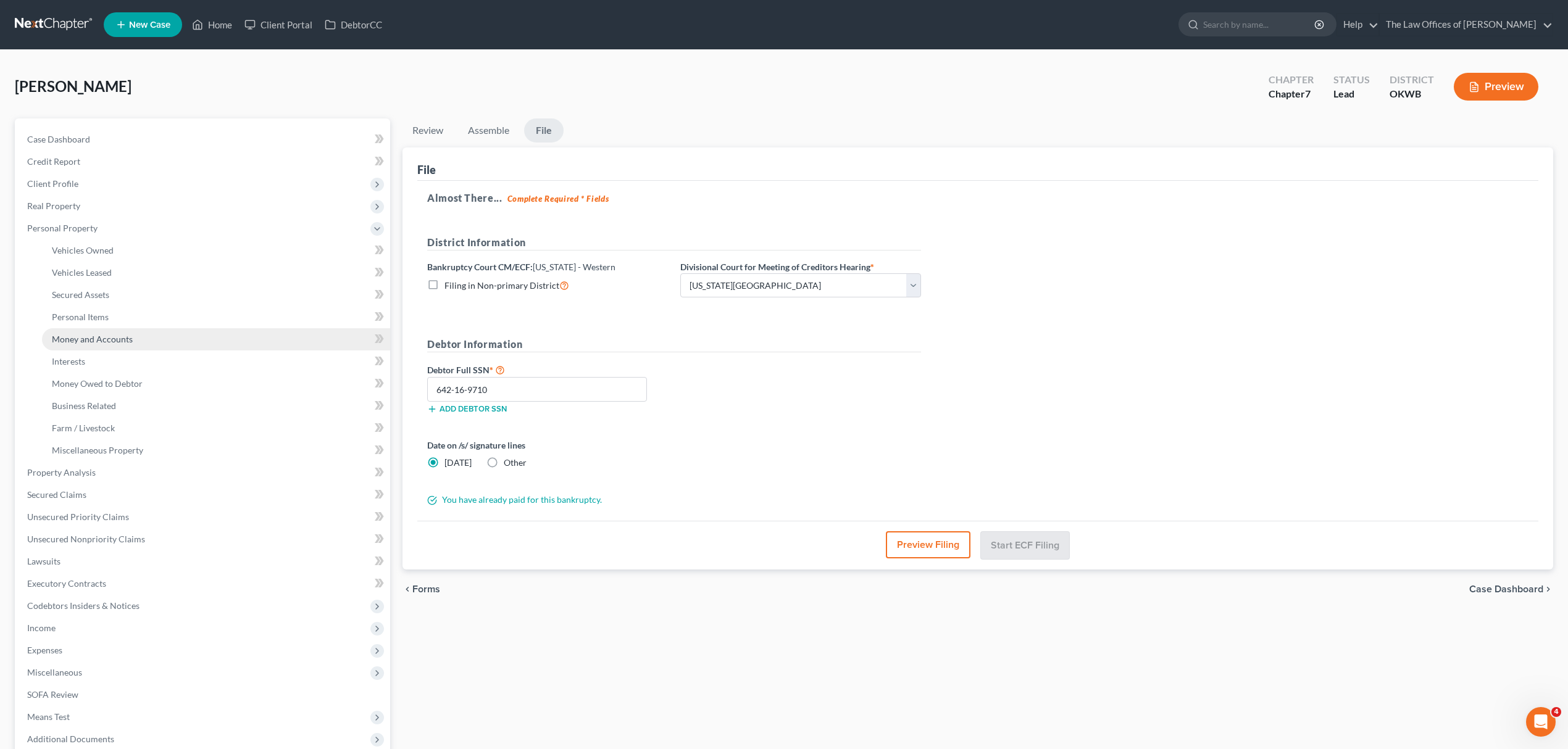
click at [78, 342] on span "Money and Accounts" at bounding box center [91, 339] width 81 height 11
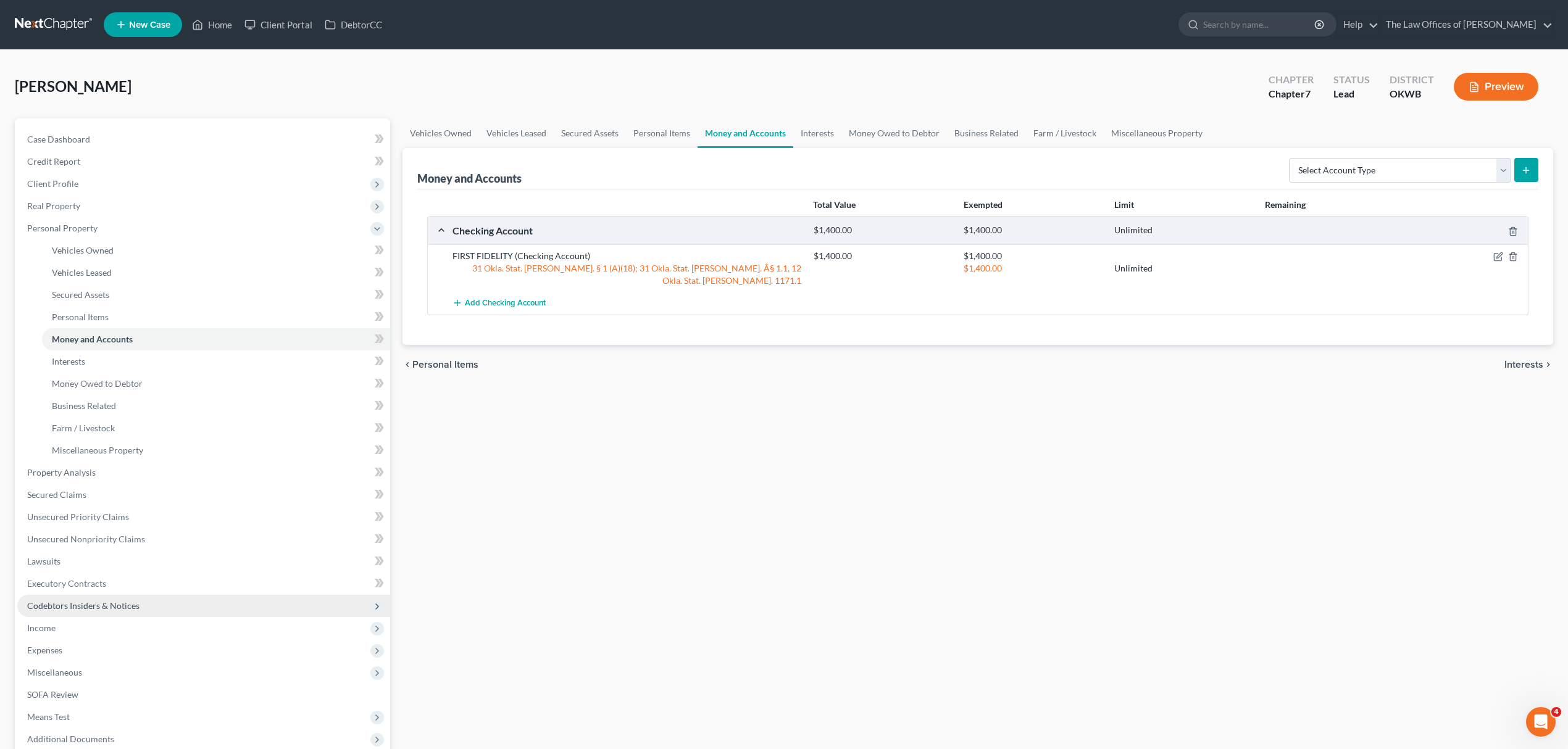
scroll to position [128, 0]
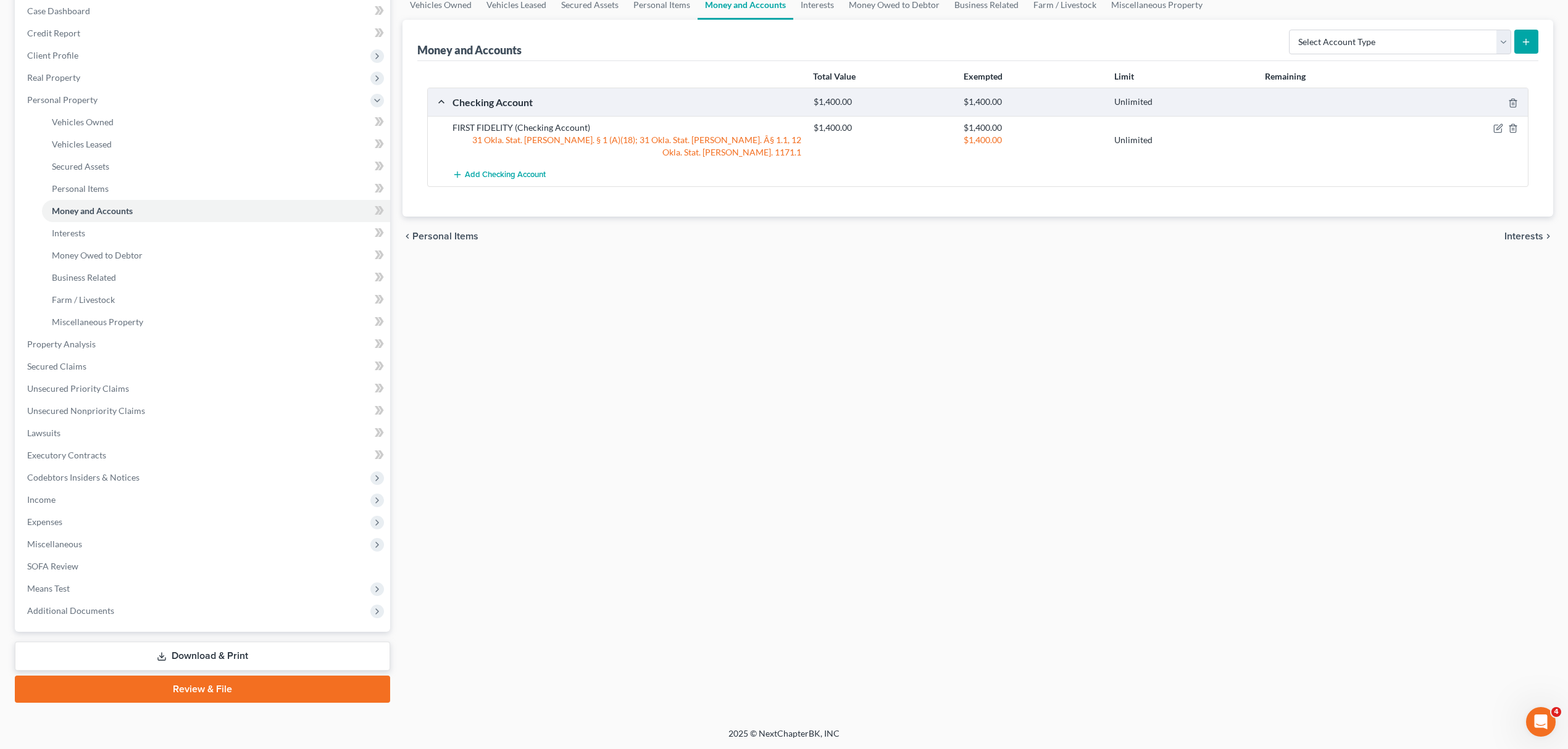
click at [171, 684] on link "Review & File" at bounding box center [202, 690] width 376 height 27
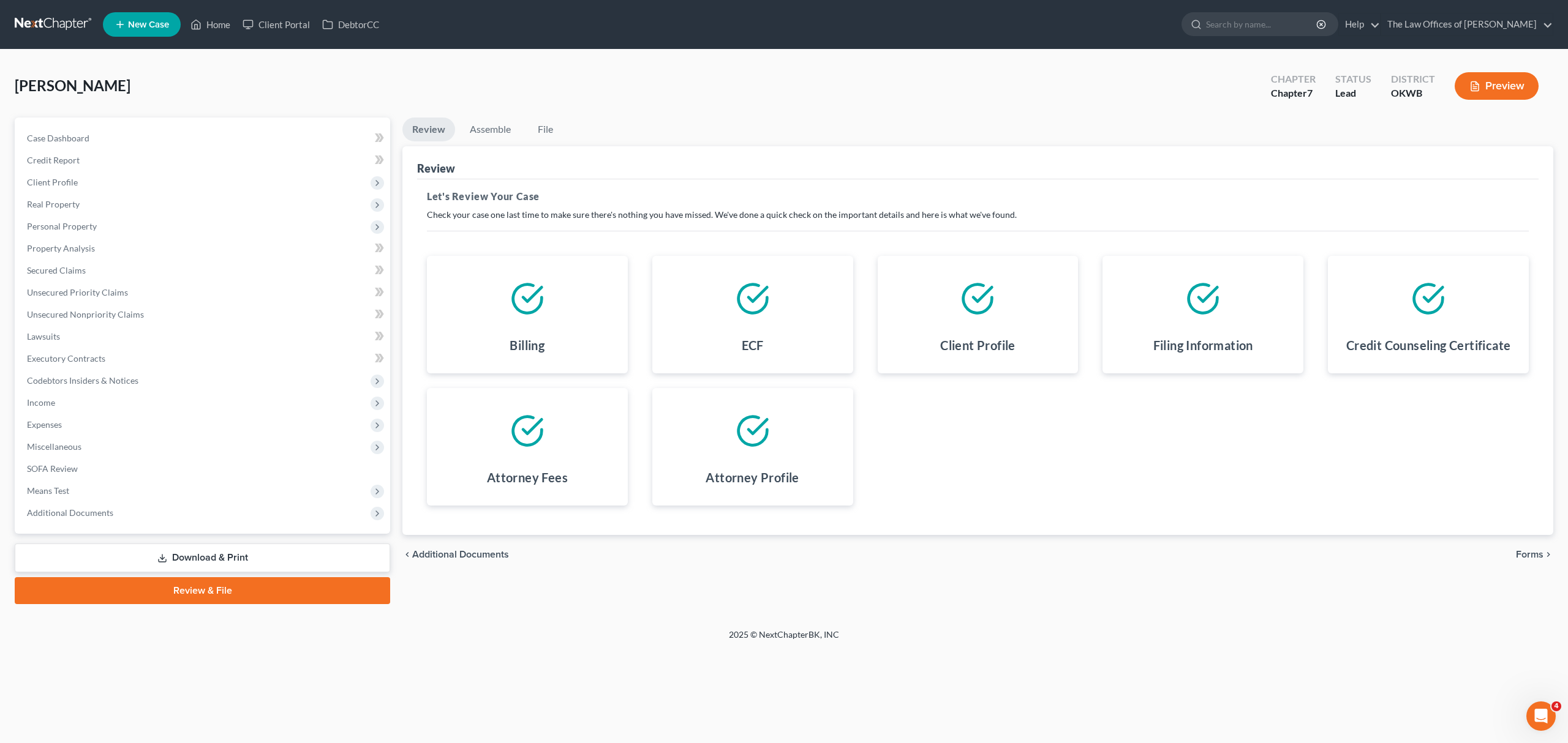
click at [1539, 550] on span "Forms" at bounding box center [1529, 554] width 28 height 10
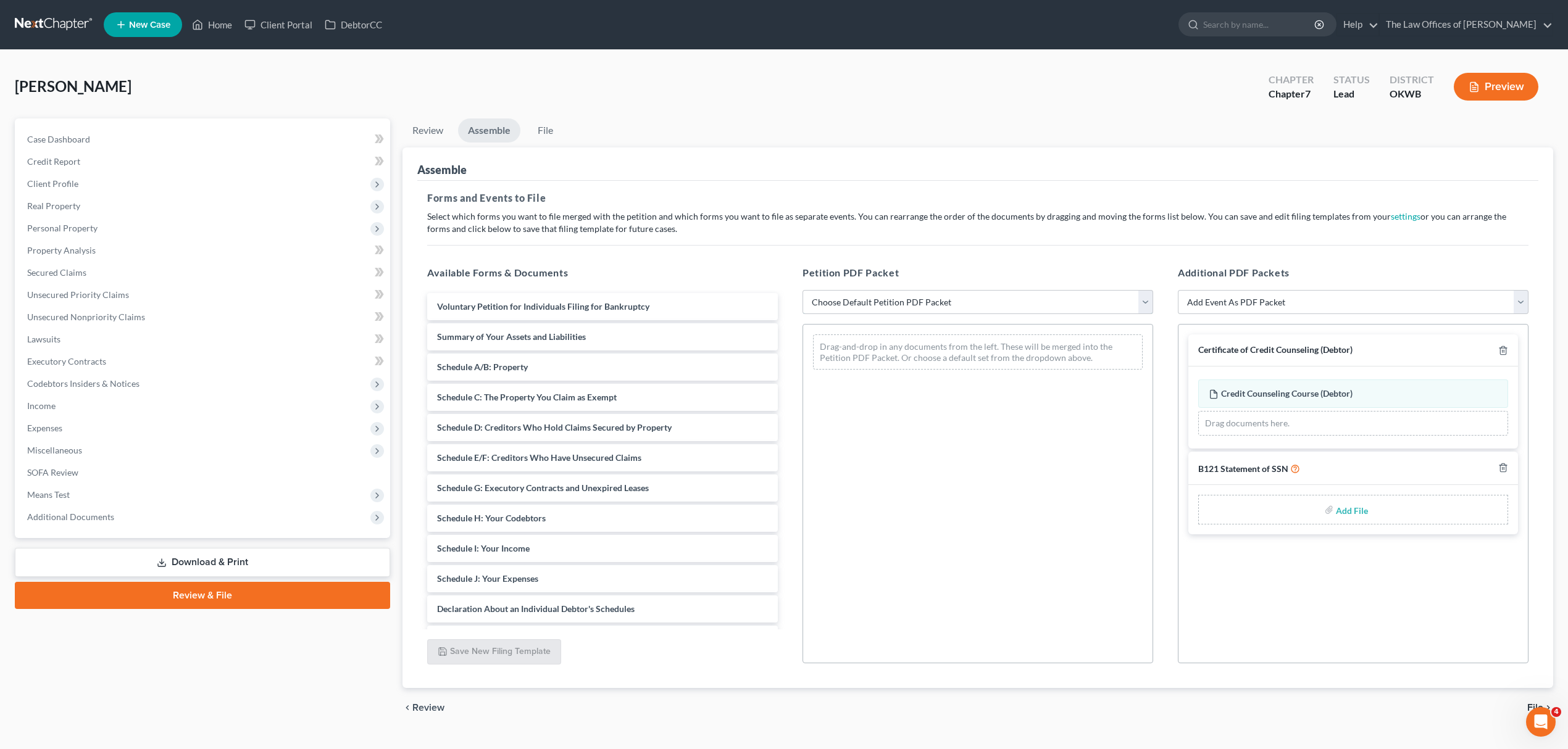
click at [967, 294] on select "Choose Default Petition PDF Packet Complete Bankruptcy Petition (all forms and …" at bounding box center [977, 302] width 350 height 24
select select "0"
click at [802, 290] on select "Choose Default Petition PDF Packet Complete Bankruptcy Petition (all forms and …" at bounding box center [977, 302] width 350 height 24
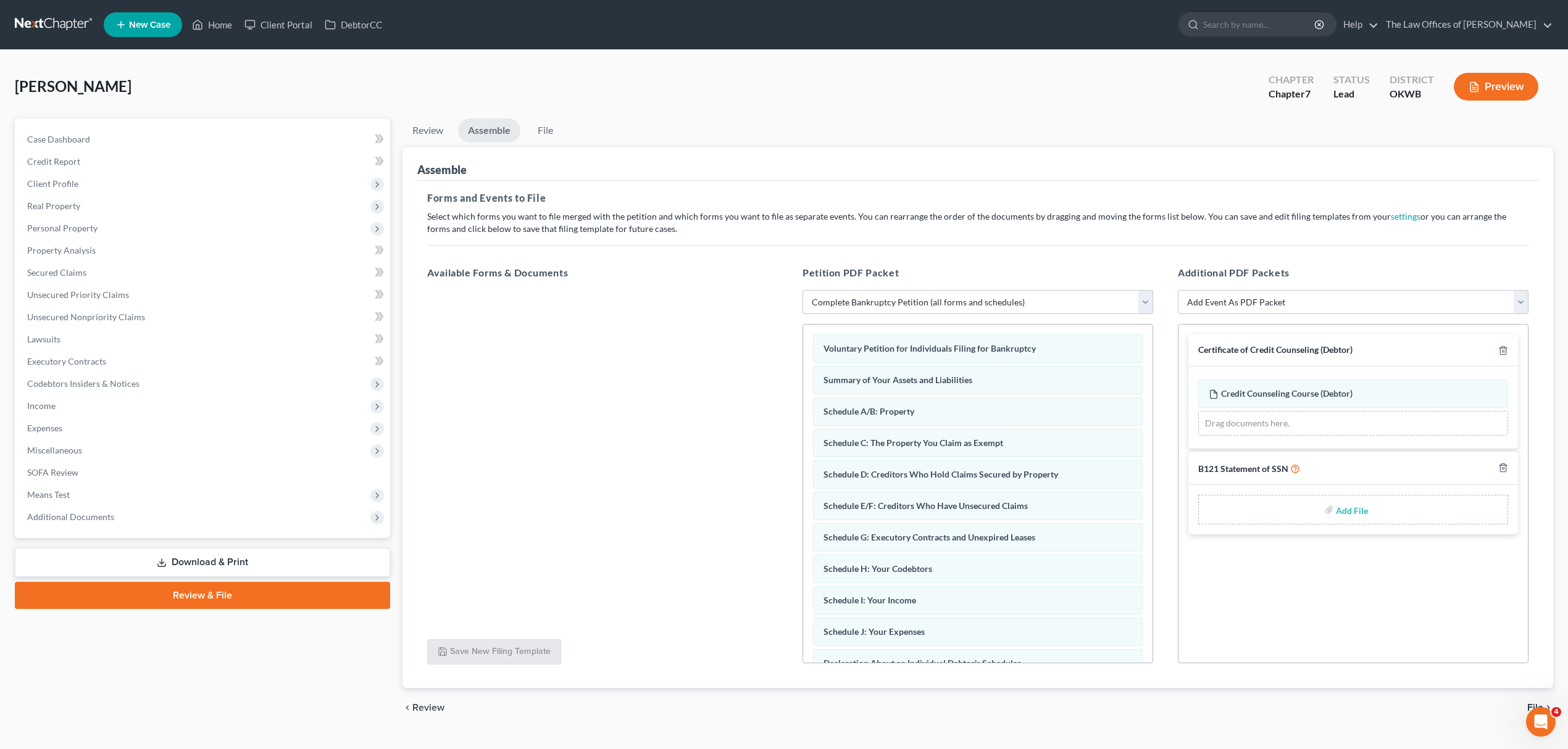
click at [1342, 507] on input "file" at bounding box center [1351, 509] width 30 height 22
type input "C:\fakepath\SSNSTATEMENT.pdf"
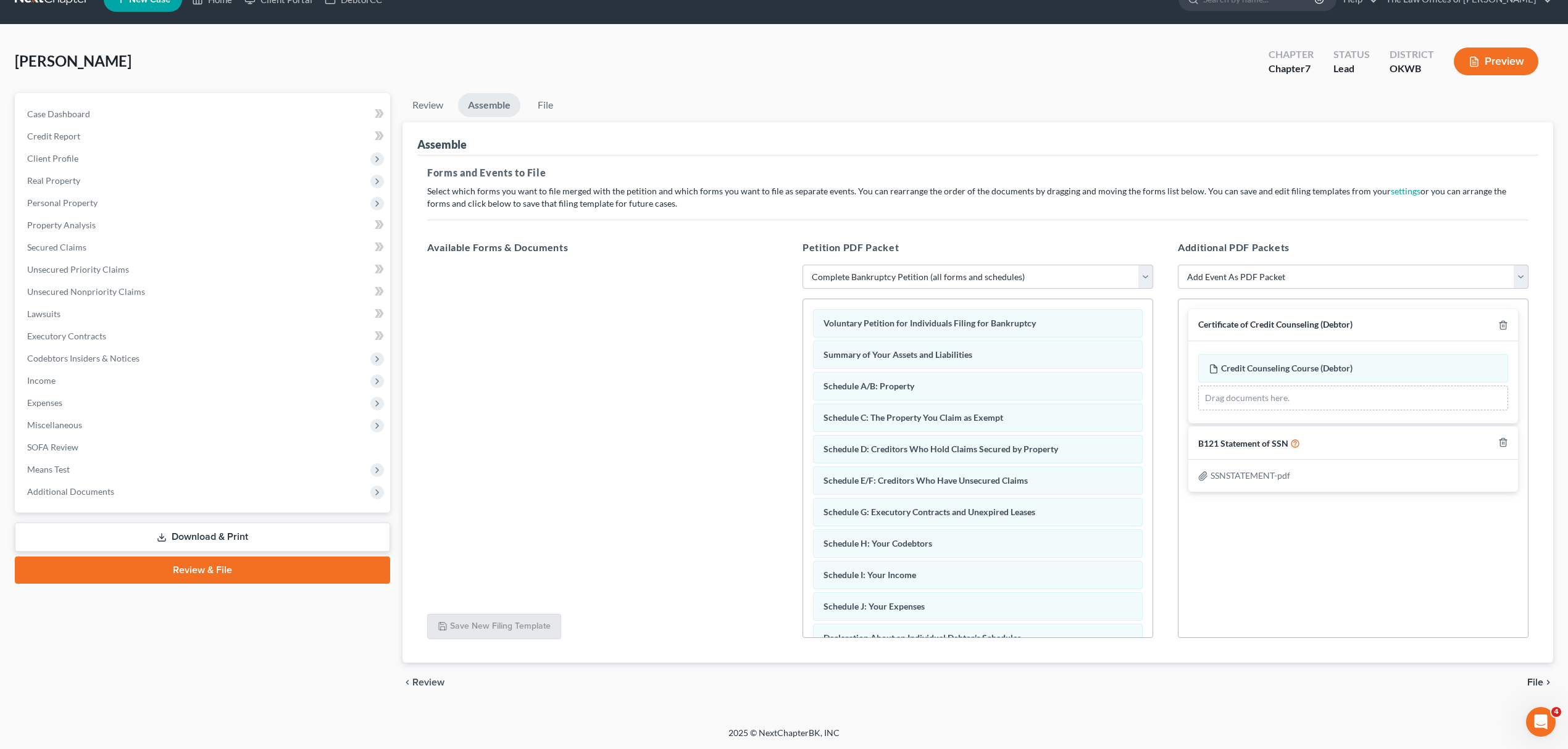
click at [1538, 678] on span "File" at bounding box center [1535, 683] width 16 height 10
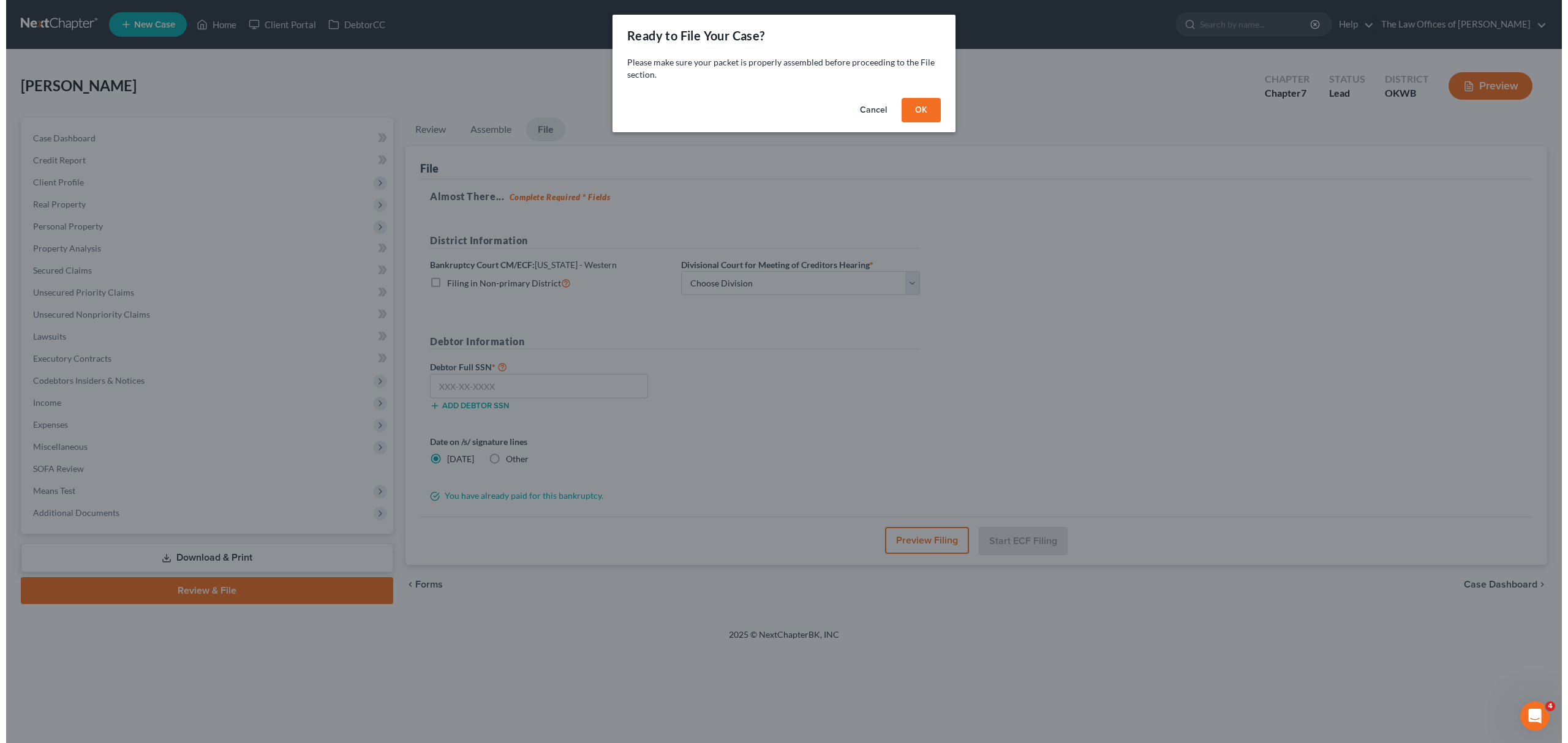
scroll to position [0, 0]
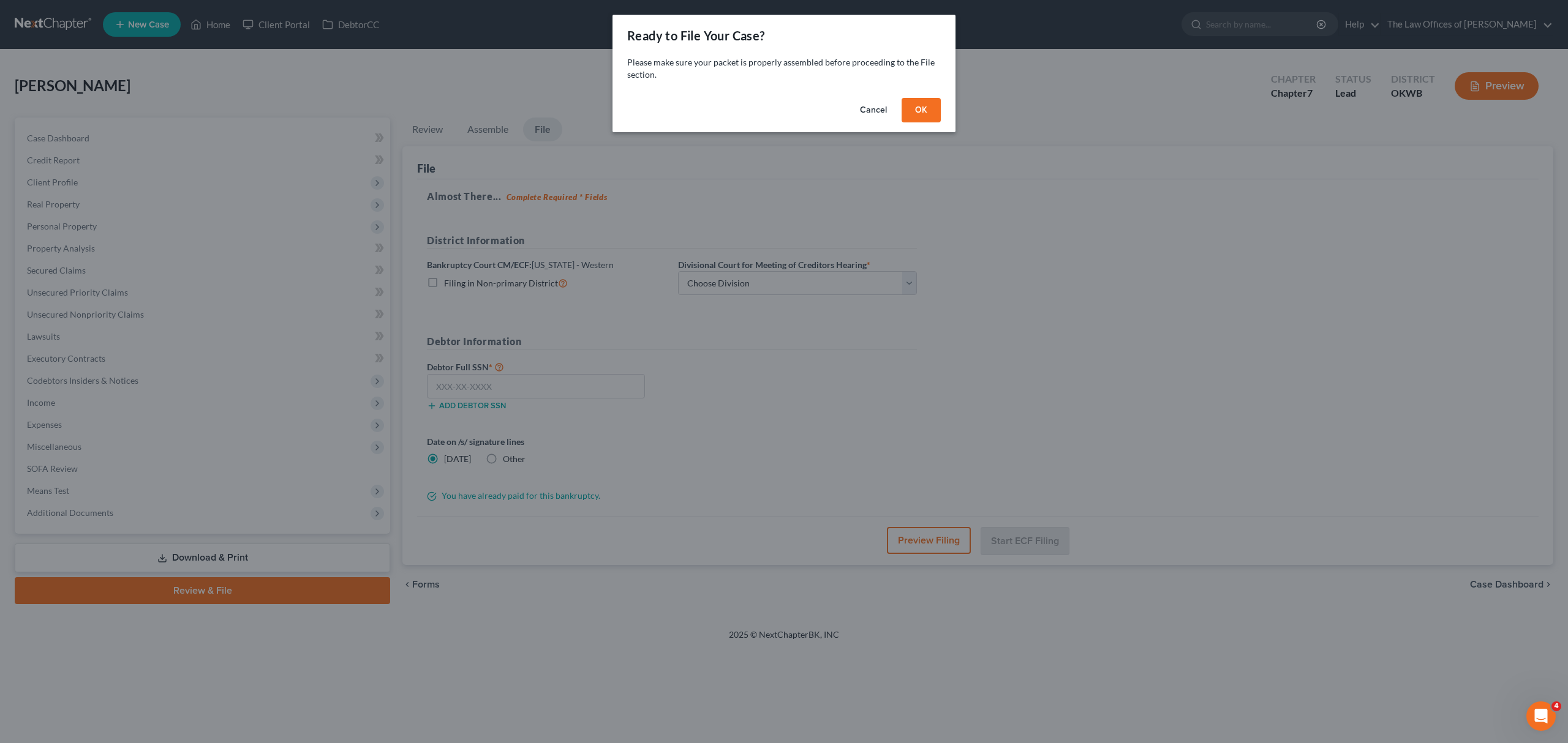
click at [920, 117] on button "OK" at bounding box center [920, 110] width 39 height 24
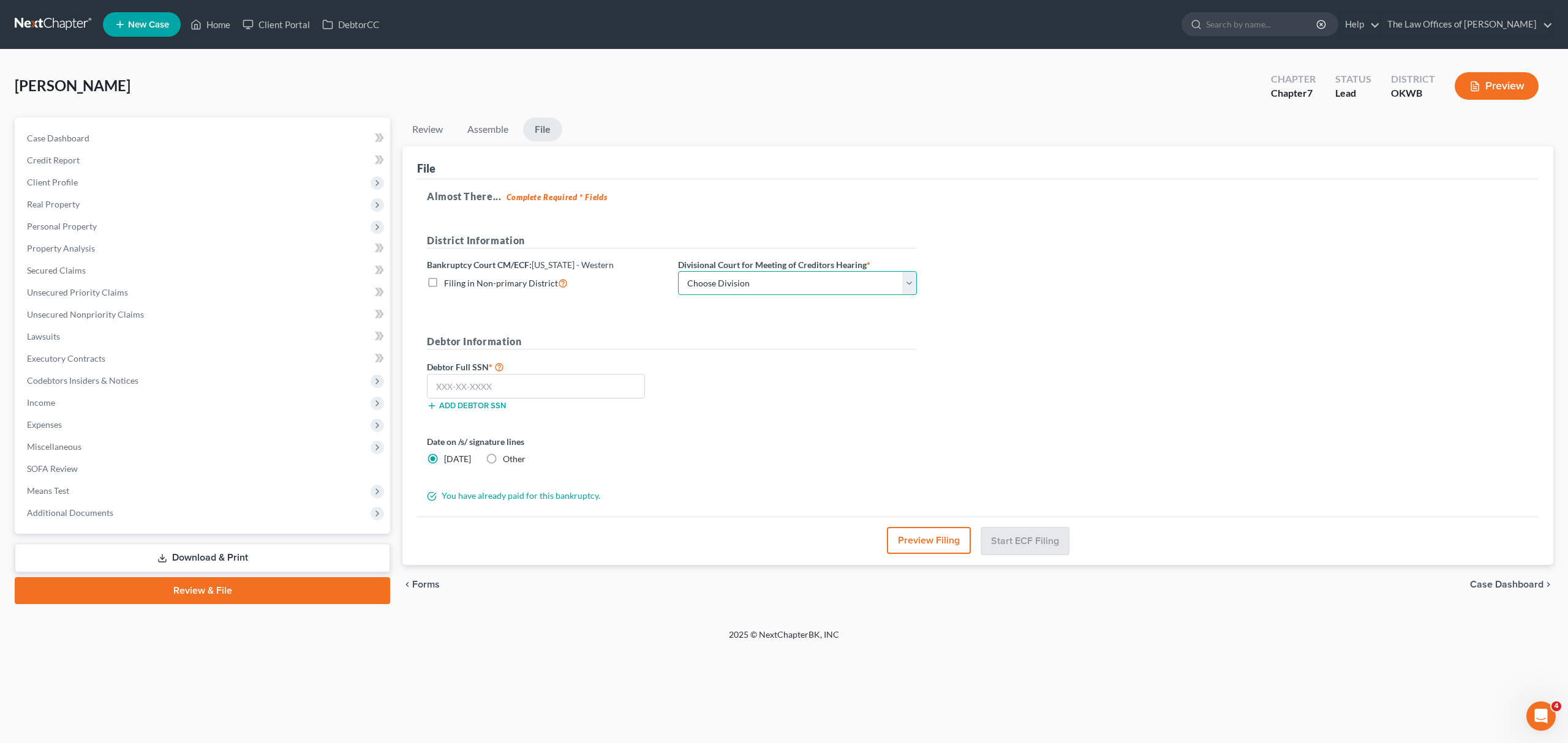
click at [809, 294] on select "Choose Division [US_STATE][GEOGRAPHIC_DATA]" at bounding box center [797, 283] width 239 height 24
select select "0"
click at [678, 271] on select "Choose Division [US_STATE][GEOGRAPHIC_DATA]" at bounding box center [797, 283] width 239 height 24
click at [476, 385] on input "text" at bounding box center [535, 386] width 218 height 24
type input "642-16-9710"
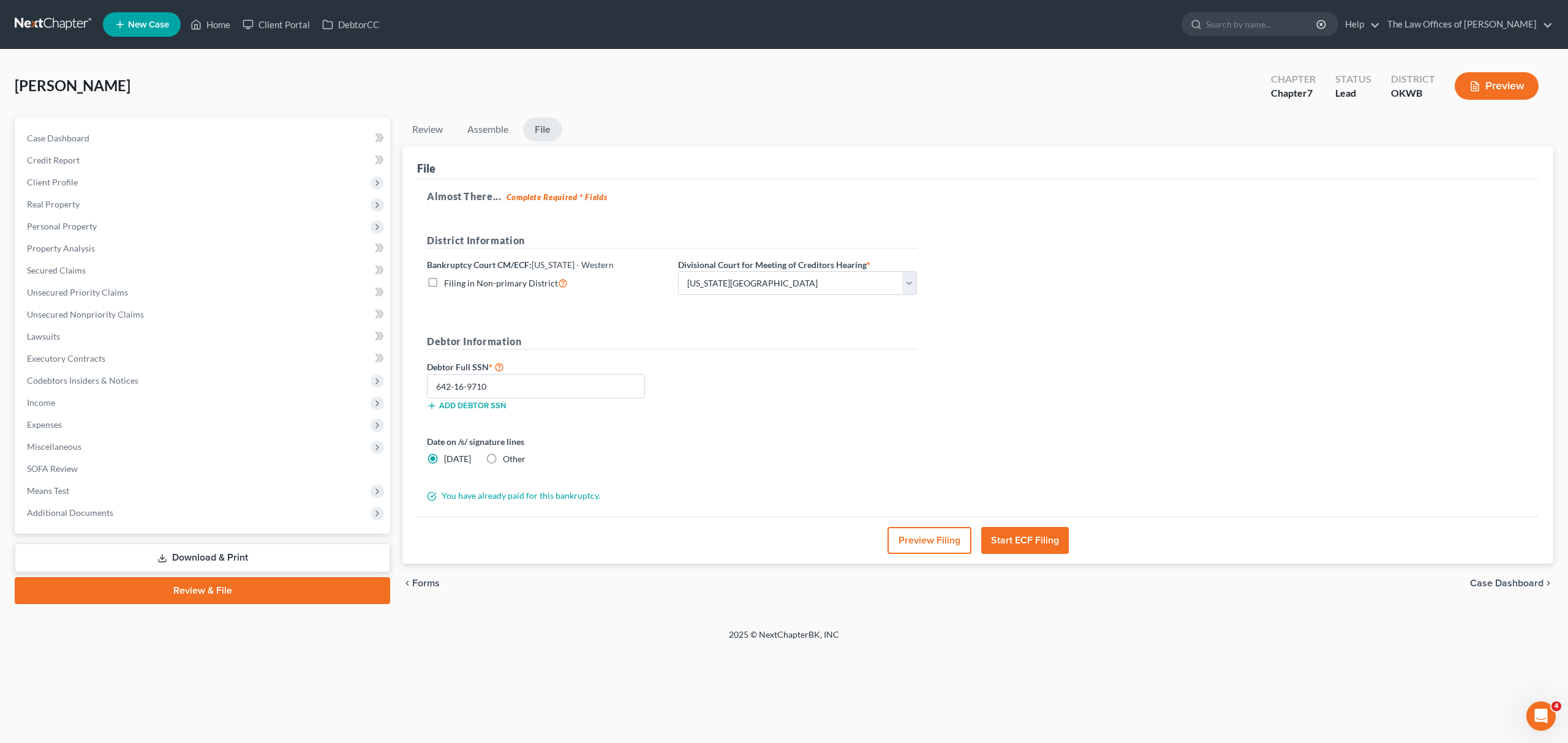
click at [1052, 534] on button "Start ECF Filing" at bounding box center [1024, 541] width 88 height 27
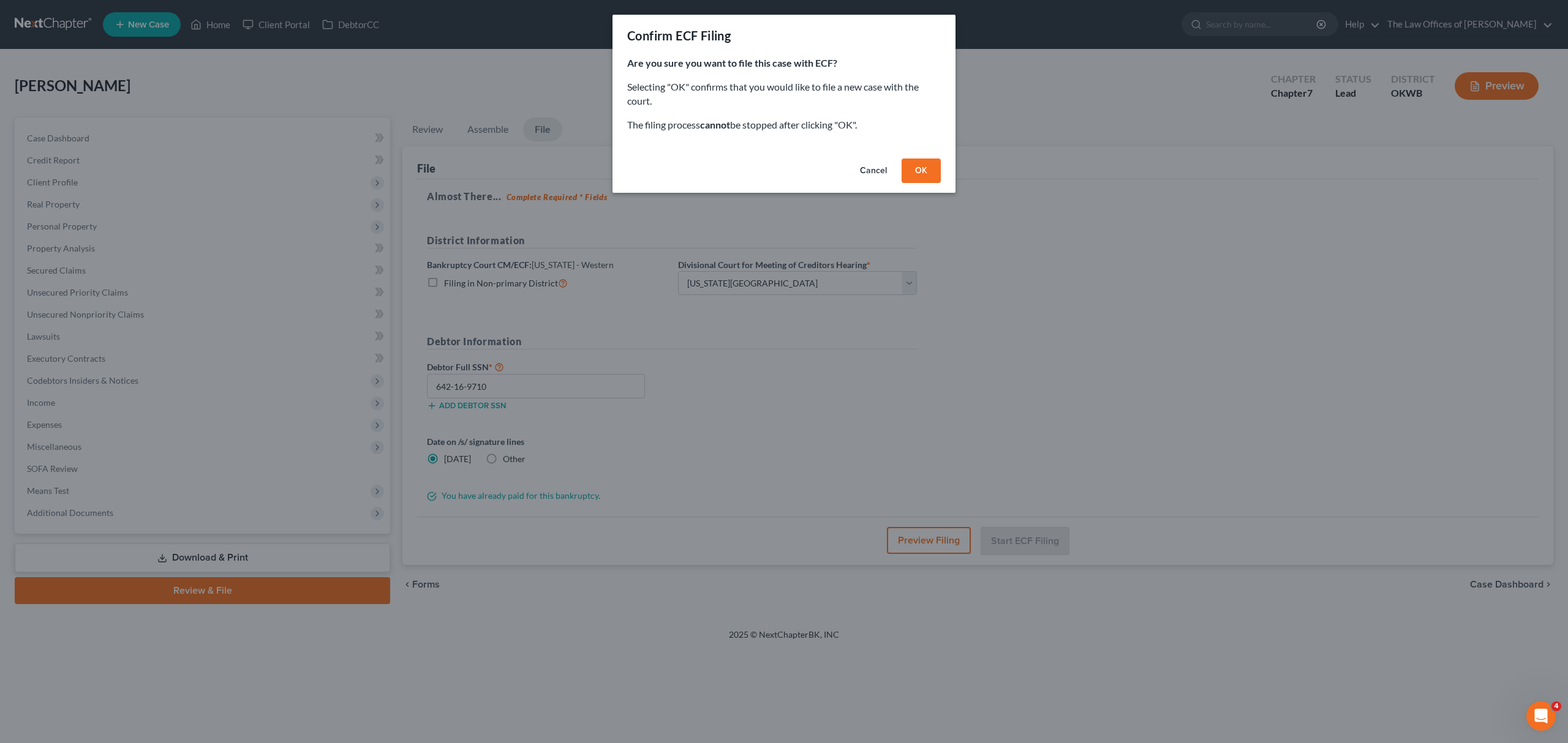
click at [910, 179] on button "OK" at bounding box center [920, 170] width 39 height 24
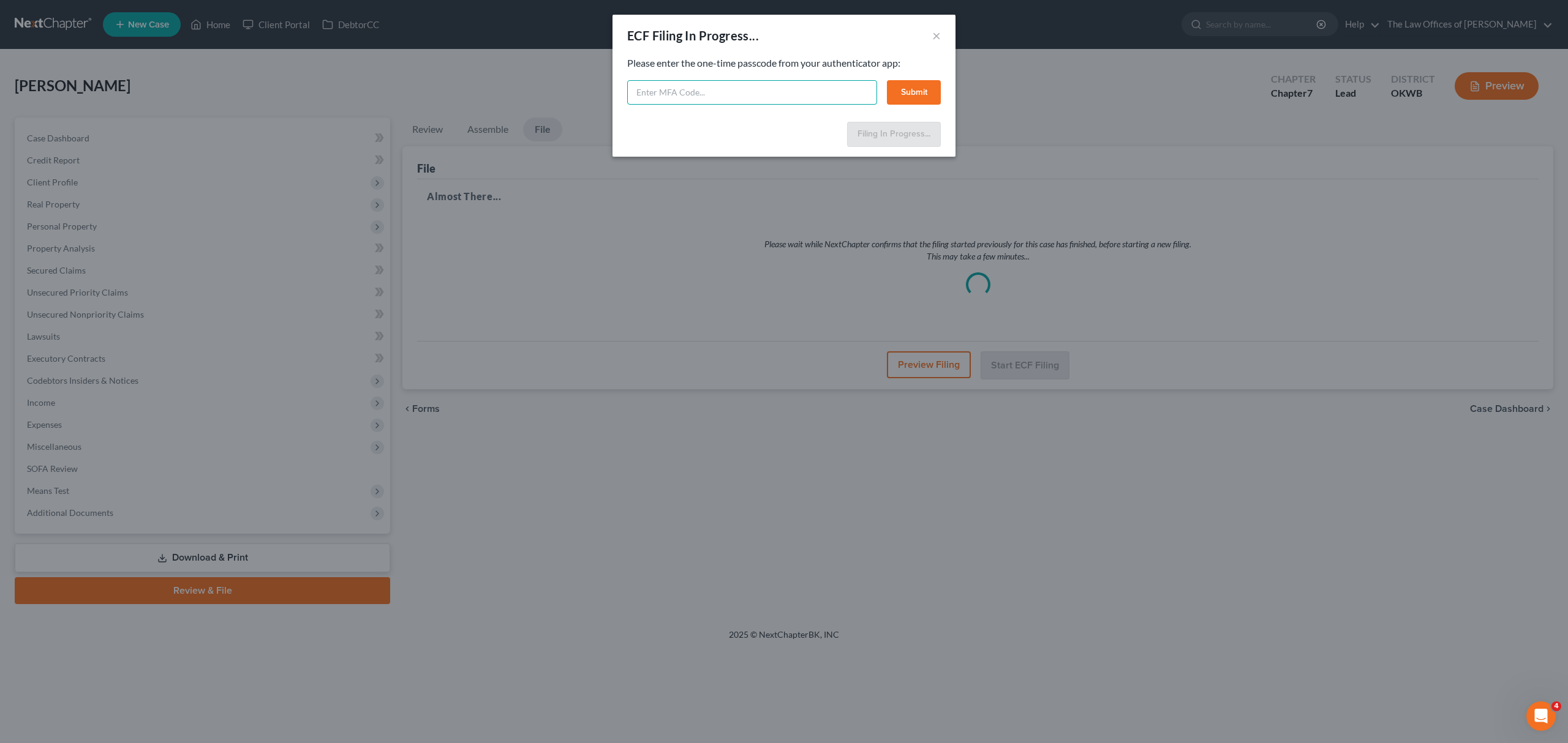
click at [829, 96] on input "text" at bounding box center [752, 91] width 250 height 24
type input "045730"
click at [895, 99] on button "Submit" at bounding box center [913, 91] width 54 height 24
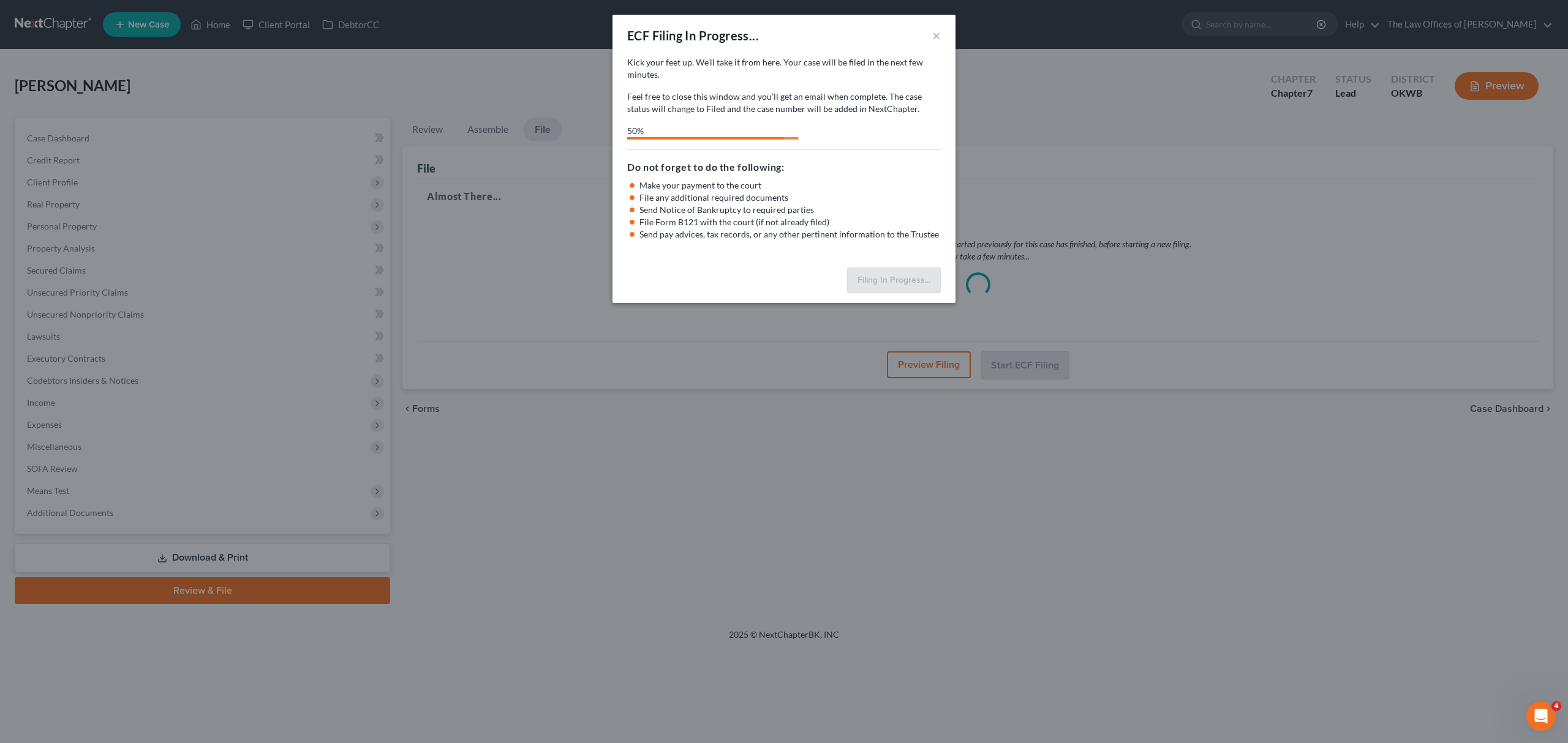
select select "0"
